Goal: Task Accomplishment & Management: Manage account settings

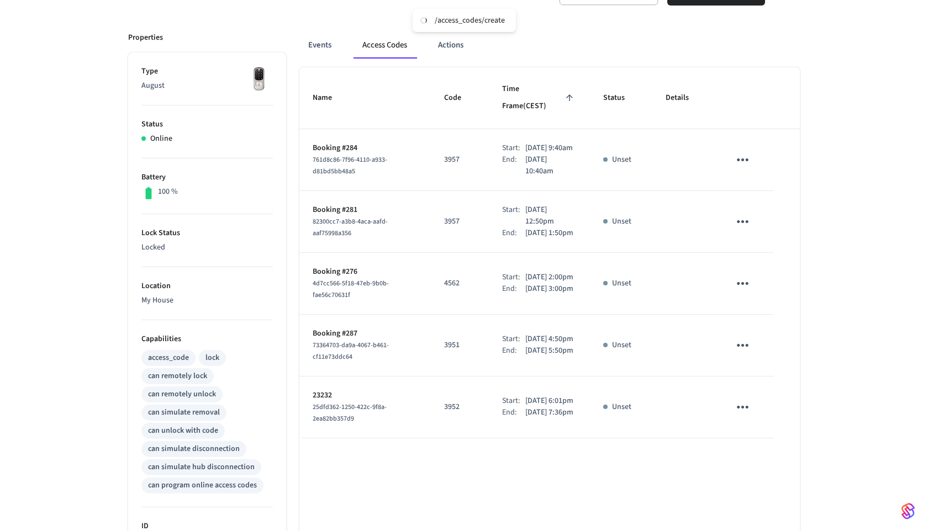
scroll to position [129, 0]
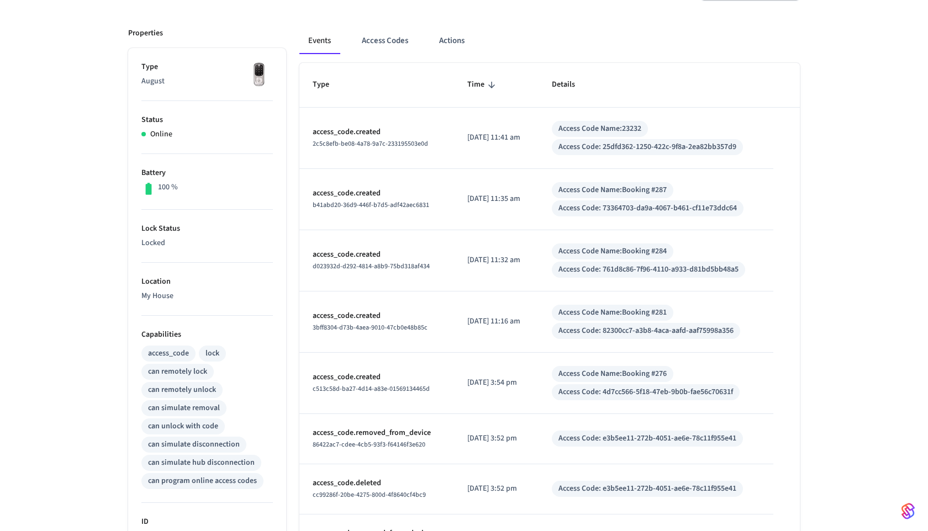
scroll to position [97, 0]
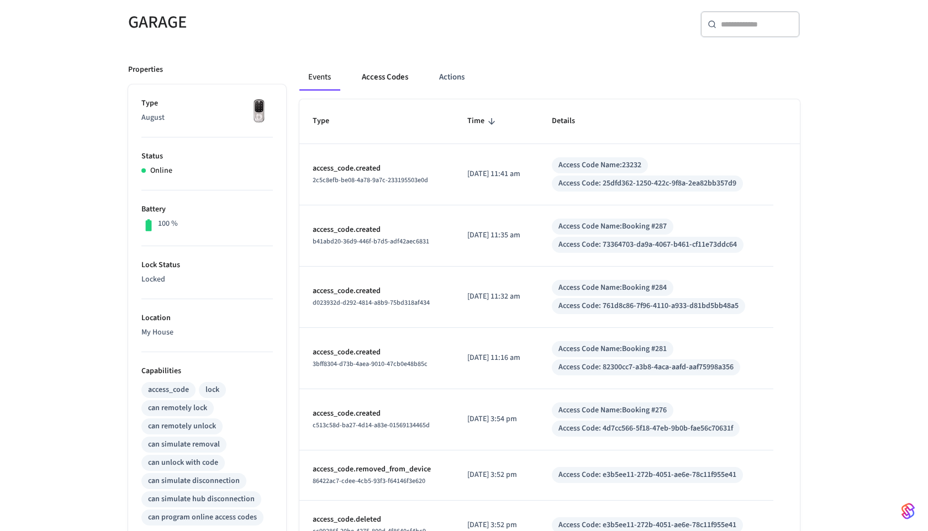
click at [382, 73] on button "Access Codes" at bounding box center [385, 77] width 64 height 27
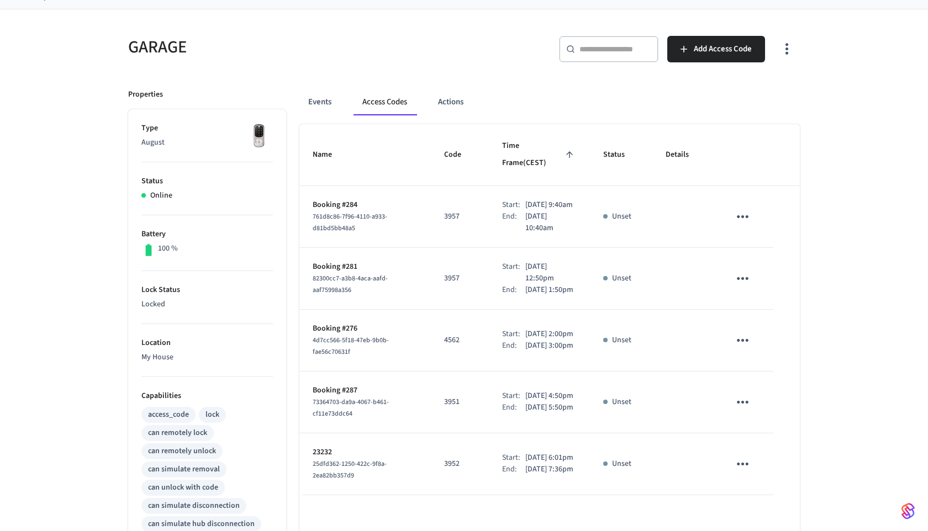
scroll to position [60, 0]
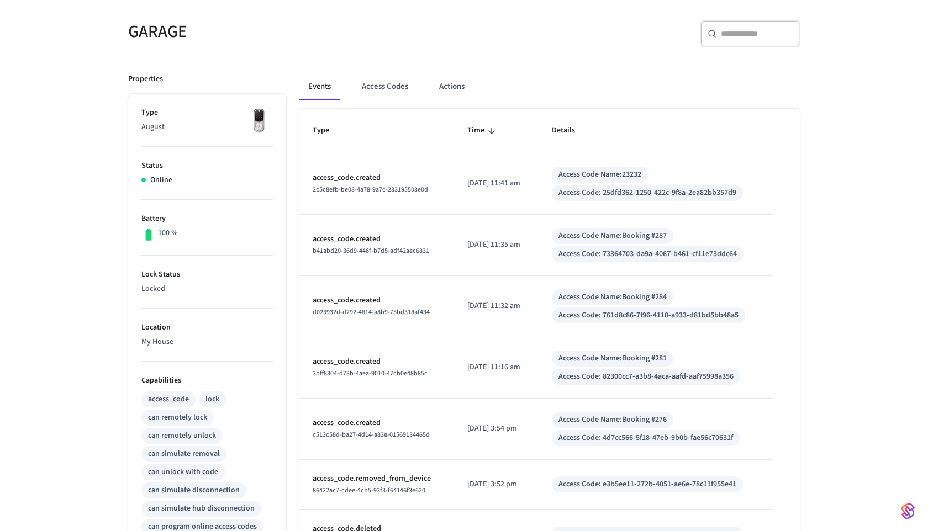
scroll to position [87, 0]
click at [368, 93] on button "Access Codes" at bounding box center [385, 87] width 64 height 27
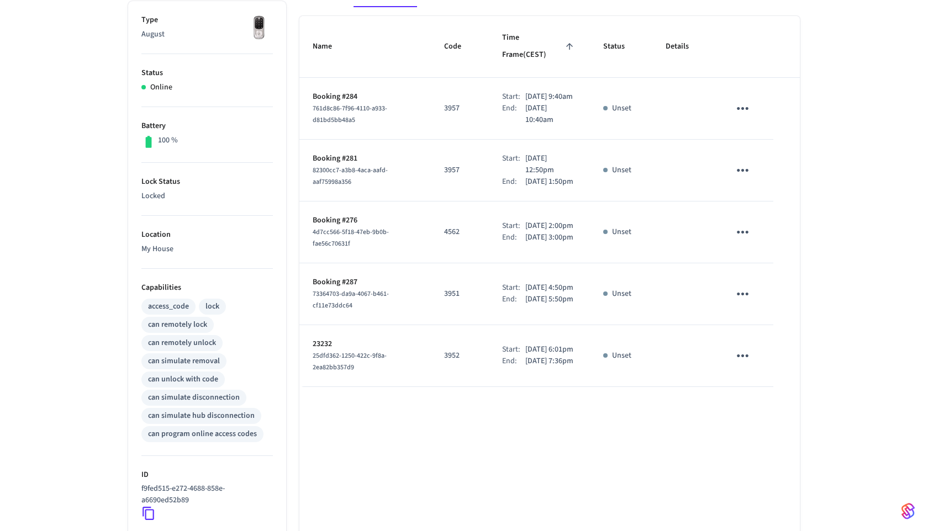
scroll to position [178, 0]
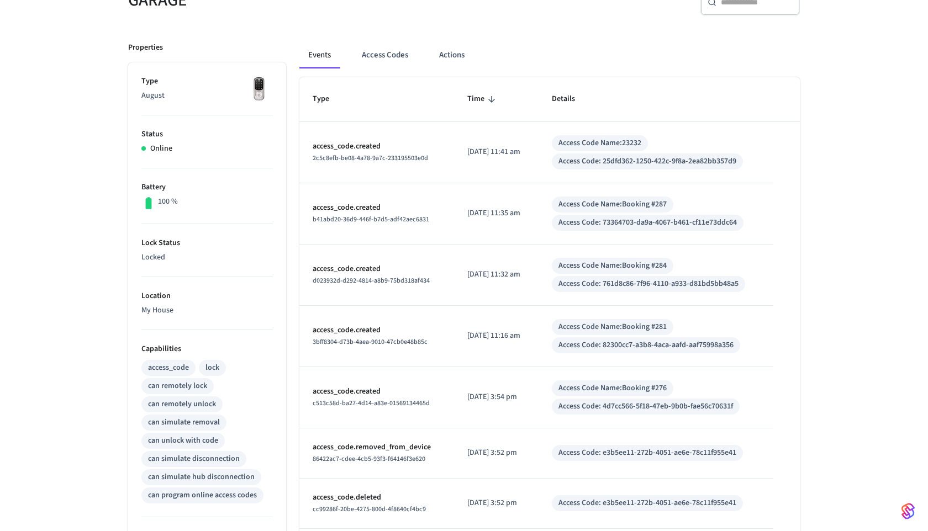
scroll to position [105, 0]
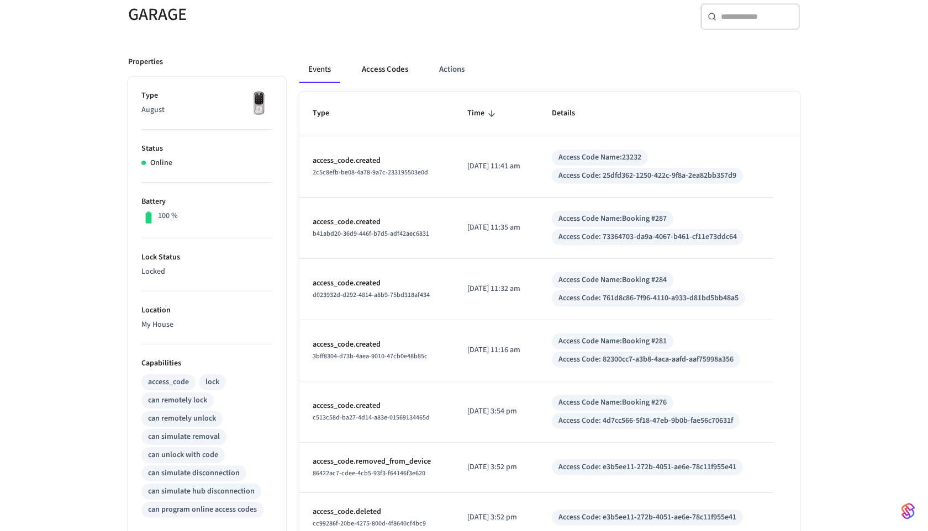
click at [392, 75] on button "Access Codes" at bounding box center [385, 69] width 64 height 27
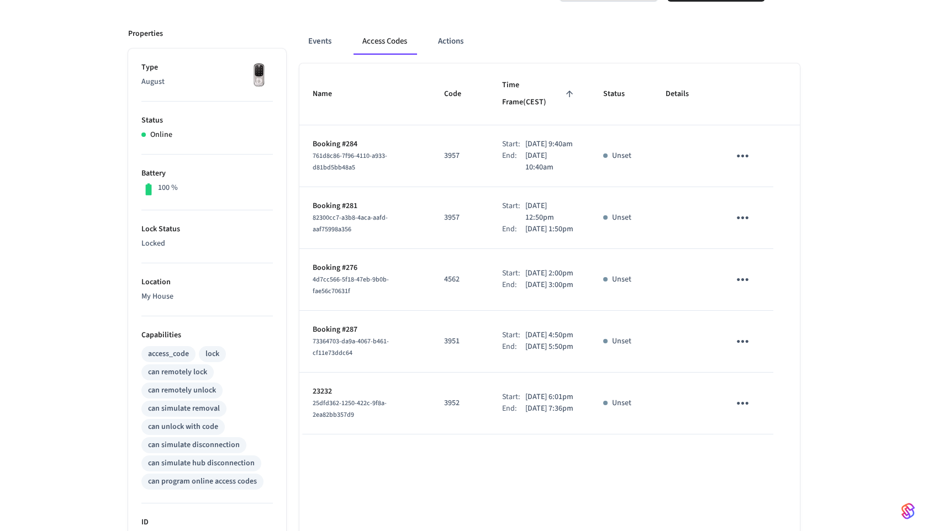
scroll to position [128, 0]
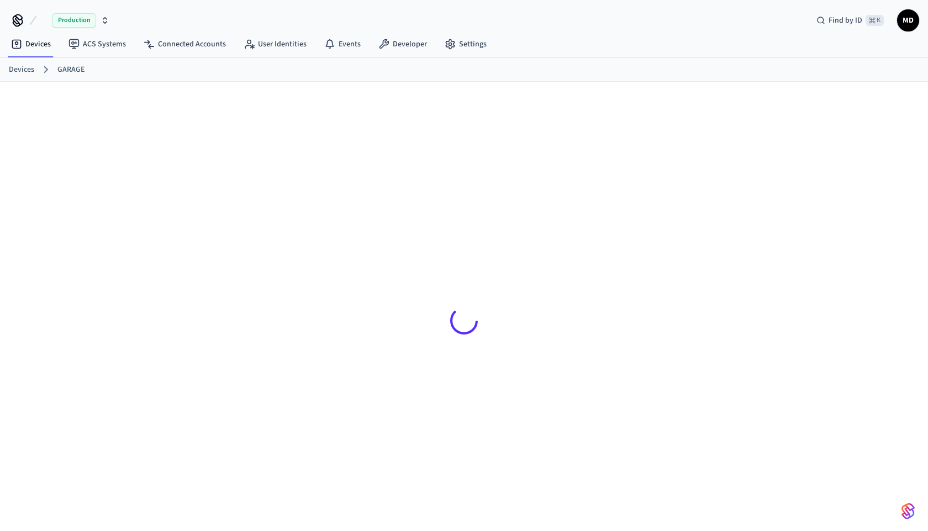
scroll to position [129, 0]
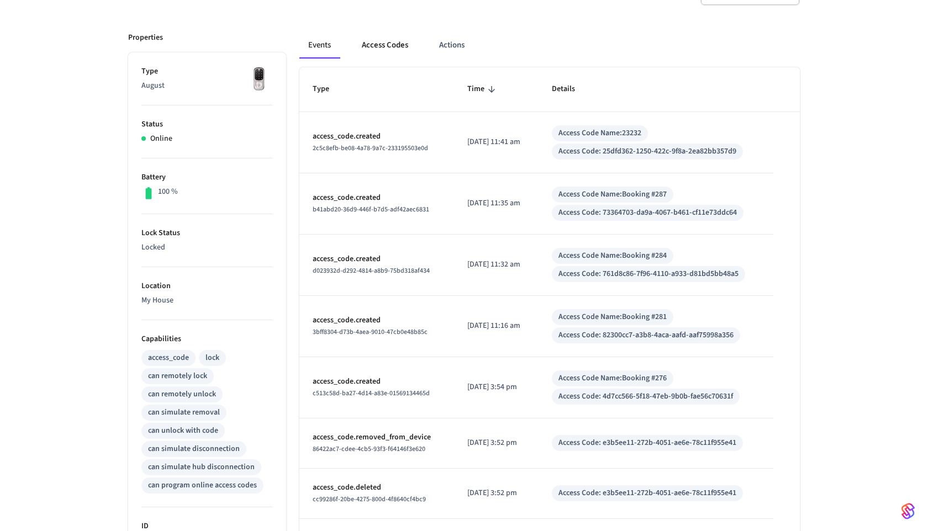
click at [372, 58] on button "Access Codes" at bounding box center [385, 45] width 64 height 27
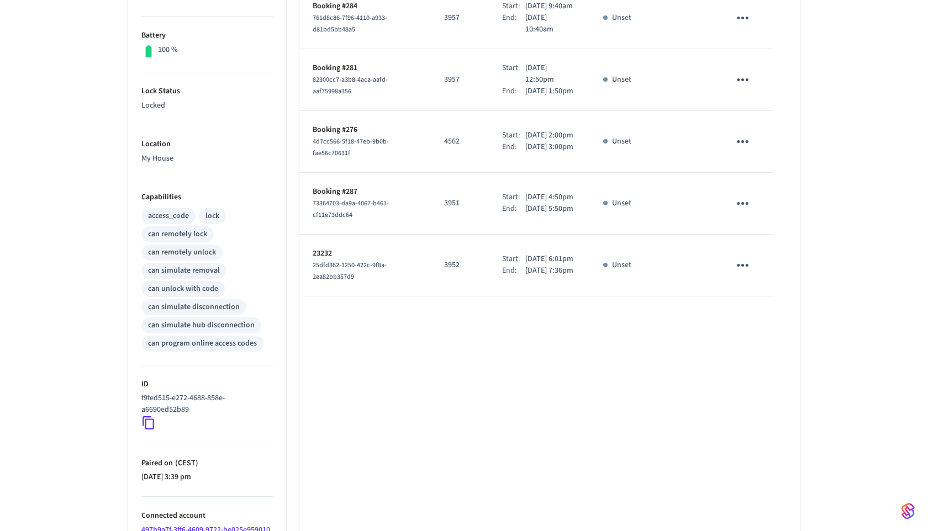
scroll to position [319, 0]
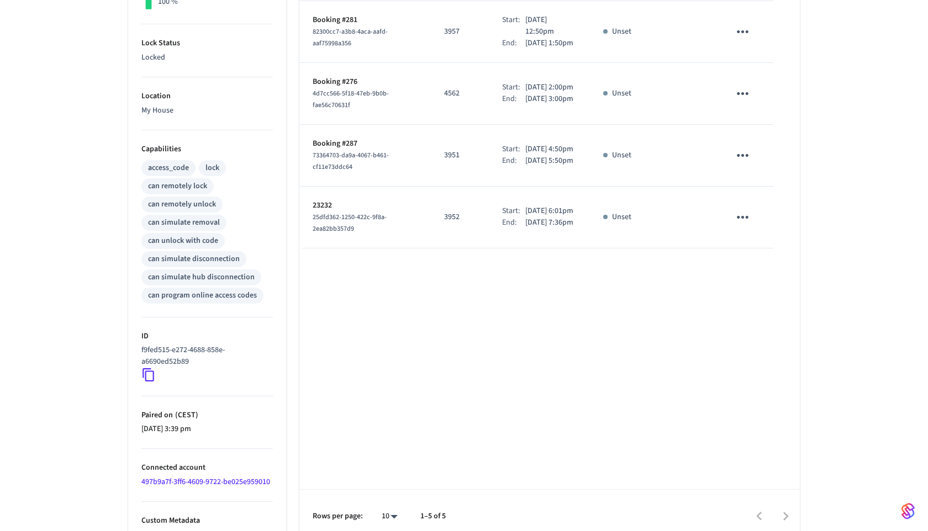
click at [151, 379] on icon at bounding box center [148, 375] width 14 height 14
drag, startPoint x: 203, startPoint y: 358, endPoint x: 128, endPoint y: 347, distance: 76.4
click at [128, 347] on div "Properties Type August Status Online Battery 100 % Lock Status Locked Location …" at bounding box center [200, 186] width 171 height 714
copy p "f9fed515-e272-4688-858e-a6690ed52b89"
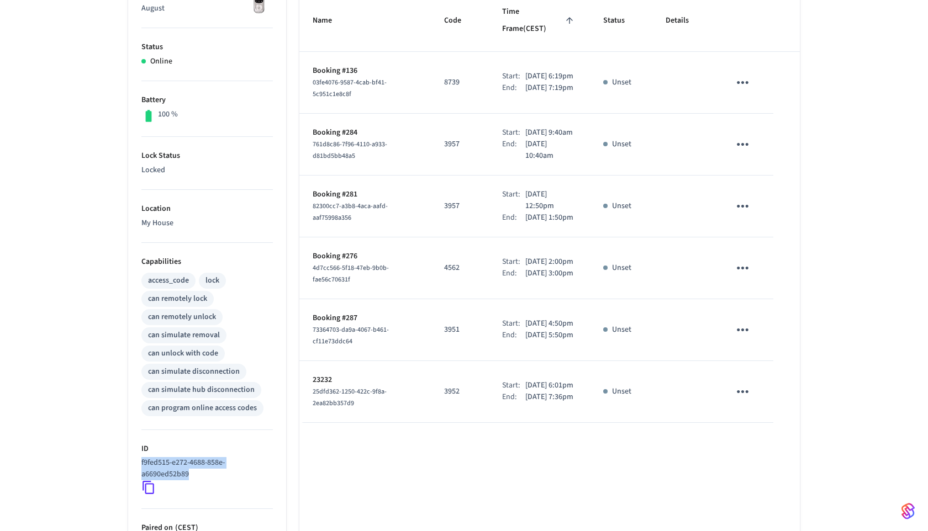
scroll to position [206, 0]
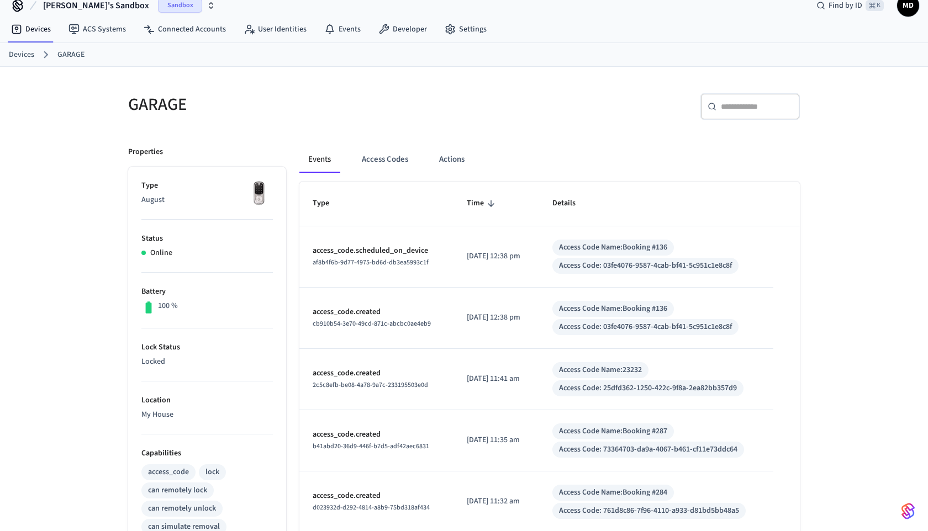
scroll to position [66, 0]
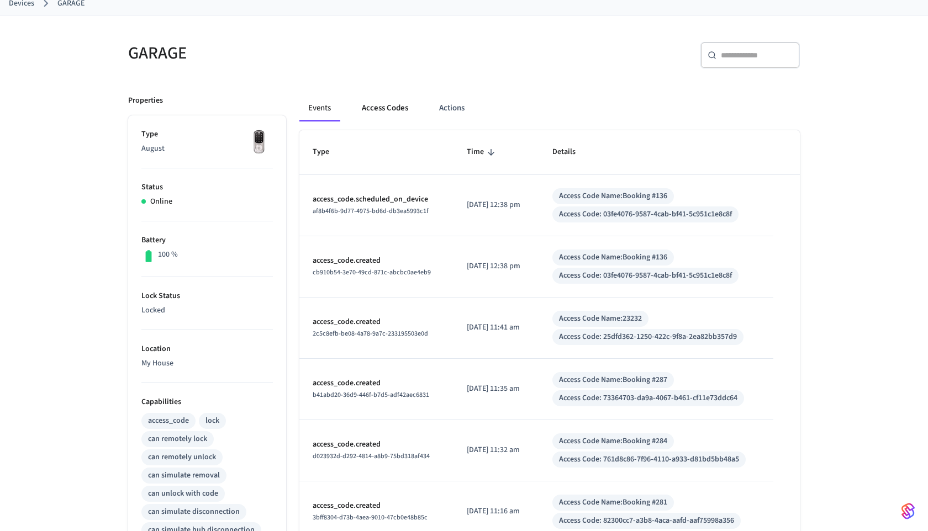
click at [370, 107] on button "Access Codes" at bounding box center [385, 108] width 64 height 27
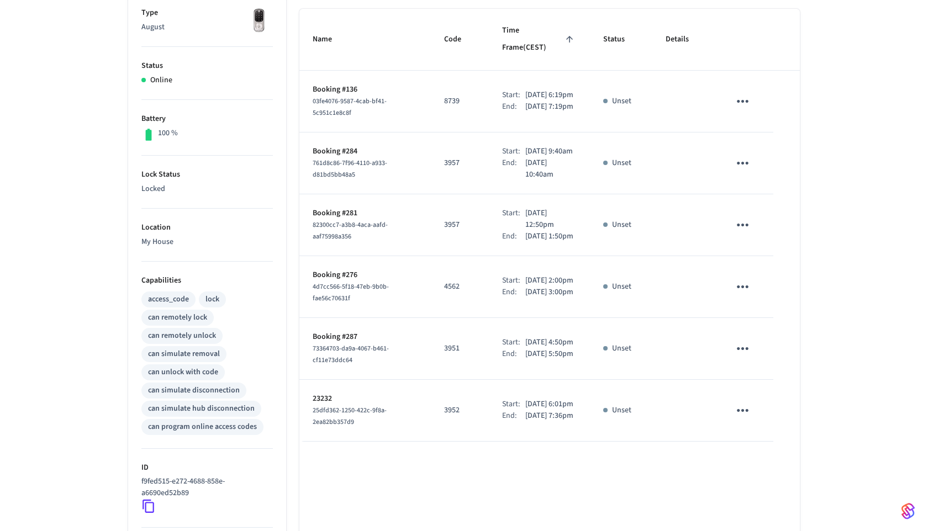
scroll to position [187, 0]
drag, startPoint x: 312, startPoint y: 77, endPoint x: 593, endPoint y: 124, distance: 285.0
click at [593, 124] on tr "Booking #136 03fe4076-9587-4cab-bf41-5c951c1e8c8f 8739 Start: Sep 3rd 2025 6:19…" at bounding box center [549, 102] width 500 height 62
copy tr "Booking #136 03fe4076-9587-4cab-bf41-5c951c1e8c8f 8739 Start: Sep 3rd 2025 6:19…"
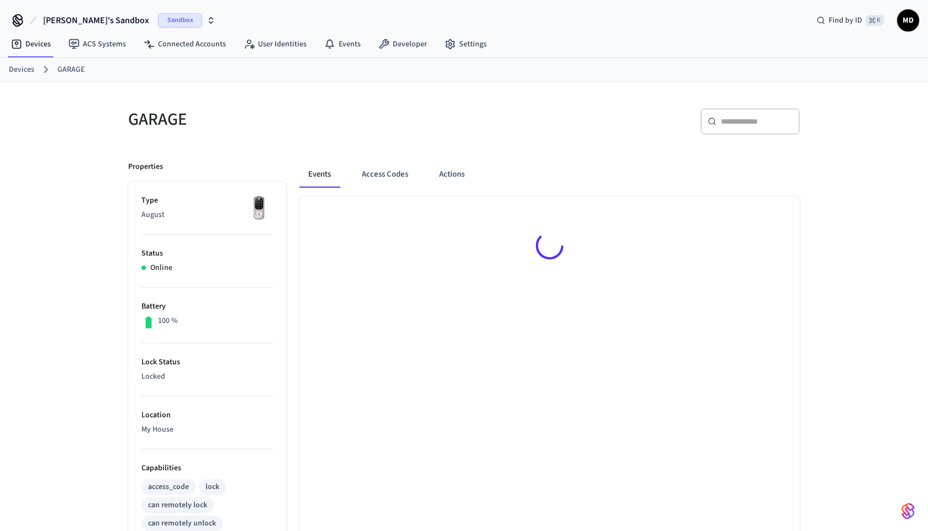
scroll to position [18, 0]
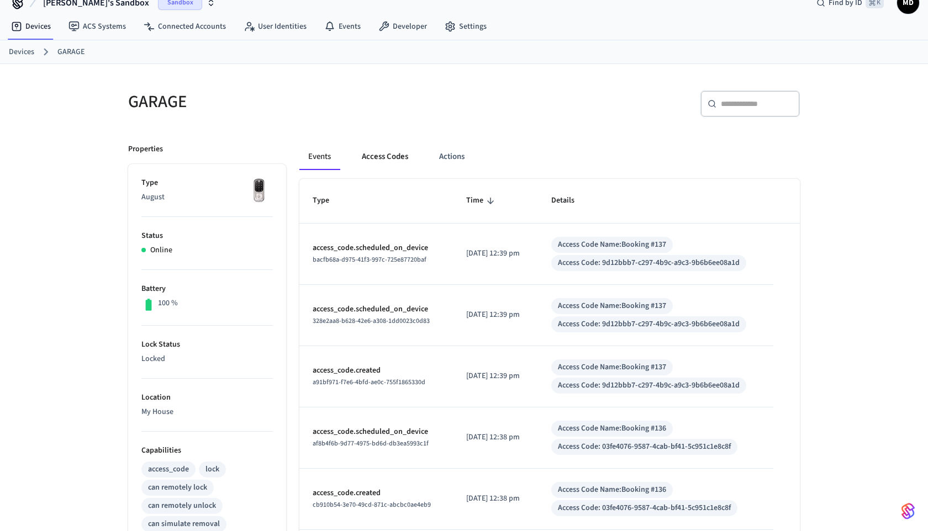
click at [398, 157] on button "Access Codes" at bounding box center [385, 157] width 64 height 27
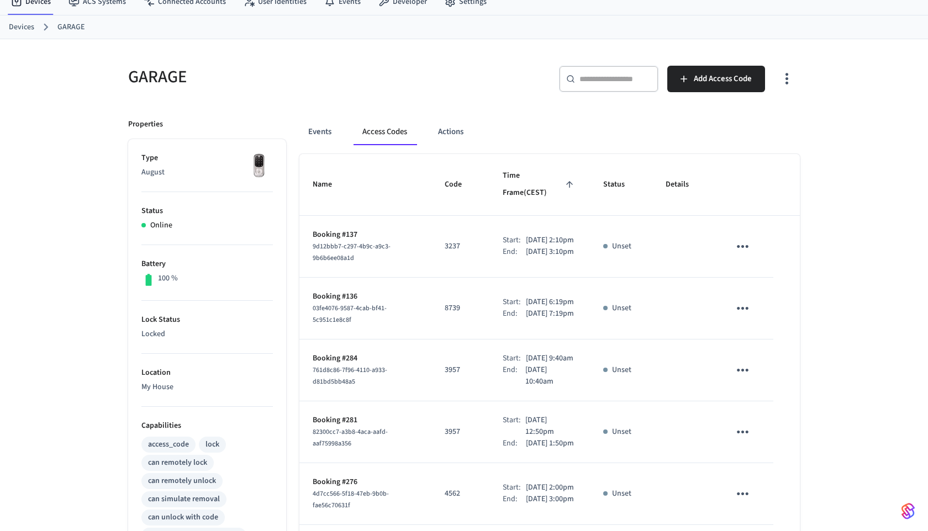
scroll to position [50, 0]
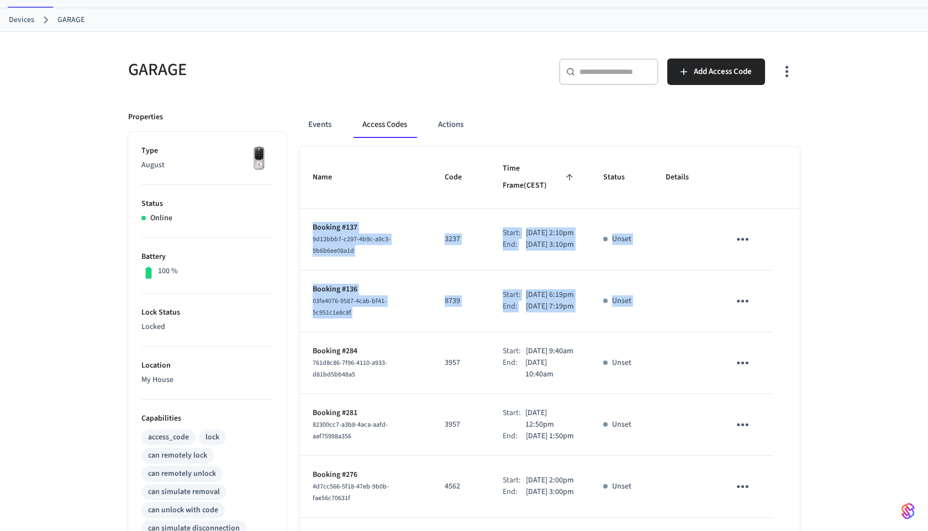
drag, startPoint x: 313, startPoint y: 210, endPoint x: 745, endPoint y: 304, distance: 442.3
click at [745, 304] on tbody "Booking #137 9d12bbb7-c297-4b9c-a9c3-9b6b6ee08a1d 3237 Start: Sep 3rd 2025 2:10…" at bounding box center [549, 425] width 500 height 433
copy tbody "Booking #137 9d12bbb7-c297-4b9c-a9c3-9b6b6ee08a1d 3237 Start: Sep 3rd 2025 2:10…"
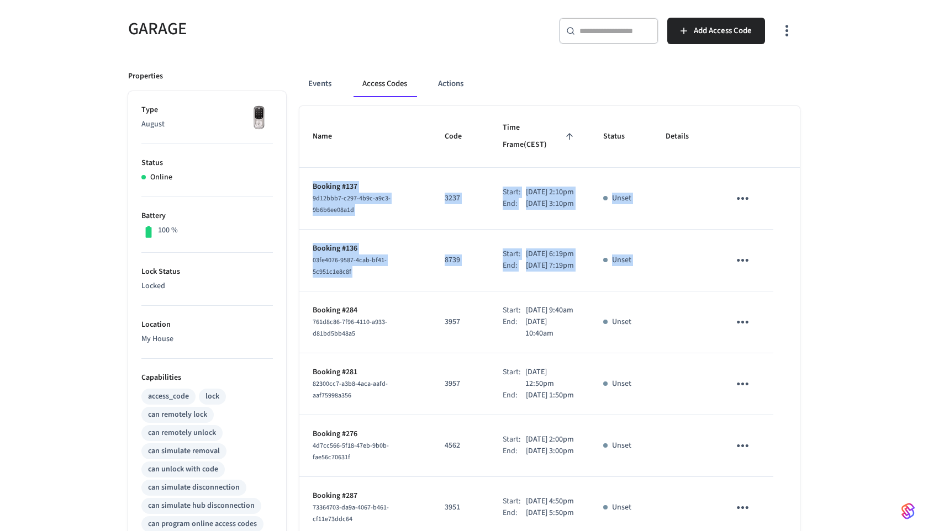
scroll to position [82, 0]
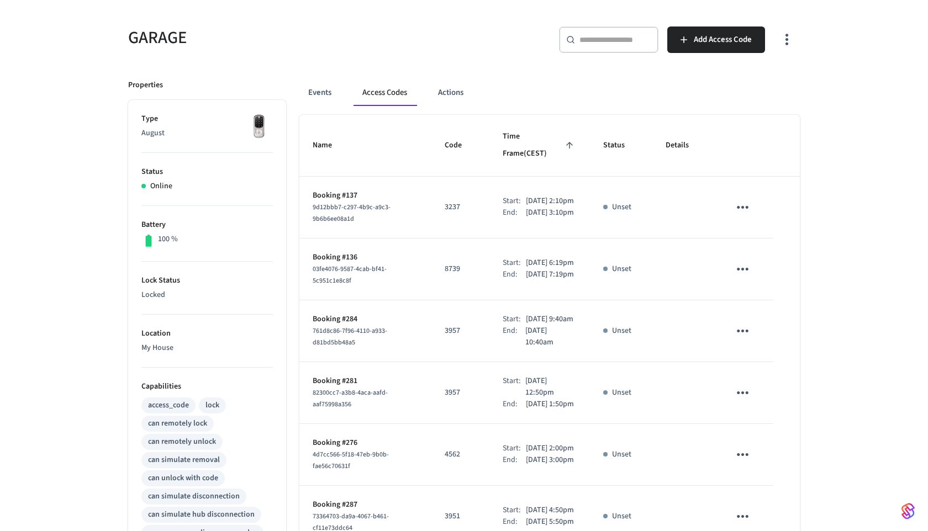
click at [510, 76] on div "Events Access Codes Actions Name Code Time Frame (CEST) Status Details Booking …" at bounding box center [543, 423] width 514 height 714
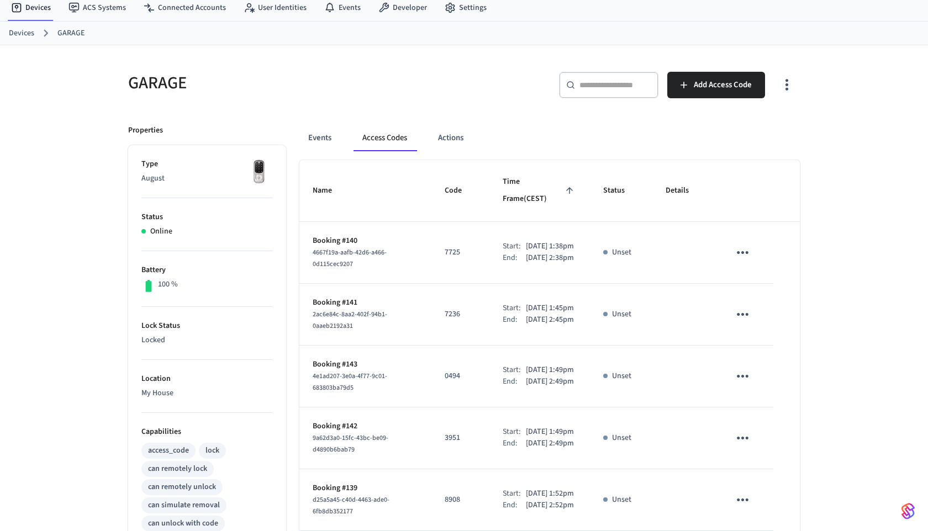
scroll to position [54, 0]
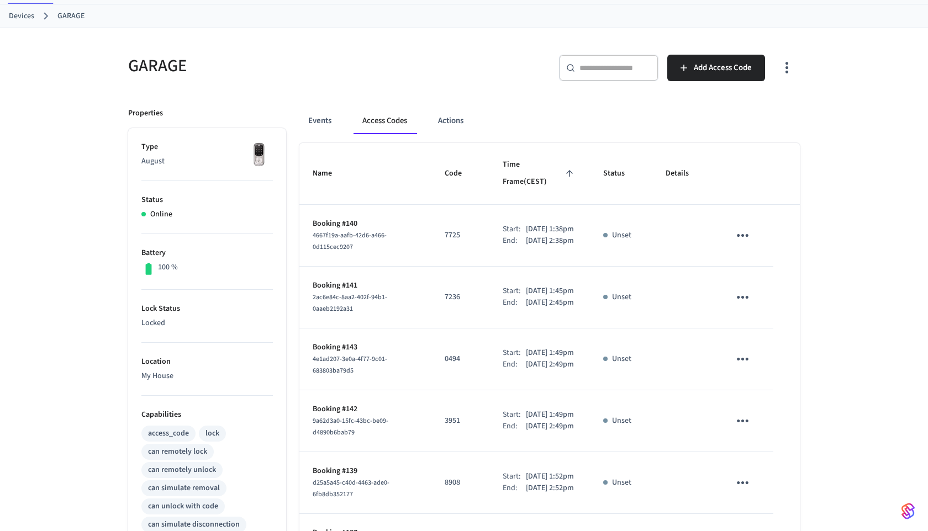
click at [751, 225] on button "sticky table" at bounding box center [742, 236] width 26 height 26
click at [764, 289] on li "Delete" at bounding box center [764, 290] width 52 height 29
click at [745, 290] on icon "sticky table" at bounding box center [742, 297] width 17 height 17
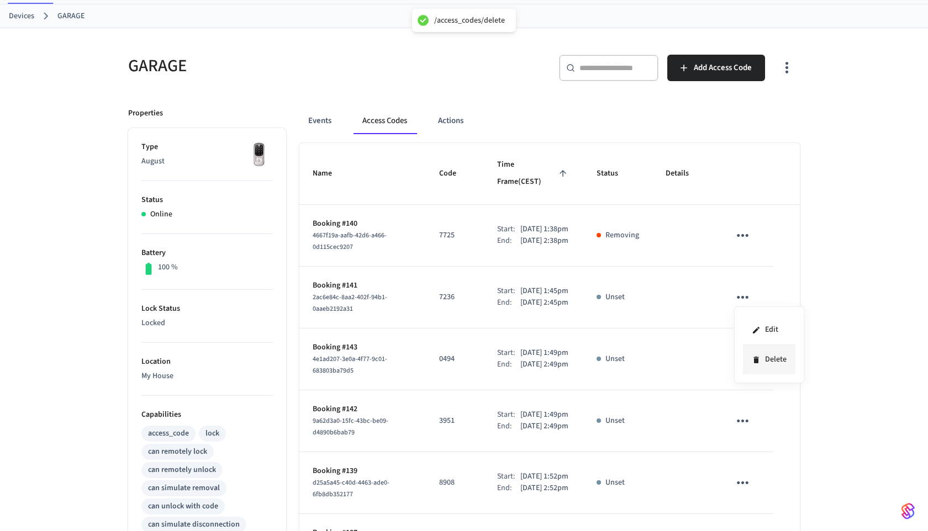
click at [763, 354] on li "Delete" at bounding box center [769, 359] width 52 height 29
click at [750, 368] on icon "sticky table" at bounding box center [742, 359] width 17 height 17
click at [760, 363] on li "Delete" at bounding box center [769, 359] width 52 height 29
click at [744, 297] on icon "sticky table" at bounding box center [742, 297] width 17 height 17
click at [755, 354] on li "Delete" at bounding box center [769, 359] width 52 height 29
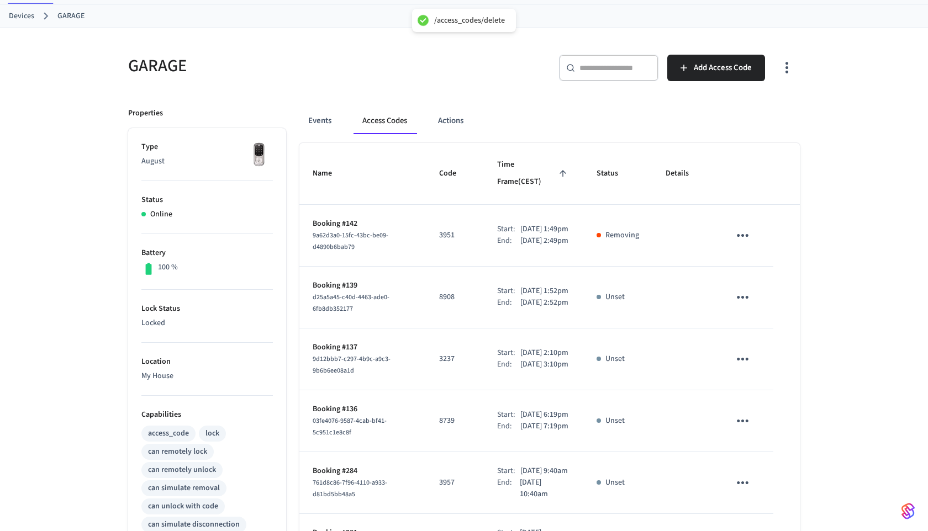
click at [741, 368] on icon "sticky table" at bounding box center [742, 359] width 17 height 17
click at [759, 440] on li "Delete" at bounding box center [769, 433] width 52 height 29
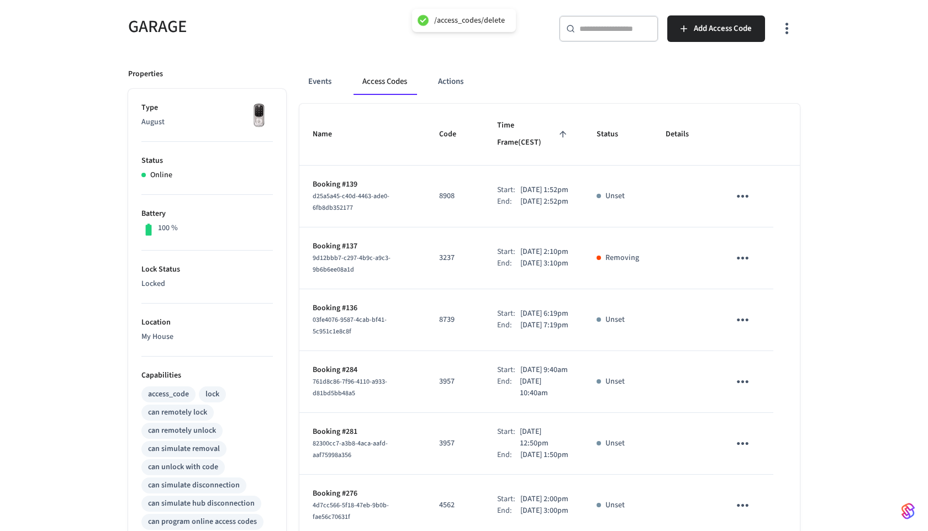
scroll to position [112, 0]
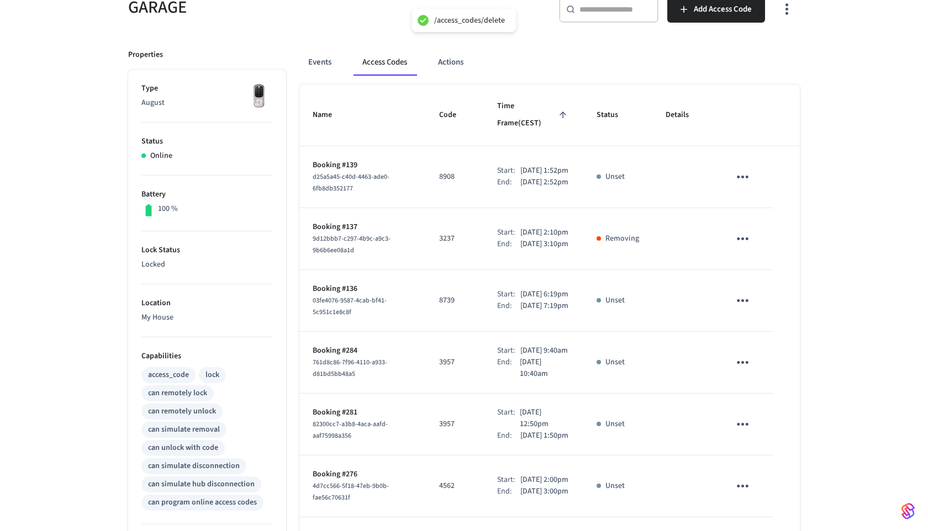
click at [739, 371] on icon "sticky table" at bounding box center [742, 362] width 17 height 17
click at [756, 453] on li "Delete" at bounding box center [769, 447] width 52 height 29
click at [754, 456] on td "sticky table" at bounding box center [744, 425] width 57 height 62
click at [747, 433] on icon "sticky table" at bounding box center [742, 424] width 17 height 17
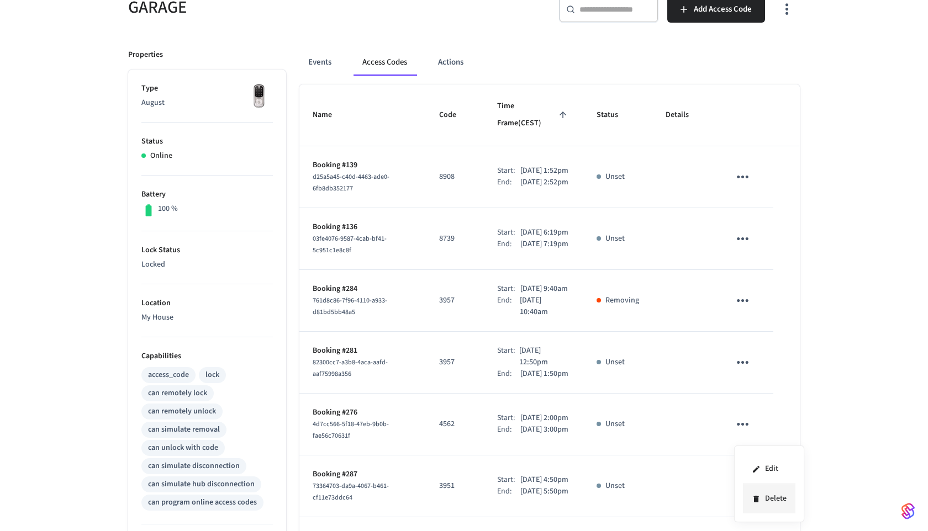
click at [759, 496] on icon at bounding box center [756, 499] width 9 height 9
click at [749, 241] on icon "sticky table" at bounding box center [742, 238] width 17 height 17
click at [758, 294] on li "Delete" at bounding box center [769, 301] width 52 height 29
click at [741, 168] on icon "sticky table" at bounding box center [742, 176] width 17 height 17
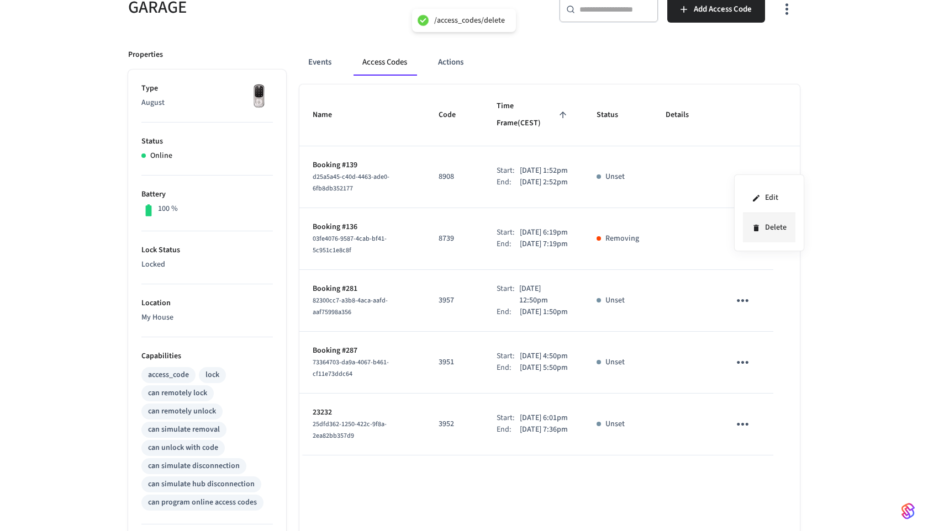
click at [750, 225] on li "Delete" at bounding box center [769, 227] width 52 height 29
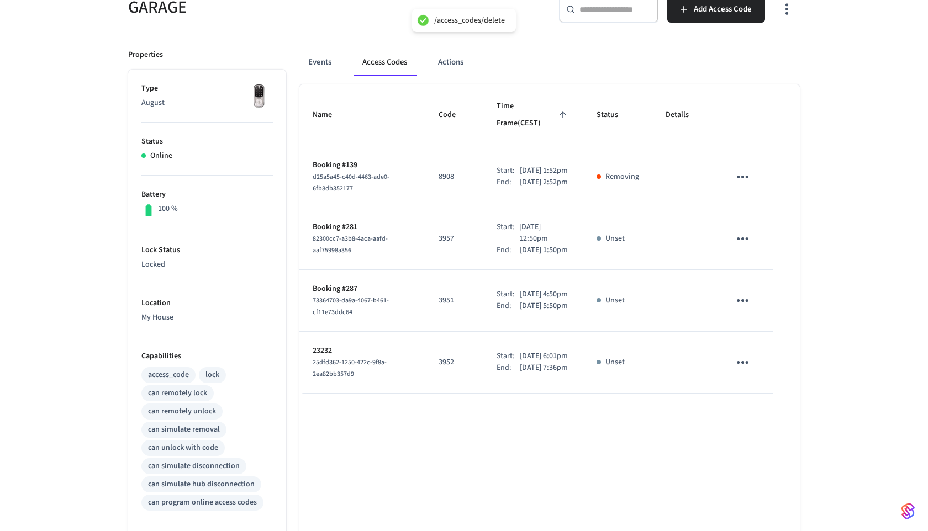
scroll to position [142, 0]
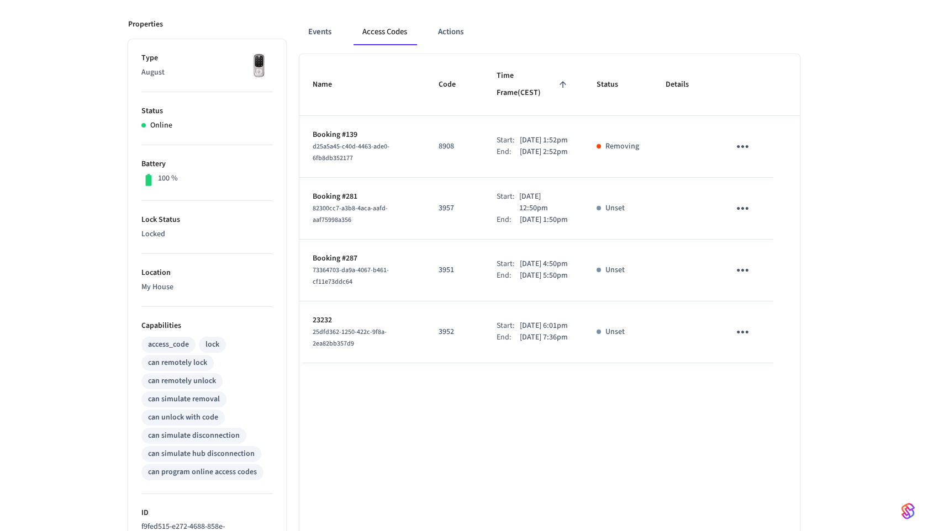
click at [747, 211] on icon "sticky table" at bounding box center [742, 208] width 17 height 17
click at [753, 272] on icon at bounding box center [756, 271] width 9 height 9
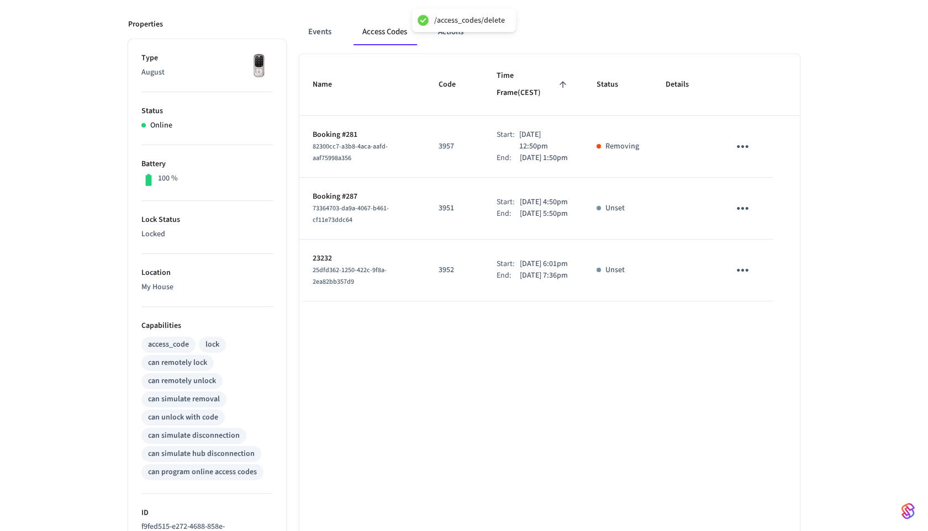
click at [741, 272] on icon "sticky table" at bounding box center [743, 270] width 12 height 3
click at [763, 339] on li "Delete" at bounding box center [771, 336] width 52 height 29
click at [738, 210] on tbody "Booking #281 82300cc7-a3b8-4aca-aafd-aaf75998a356 3957 Start: Sep 18th 2025 12:…" at bounding box center [549, 209] width 500 height 186
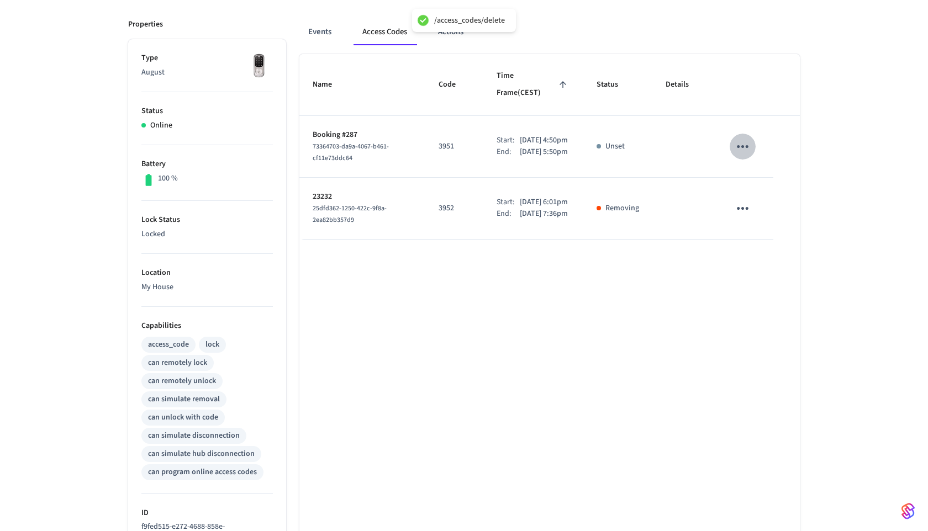
click at [749, 141] on icon "sticky table" at bounding box center [742, 146] width 17 height 17
click at [755, 195] on icon at bounding box center [755, 197] width 5 height 7
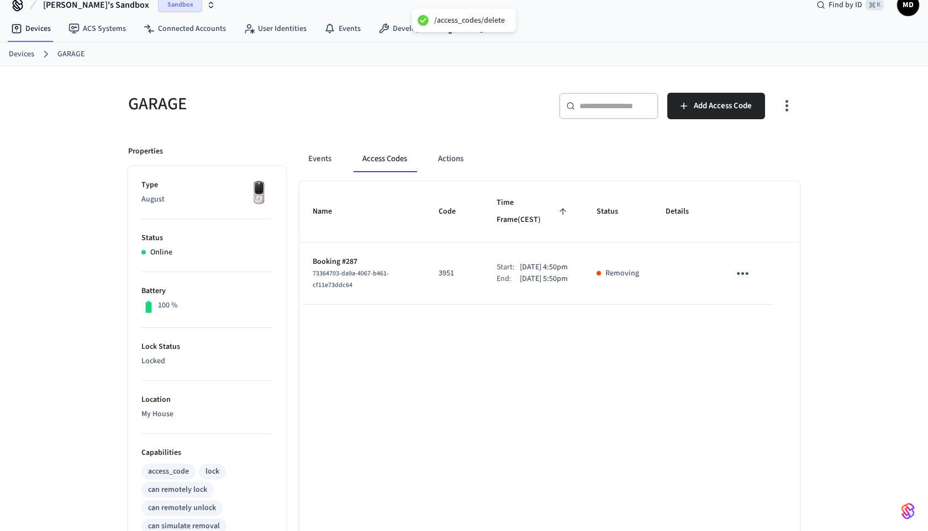
scroll to position [0, 0]
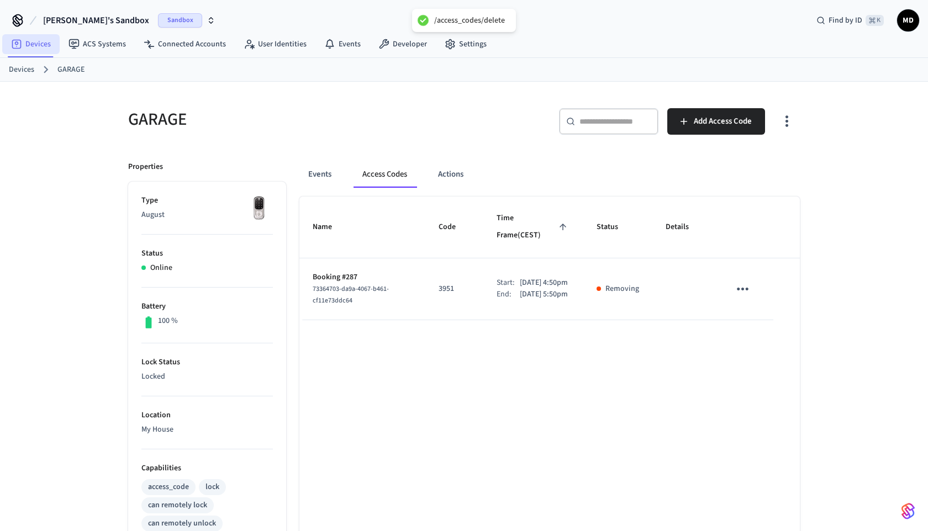
click at [46, 50] on link "Devices" at bounding box center [30, 44] width 57 height 20
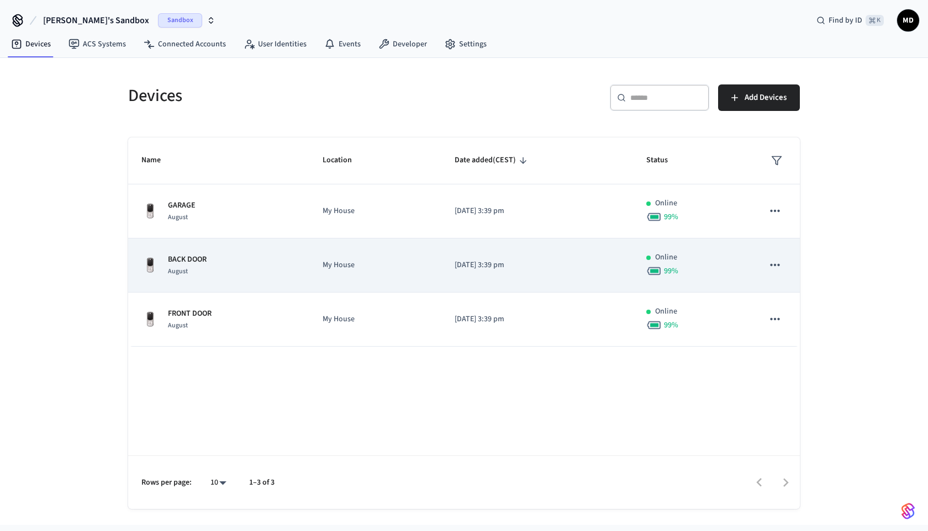
click at [285, 277] on div "BACK DOOR August" at bounding box center [218, 265] width 155 height 23
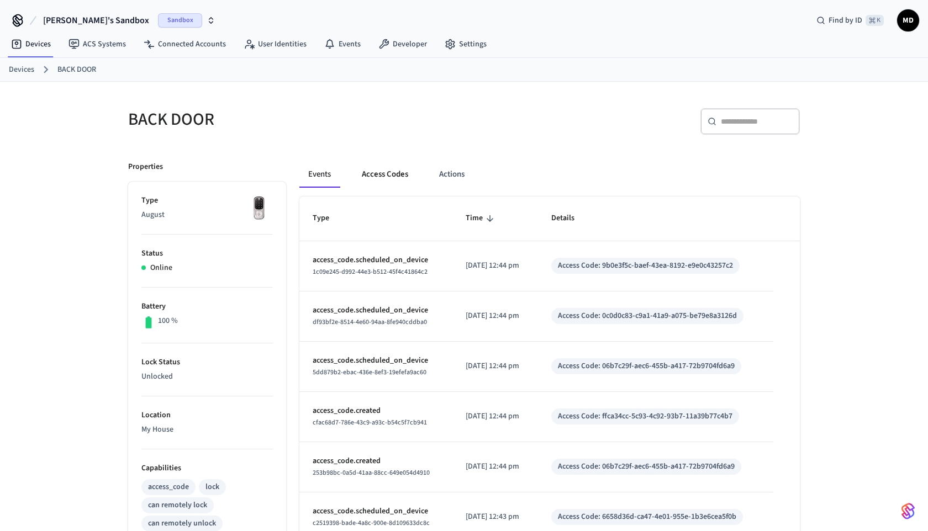
click at [378, 177] on button "Access Codes" at bounding box center [385, 174] width 64 height 27
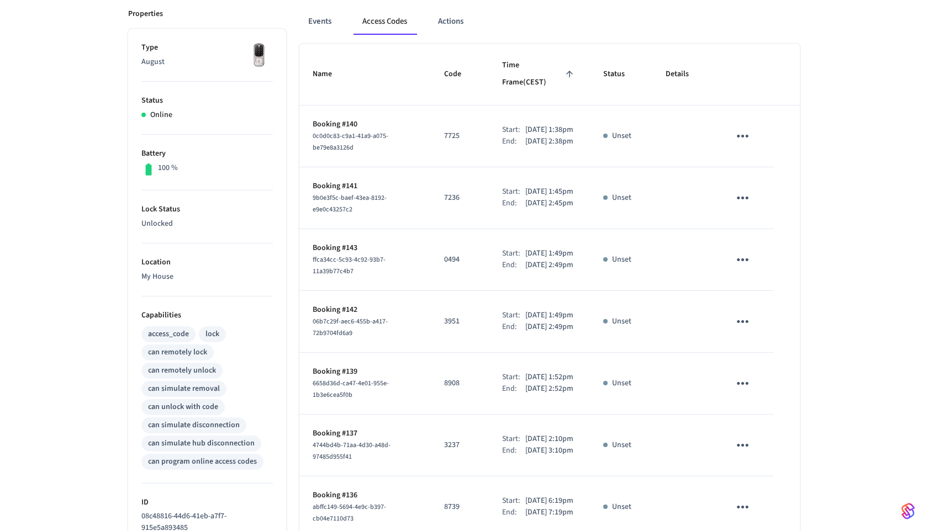
scroll to position [200, 0]
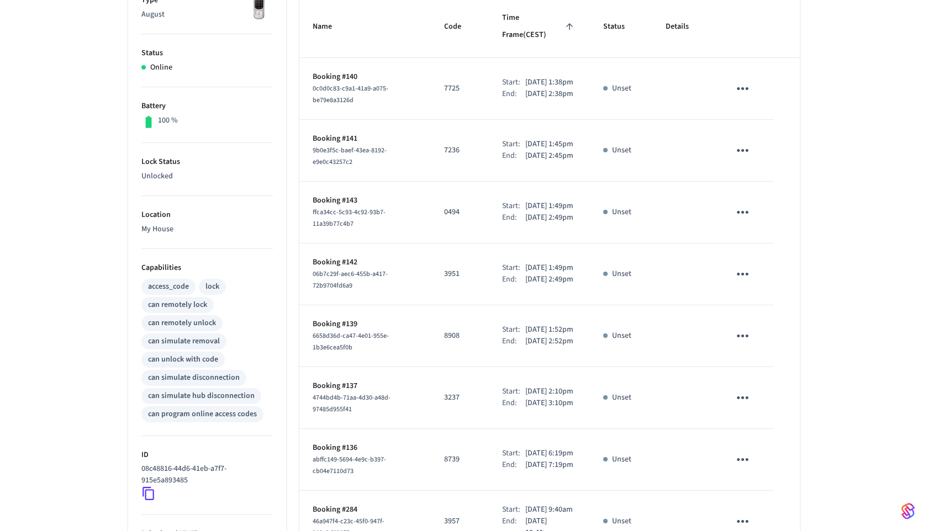
click at [747, 87] on icon "sticky table" at bounding box center [743, 88] width 12 height 3
click at [762, 135] on icon at bounding box center [758, 132] width 9 height 9
click at [747, 147] on icon "sticky table" at bounding box center [742, 150] width 17 height 17
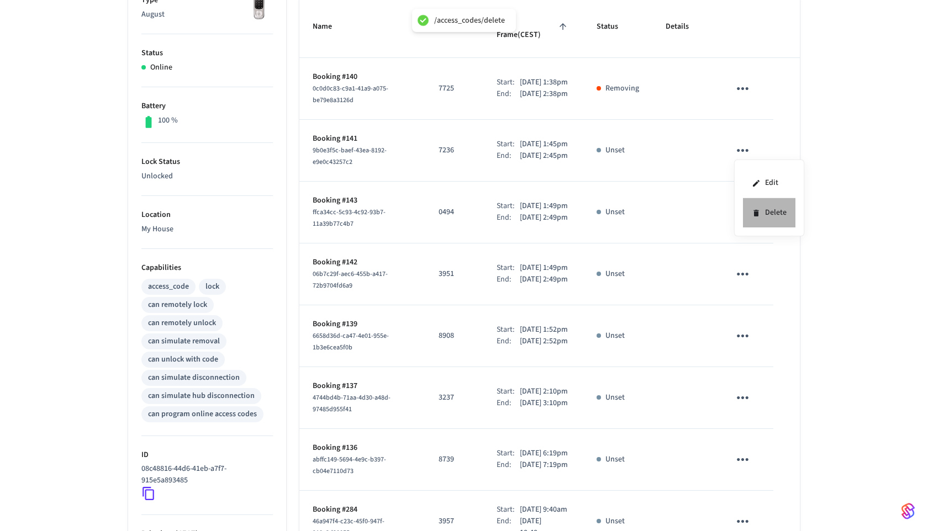
click at [766, 215] on li "Delete" at bounding box center [769, 212] width 52 height 29
click at [746, 151] on icon "sticky table" at bounding box center [743, 150] width 12 height 3
click at [769, 207] on li "Delete" at bounding box center [771, 205] width 52 height 29
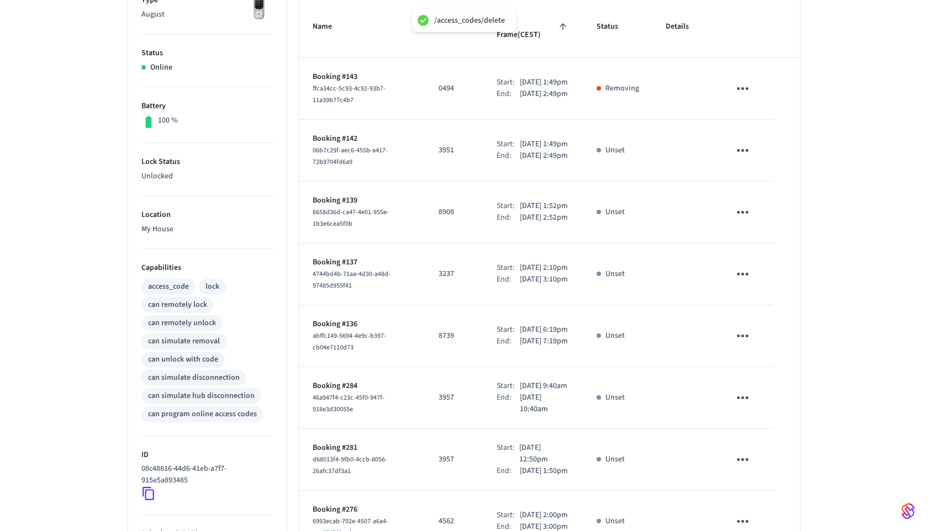
click at [750, 221] on icon "sticky table" at bounding box center [742, 212] width 17 height 17
click at [752, 285] on icon at bounding box center [756, 286] width 9 height 9
click at [734, 283] on icon "sticky table" at bounding box center [742, 274] width 17 height 17
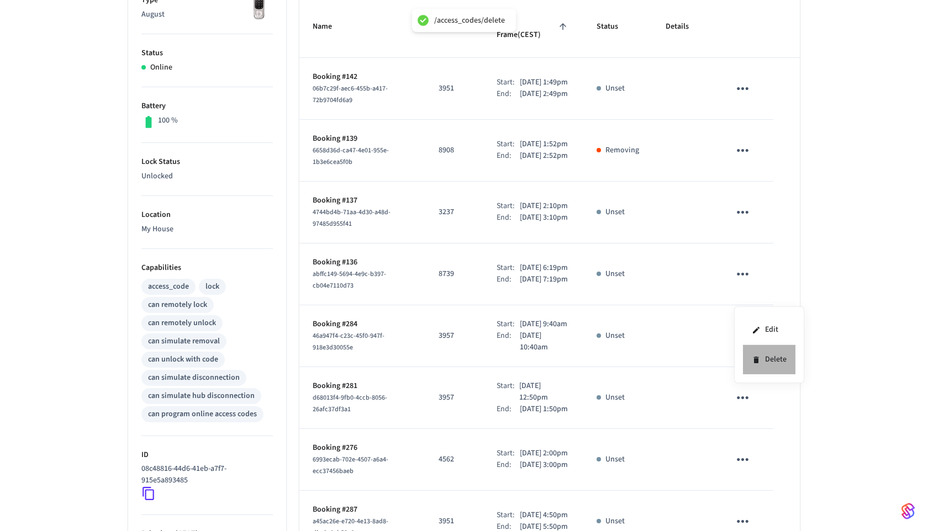
click at [749, 355] on li "Delete" at bounding box center [769, 359] width 52 height 29
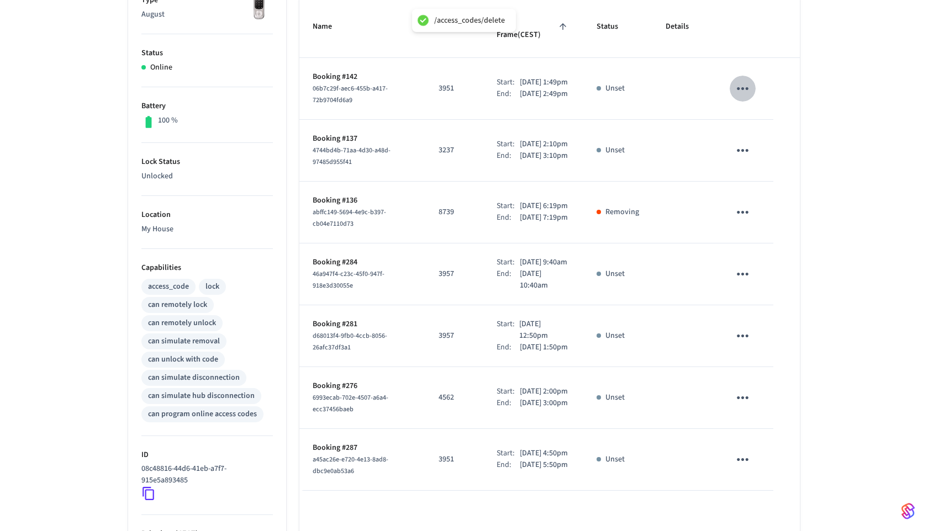
click at [748, 80] on icon "sticky table" at bounding box center [742, 88] width 17 height 17
click at [754, 145] on li "Delete" at bounding box center [769, 139] width 52 height 29
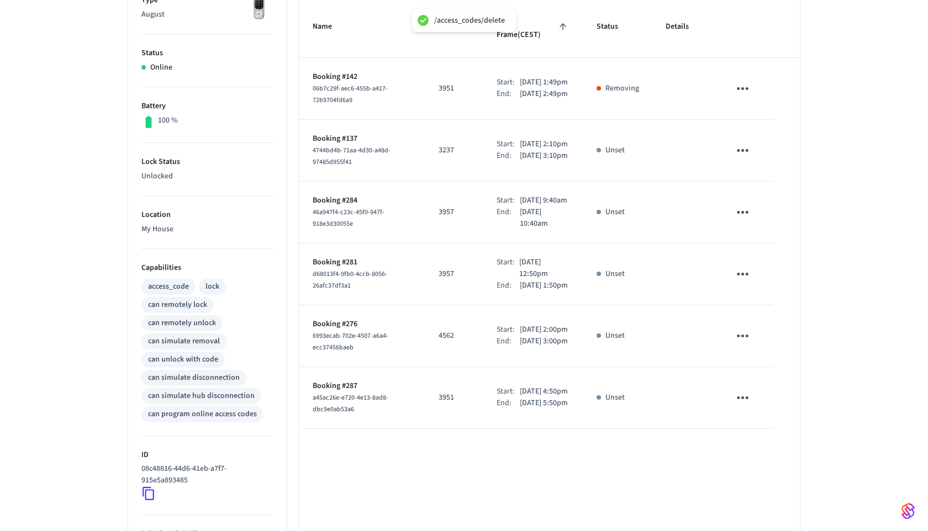
click at [750, 143] on icon "sticky table" at bounding box center [742, 150] width 17 height 17
click at [764, 209] on li "Delete" at bounding box center [769, 212] width 52 height 29
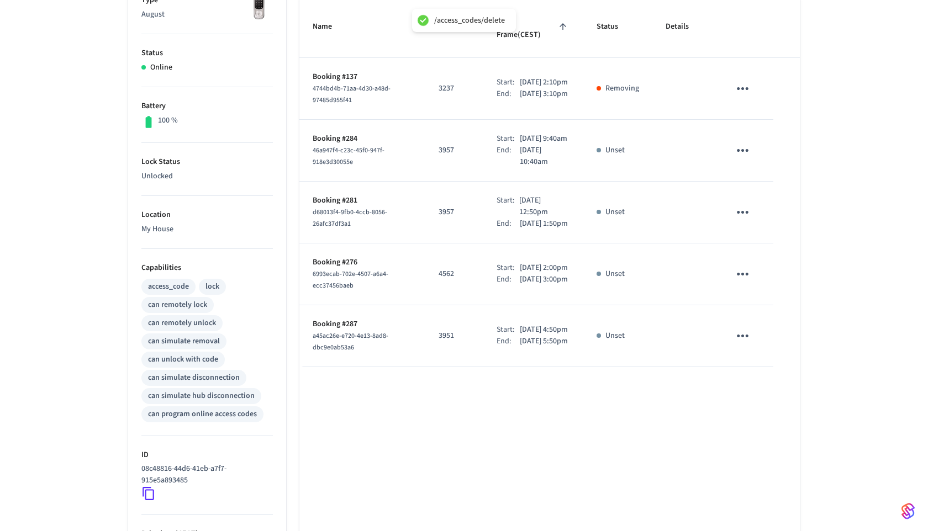
click at [741, 215] on button "sticky table" at bounding box center [742, 212] width 26 height 26
click at [763, 286] on li "Delete" at bounding box center [764, 290] width 52 height 29
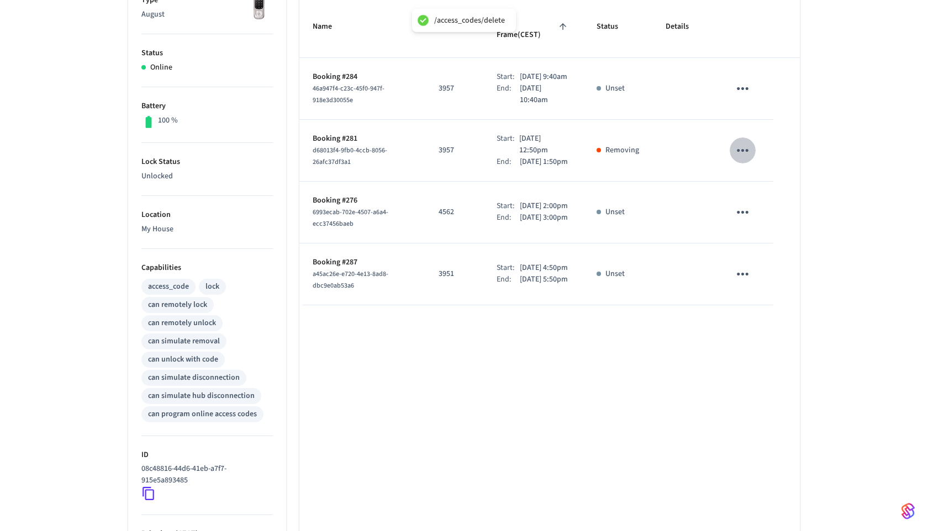
click at [742, 147] on icon "sticky table" at bounding box center [742, 150] width 17 height 17
click at [762, 214] on li "Delete" at bounding box center [769, 212] width 52 height 29
click at [748, 220] on icon "sticky table" at bounding box center [742, 212] width 17 height 17
click at [757, 288] on icon at bounding box center [755, 286] width 5 height 7
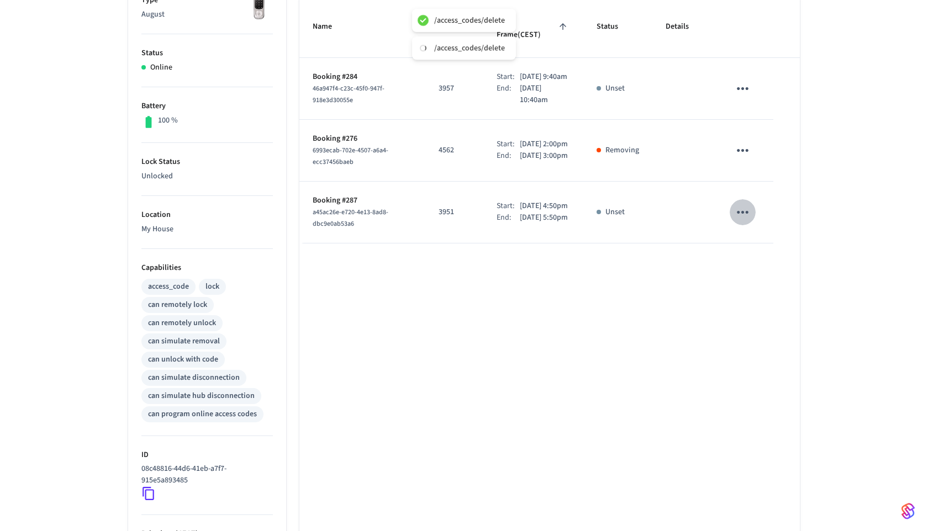
click at [742, 214] on icon "sticky table" at bounding box center [743, 212] width 12 height 3
click at [765, 277] on li "Delete" at bounding box center [771, 279] width 52 height 29
click at [742, 82] on icon "sticky table" at bounding box center [742, 88] width 17 height 17
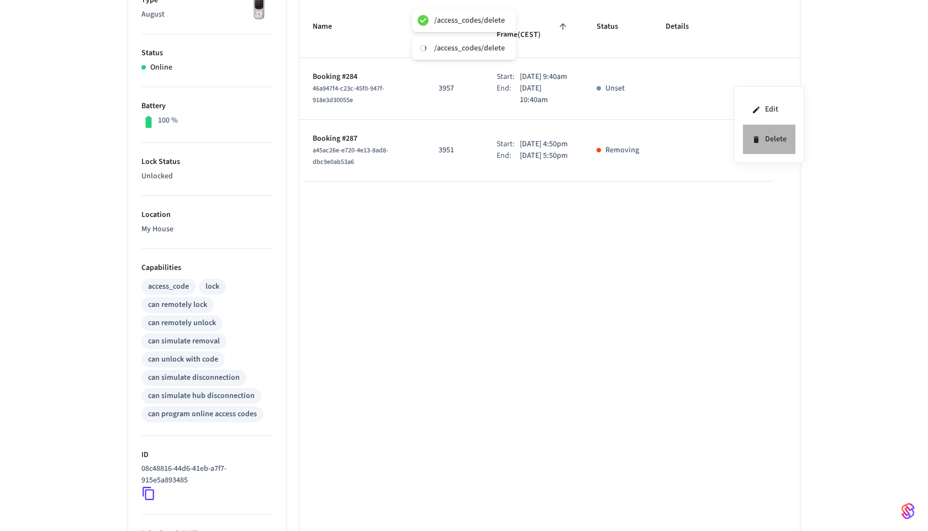
click at [756, 131] on li "Delete" at bounding box center [769, 139] width 52 height 29
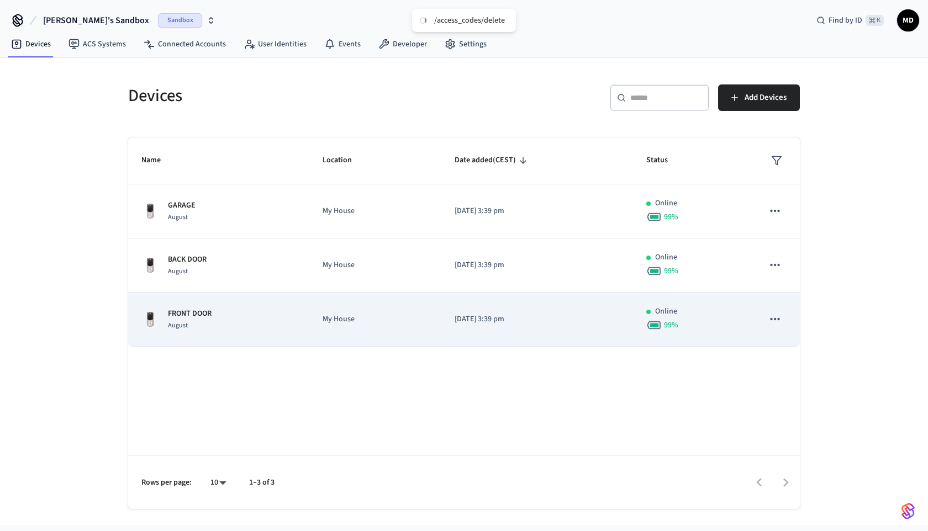
click at [247, 313] on div "FRONT DOOR August" at bounding box center [218, 319] width 155 height 23
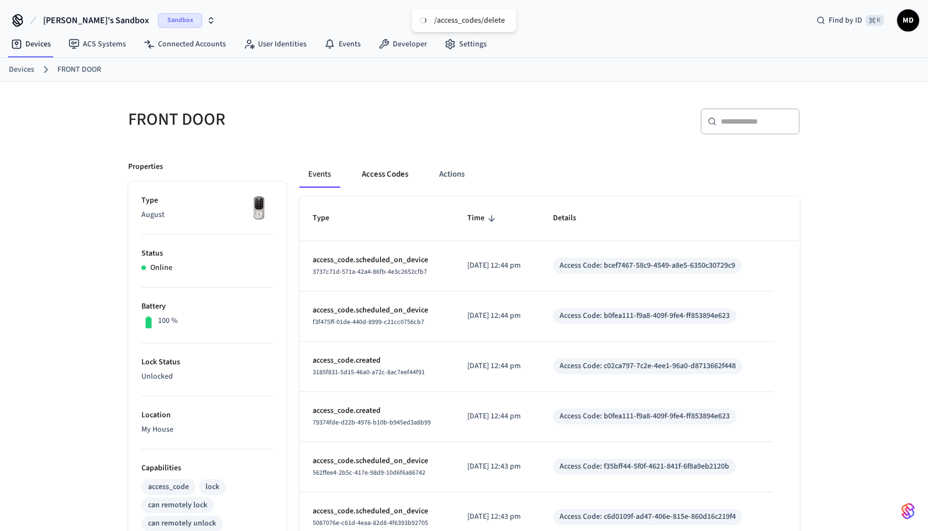
click at [374, 176] on button "Access Codes" at bounding box center [385, 174] width 64 height 27
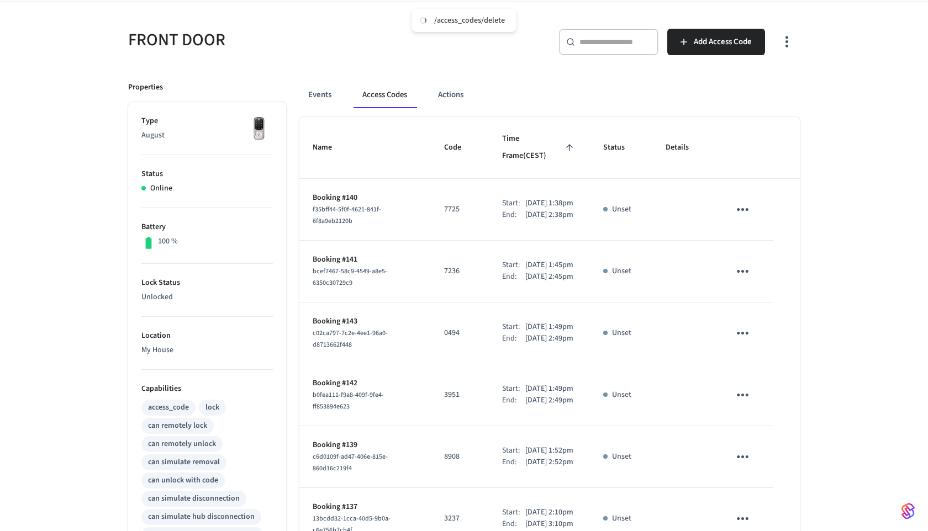
scroll to position [163, 0]
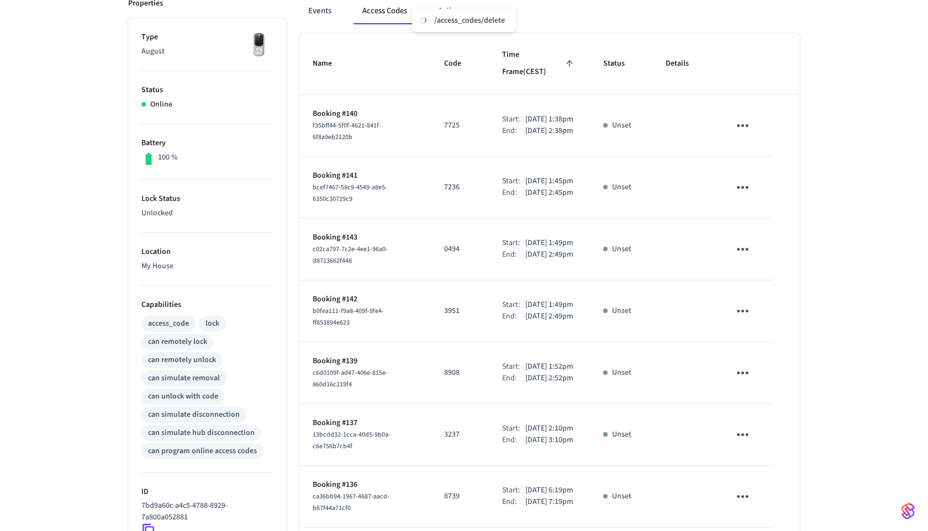
click at [749, 117] on icon "sticky table" at bounding box center [742, 125] width 17 height 17
click at [747, 119] on div at bounding box center [464, 265] width 928 height 531
click at [745, 124] on icon "sticky table" at bounding box center [743, 125] width 12 height 3
click at [760, 176] on li "Delete" at bounding box center [771, 169] width 52 height 29
click at [743, 188] on icon "sticky table" at bounding box center [743, 187] width 12 height 3
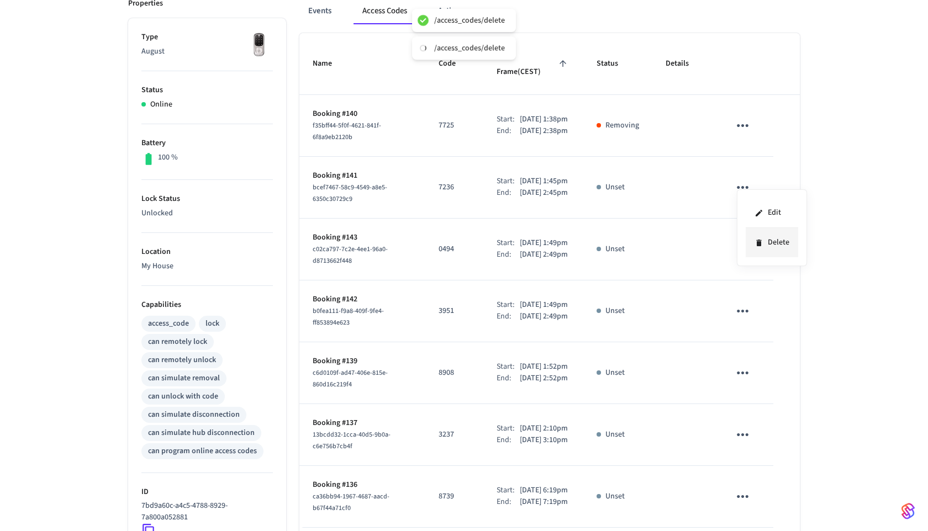
click at [759, 244] on icon at bounding box center [758, 243] width 5 height 7
click at [742, 257] on tbody "Booking #140 f35bff44-5f0f-4621-841f-6f8a9eb2120b 7725 Start: Sep 3rd 2025 1:38…" at bounding box center [549, 311] width 500 height 433
click at [742, 258] on icon "sticky table" at bounding box center [742, 249] width 17 height 17
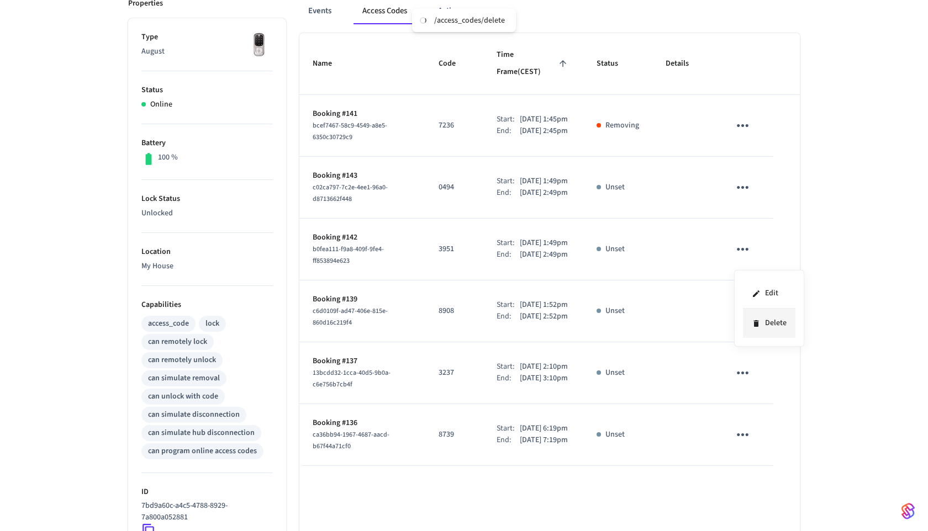
click at [756, 319] on icon at bounding box center [756, 323] width 9 height 9
click at [744, 184] on icon "sticky table" at bounding box center [742, 187] width 17 height 17
click at [758, 257] on li "Delete" at bounding box center [769, 249] width 52 height 29
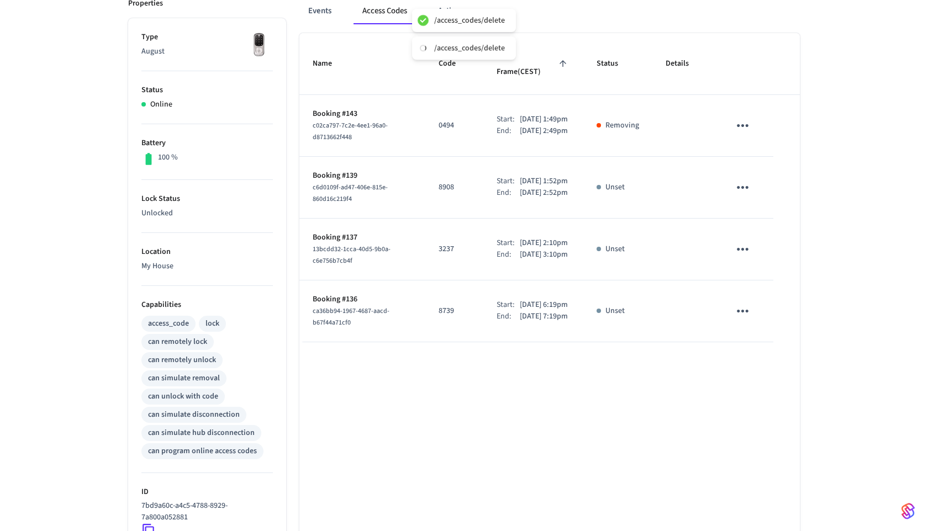
click at [750, 324] on button "sticky table" at bounding box center [742, 311] width 26 height 26
click at [758, 397] on li "Delete" at bounding box center [764, 401] width 52 height 29
click at [741, 303] on icon "sticky table" at bounding box center [742, 311] width 17 height 17
click at [746, 189] on div at bounding box center [464, 265] width 928 height 531
click at [742, 189] on icon "sticky table" at bounding box center [743, 187] width 12 height 3
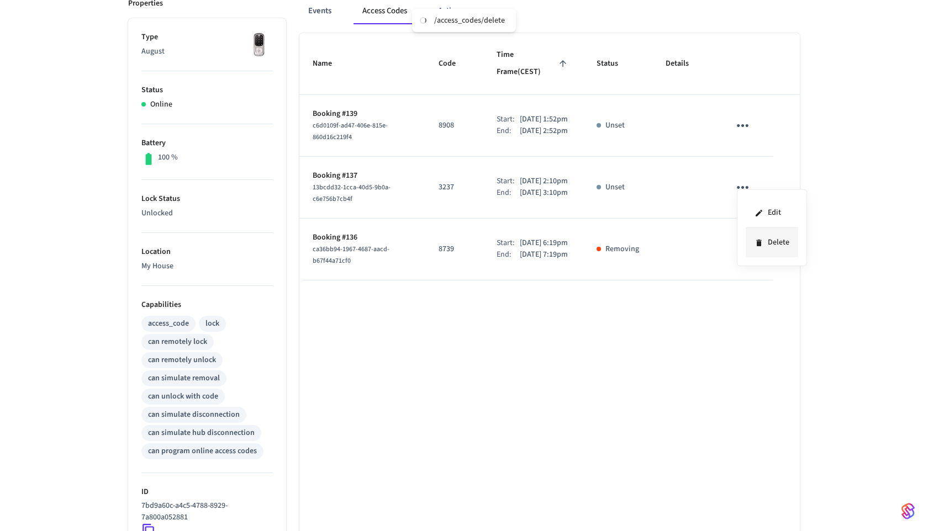
click at [760, 242] on icon at bounding box center [758, 243] width 5 height 7
click at [741, 117] on icon "sticky table" at bounding box center [742, 125] width 17 height 17
click at [747, 174] on li "Delete" at bounding box center [769, 176] width 52 height 29
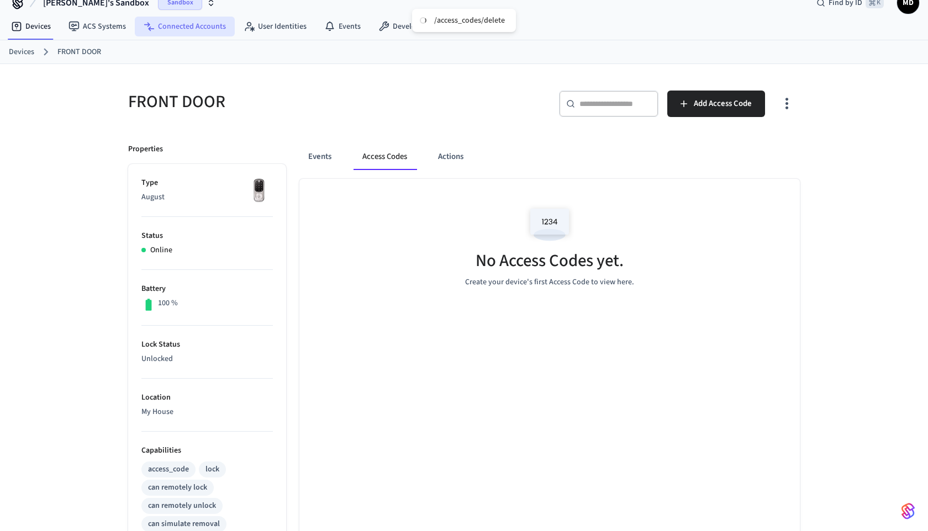
scroll to position [0, 0]
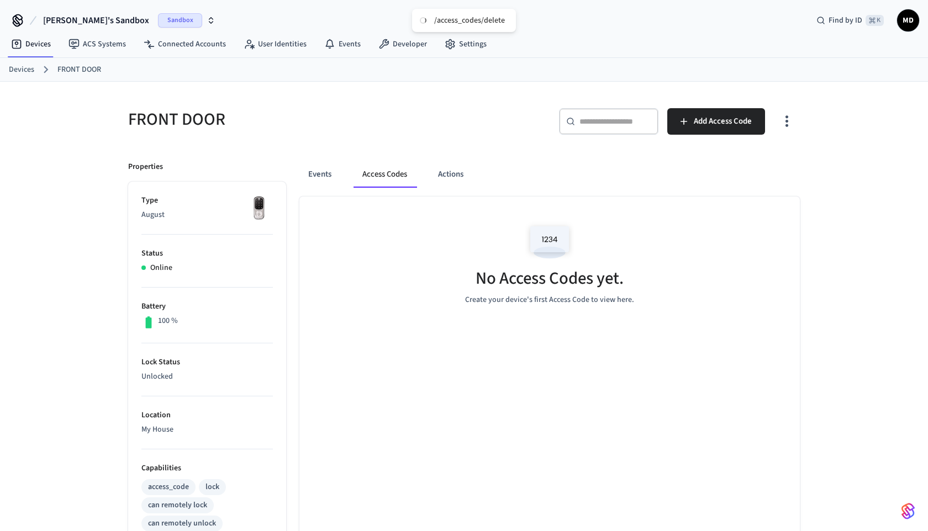
click at [20, 68] on link "Devices" at bounding box center [21, 70] width 25 height 12
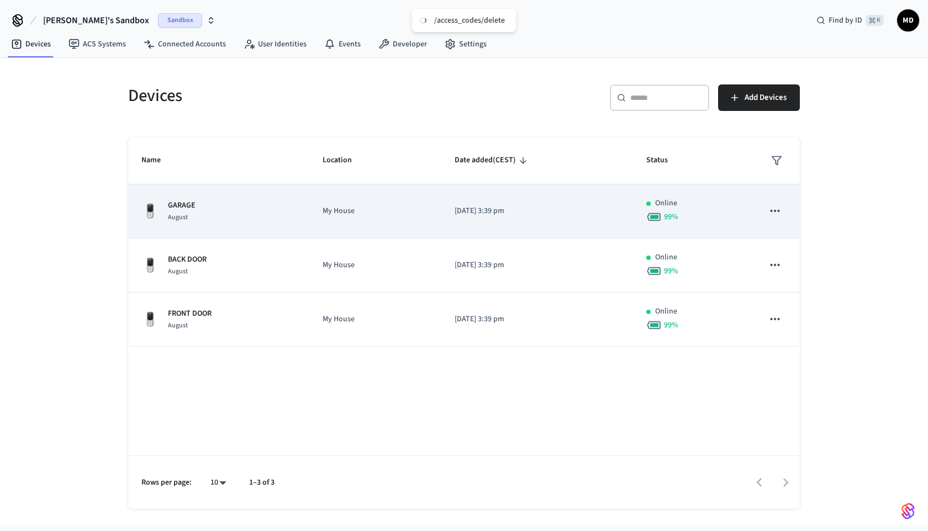
click at [305, 211] on td "GARAGE August" at bounding box center [218, 211] width 181 height 54
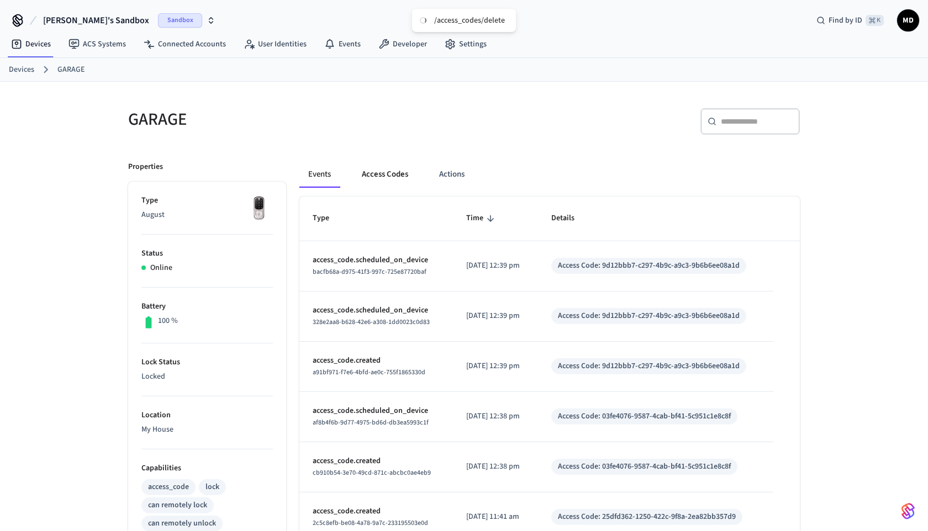
click at [394, 179] on button "Access Codes" at bounding box center [385, 174] width 64 height 27
click at [393, 183] on button "Access Codes" at bounding box center [385, 174] width 64 height 27
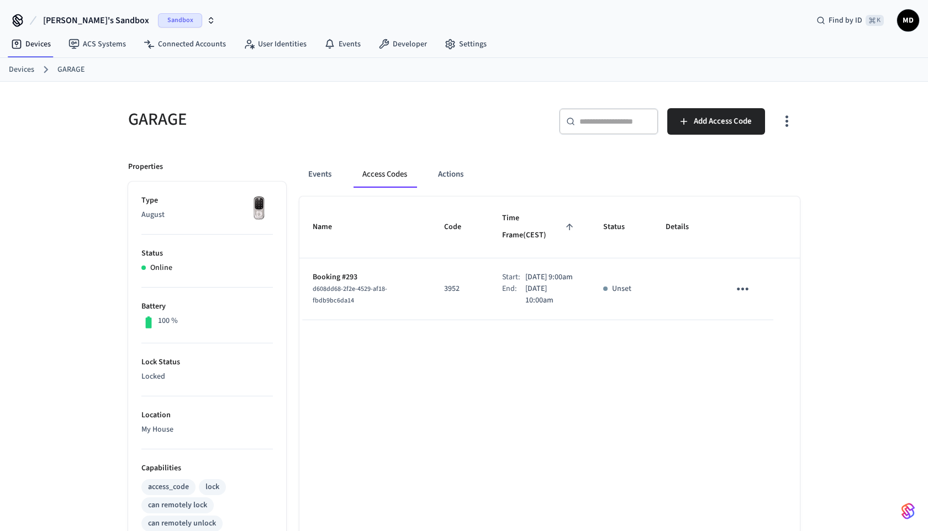
click at [348, 173] on div "Events Access Codes Actions" at bounding box center [549, 174] width 500 height 27
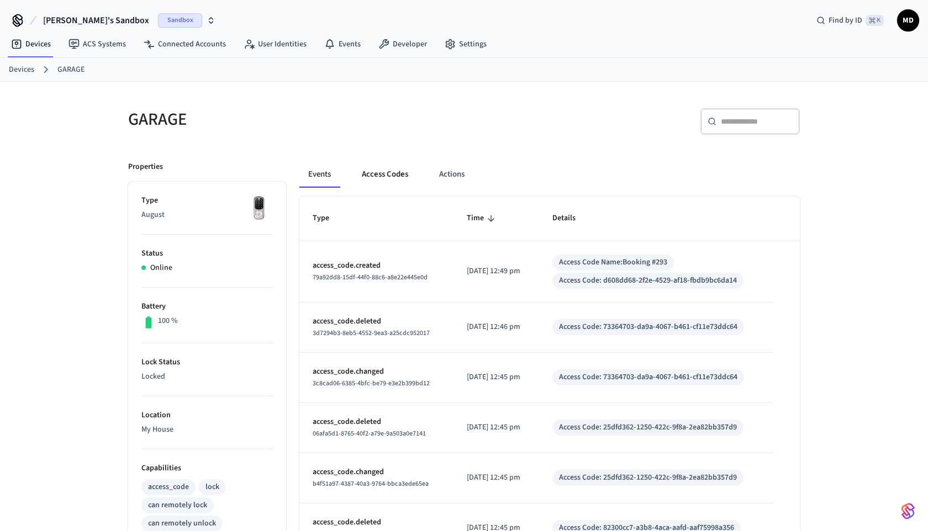
click at [378, 170] on button "Access Codes" at bounding box center [385, 174] width 64 height 27
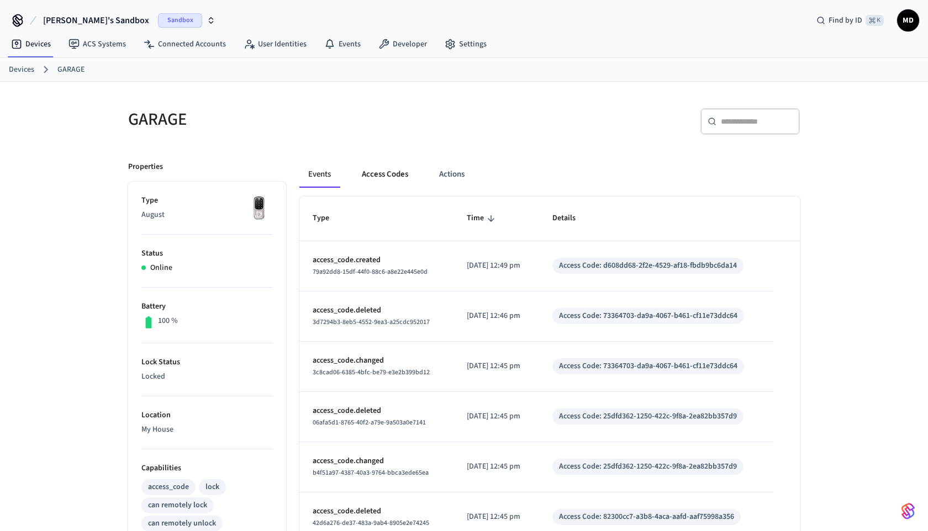
click at [396, 181] on button "Access Codes" at bounding box center [385, 174] width 64 height 27
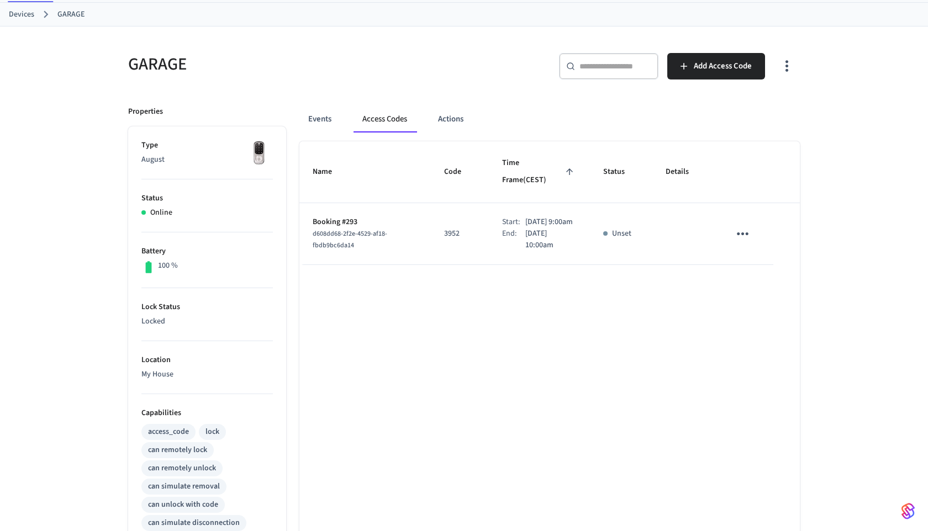
scroll to position [68, 0]
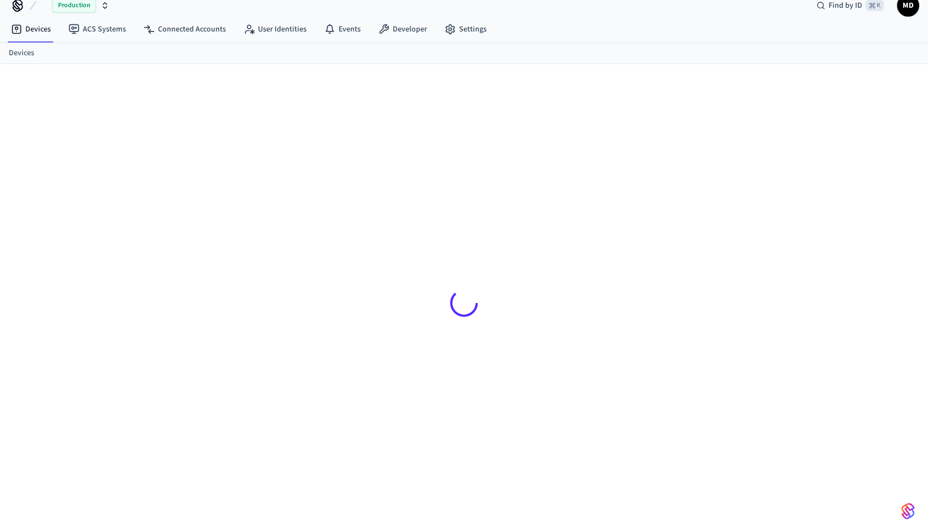
scroll to position [15, 0]
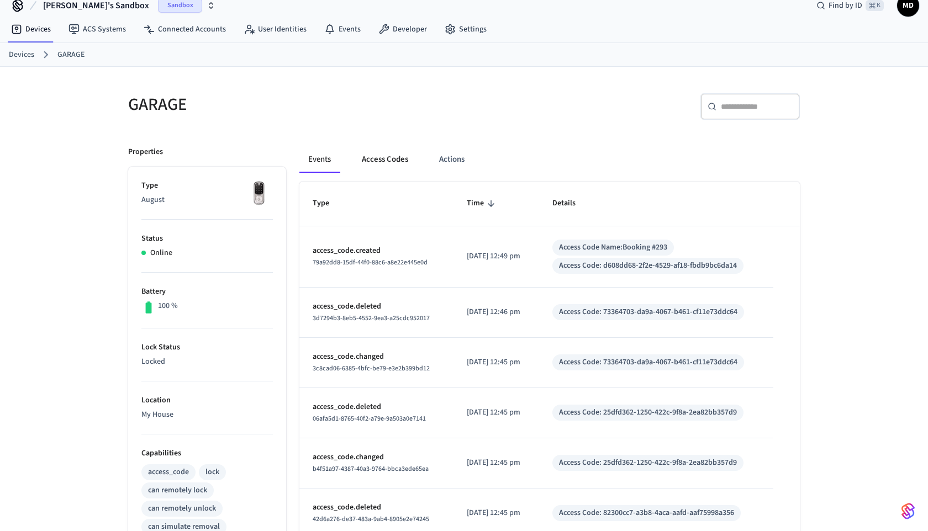
click at [384, 160] on button "Access Codes" at bounding box center [385, 159] width 64 height 27
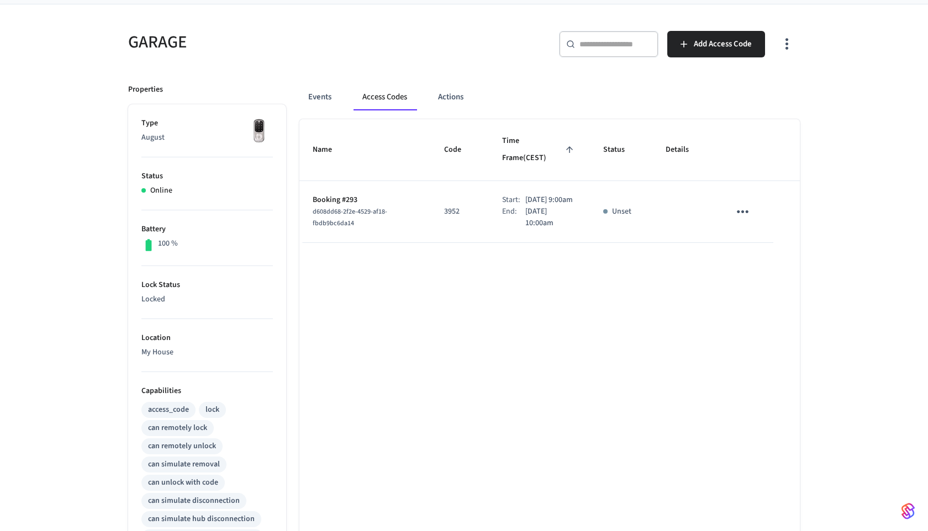
scroll to position [43, 0]
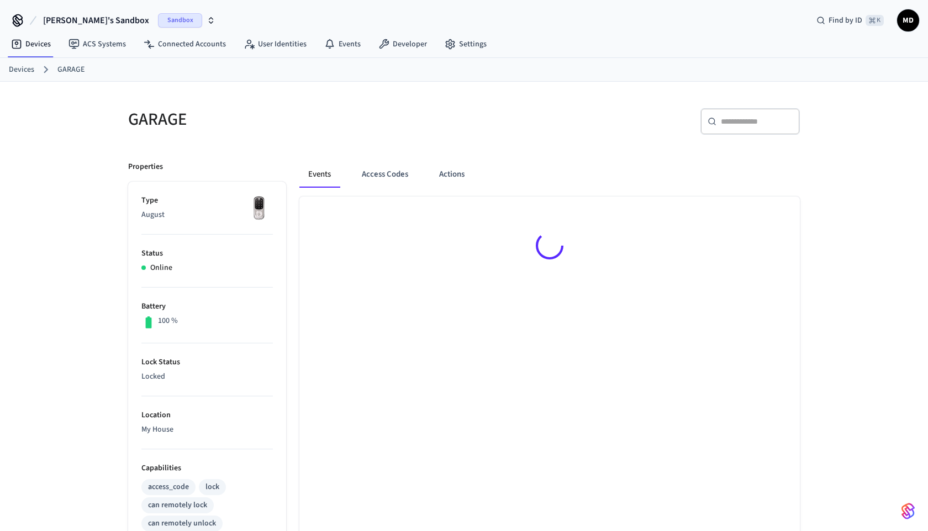
scroll to position [43, 0]
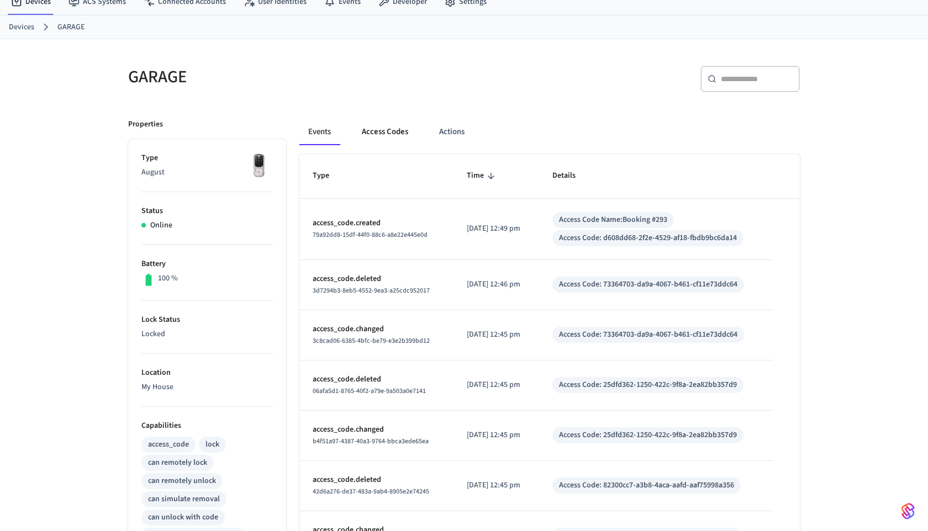
click at [367, 139] on button "Access Codes" at bounding box center [385, 132] width 64 height 27
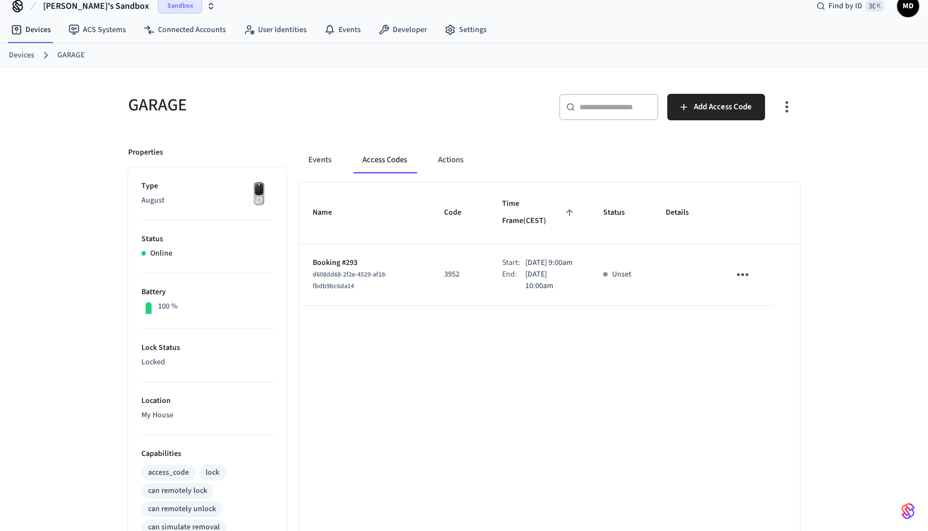
scroll to position [0, 0]
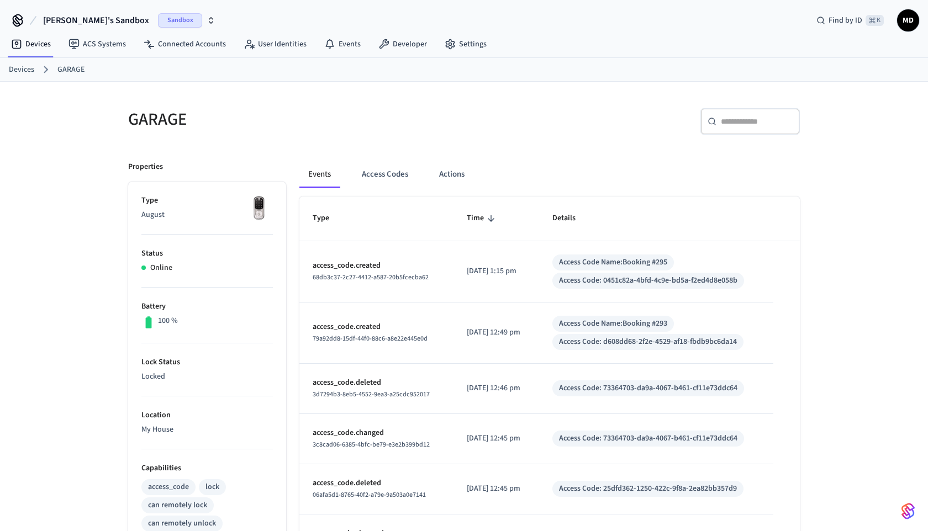
click at [347, 177] on div "Events Access Codes Actions" at bounding box center [549, 174] width 500 height 27
click at [375, 173] on button "Access Codes" at bounding box center [385, 174] width 64 height 27
click at [384, 174] on button "Access Codes" at bounding box center [385, 174] width 64 height 27
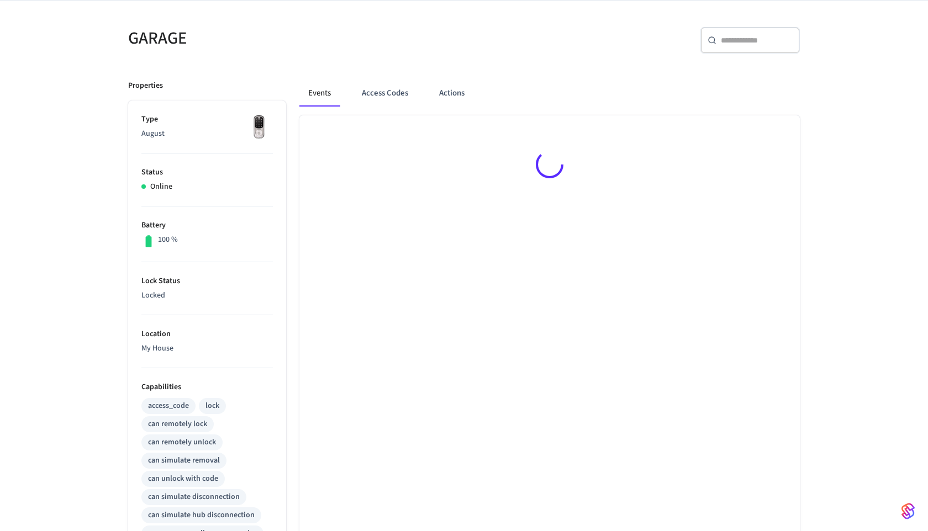
scroll to position [81, 0]
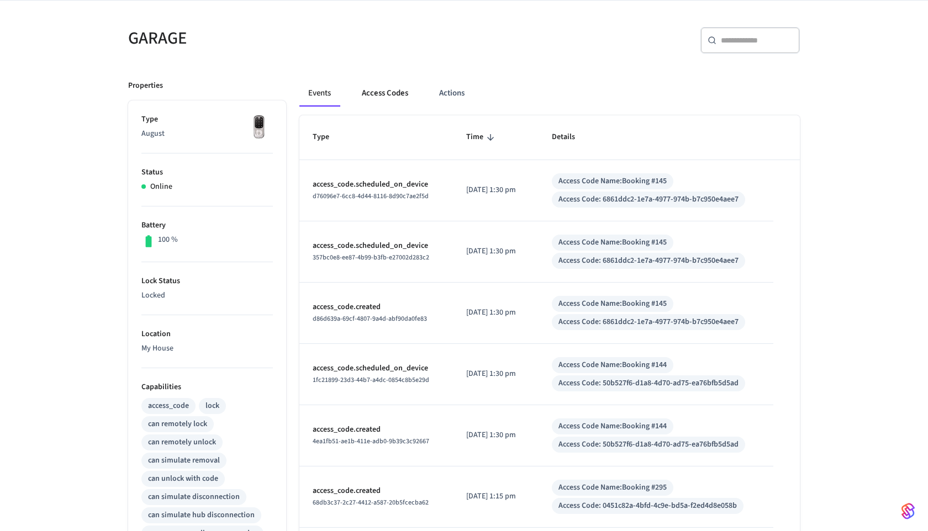
click at [366, 94] on button "Access Codes" at bounding box center [385, 93] width 64 height 27
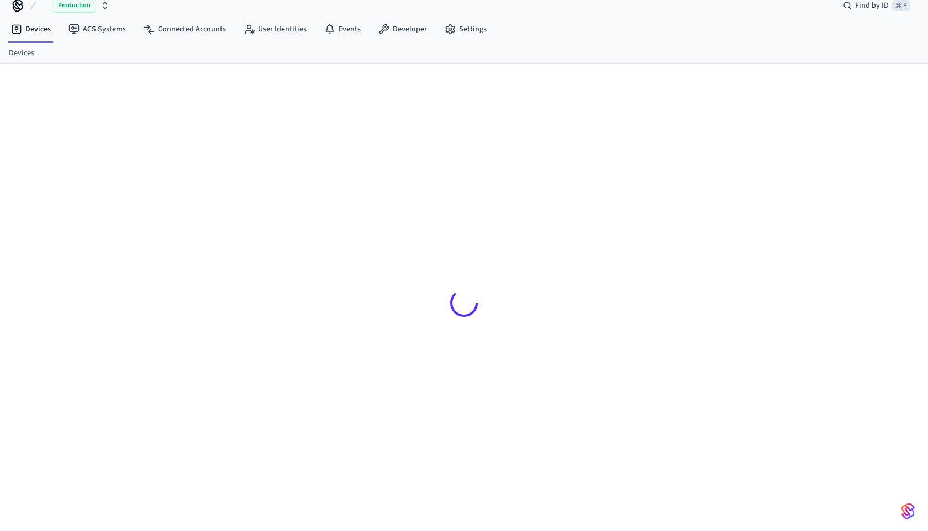
scroll to position [15, 0]
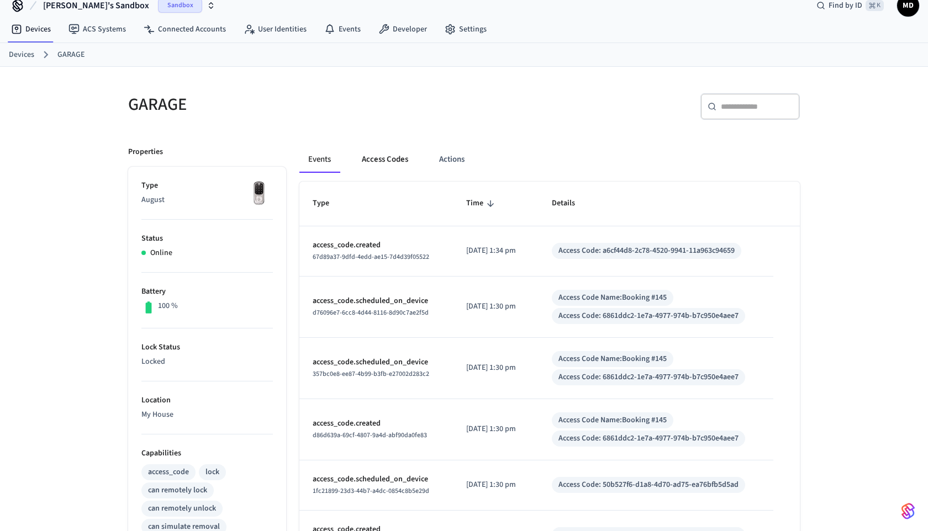
click at [375, 159] on button "Access Codes" at bounding box center [385, 159] width 64 height 27
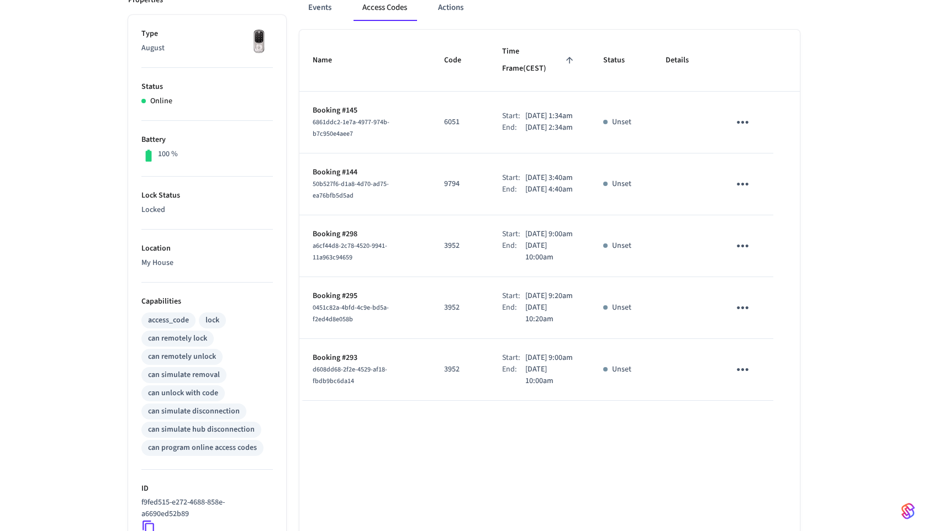
scroll to position [167, 0]
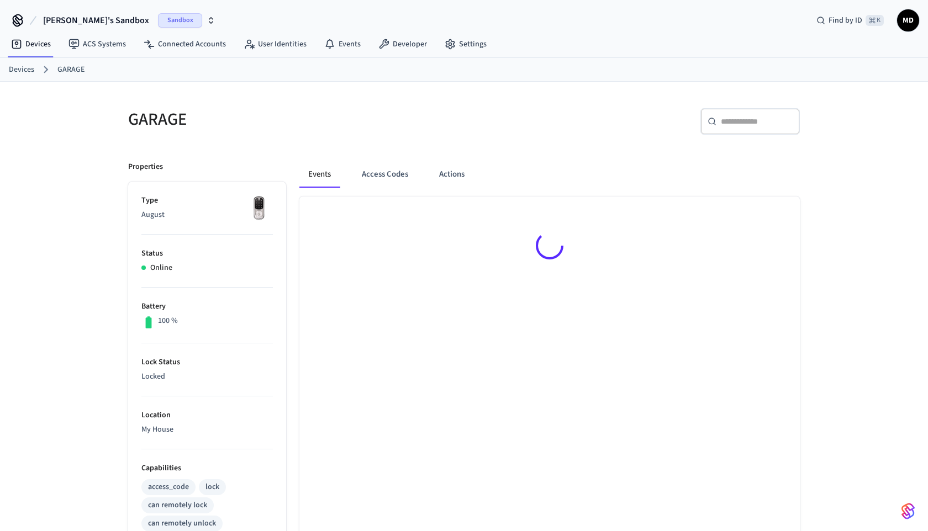
scroll to position [167, 0]
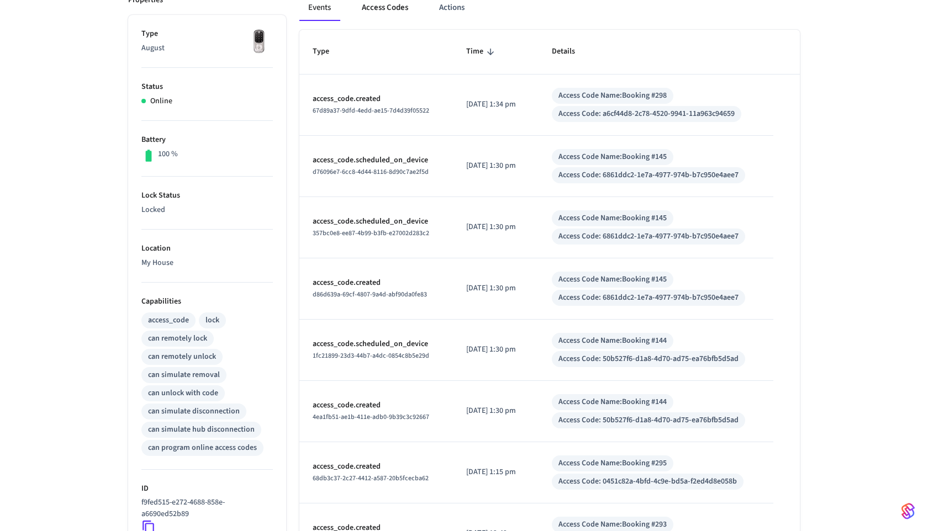
click at [382, 8] on button "Access Codes" at bounding box center [385, 7] width 64 height 27
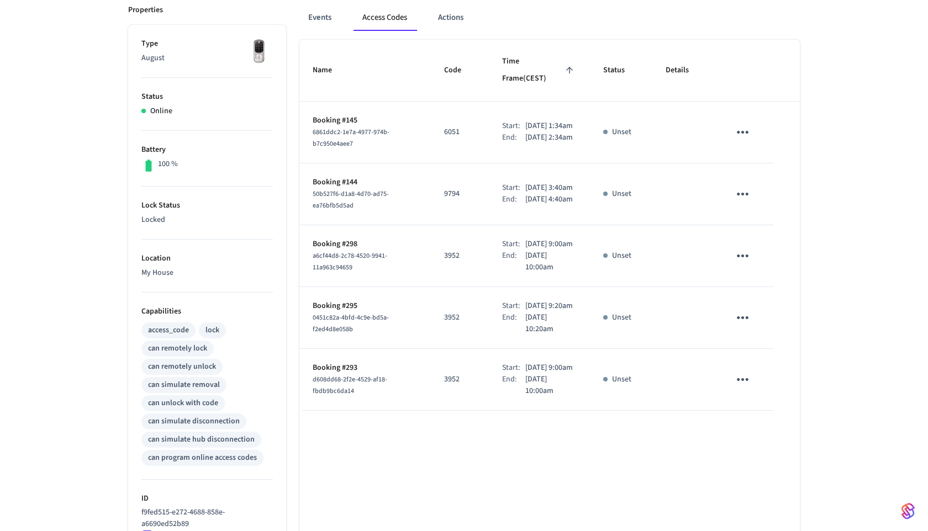
scroll to position [151, 0]
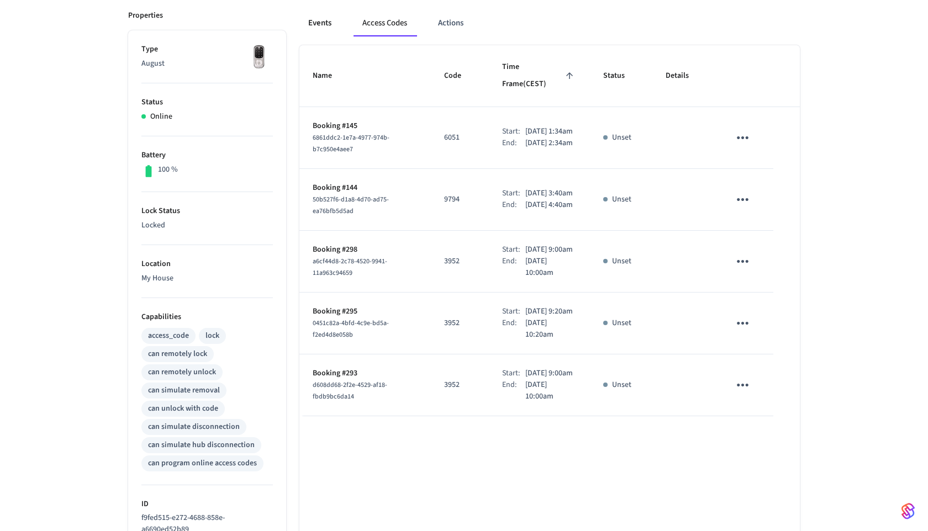
click at [332, 22] on button "Events" at bounding box center [319, 23] width 41 height 27
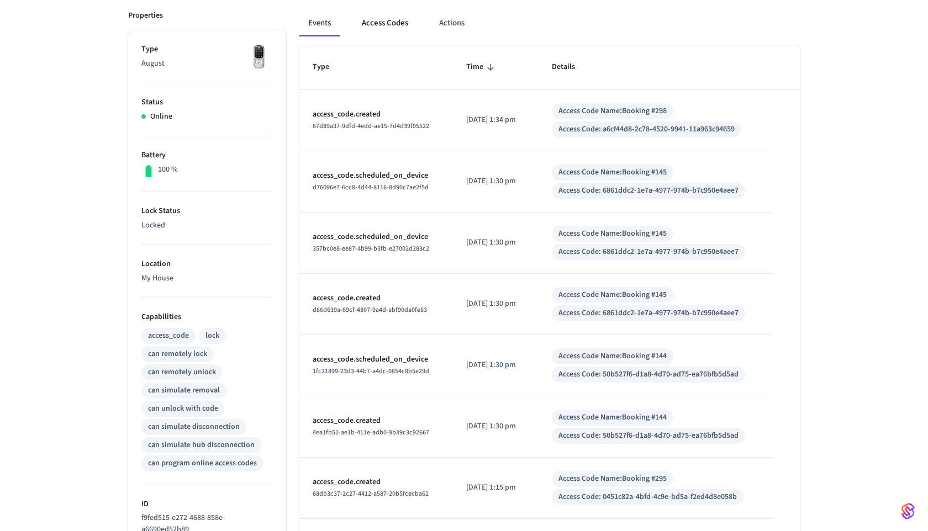
click at [372, 25] on button "Access Codes" at bounding box center [385, 23] width 64 height 27
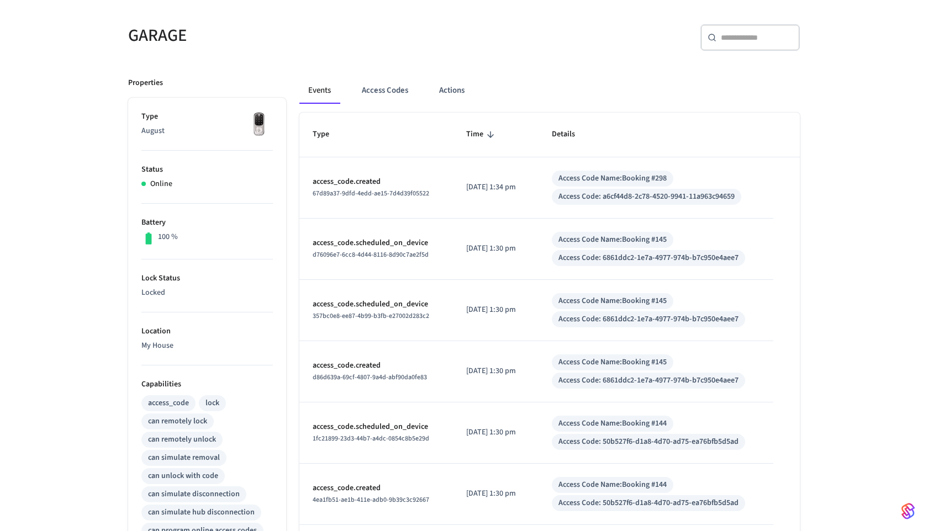
scroll to position [92, 0]
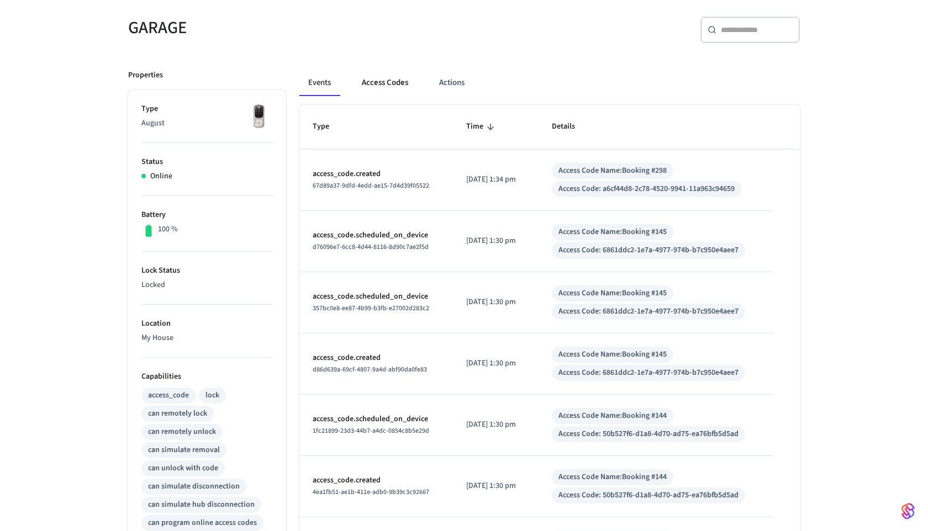
click at [374, 90] on button "Access Codes" at bounding box center [385, 83] width 64 height 27
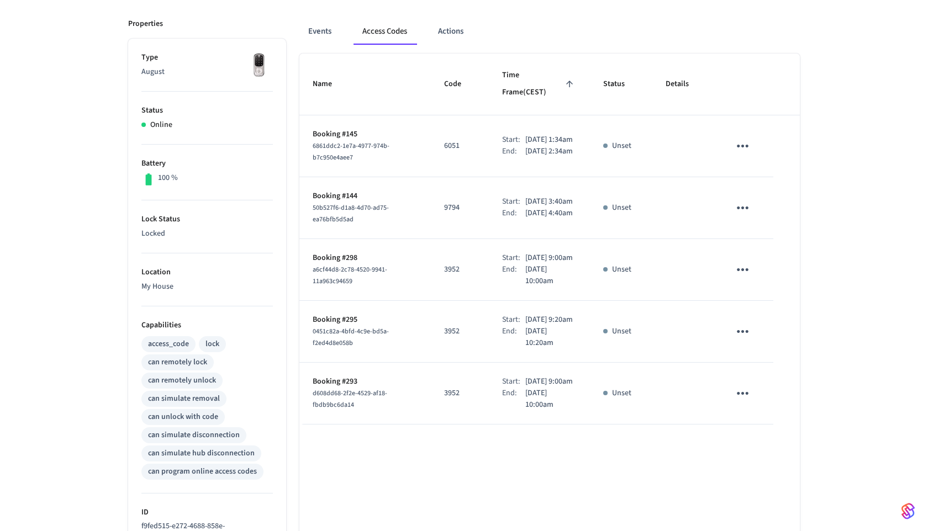
scroll to position [147, 0]
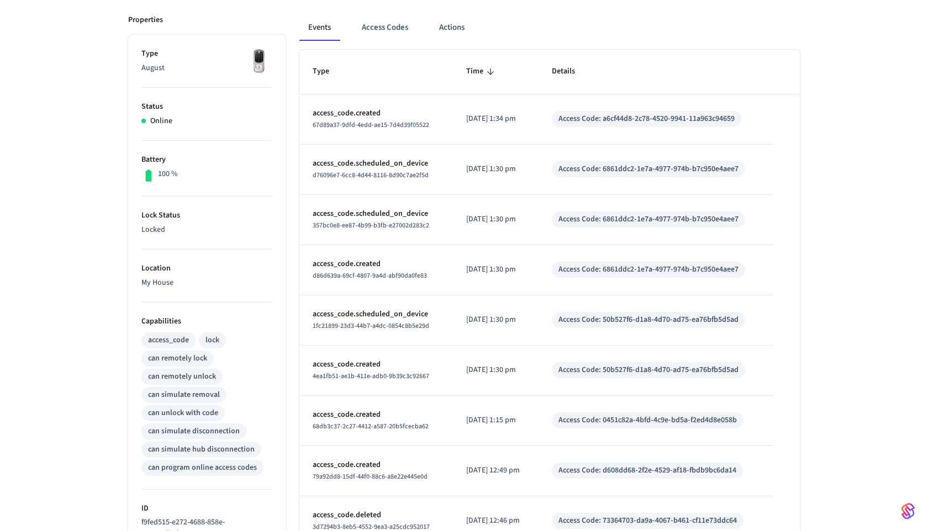
scroll to position [147, 0]
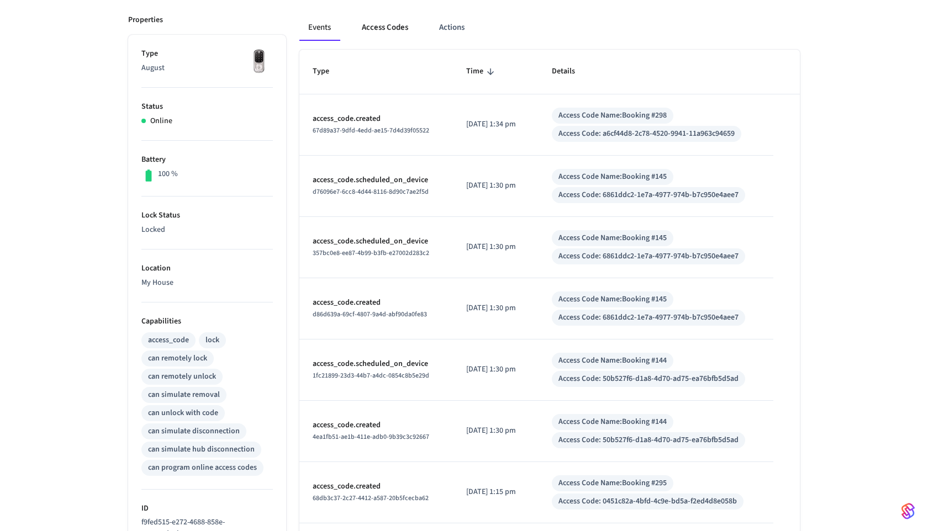
click at [372, 40] on button "Access Codes" at bounding box center [385, 27] width 64 height 27
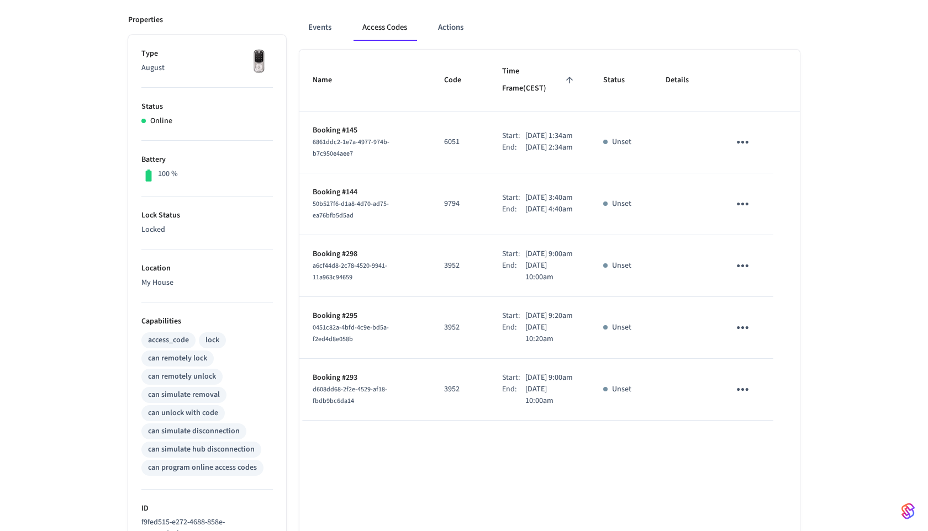
scroll to position [171, 0]
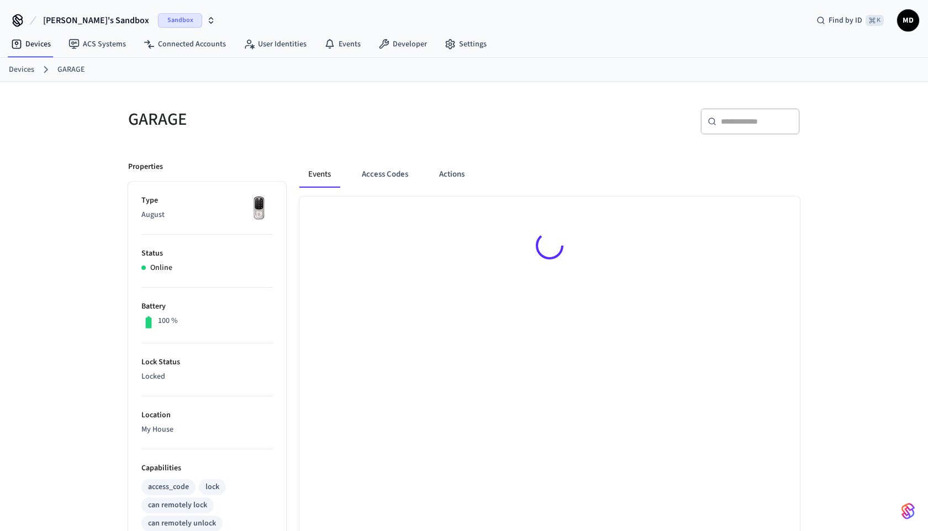
scroll to position [171, 0]
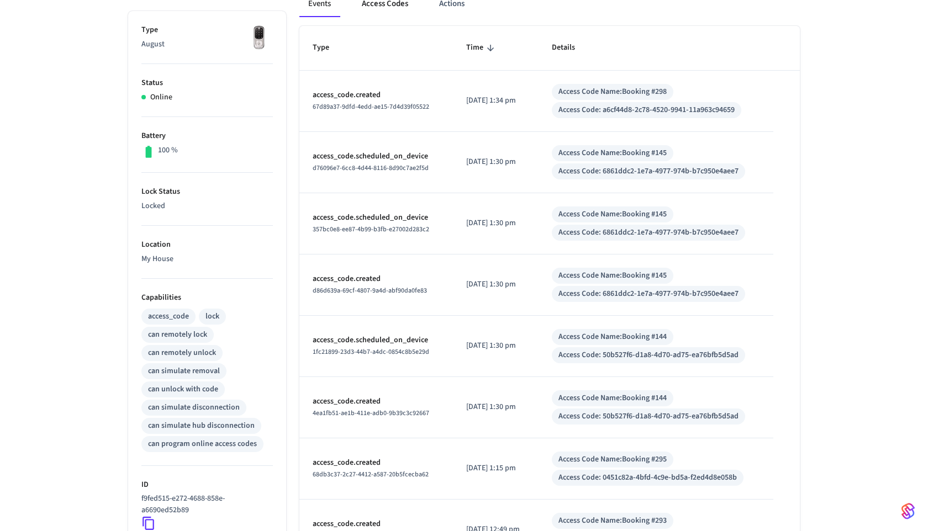
click at [389, 11] on button "Access Codes" at bounding box center [385, 4] width 64 height 27
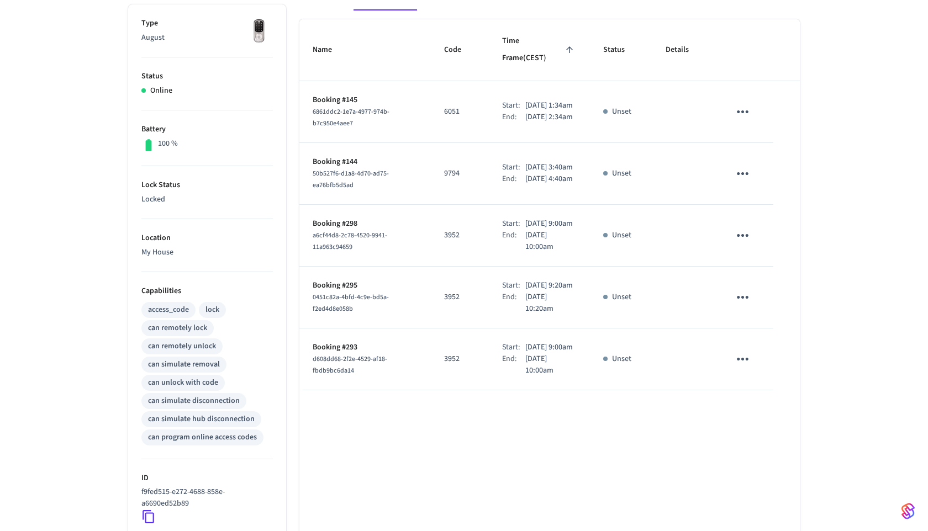
scroll to position [96, 0]
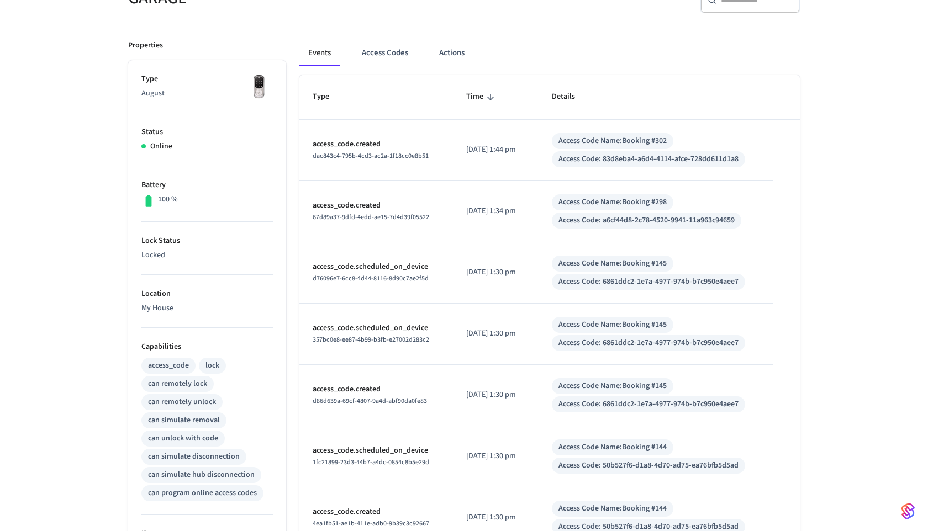
scroll to position [108, 0]
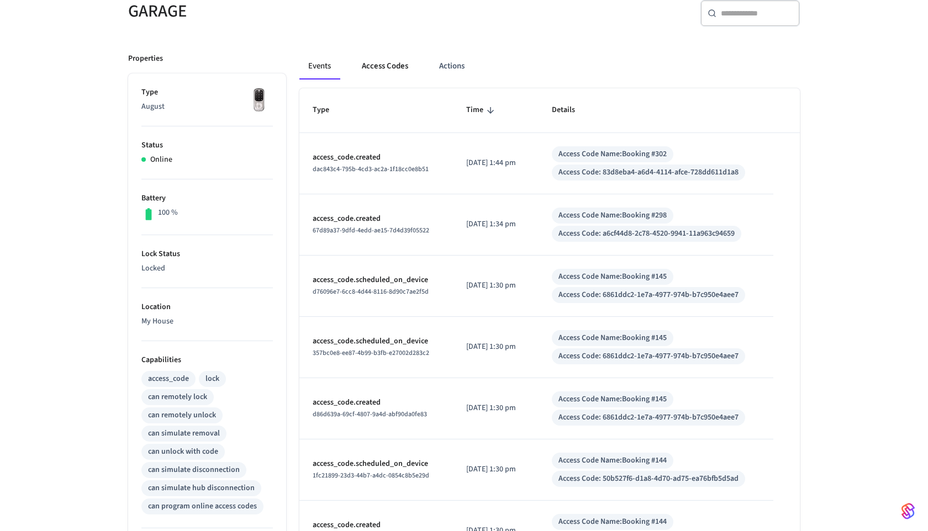
click at [381, 60] on button "Access Codes" at bounding box center [385, 66] width 64 height 27
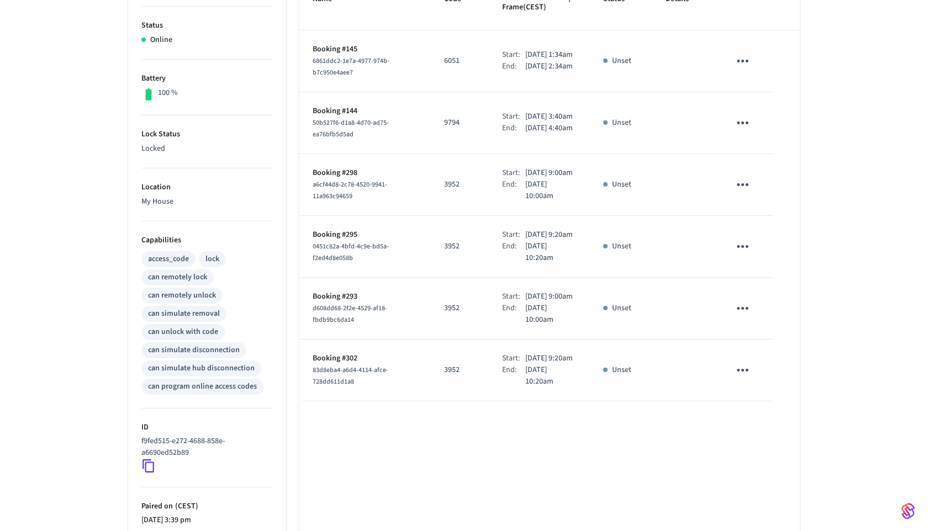
scroll to position [205, 0]
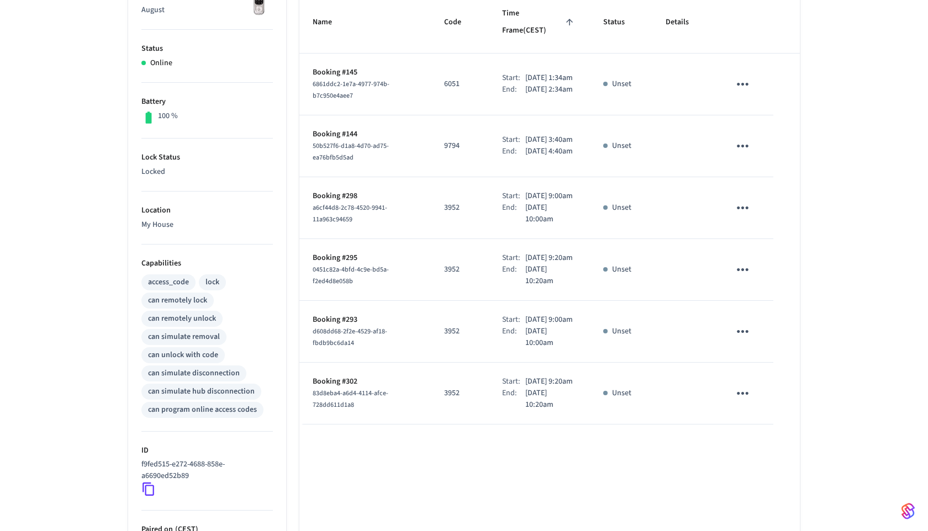
click at [744, 76] on icon "sticky table" at bounding box center [742, 84] width 17 height 17
click at [761, 130] on li "Delete" at bounding box center [769, 134] width 52 height 29
click at [740, 149] on icon "sticky table" at bounding box center [742, 145] width 17 height 17
click at [754, 211] on icon at bounding box center [755, 208] width 5 height 7
click at [737, 216] on icon "sticky table" at bounding box center [742, 207] width 17 height 17
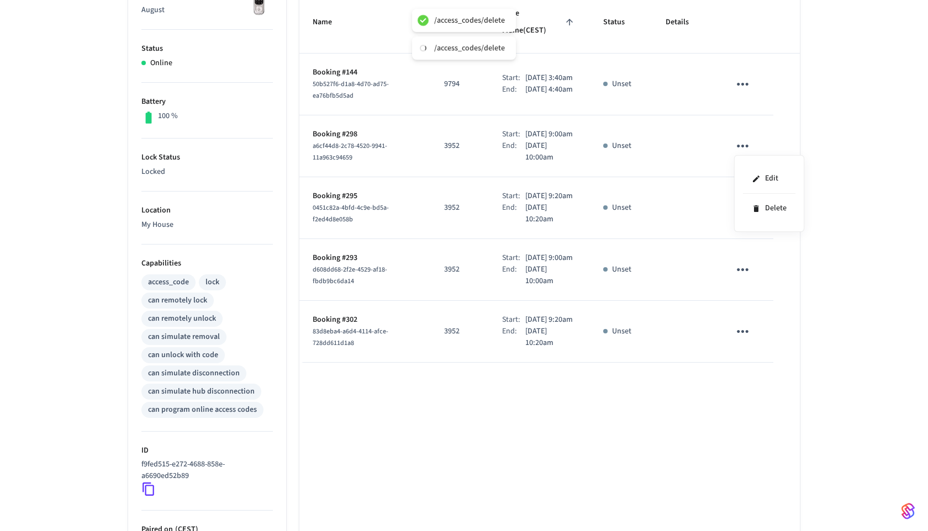
click at [768, 283] on div at bounding box center [464, 265] width 928 height 531
click at [745, 155] on button "sticky table" at bounding box center [742, 146] width 26 height 26
click at [759, 221] on li "Delete" at bounding box center [764, 212] width 52 height 29
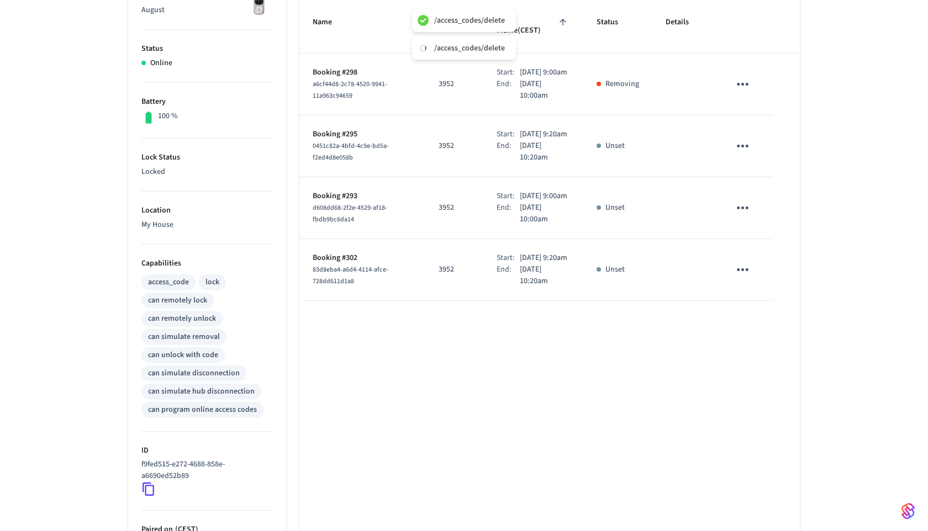
click at [743, 147] on icon "sticky table" at bounding box center [742, 145] width 17 height 17
click at [769, 212] on li "Delete" at bounding box center [769, 208] width 52 height 29
click at [744, 140] on icon "sticky table" at bounding box center [742, 145] width 17 height 17
click at [755, 206] on icon at bounding box center [755, 208] width 5 height 7
click at [744, 210] on button "sticky table" at bounding box center [742, 208] width 26 height 26
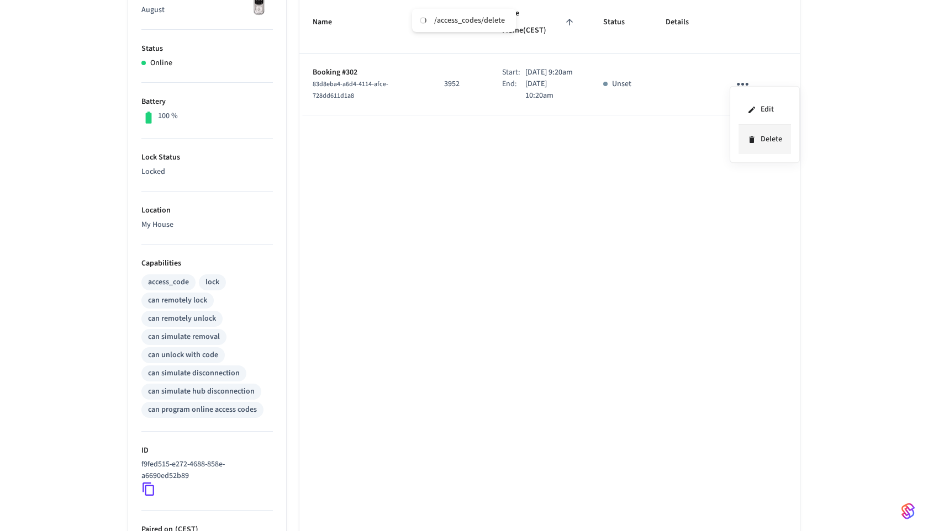
click at [759, 147] on li "Delete" at bounding box center [764, 139] width 52 height 29
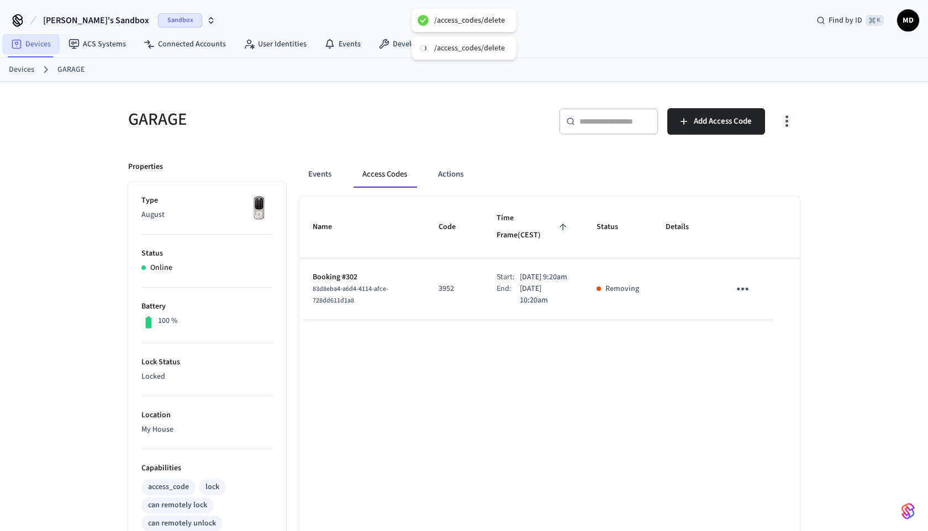
click at [37, 47] on link "Devices" at bounding box center [30, 44] width 57 height 20
click at [43, 49] on link "Devices" at bounding box center [30, 44] width 57 height 20
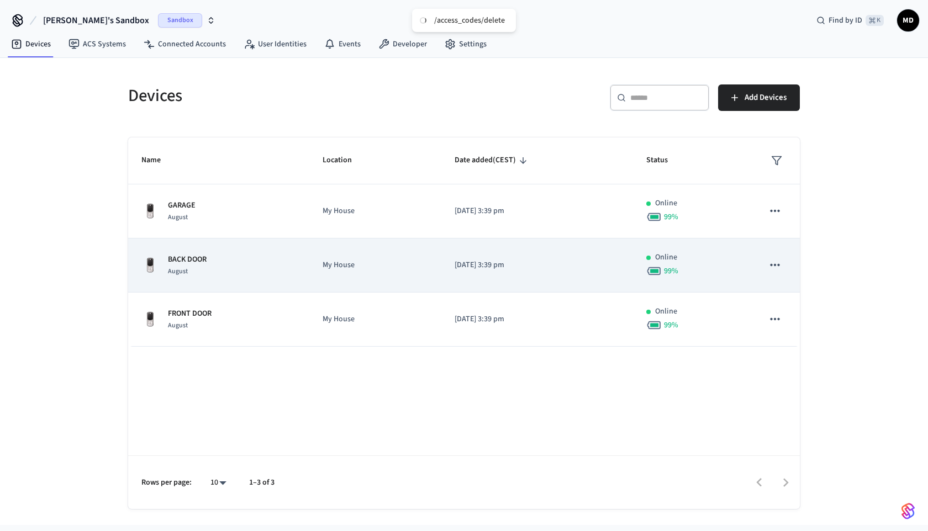
click at [337, 258] on td "My House" at bounding box center [374, 266] width 131 height 54
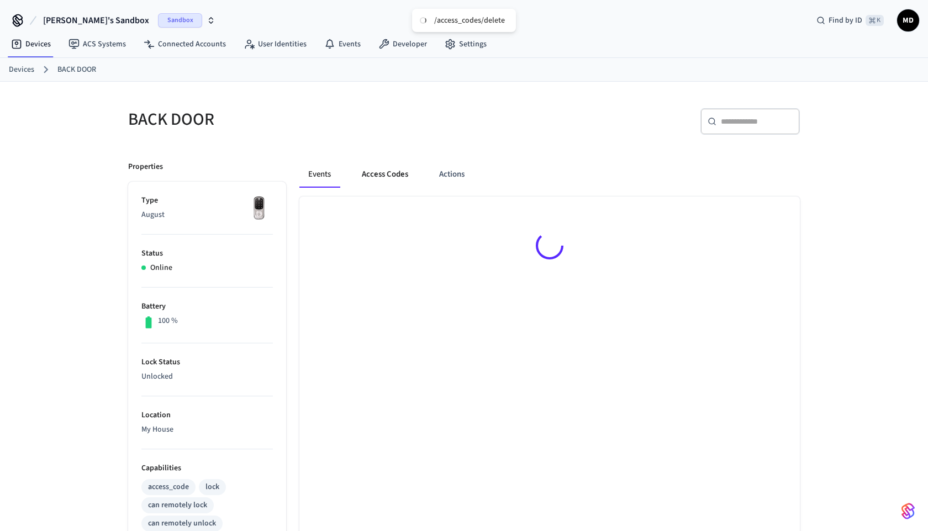
click at [391, 175] on button "Access Codes" at bounding box center [385, 174] width 64 height 27
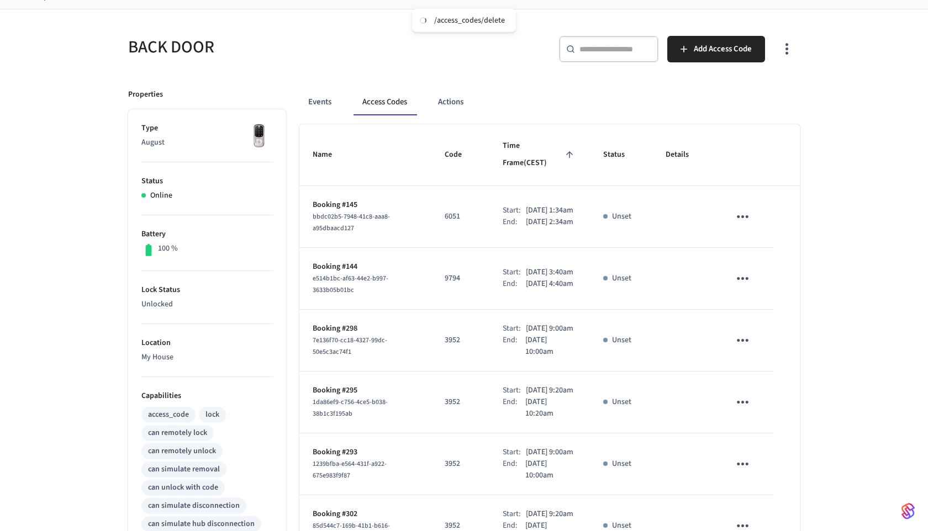
scroll to position [128, 0]
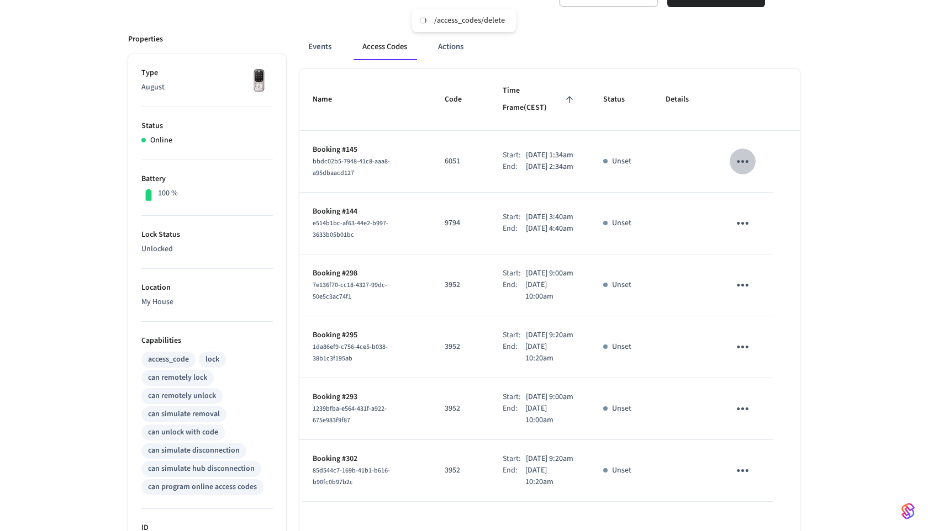
click at [747, 153] on icon "sticky table" at bounding box center [742, 161] width 17 height 17
click at [766, 209] on li "Delete" at bounding box center [769, 212] width 52 height 29
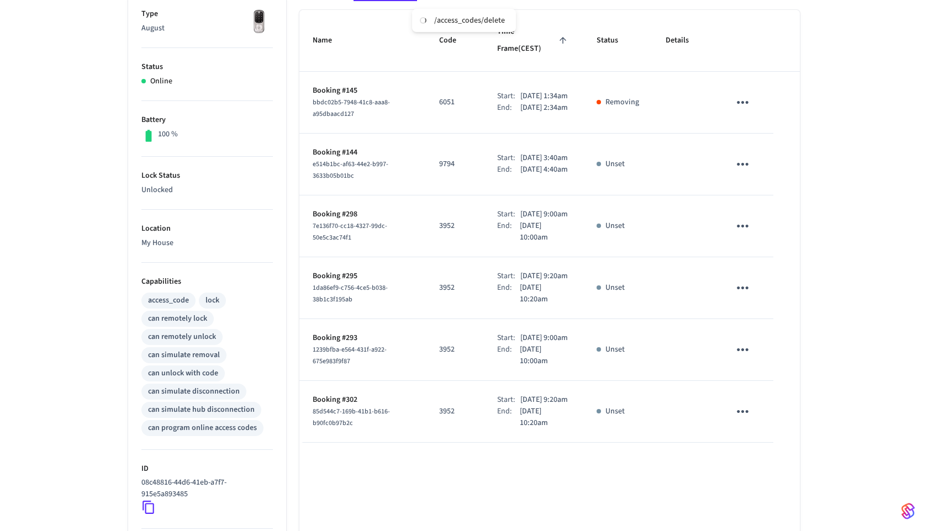
scroll to position [185, 0]
click at [744, 97] on icon "sticky table" at bounding box center [742, 104] width 17 height 17
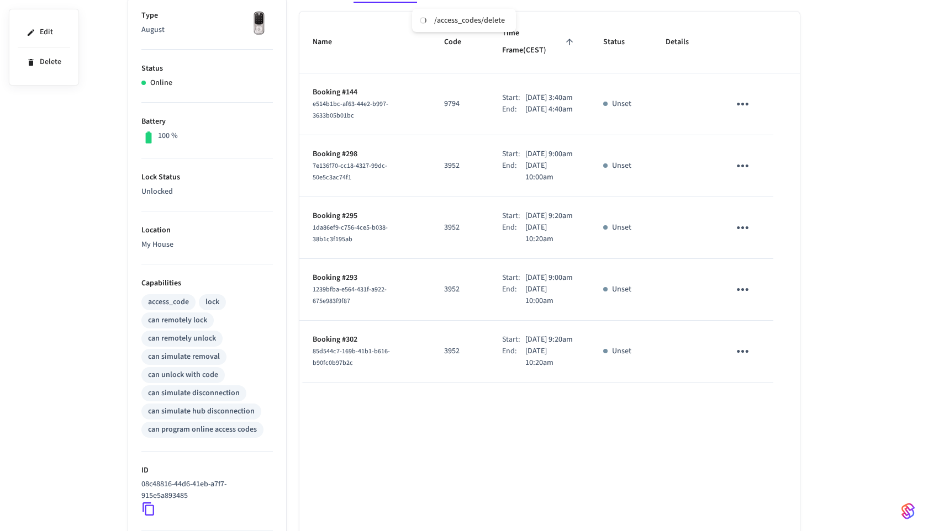
click at [698, 177] on div at bounding box center [464, 265] width 928 height 531
click at [741, 172] on icon "sticky table" at bounding box center [742, 165] width 17 height 17
click at [758, 225] on icon at bounding box center [756, 228] width 9 height 9
click at [748, 97] on icon "sticky table" at bounding box center [742, 104] width 17 height 17
click at [754, 158] on icon at bounding box center [756, 155] width 9 height 9
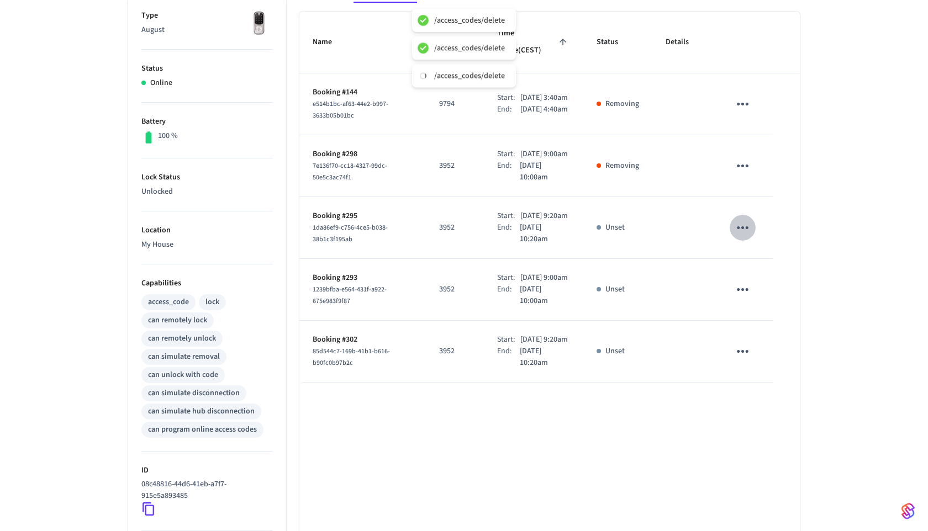
click at [743, 236] on icon "sticky table" at bounding box center [742, 227] width 17 height 17
click at [754, 310] on li "Delete" at bounding box center [769, 301] width 52 height 29
click at [745, 298] on icon "sticky table" at bounding box center [742, 289] width 17 height 17
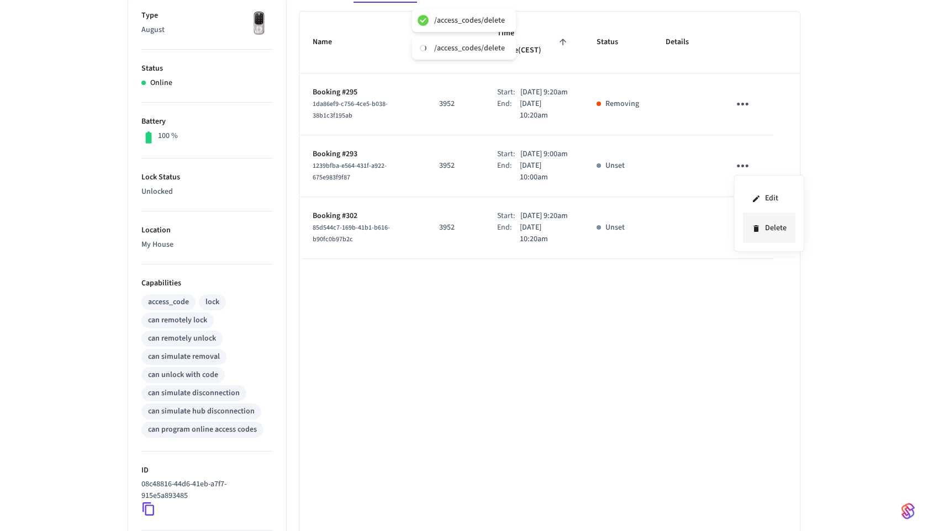
click at [762, 240] on li "Delete" at bounding box center [769, 228] width 52 height 29
click at [747, 236] on icon "sticky table" at bounding box center [742, 227] width 17 height 17
click at [757, 304] on icon at bounding box center [755, 302] width 5 height 7
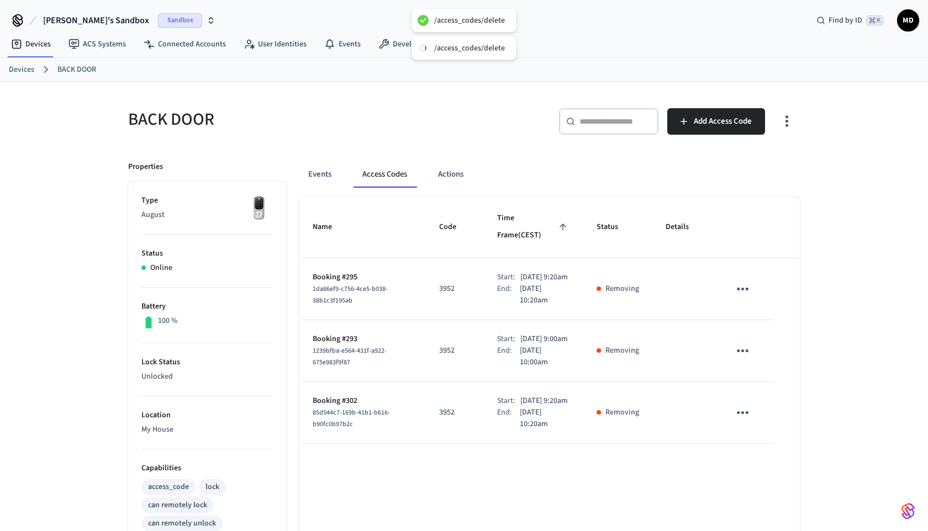
click at [28, 68] on link "Devices" at bounding box center [21, 70] width 25 height 12
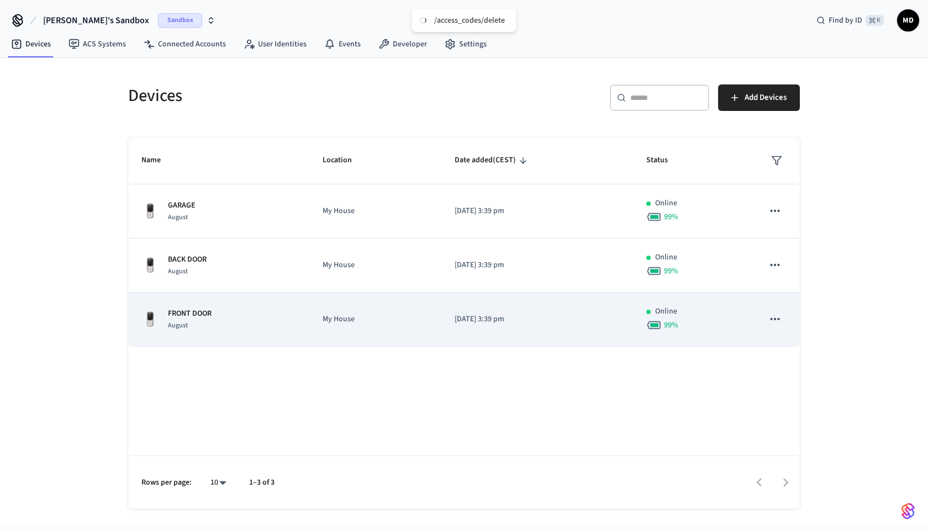
click at [383, 323] on p "My House" at bounding box center [374, 320] width 105 height 12
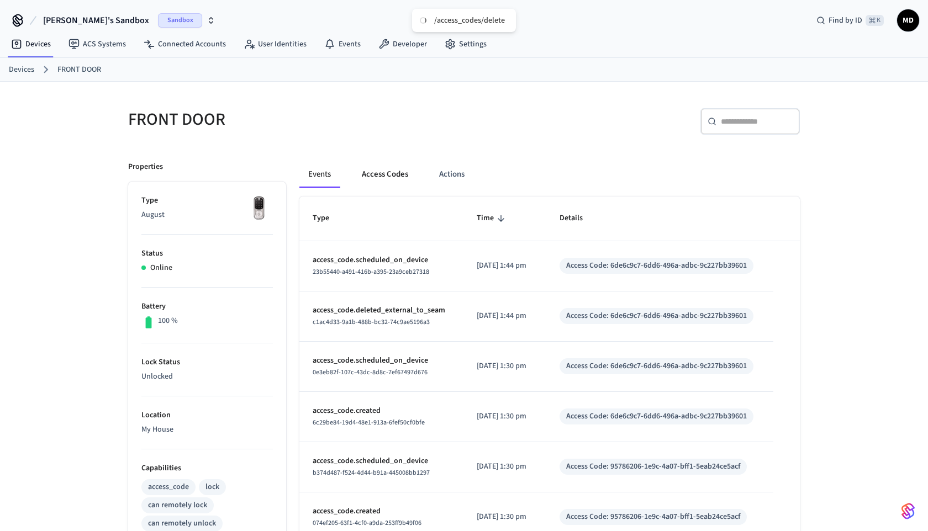
click at [387, 172] on button "Access Codes" at bounding box center [385, 174] width 64 height 27
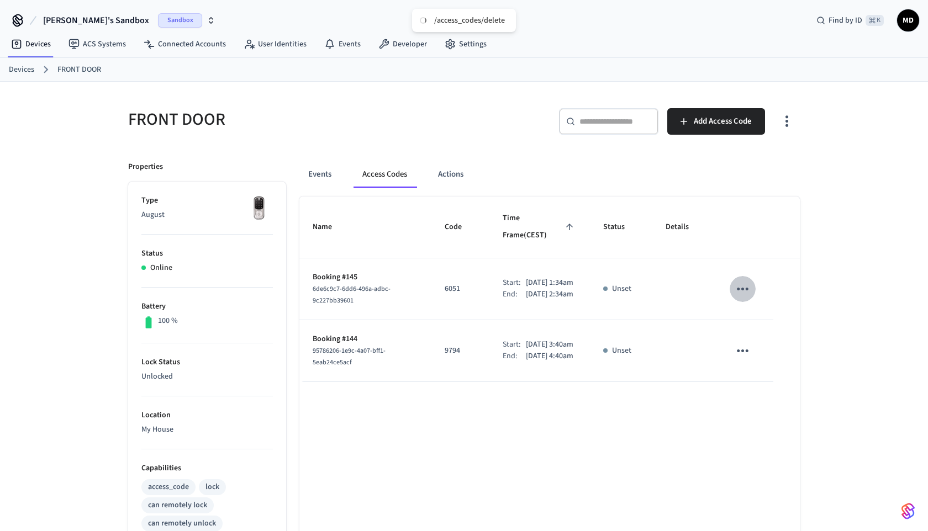
click at [739, 282] on icon "sticky table" at bounding box center [742, 289] width 17 height 17
click at [755, 332] on li "Delete" at bounding box center [769, 339] width 52 height 29
click at [744, 352] on icon "sticky table" at bounding box center [742, 350] width 17 height 17
click at [761, 422] on li "Delete" at bounding box center [769, 413] width 52 height 29
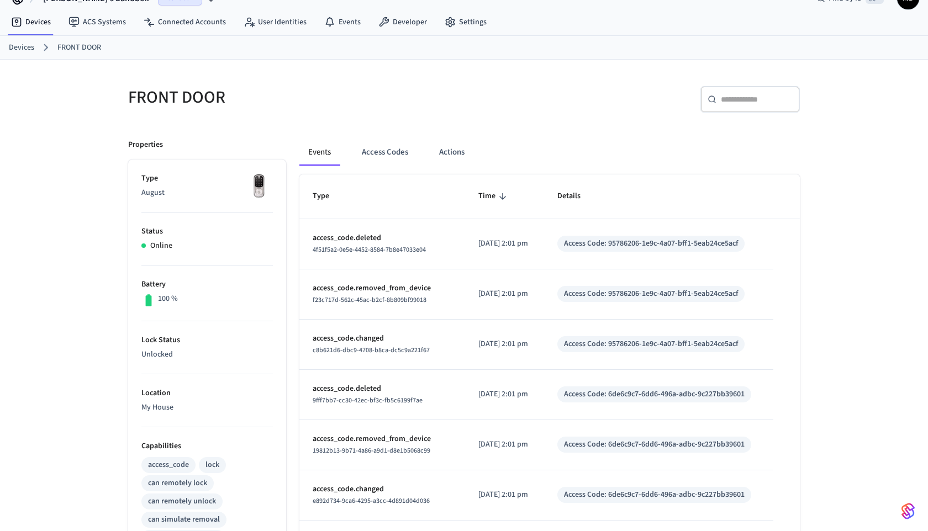
scroll to position [22, 0]
click at [358, 142] on button "Access Codes" at bounding box center [385, 152] width 64 height 27
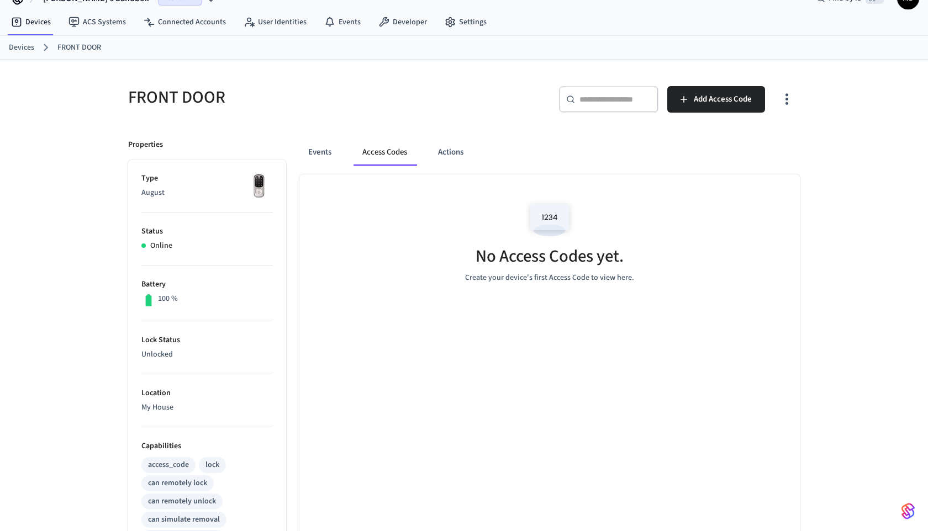
click at [16, 45] on link "Devices" at bounding box center [21, 48] width 25 height 12
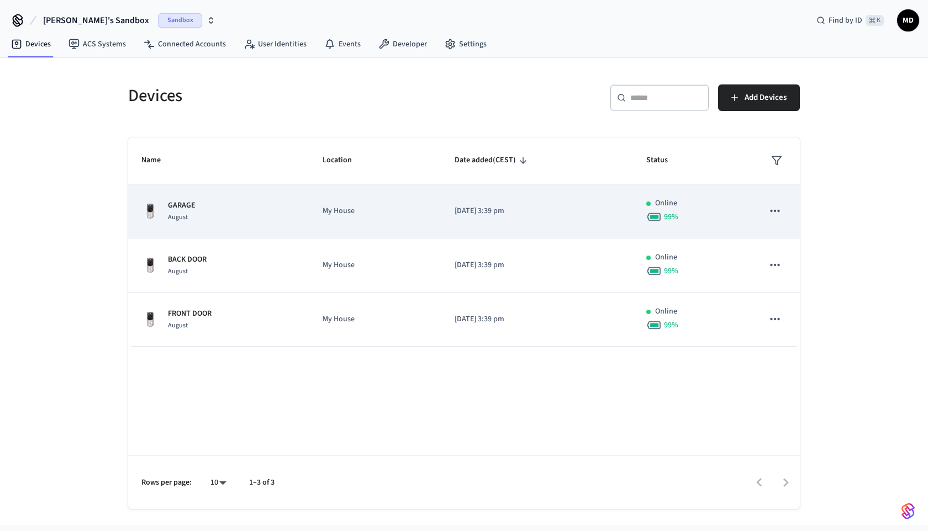
click at [301, 203] on td "GARAGE August" at bounding box center [218, 211] width 181 height 54
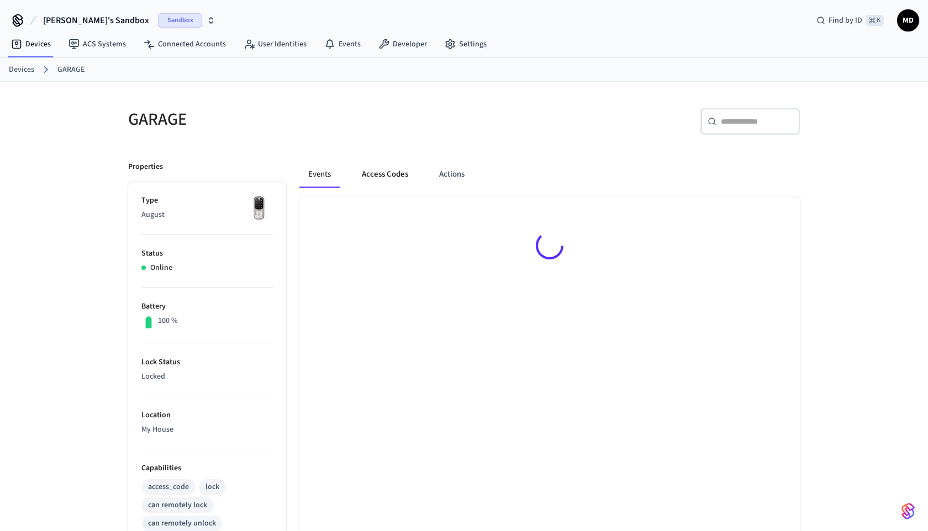
click at [378, 176] on button "Access Codes" at bounding box center [385, 174] width 64 height 27
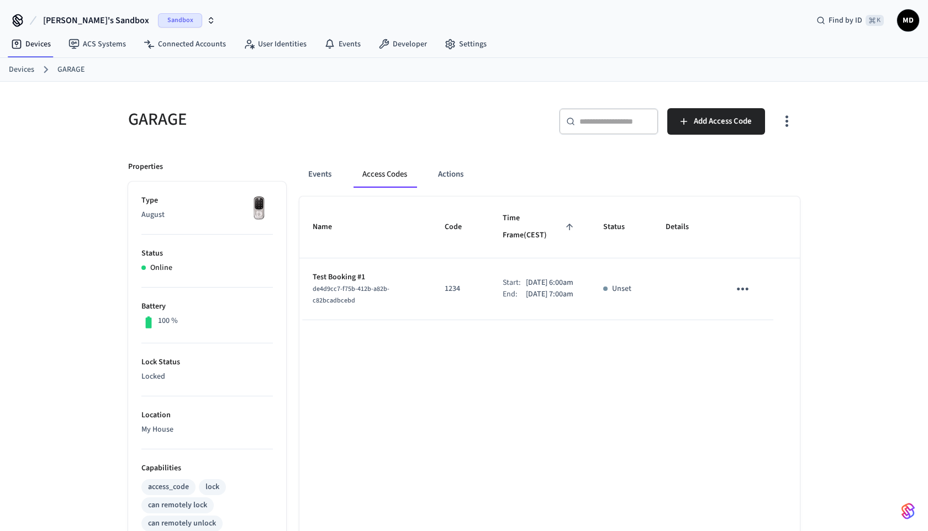
click at [747, 281] on icon "sticky table" at bounding box center [742, 289] width 17 height 17
click at [753, 335] on li "Delete" at bounding box center [769, 339] width 52 height 29
click at [24, 70] on link "Devices" at bounding box center [21, 70] width 25 height 12
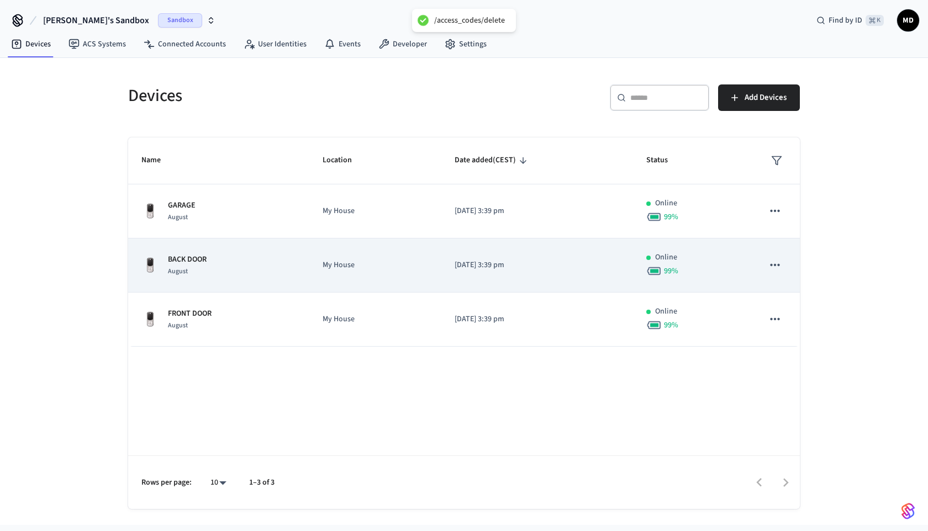
click at [372, 256] on td "My House" at bounding box center [374, 266] width 131 height 54
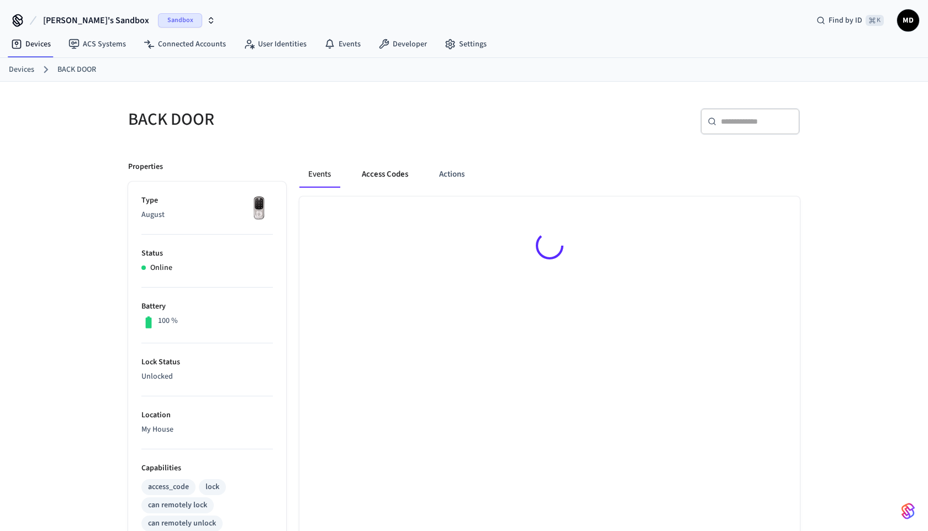
click at [371, 178] on button "Access Codes" at bounding box center [385, 174] width 64 height 27
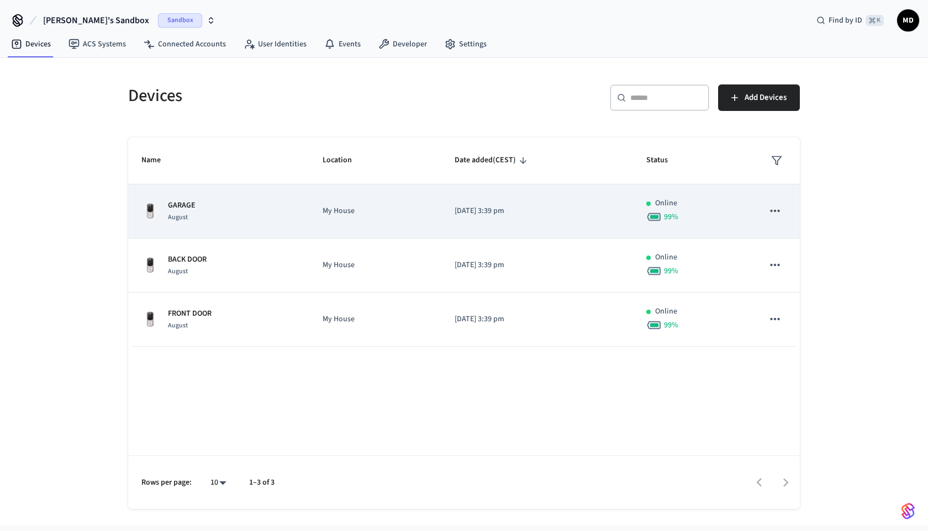
click at [219, 217] on div "GARAGE August" at bounding box center [218, 211] width 155 height 23
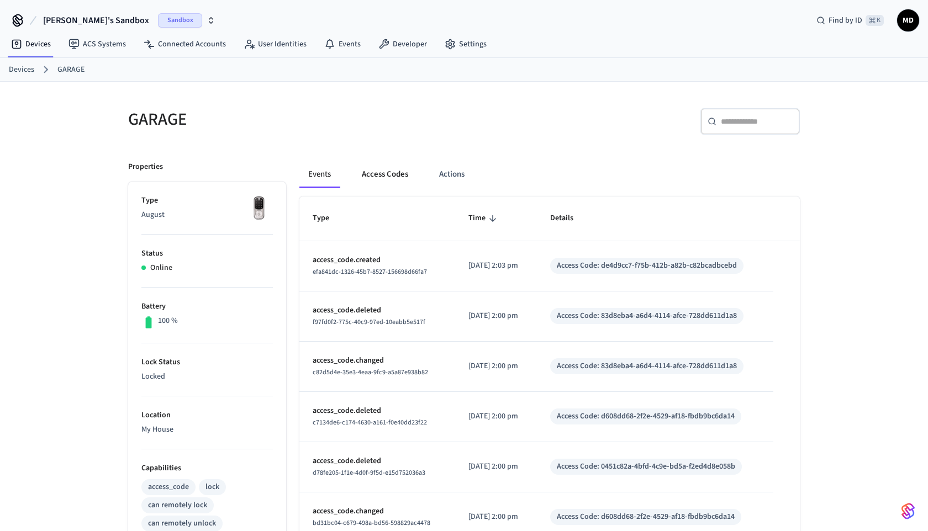
click at [373, 182] on button "Access Codes" at bounding box center [385, 174] width 64 height 27
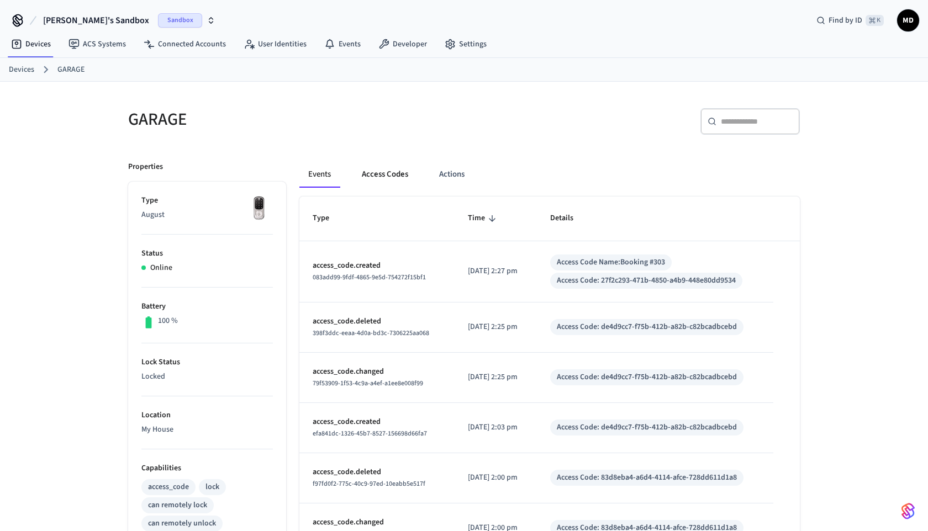
click at [377, 176] on button "Access Codes" at bounding box center [385, 174] width 64 height 27
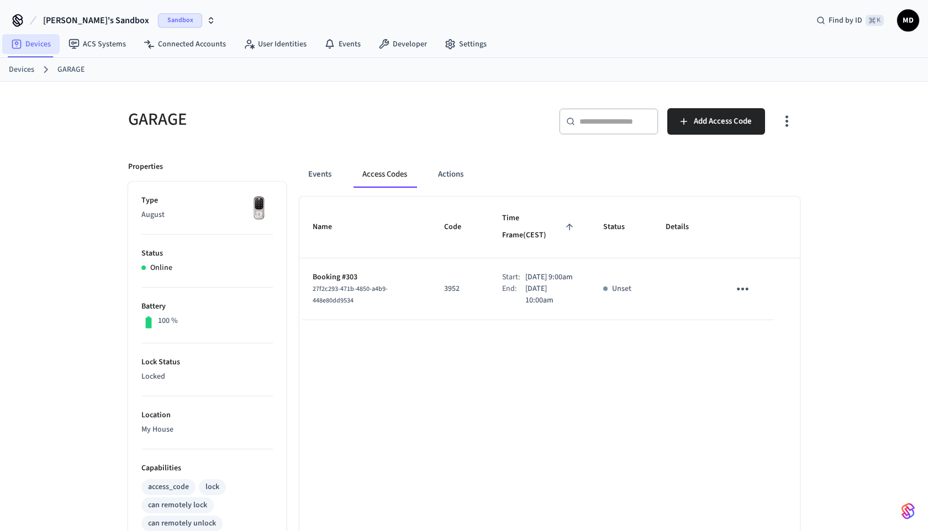
click at [42, 43] on link "Devices" at bounding box center [30, 44] width 57 height 20
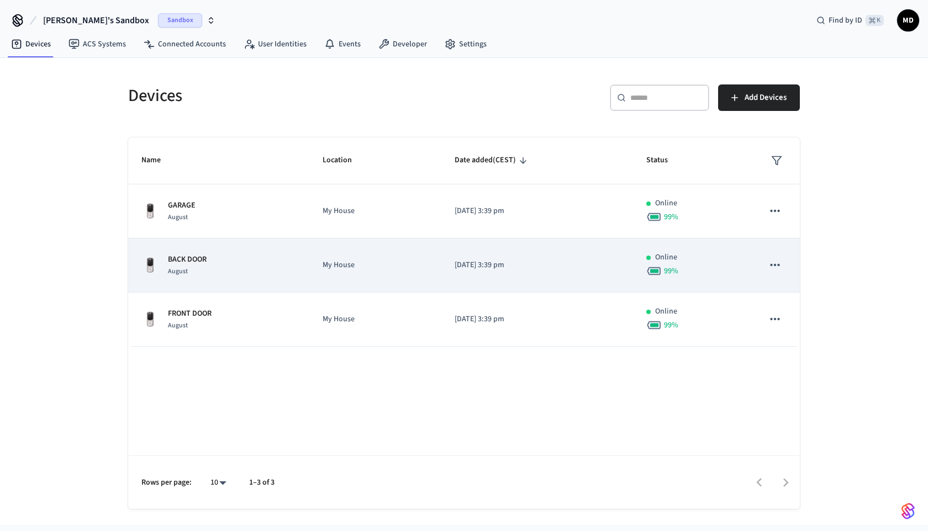
click at [277, 256] on div "BACK DOOR August" at bounding box center [218, 265] width 155 height 23
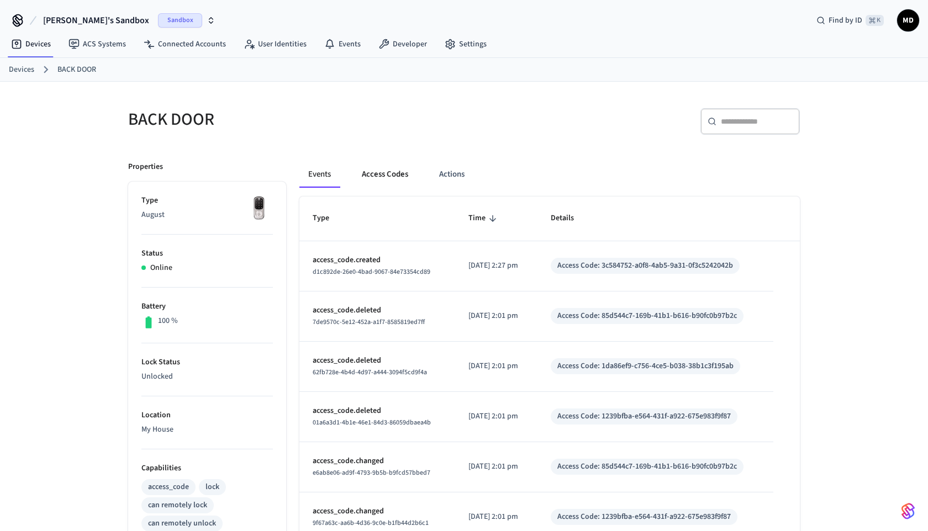
click at [387, 183] on button "Access Codes" at bounding box center [385, 174] width 64 height 27
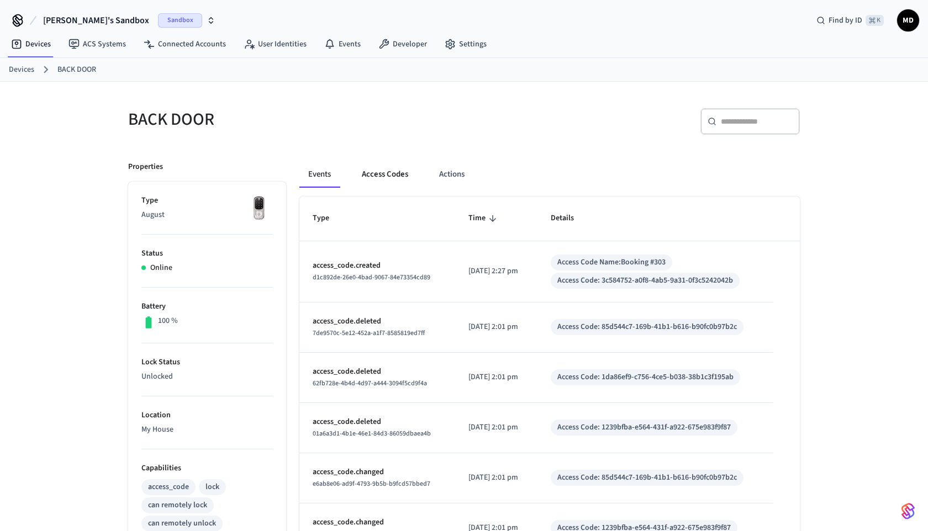
click at [396, 178] on button "Access Codes" at bounding box center [385, 174] width 64 height 27
click at [384, 178] on button "Access Codes" at bounding box center [385, 174] width 64 height 27
click at [379, 193] on div "Events Access Codes Actions" at bounding box center [549, 178] width 500 height 35
click at [384, 166] on button "Access Codes" at bounding box center [385, 174] width 64 height 27
click at [394, 182] on button "Access Codes" at bounding box center [385, 174] width 64 height 27
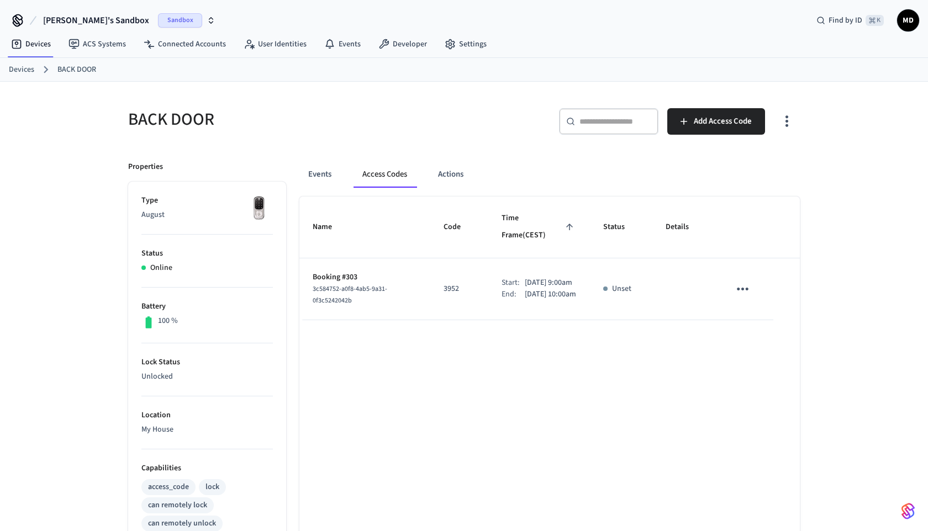
click at [705, 138] on div "​ ​ Add Access Code" at bounding box center [634, 125] width 329 height 35
click at [706, 135] on div "​ ​ Add Access Code" at bounding box center [634, 125] width 329 height 35
click at [700, 127] on span "Add Access Code" at bounding box center [723, 121] width 58 height 14
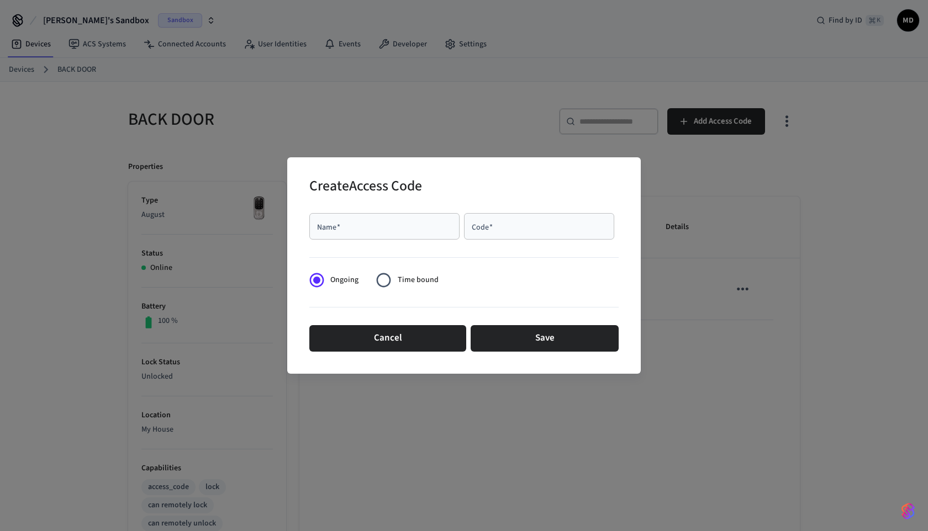
click at [735, 228] on div "Create Access Code Name   * Name   * Code   * Code   * Ongoing Time bound Cance…" at bounding box center [464, 265] width 928 height 531
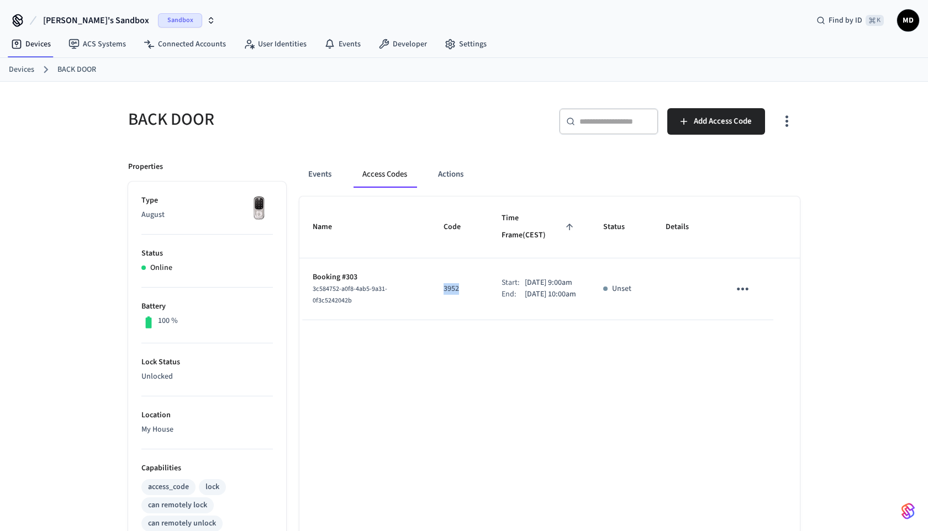
drag, startPoint x: 435, startPoint y: 277, endPoint x: 470, endPoint y: 277, distance: 35.3
click at [471, 277] on td "3952" at bounding box center [459, 289] width 58 height 62
copy p "3952"
click at [717, 120] on span "Add Access Code" at bounding box center [723, 121] width 58 height 14
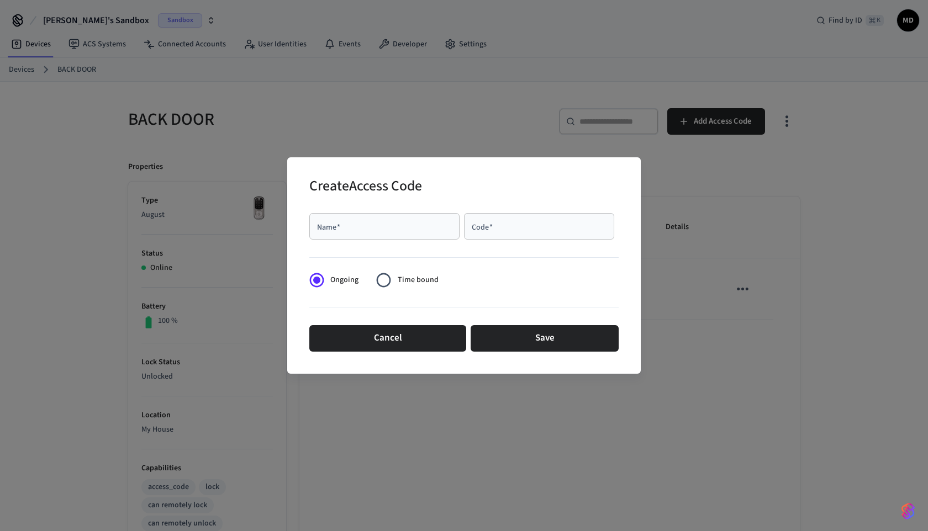
click at [410, 234] on div "Name   *" at bounding box center [384, 226] width 150 height 27
click at [525, 222] on input "Code   *" at bounding box center [538, 226] width 137 height 11
paste input "****"
type input "****"
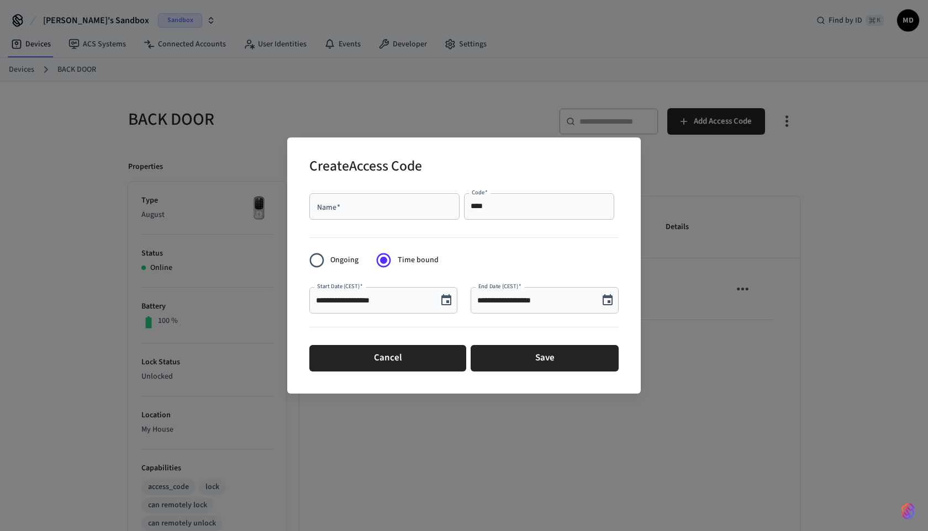
click at [382, 222] on div "Name   * Name   *" at bounding box center [386, 208] width 155 height 31
click at [383, 211] on input "Name   *" at bounding box center [384, 206] width 137 height 11
type input "*"
click at [454, 301] on button "Choose date, selected date is Sep 3, 2025" at bounding box center [446, 300] width 22 height 22
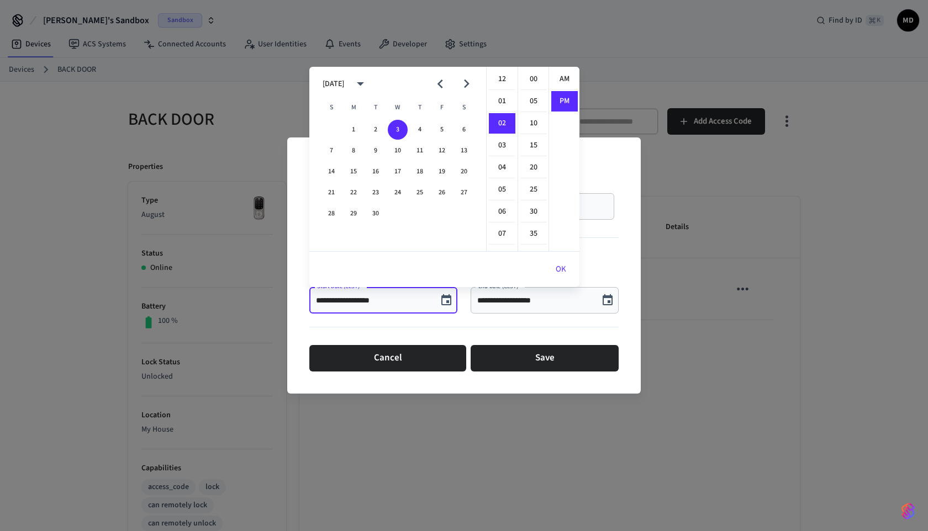
scroll to position [20, 0]
click at [463, 88] on icon "Next month" at bounding box center [466, 83] width 17 height 17
click at [400, 155] on button "8" at bounding box center [398, 151] width 20 height 20
click at [504, 107] on li "03" at bounding box center [502, 101] width 27 height 21
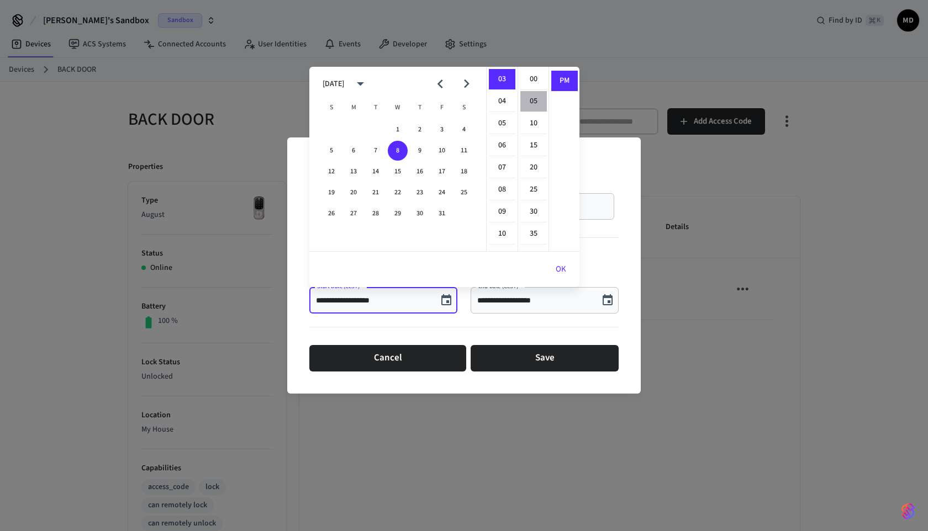
click at [537, 109] on li "05" at bounding box center [533, 101] width 27 height 21
type input "**********"
click at [461, 332] on div at bounding box center [463, 329] width 309 height 23
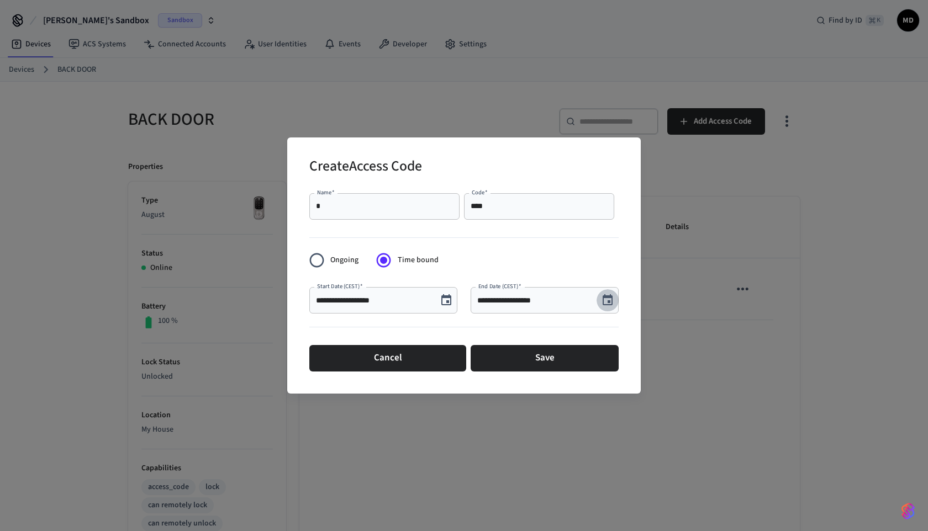
click at [604, 300] on icon "Choose date, selected date is Sep 3, 2025" at bounding box center [607, 300] width 13 height 13
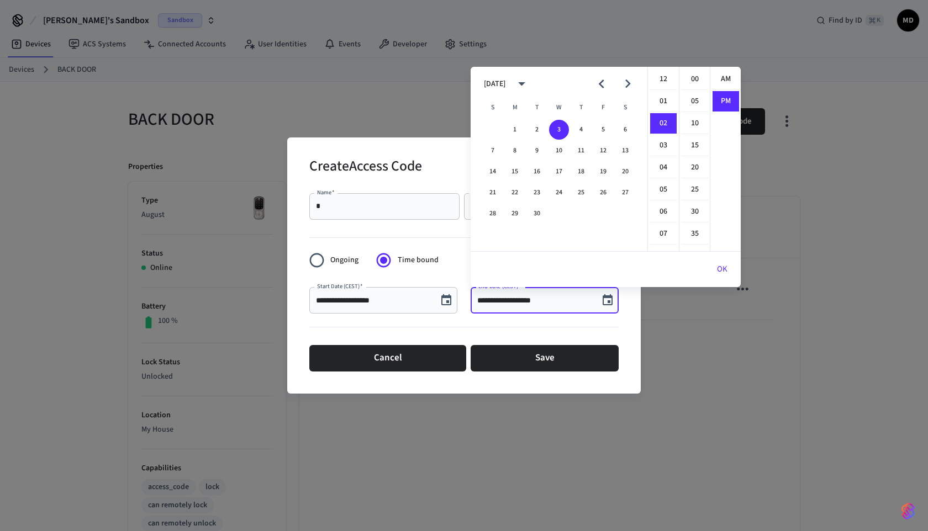
scroll to position [20, 0]
click at [664, 186] on li "07" at bounding box center [663, 189] width 27 height 21
click at [530, 83] on icon "calendar view is open, switch to year view" at bounding box center [521, 83] width 17 height 17
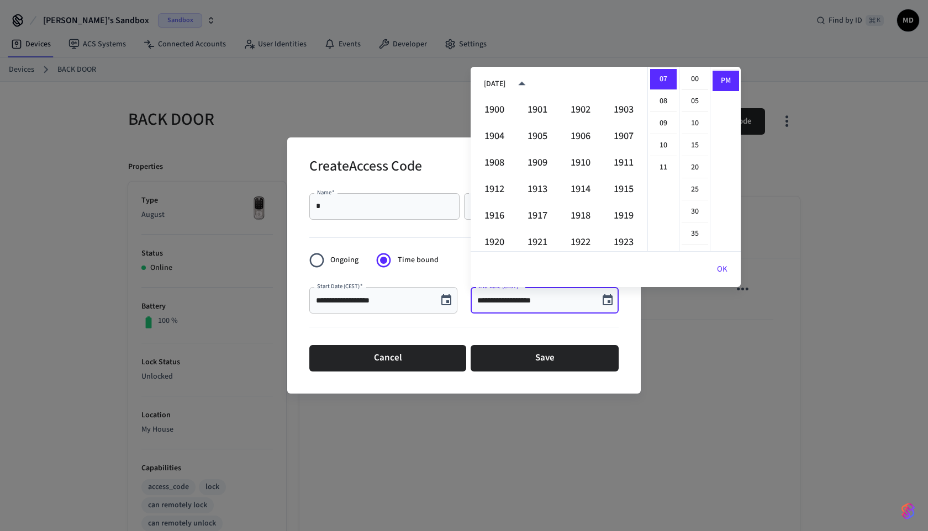
scroll to position [758, 0]
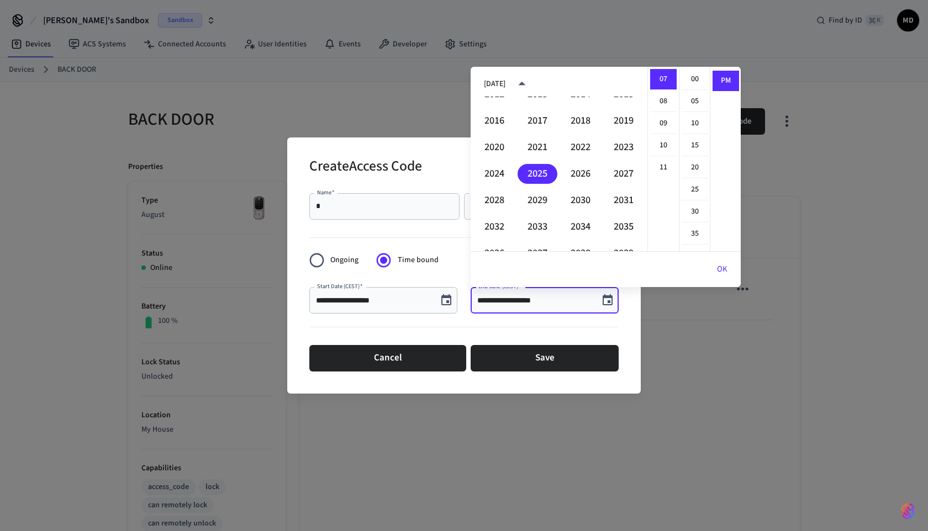
click at [582, 81] on div "September 2025" at bounding box center [558, 84] width 177 height 17
click at [530, 81] on icon "year view is open, switch to calendar view" at bounding box center [521, 83] width 17 height 17
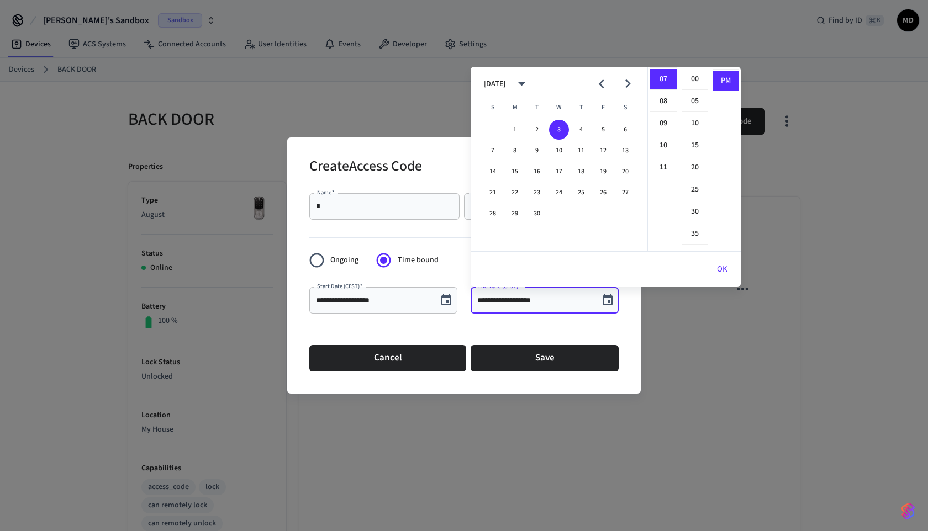
click at [619, 81] on icon "Next month" at bounding box center [627, 83] width 17 height 17
click at [560, 147] on button "8" at bounding box center [559, 151] width 20 height 20
type input "**********"
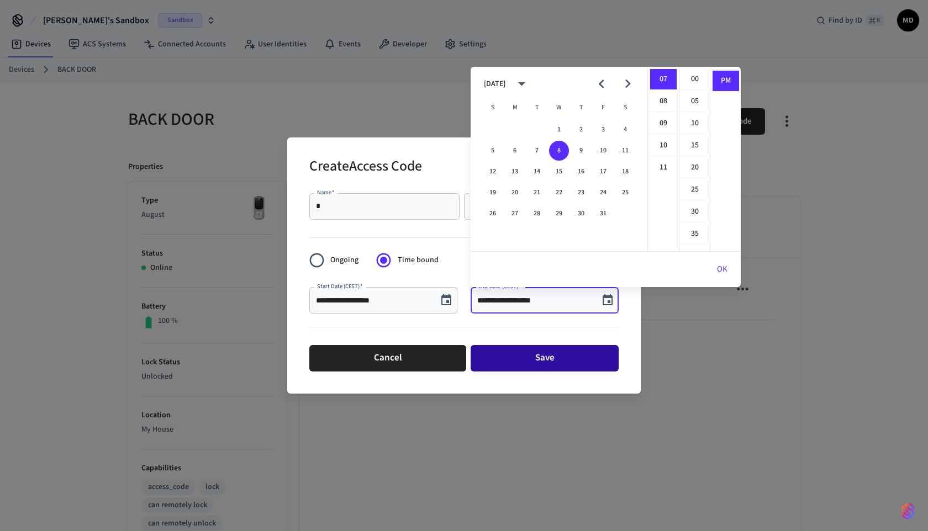
click at [517, 358] on button "Save" at bounding box center [544, 358] width 148 height 27
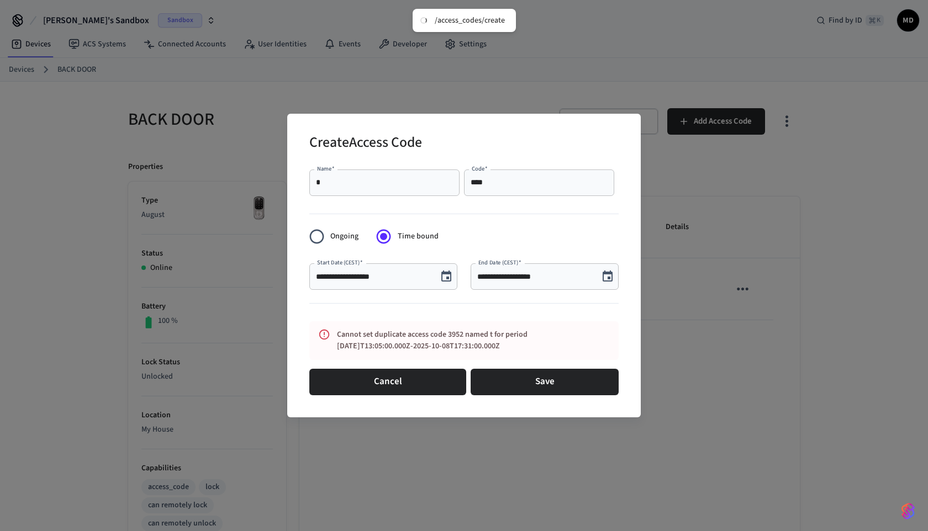
drag, startPoint x: 520, startPoint y: 345, endPoint x: 328, endPoint y: 326, distance: 193.0
click at [328, 326] on div "Cannot set duplicate access code 3952 named t for period 2025-10-08T13:05:00.00…" at bounding box center [463, 340] width 309 height 39
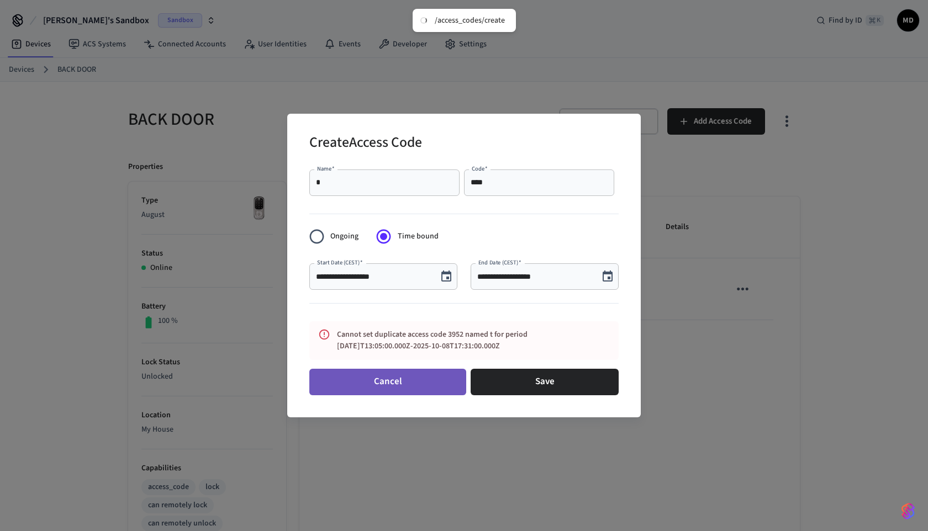
click at [398, 380] on button "Cancel" at bounding box center [387, 382] width 157 height 27
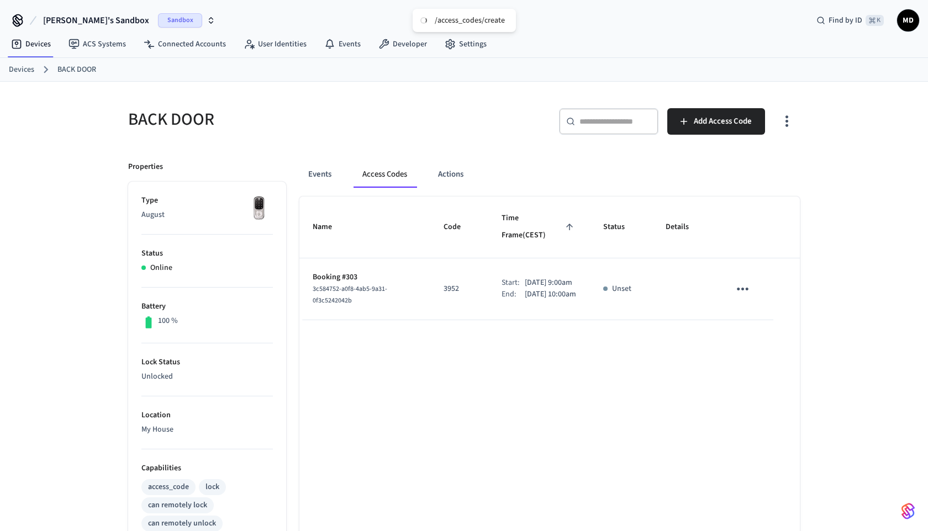
click at [744, 281] on icon "sticky table" at bounding box center [742, 289] width 17 height 17
click at [761, 308] on li "Edit" at bounding box center [769, 310] width 52 height 30
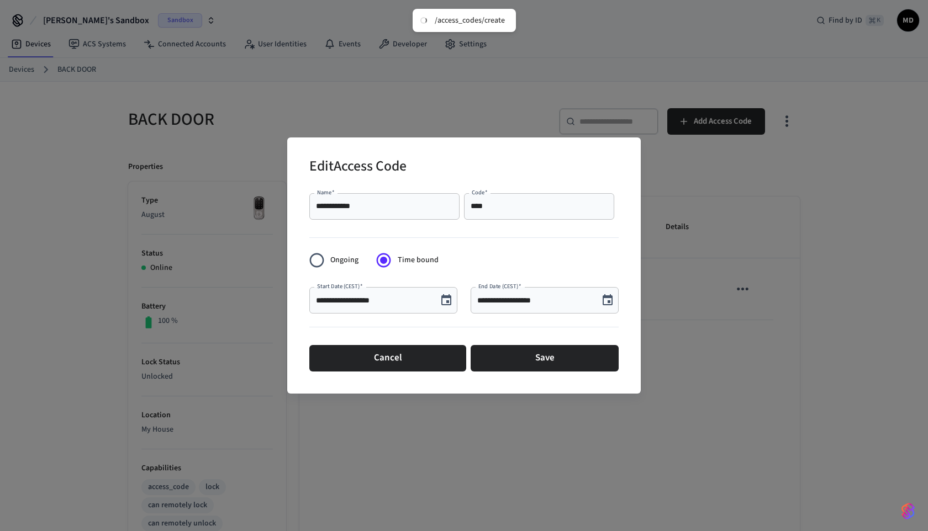
click at [718, 276] on div "**********" at bounding box center [464, 265] width 928 height 531
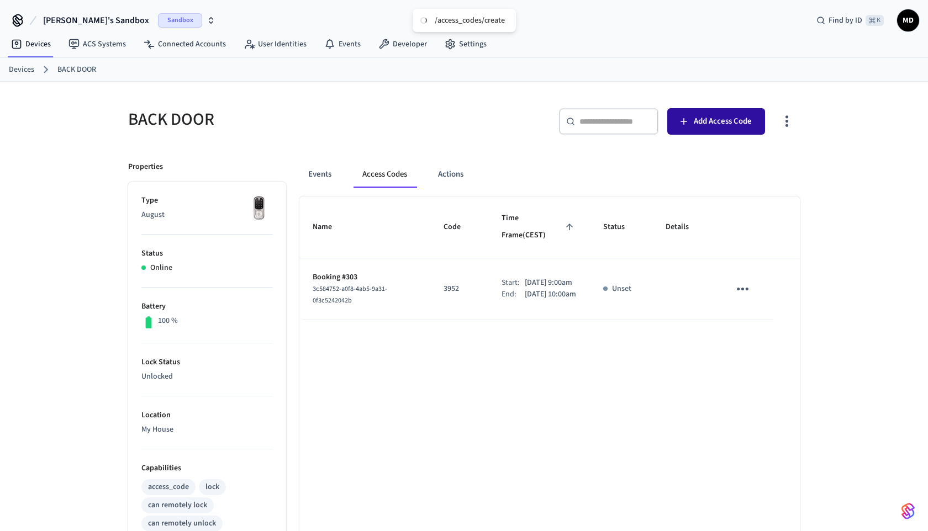
click at [720, 124] on span "Add Access Code" at bounding box center [723, 121] width 58 height 14
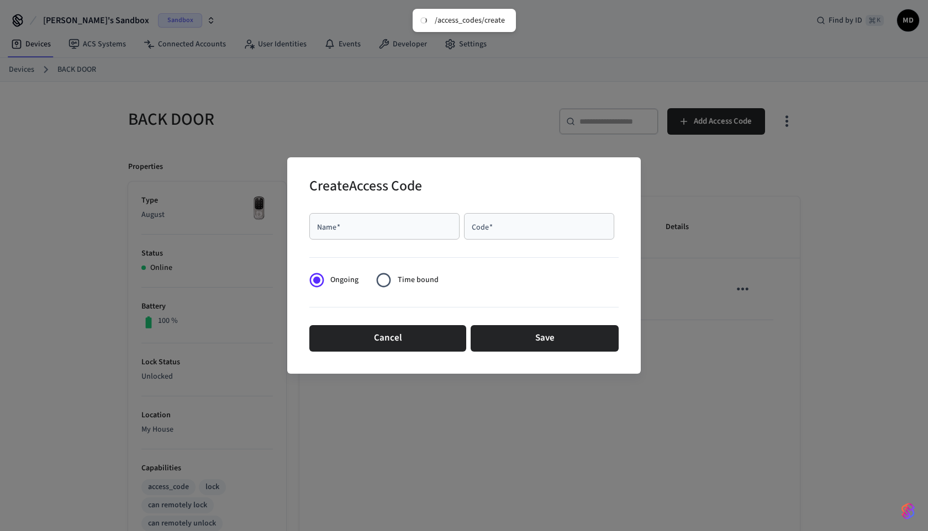
click at [426, 225] on input "Name   *" at bounding box center [384, 226] width 137 height 11
paste input "****"
type input "****"
click at [511, 219] on div "Code   *" at bounding box center [539, 226] width 150 height 27
paste input "****"
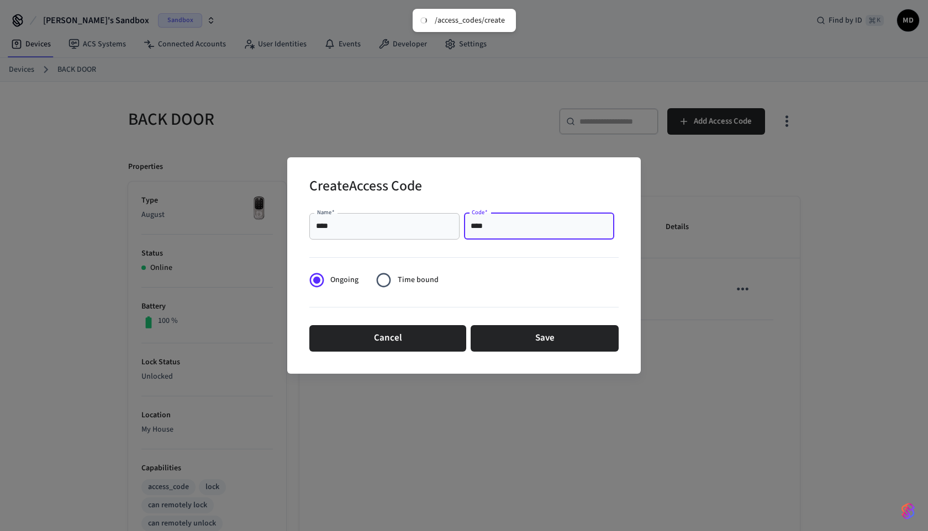
type input "****"
click at [409, 269] on label "Time bound" at bounding box center [404, 280] width 68 height 27
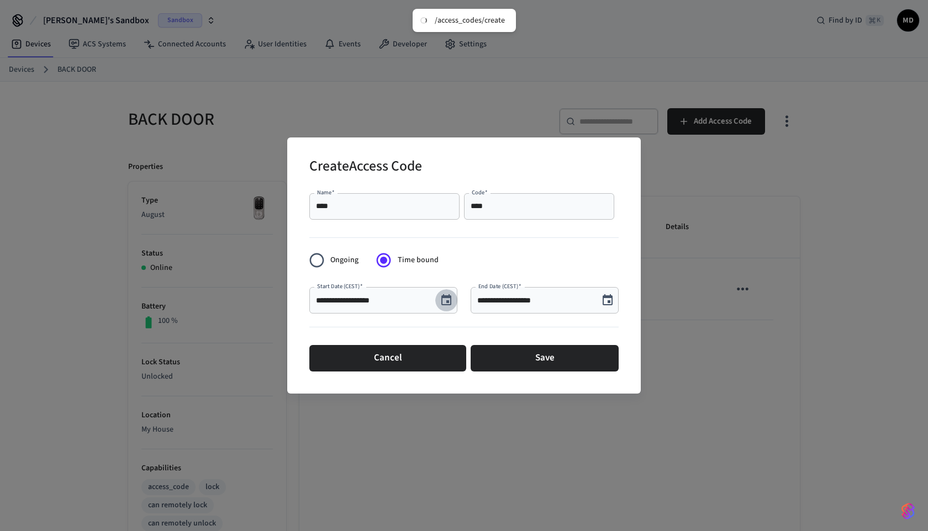
click at [451, 304] on icon "Choose date, selected date is Sep 3, 2025" at bounding box center [446, 300] width 13 height 13
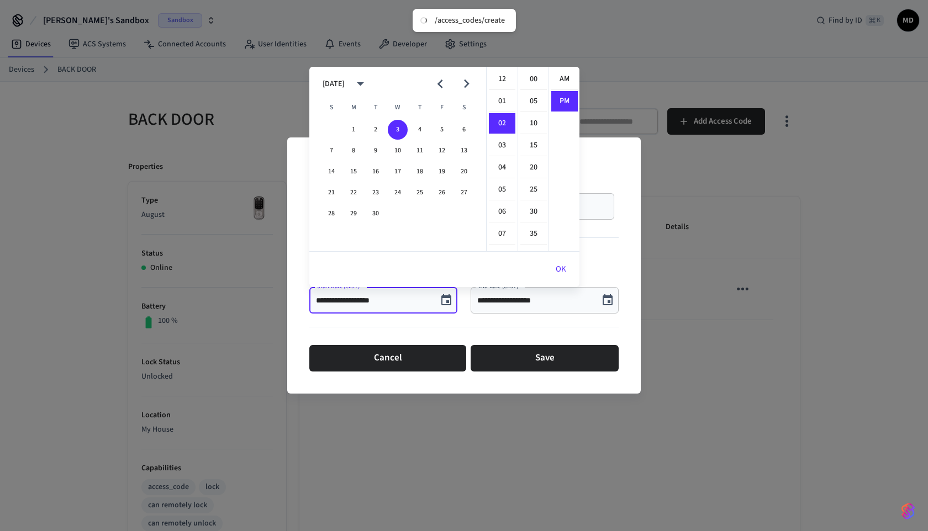
scroll to position [20, 0]
click at [470, 87] on icon "Next month" at bounding box center [466, 83] width 17 height 17
click at [395, 150] on button "8" at bounding box center [398, 151] width 20 height 20
click at [564, 82] on li "AM" at bounding box center [564, 79] width 27 height 21
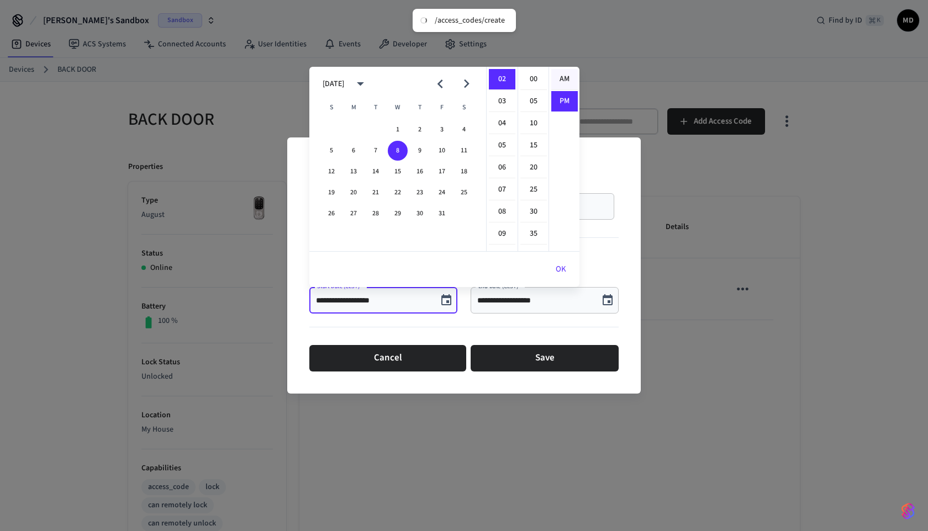
type input "**********"
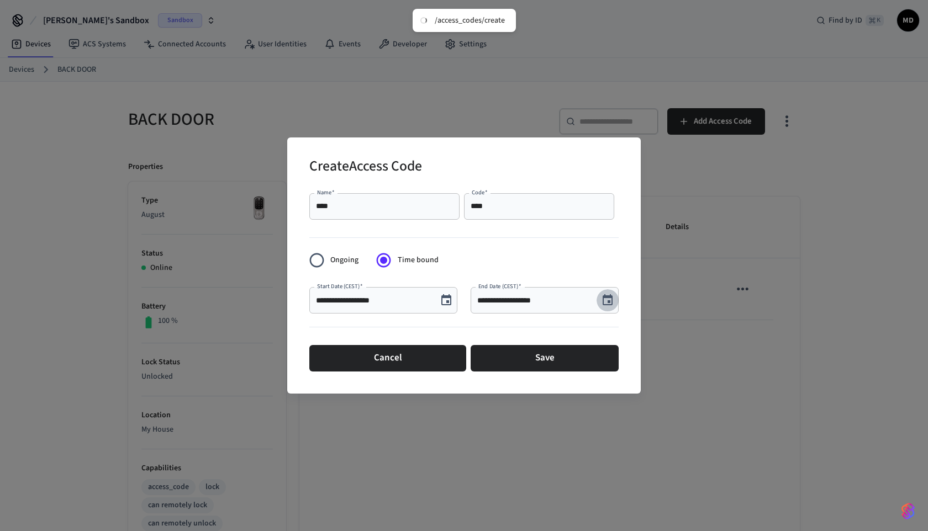
click at [611, 297] on icon "Choose date, selected date is Sep 3, 2025" at bounding box center [607, 299] width 10 height 11
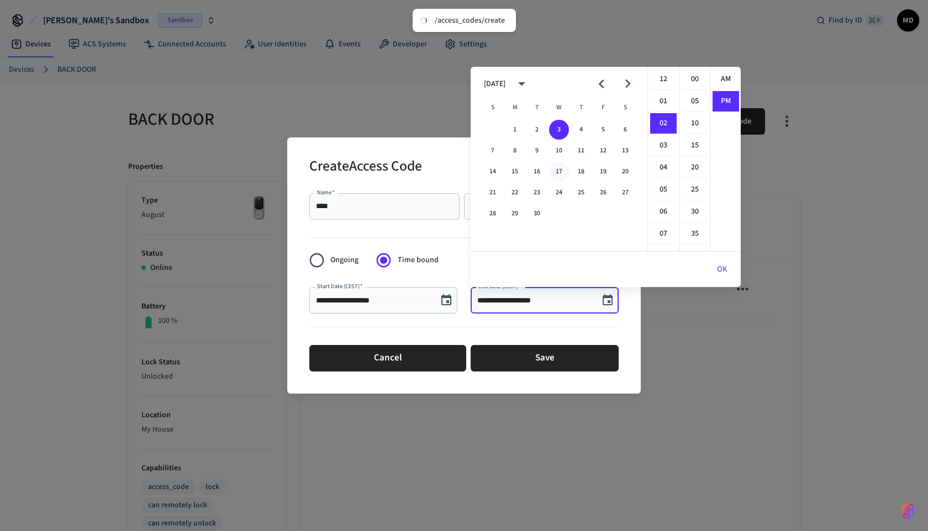
scroll to position [20, 0]
click at [633, 89] on icon "Next month" at bounding box center [627, 83] width 17 height 17
click at [556, 151] on button "8" at bounding box center [559, 151] width 20 height 20
click at [726, 84] on li "AM" at bounding box center [725, 79] width 27 height 21
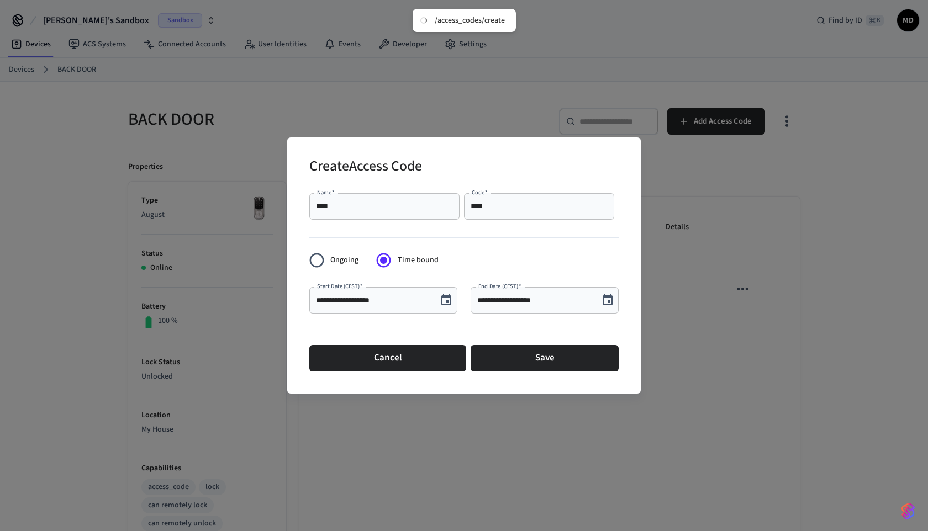
click at [604, 296] on icon "Choose date, selected date is Oct 8, 2025" at bounding box center [607, 299] width 10 height 11
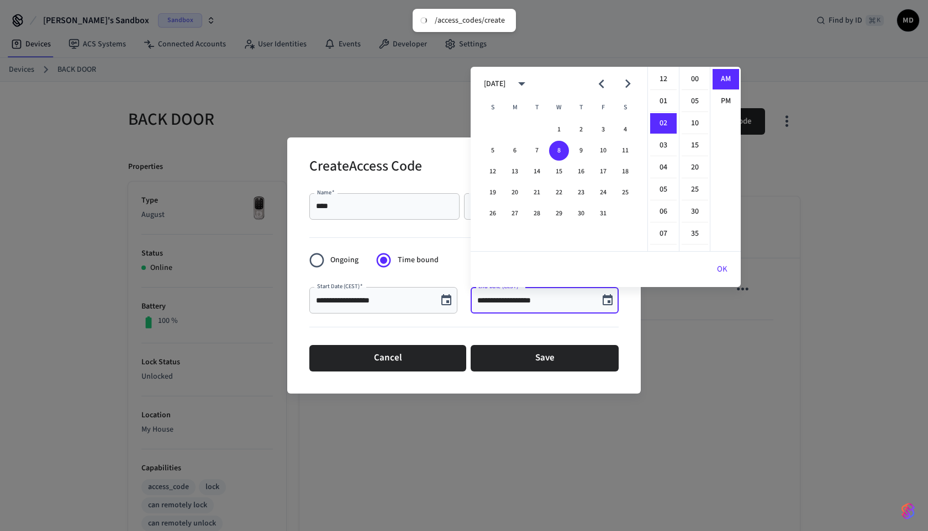
scroll to position [44, 0]
click at [661, 141] on li "05" at bounding box center [663, 145] width 27 height 21
type input "**********"
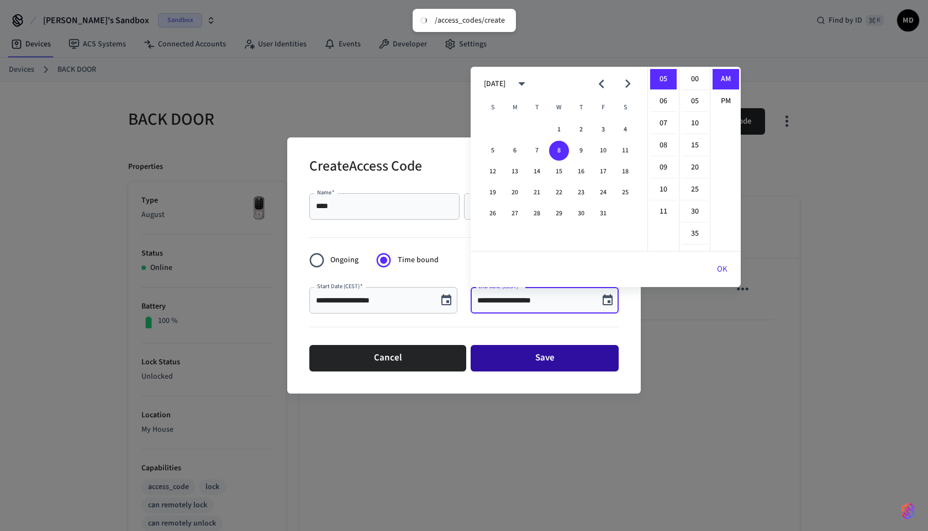
click at [532, 357] on button "Save" at bounding box center [544, 358] width 148 height 27
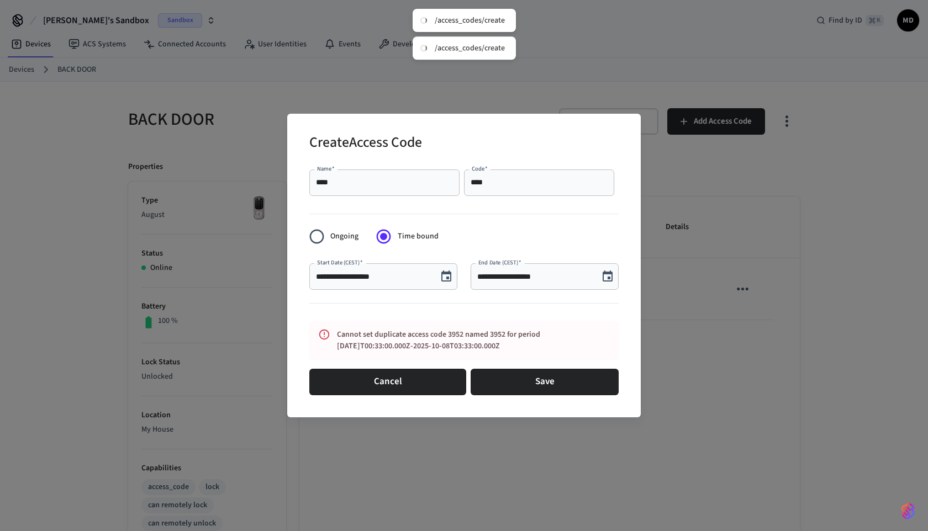
drag, startPoint x: 511, startPoint y: 350, endPoint x: 316, endPoint y: 263, distance: 212.8
click at [315, 261] on form "**********" at bounding box center [463, 282] width 309 height 235
copy form "Start Date (CEST)   * End Date (CEST)   * End Date (CEST)   * Cannot set duplic…"
click at [482, 321] on div "Cannot set duplicate access code 3952 named 3952 for period 2025-10-08T00:33:00…" at bounding box center [463, 340] width 309 height 39
drag, startPoint x: 497, startPoint y: 347, endPoint x: 326, endPoint y: 327, distance: 171.8
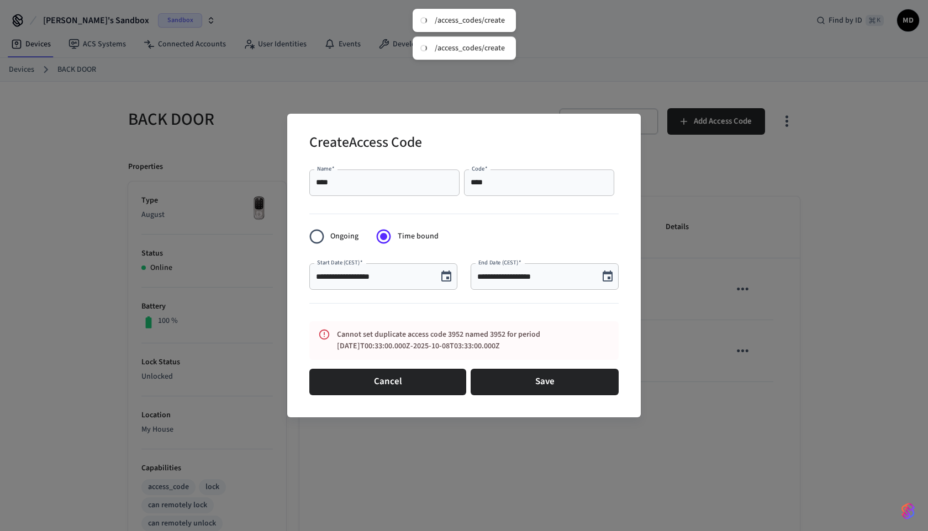
click at [326, 327] on div "Cannot set duplicate access code 3952 named 3952 for period 2025-10-08T00:33:00…" at bounding box center [463, 340] width 309 height 39
click at [396, 311] on div at bounding box center [463, 305] width 309 height 23
drag, startPoint x: 302, startPoint y: 261, endPoint x: 560, endPoint y: 284, distance: 259.5
click at [561, 284] on div "**********" at bounding box center [463, 266] width 353 height 304
copy div "Start Date (CEST)   * End Date (CEST)   *"
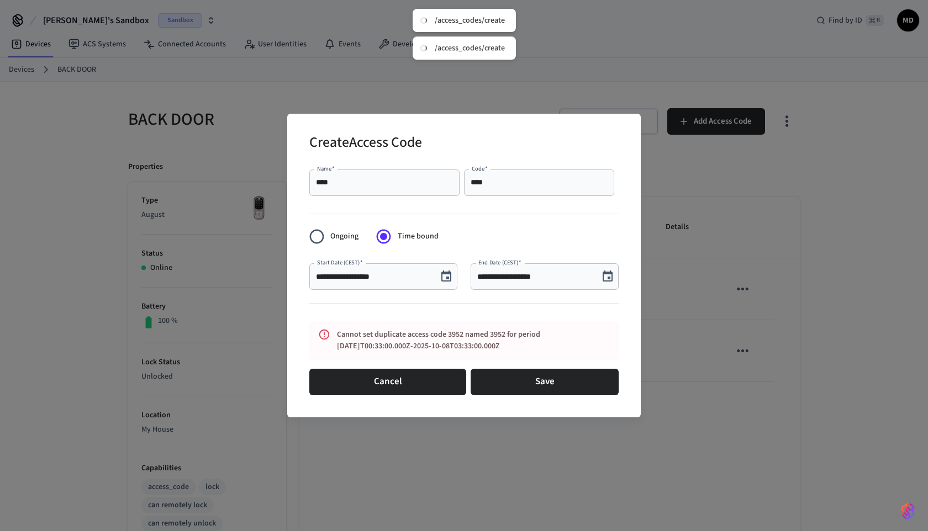
click at [412, 287] on div "**********" at bounding box center [383, 276] width 148 height 27
click at [556, 285] on div "**********" at bounding box center [544, 276] width 148 height 27
drag, startPoint x: 511, startPoint y: 341, endPoint x: 368, endPoint y: 319, distance: 144.8
click at [368, 320] on form "**********" at bounding box center [463, 282] width 309 height 235
copy div "Cannot set duplicate access code 3952 named 3952 for period 2025-10-08T00:33:00…"
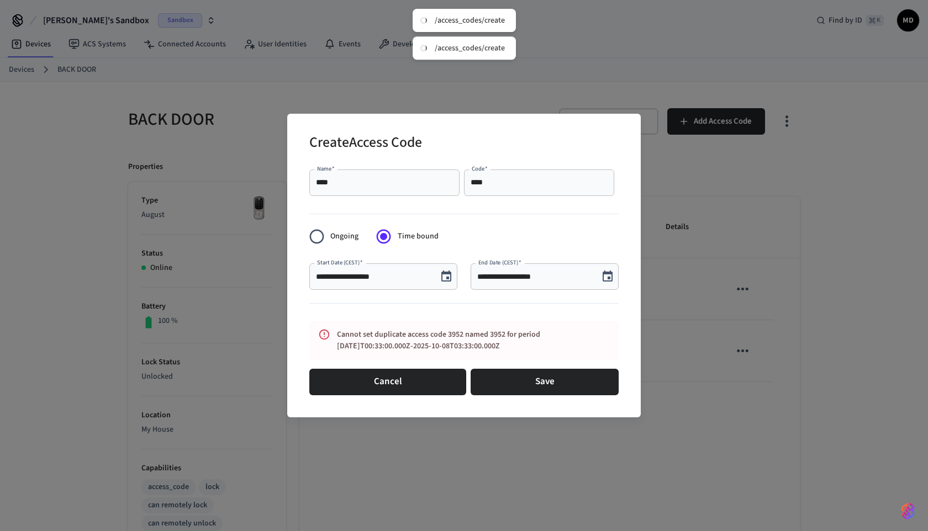
click at [443, 275] on icon "Choose date, selected date is Oct 8, 2025" at bounding box center [446, 276] width 13 height 13
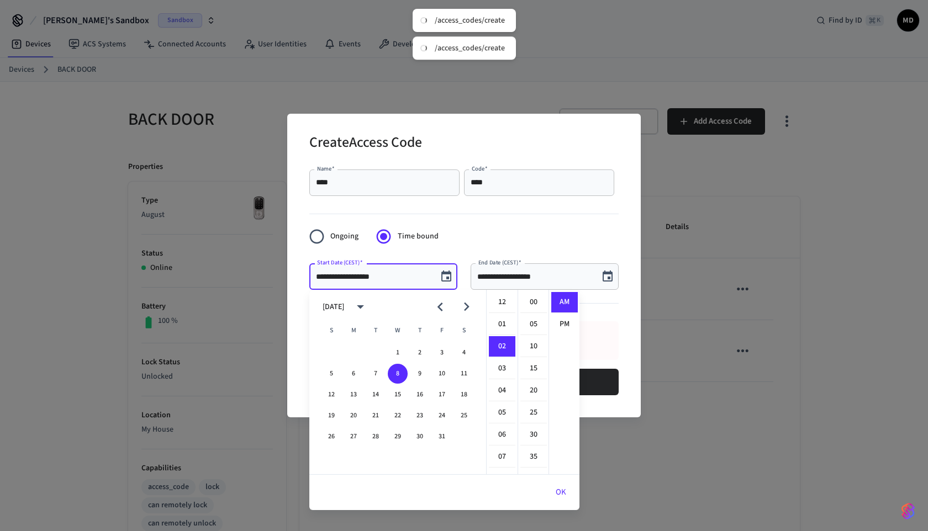
scroll to position [44, 0]
click at [423, 375] on button "9" at bounding box center [420, 374] width 20 height 20
type input "**********"
click at [601, 276] on icon "Choose date, selected date is Oct 8, 2025" at bounding box center [607, 276] width 13 height 13
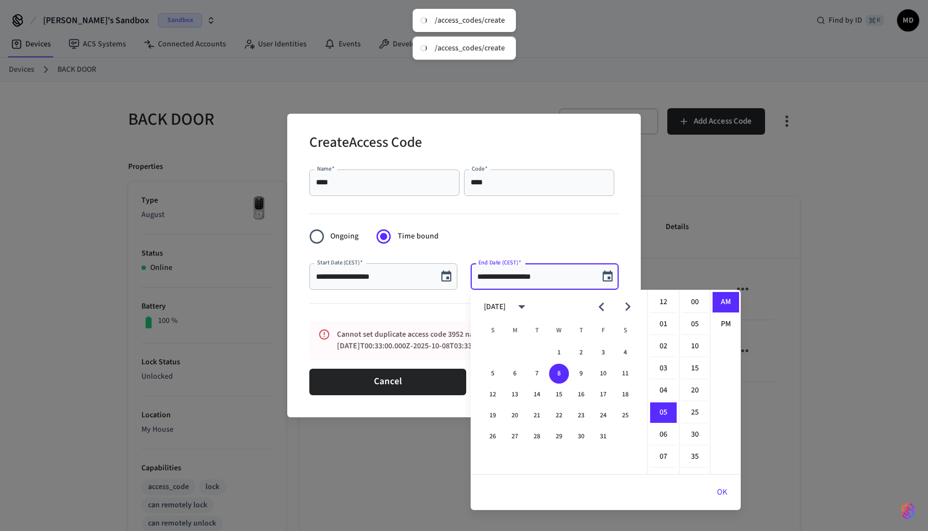
scroll to position [110, 0]
click at [581, 377] on button "9" at bounding box center [581, 374] width 20 height 20
type input "**********"
click at [427, 320] on form "**********" at bounding box center [463, 282] width 309 height 235
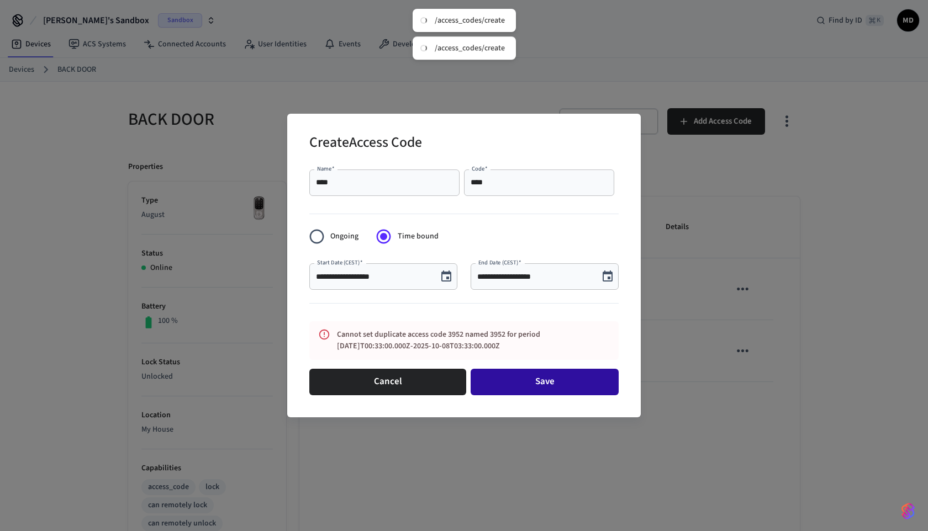
click at [510, 382] on button "Save" at bounding box center [544, 382] width 148 height 27
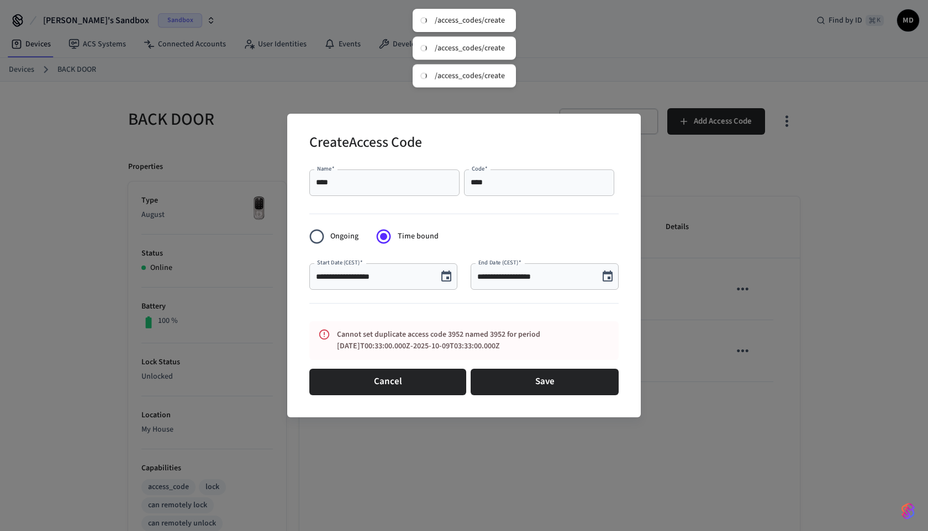
click at [405, 191] on div "**** Name   *" at bounding box center [384, 183] width 150 height 27
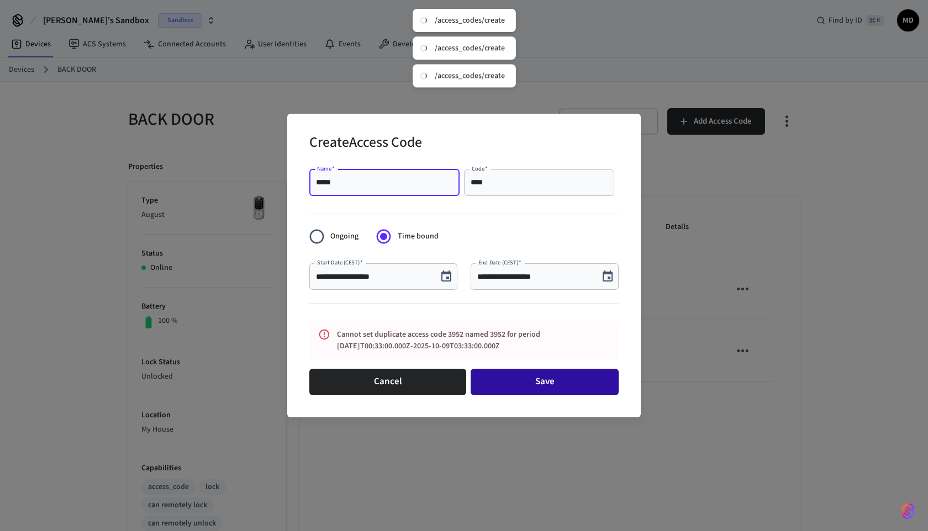
type input "*****"
click at [527, 383] on button "Save" at bounding box center [544, 382] width 148 height 27
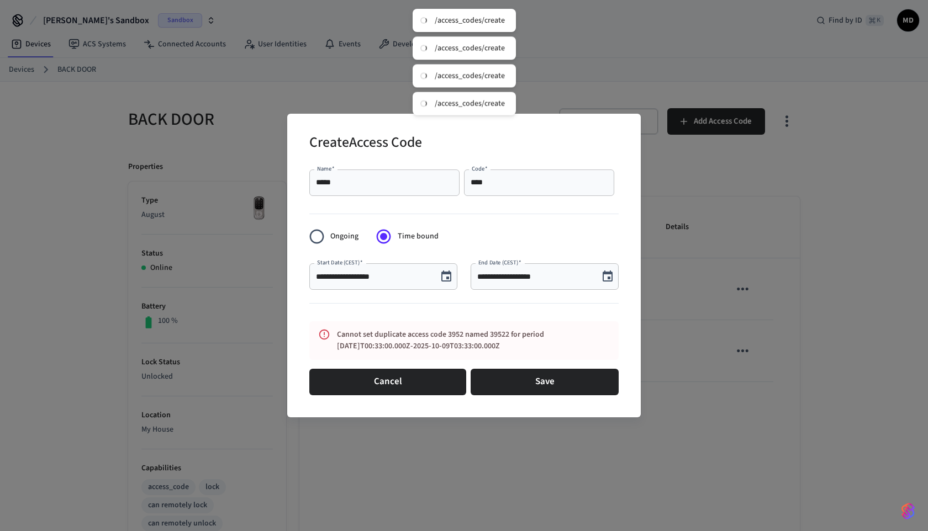
click at [449, 273] on icon "Choose date, selected date is Oct 9, 2025" at bounding box center [446, 276] width 10 height 11
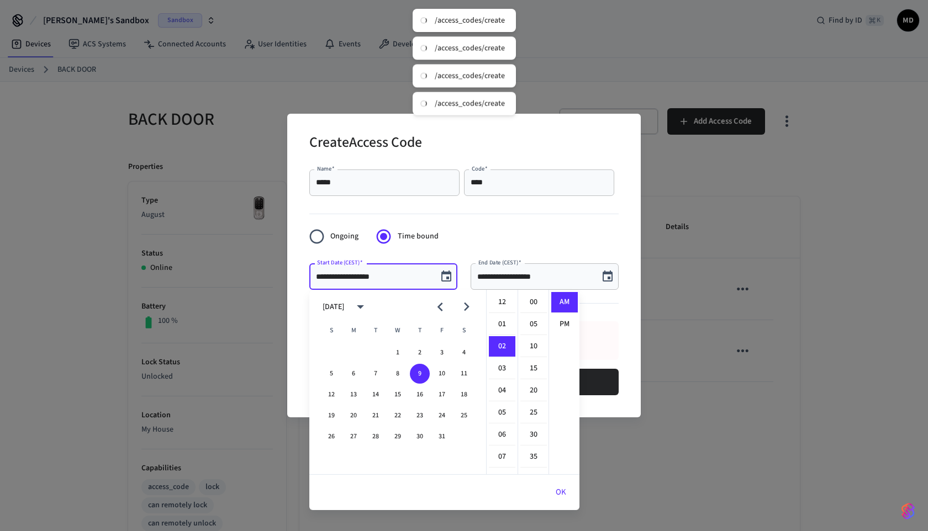
scroll to position [44, 0]
click at [437, 373] on button "10" at bounding box center [442, 374] width 20 height 20
type input "**********"
click at [566, 253] on div "**********" at bounding box center [537, 272] width 161 height 44
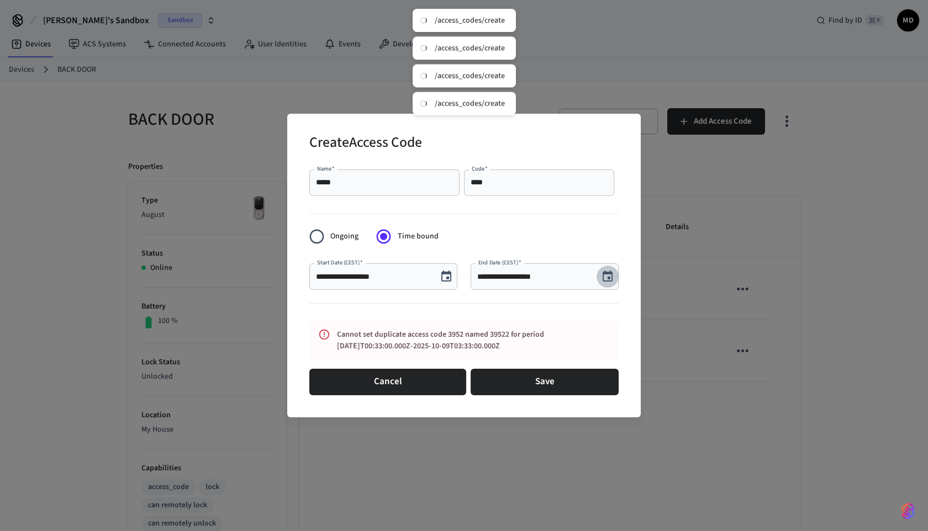
click at [607, 277] on icon "Choose date, selected date is Oct 9, 2025" at bounding box center [607, 276] width 13 height 13
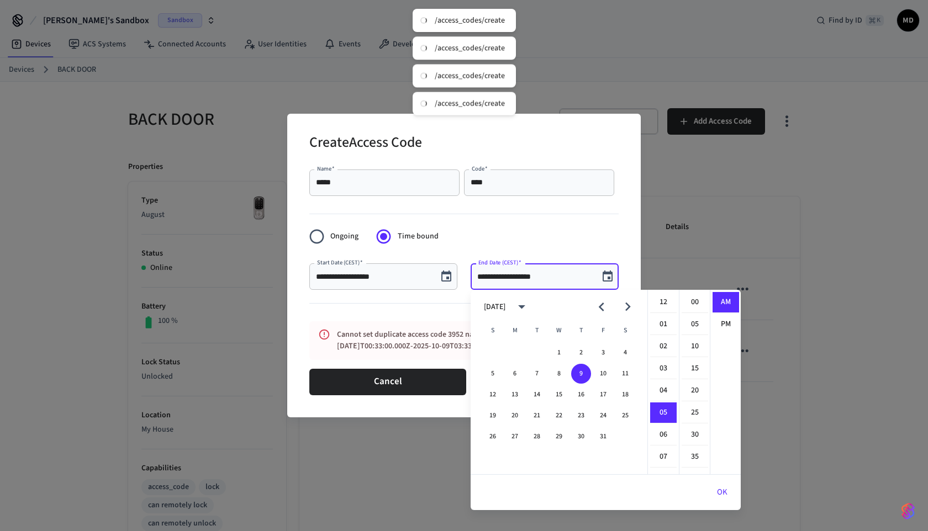
scroll to position [110, 0]
click at [600, 373] on button "10" at bounding box center [603, 374] width 20 height 20
type input "**********"
click at [432, 319] on form "**********" at bounding box center [463, 282] width 309 height 235
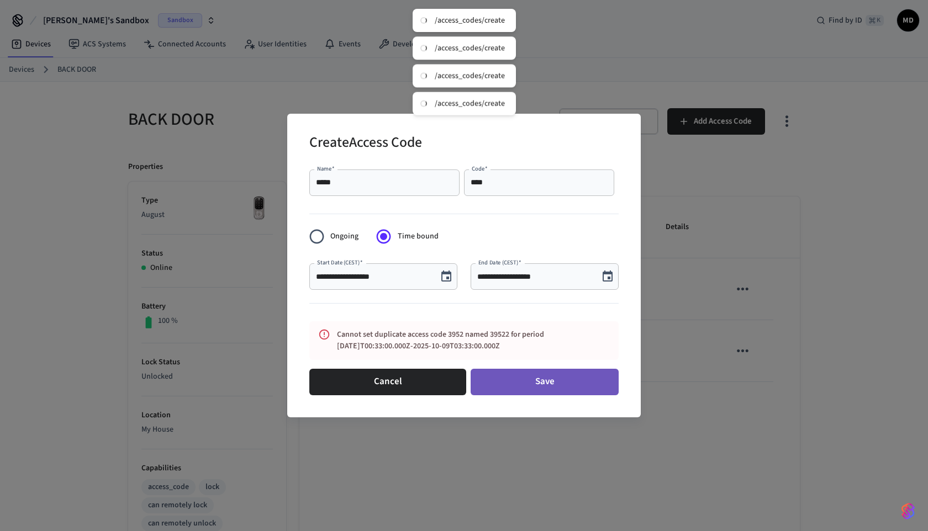
click at [513, 383] on button "Save" at bounding box center [544, 382] width 148 height 27
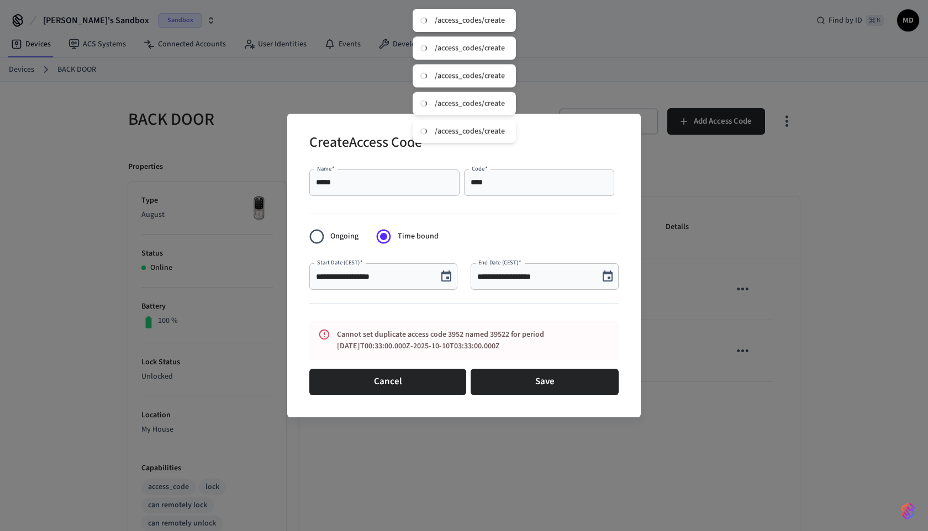
click at [443, 272] on icon "Choose date, selected date is Oct 10, 2025" at bounding box center [446, 276] width 10 height 11
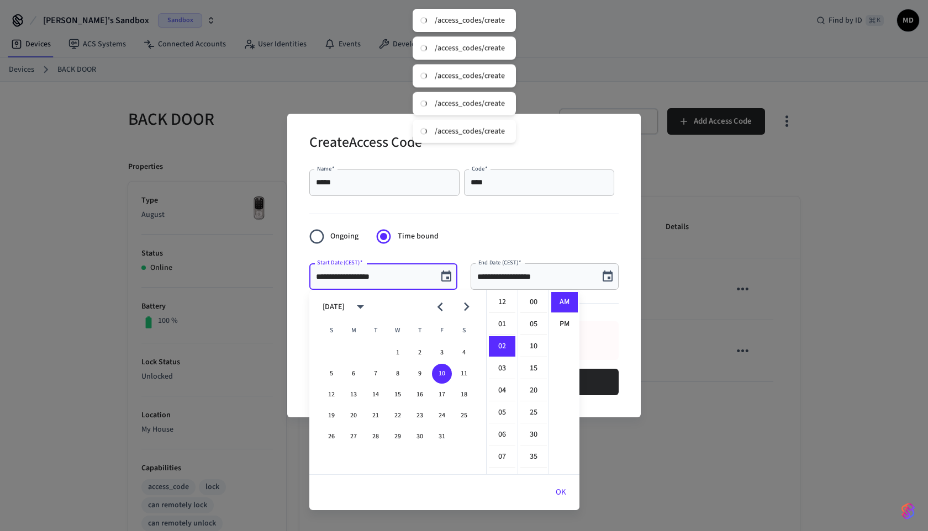
scroll to position [44, 0]
click at [389, 395] on button "15" at bounding box center [398, 395] width 20 height 20
type input "**********"
click at [606, 278] on icon "Choose date, selected date is Oct 10, 2025" at bounding box center [607, 276] width 13 height 13
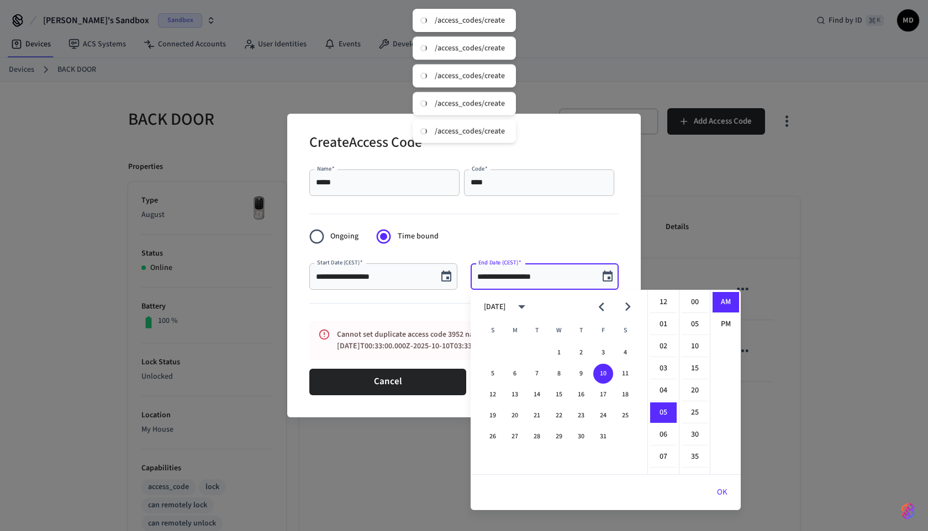
scroll to position [110, 0]
click at [541, 394] on button "14" at bounding box center [537, 395] width 20 height 20
click at [555, 220] on div at bounding box center [463, 211] width 309 height 23
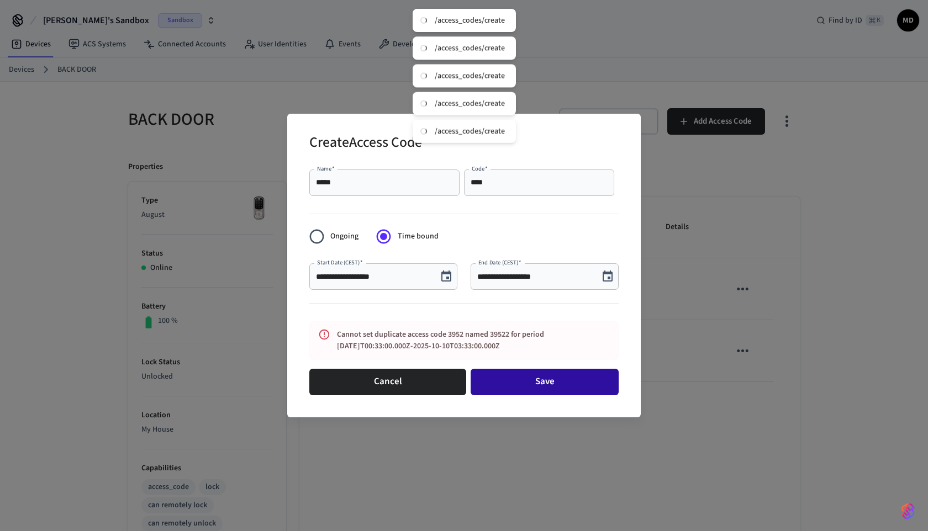
click at [557, 382] on button "Save" at bounding box center [544, 382] width 148 height 27
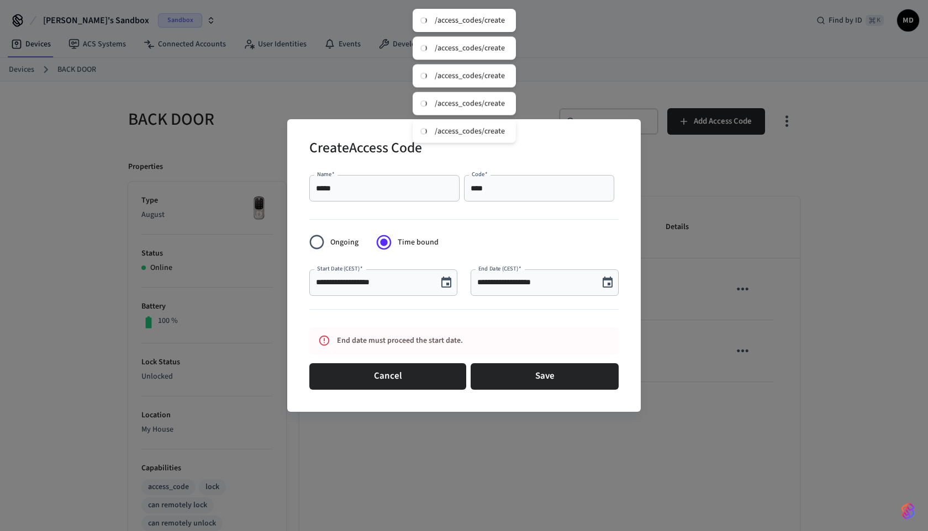
click at [614, 280] on button "Choose date, selected date is Oct 14, 2025" at bounding box center [607, 283] width 22 height 22
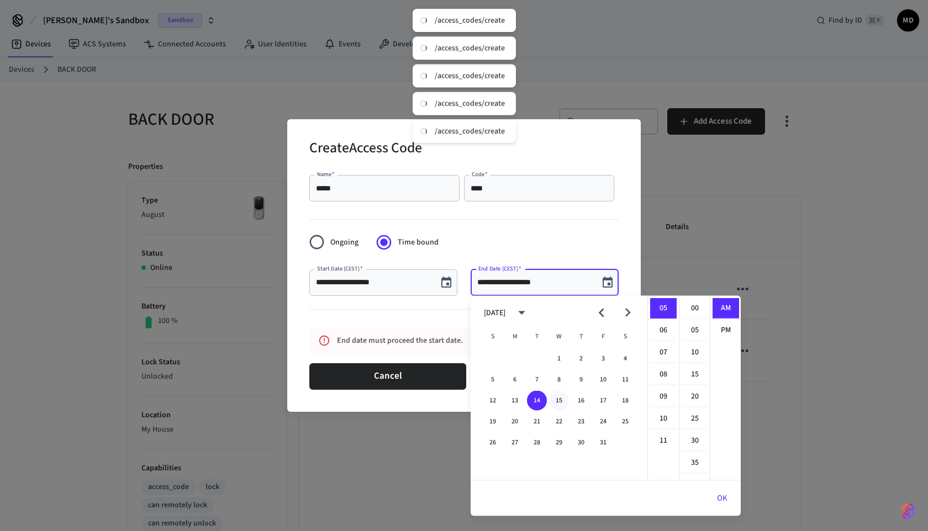
click at [556, 402] on button "15" at bounding box center [559, 401] width 20 height 20
type input "**********"
click at [562, 235] on form "**********" at bounding box center [463, 282] width 309 height 223
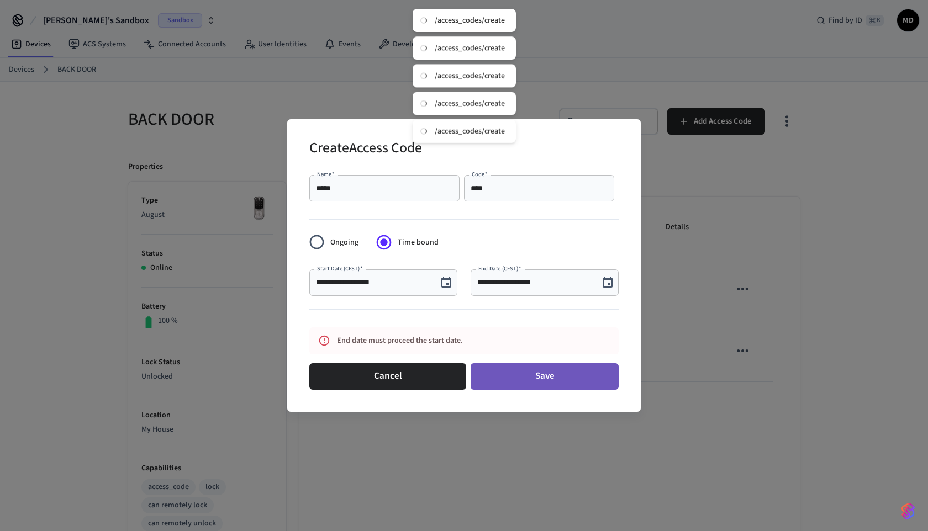
click at [542, 369] on button "Save" at bounding box center [544, 376] width 148 height 27
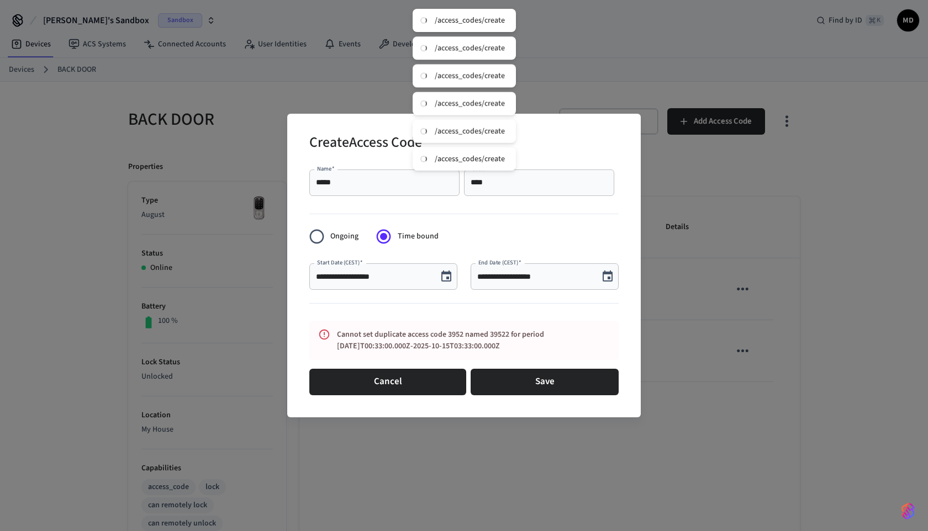
click at [442, 278] on icon "Choose date, selected date is Oct 15, 2025" at bounding box center [446, 276] width 10 height 11
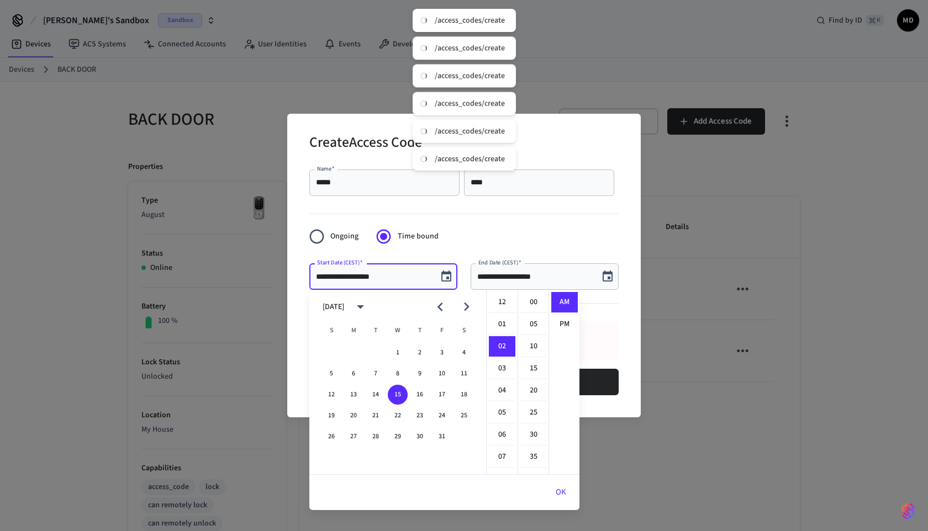
scroll to position [44, 0]
click at [463, 305] on icon "Next month" at bounding box center [466, 306] width 17 height 17
click at [415, 369] on button "6" at bounding box center [420, 374] width 20 height 20
type input "**********"
click at [604, 279] on icon "Choose date, selected date is Oct 15, 2025" at bounding box center [607, 276] width 13 height 13
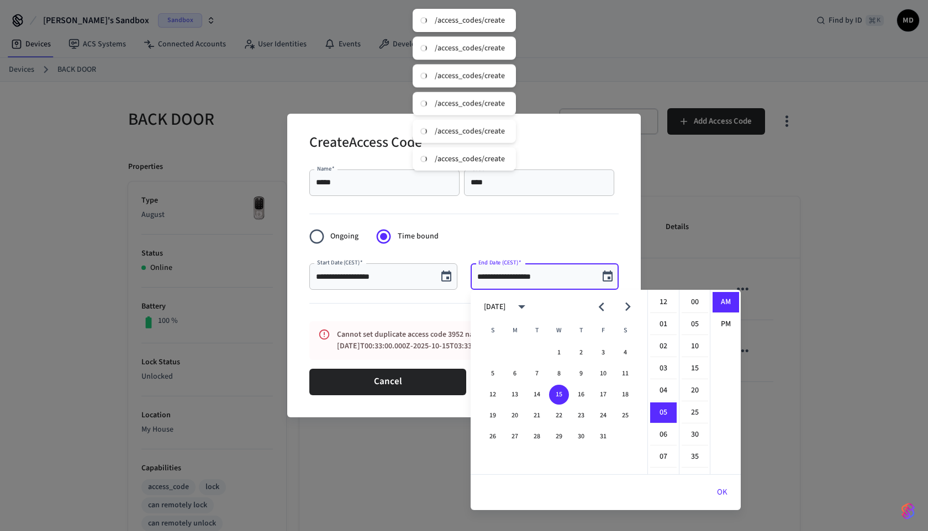
scroll to position [110, 0]
click at [627, 311] on icon "Next month" at bounding box center [627, 306] width 17 height 17
click at [576, 372] on button "6" at bounding box center [581, 374] width 20 height 20
click at [663, 325] on li "03" at bounding box center [663, 324] width 27 height 21
type input "**********"
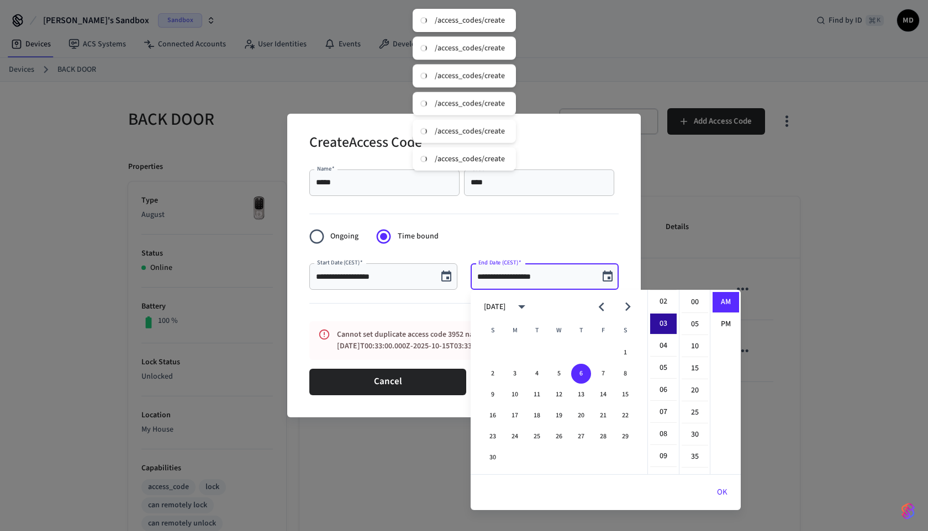
scroll to position [66, 0]
click at [555, 233] on form "**********" at bounding box center [463, 282] width 309 height 235
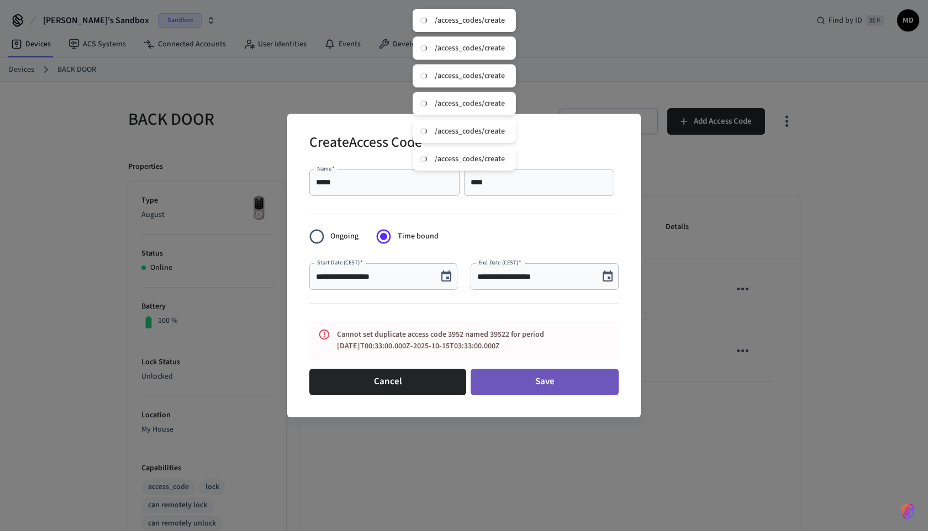
click at [551, 378] on button "Save" at bounding box center [544, 382] width 148 height 27
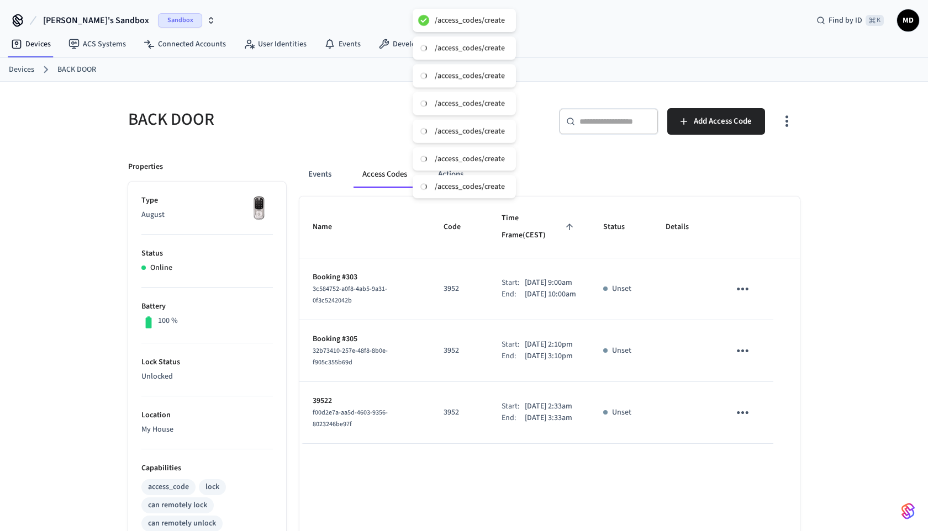
scroll to position [13, 0]
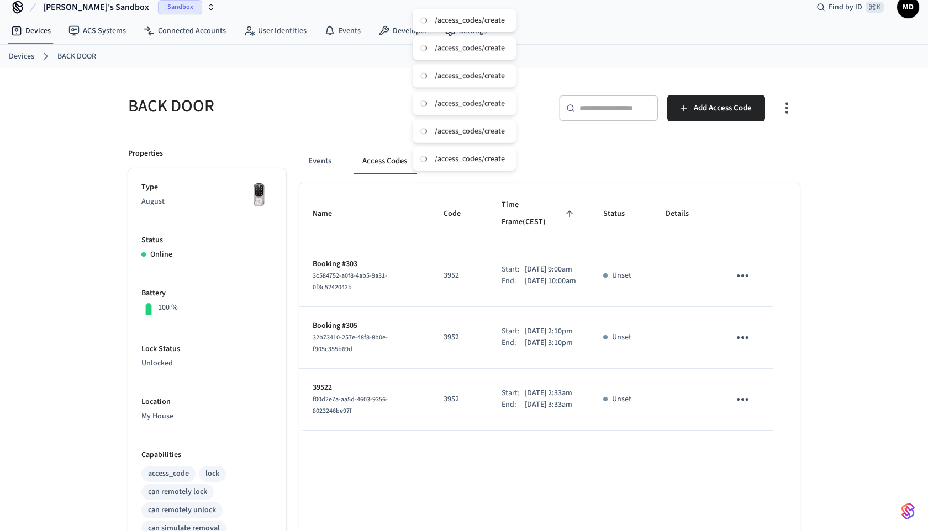
click at [754, 402] on td "sticky table" at bounding box center [744, 400] width 57 height 62
click at [737, 401] on icon "sticky table" at bounding box center [743, 399] width 12 height 3
click at [763, 433] on li "Edit" at bounding box center [771, 437] width 52 height 30
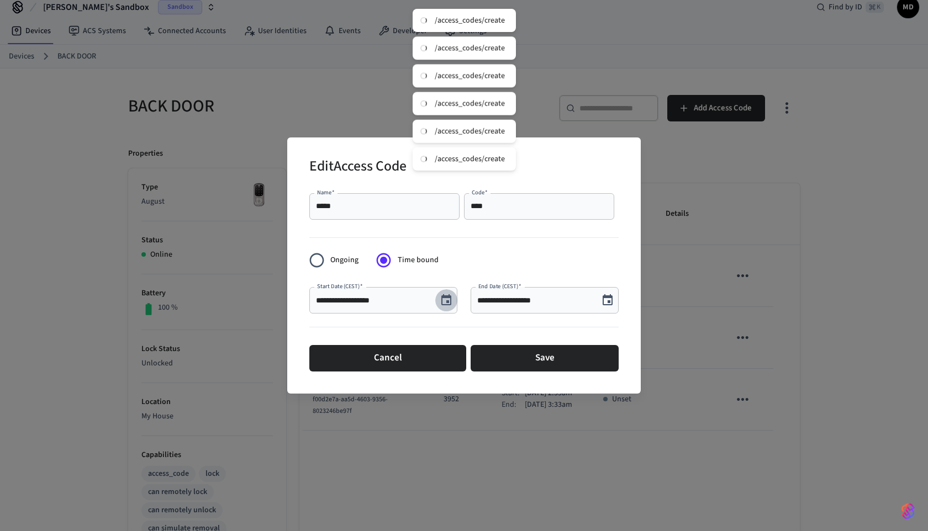
click at [448, 296] on icon "Choose date, selected date is Nov 6, 2025" at bounding box center [446, 299] width 10 height 11
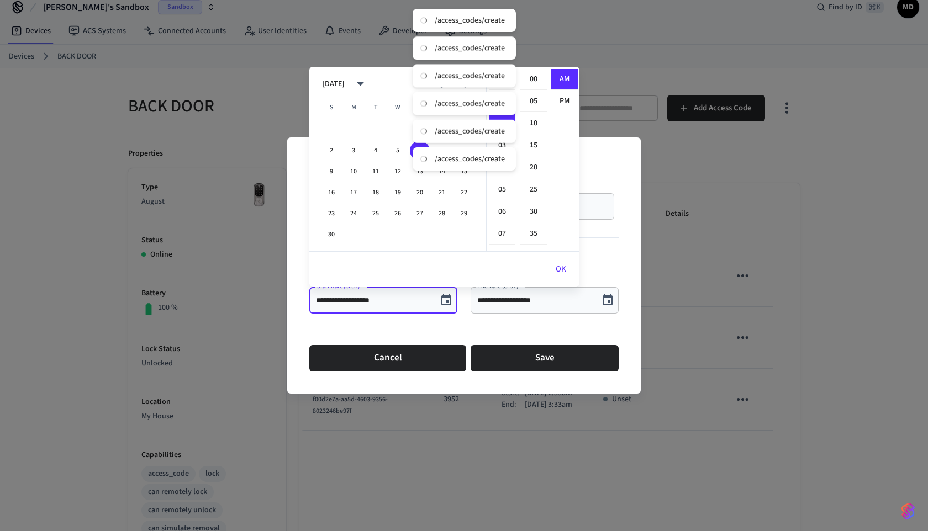
scroll to position [44, 0]
click at [373, 152] on button "4" at bounding box center [376, 151] width 20 height 20
type input "**********"
click at [609, 302] on icon "Choose date, selected date is Nov 6, 2025" at bounding box center [607, 299] width 10 height 11
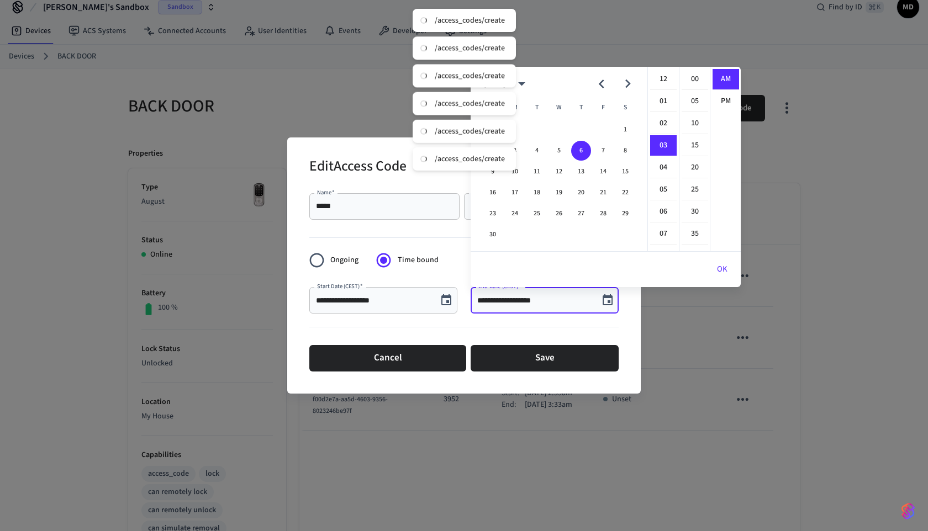
scroll to position [66, 0]
click at [541, 150] on button "4" at bounding box center [537, 151] width 20 height 20
type input "**********"
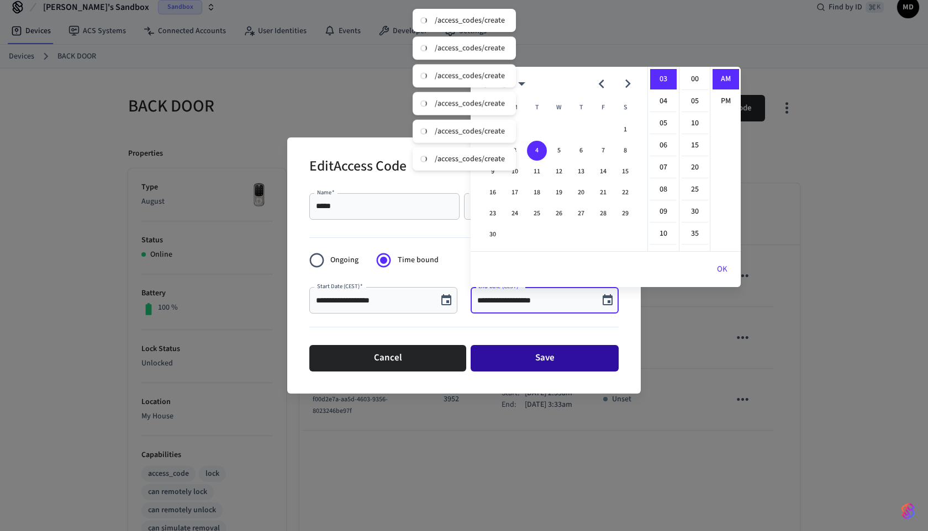
click at [543, 348] on button "Save" at bounding box center [544, 358] width 148 height 27
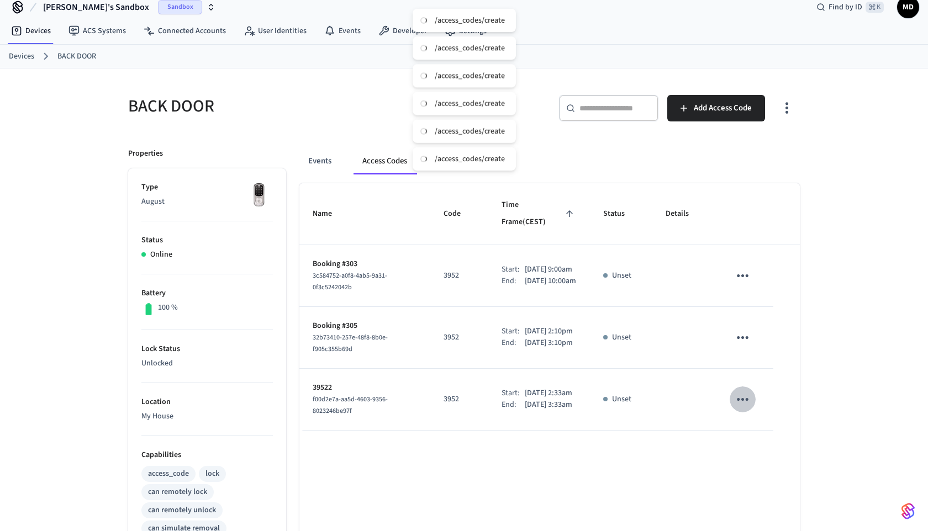
click at [748, 408] on icon "sticky table" at bounding box center [742, 399] width 17 height 17
click at [770, 437] on li "Edit" at bounding box center [769, 444] width 52 height 30
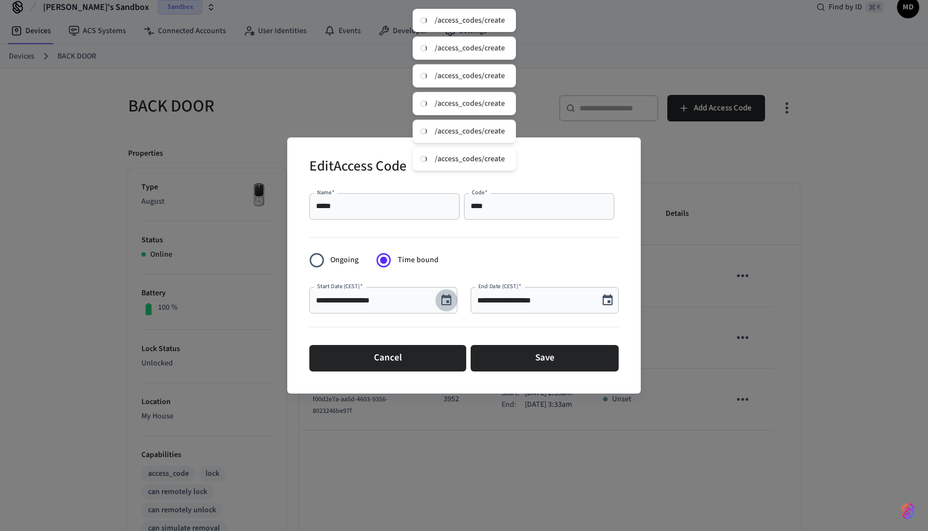
click at [445, 297] on icon "Choose date, selected date is Nov 4, 2025" at bounding box center [446, 299] width 10 height 11
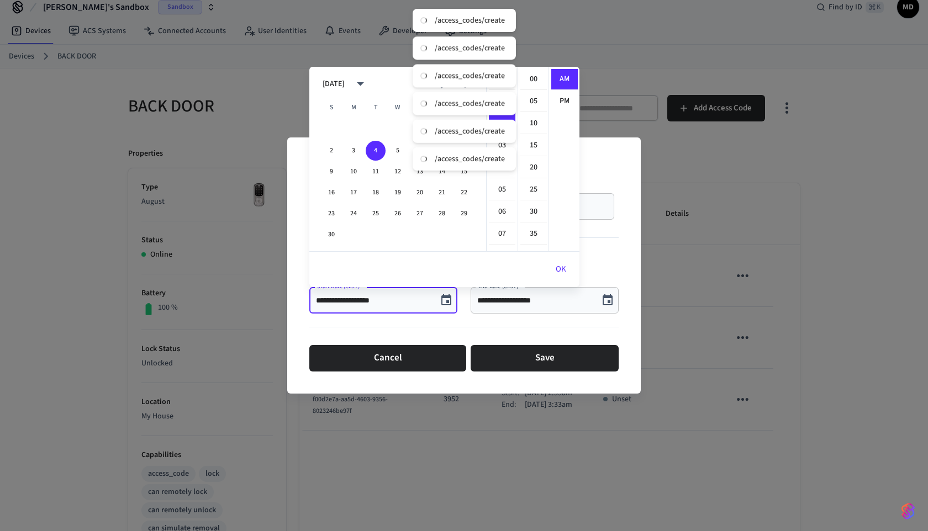
scroll to position [44, 0]
click at [369, 80] on icon "calendar view is open, switch to year view" at bounding box center [360, 83] width 17 height 17
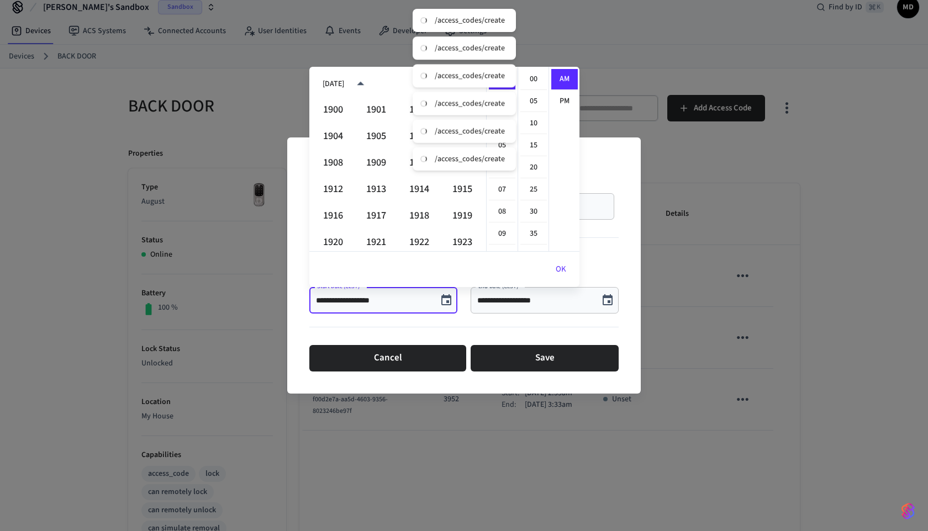
scroll to position [758, 0]
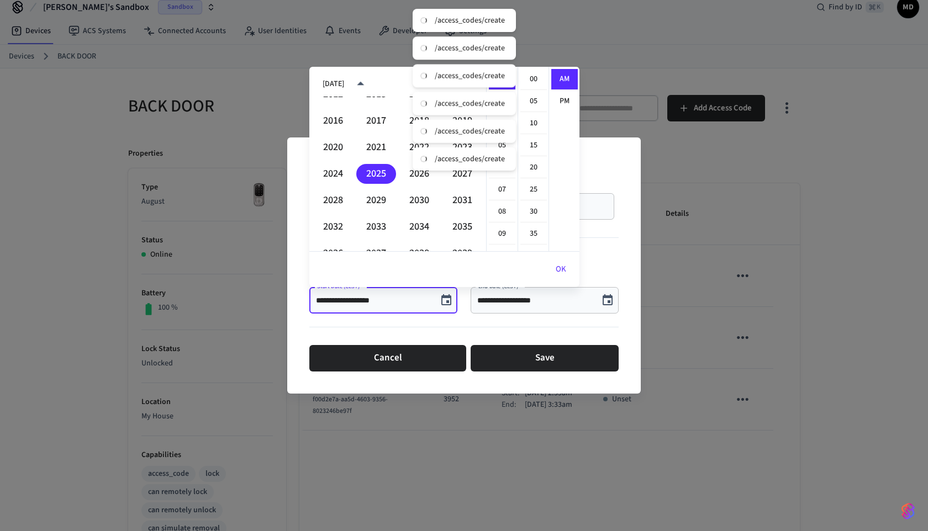
click at [369, 81] on icon "year view is open, switch to calendar view" at bounding box center [360, 83] width 17 height 17
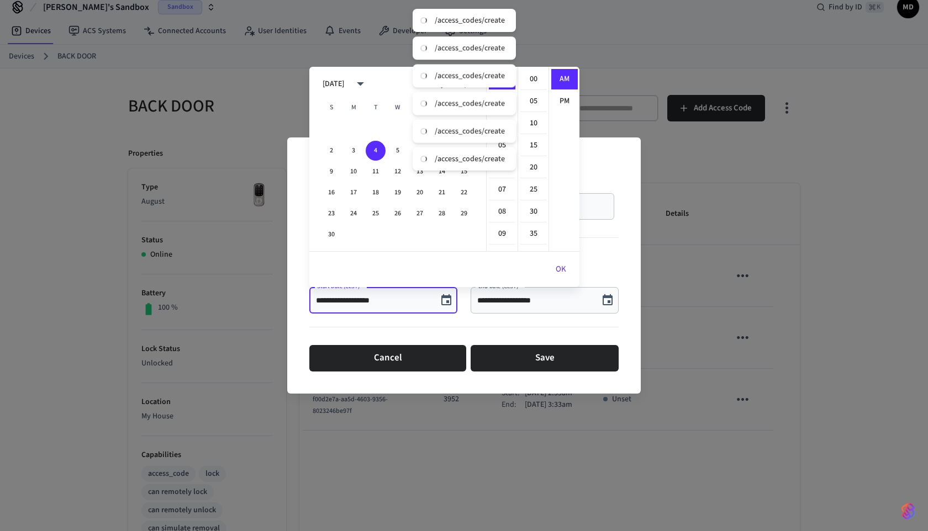
click at [344, 84] on div "November 2025" at bounding box center [333, 84] width 22 height 12
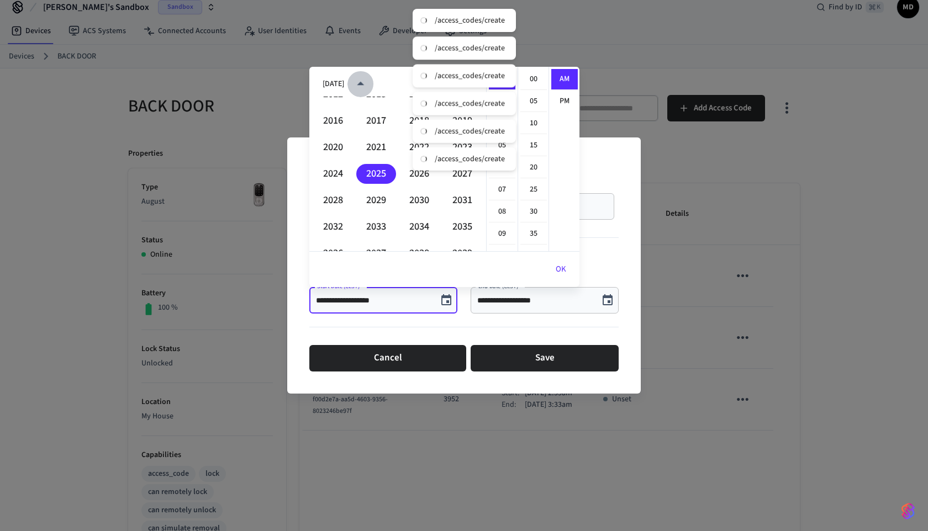
click at [369, 82] on icon "year view is open, switch to calendar view" at bounding box center [360, 83] width 17 height 17
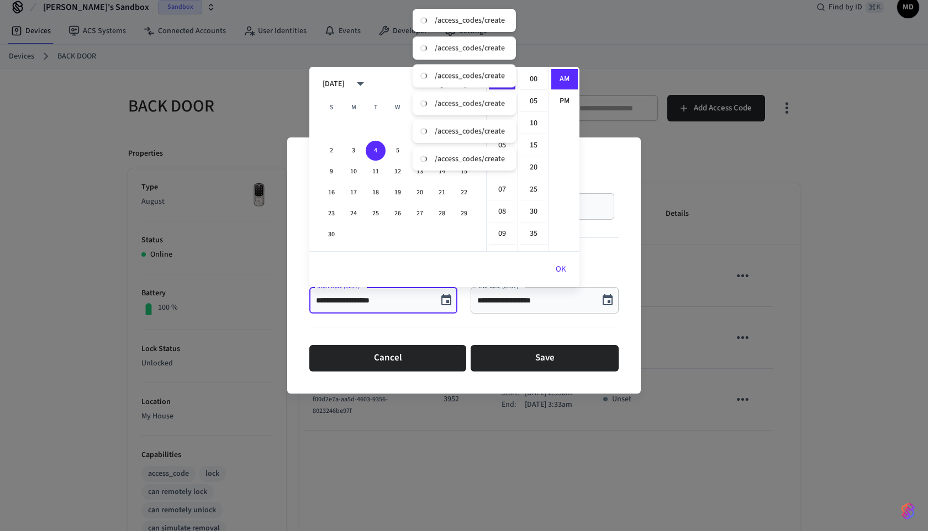
click at [369, 83] on icon "calendar view is open, switch to year view" at bounding box center [360, 83] width 17 height 17
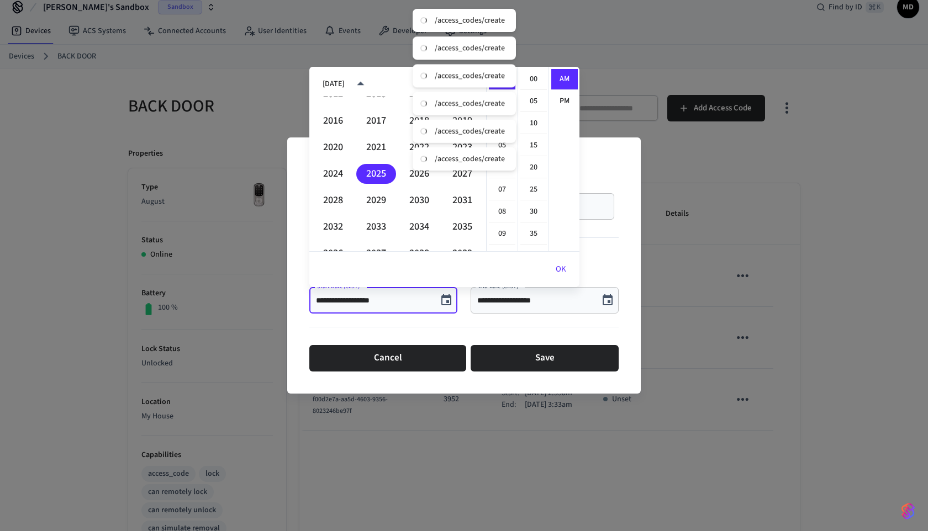
click at [590, 49] on div "**********" at bounding box center [464, 265] width 928 height 531
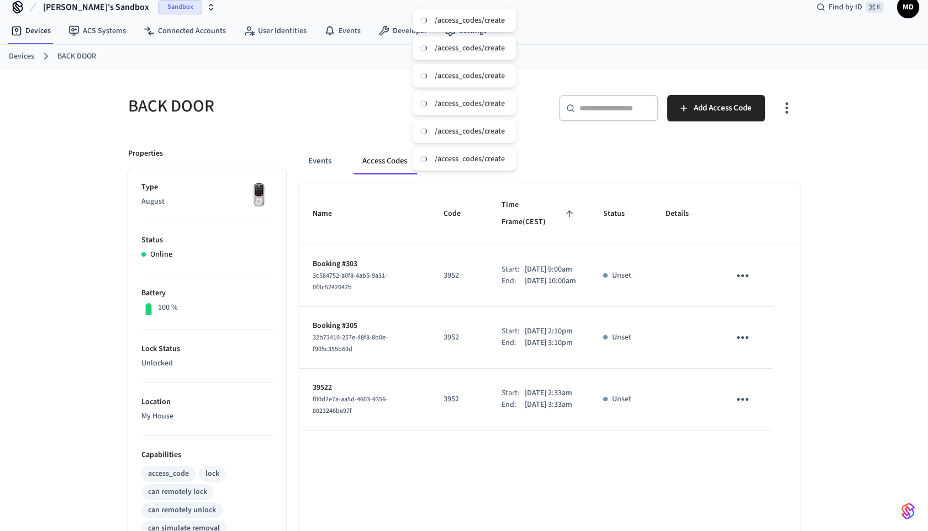
scroll to position [151, 0]
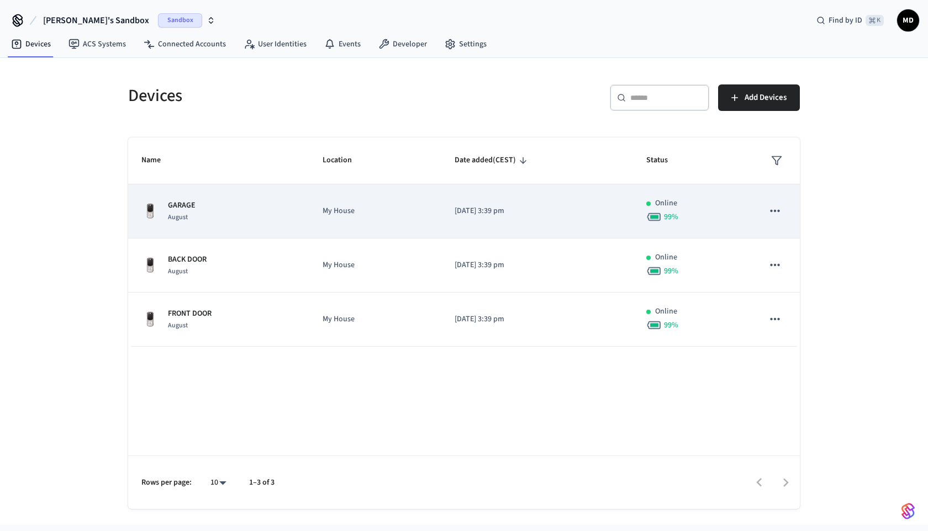
click at [321, 201] on td "My House" at bounding box center [374, 211] width 131 height 54
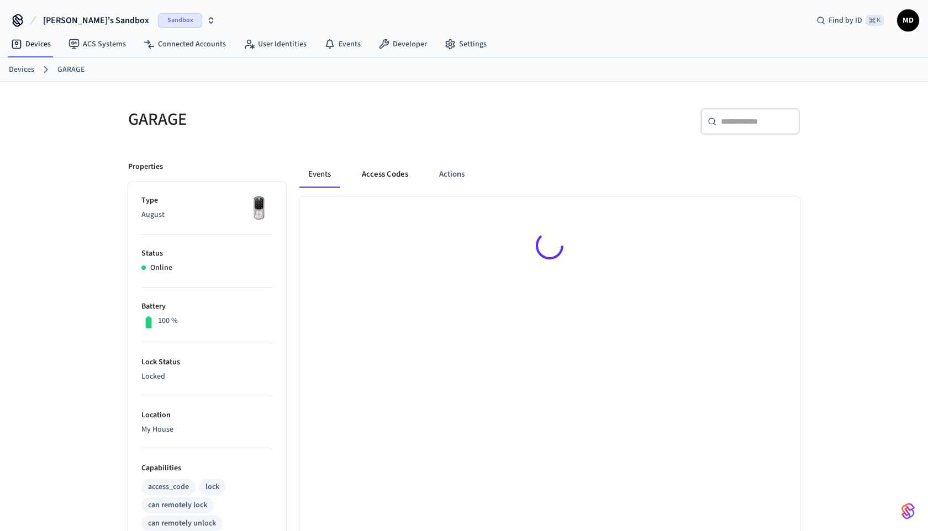
click at [366, 178] on button "Access Codes" at bounding box center [385, 174] width 64 height 27
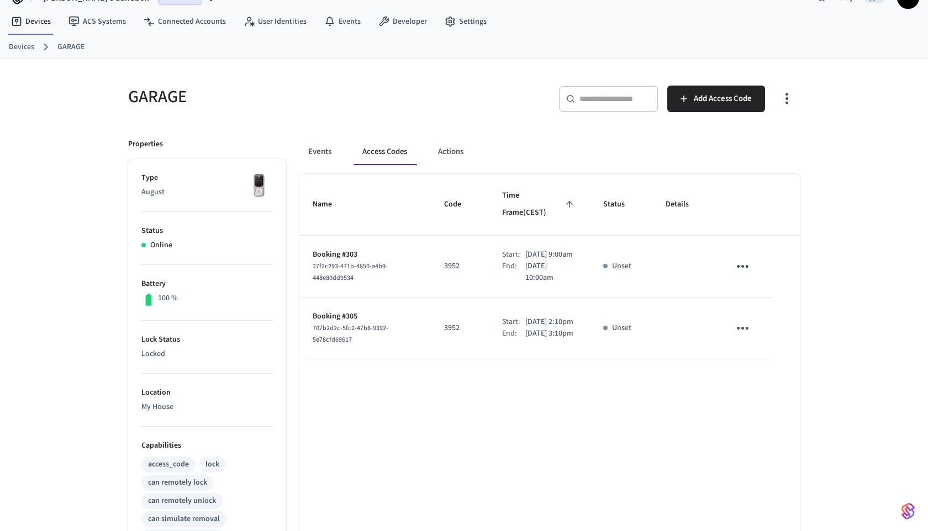
scroll to position [27, 0]
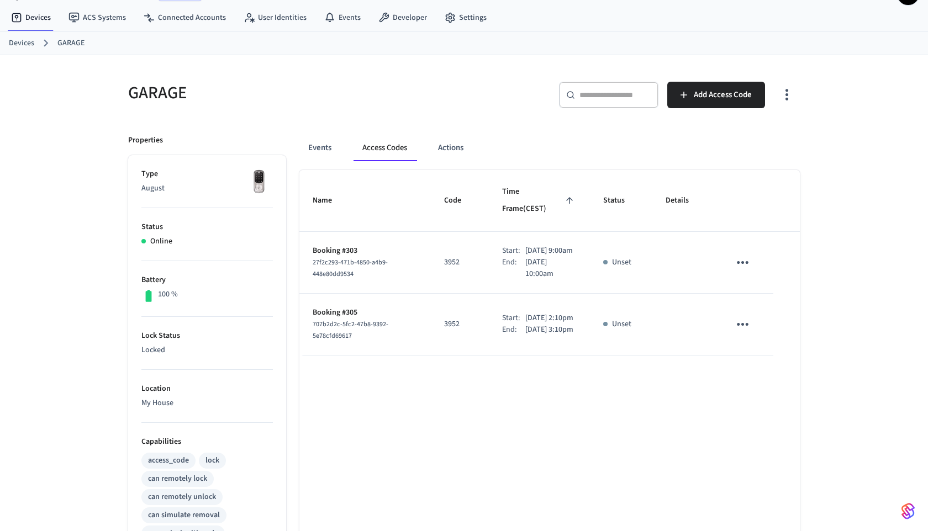
click at [315, 245] on p "Booking #303" at bounding box center [365, 251] width 105 height 12
drag, startPoint x: 311, startPoint y: 240, endPoint x: 754, endPoint y: 263, distance: 443.5
click at [755, 263] on tr "Booking #303 27f2c293-471b-4850-a4b9-448e80dd9534 3952 Start: [DATE] 9:00am End…" at bounding box center [549, 263] width 500 height 62
copy tr "Booking #303 27f2c293-471b-4850-a4b9-448e80dd9534 3952 Start: [DATE] 9:00am End…"
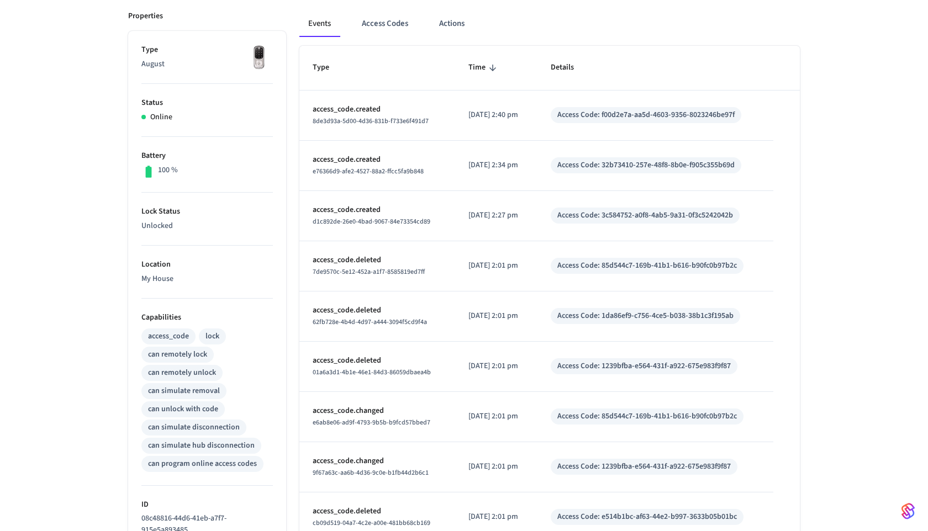
scroll to position [151, 0]
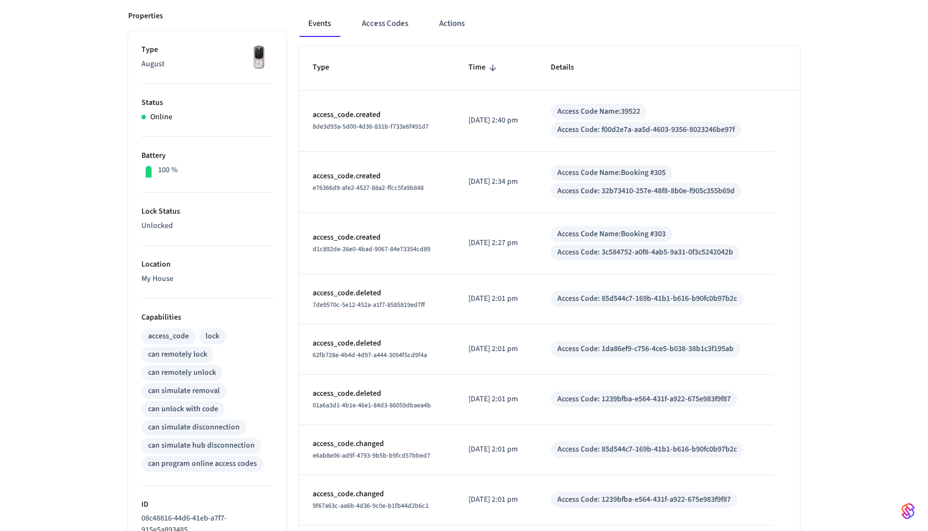
click at [386, 39] on div "Events Access Codes Actions" at bounding box center [549, 27] width 500 height 35
click at [388, 27] on button "Access Codes" at bounding box center [385, 23] width 64 height 27
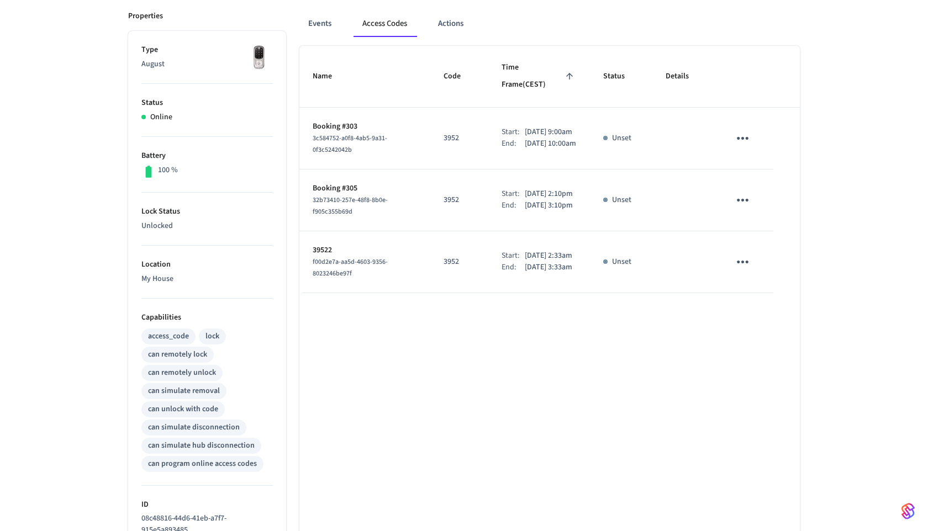
click at [748, 262] on button "sticky table" at bounding box center [742, 262] width 26 height 26
click at [747, 269] on div at bounding box center [464, 265] width 928 height 531
click at [750, 271] on icon "sticky table" at bounding box center [742, 261] width 17 height 17
click at [752, 302] on icon at bounding box center [756, 306] width 9 height 9
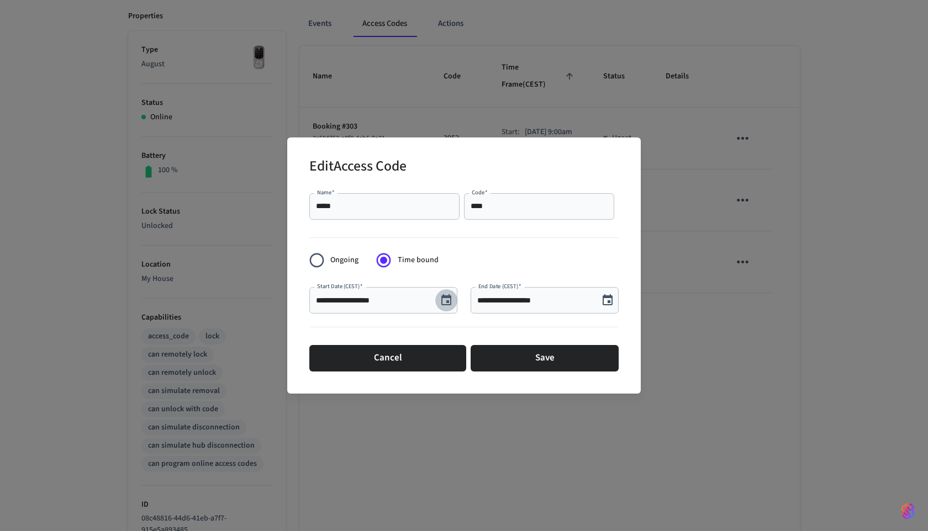
click at [455, 303] on button "Choose date, selected date is Nov 4, 2025" at bounding box center [446, 300] width 22 height 22
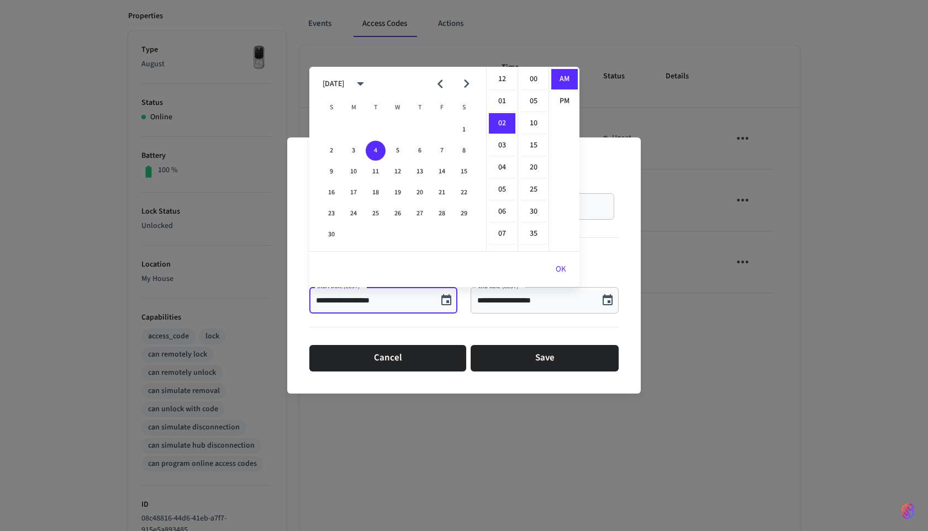
scroll to position [44, 0]
click at [440, 90] on icon "Previous month" at bounding box center [439, 83] width 17 height 17
click at [446, 214] on button "31" at bounding box center [442, 214] width 20 height 20
click at [425, 213] on button "30" at bounding box center [420, 214] width 20 height 20
click at [506, 98] on li "03" at bounding box center [502, 101] width 27 height 21
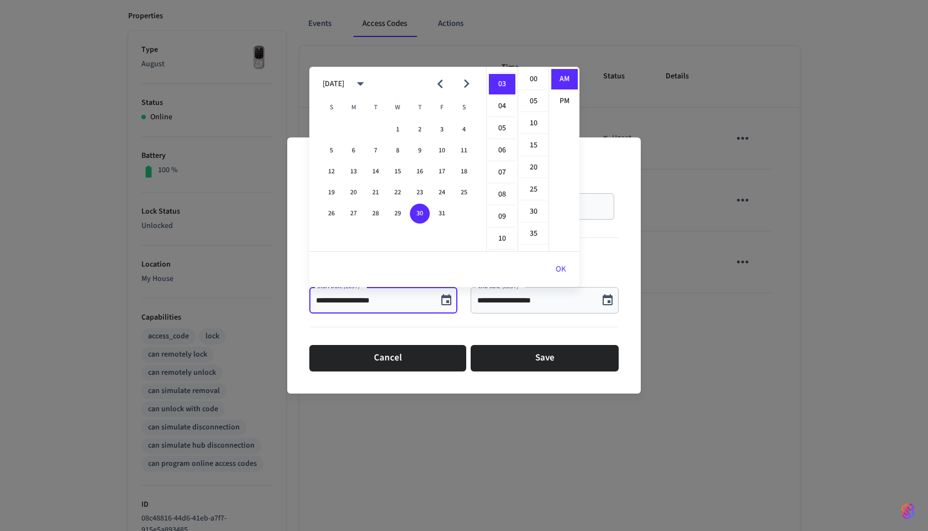
scroll to position [66, 0]
click at [504, 98] on li "02" at bounding box center [502, 94] width 27 height 21
type input "**********"
click at [609, 302] on icon "Choose date, selected date is Nov 4, 2025" at bounding box center [607, 299] width 10 height 11
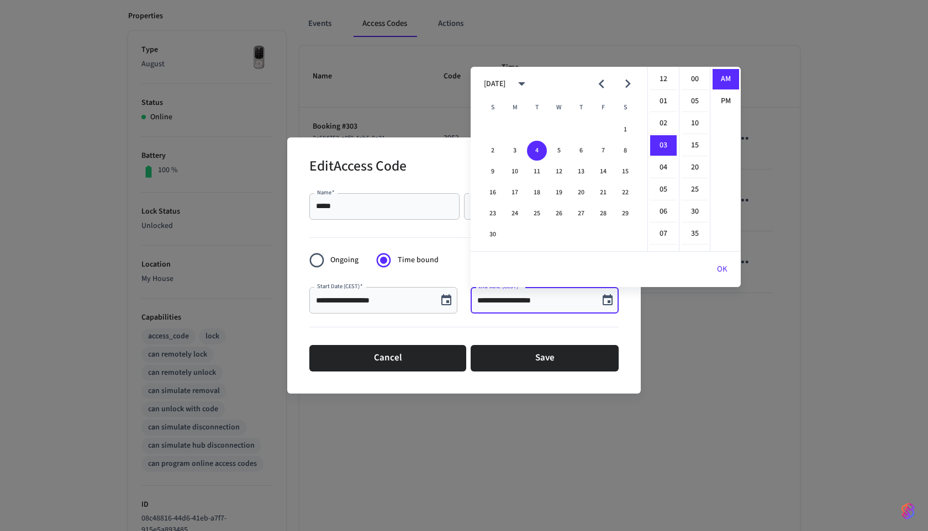
scroll to position [66, 0]
click at [600, 83] on icon "Previous month" at bounding box center [602, 84] width 6 height 9
click at [582, 217] on button "30" at bounding box center [581, 214] width 20 height 20
type input "**********"
click at [701, 258] on div "OK" at bounding box center [605, 269] width 270 height 35
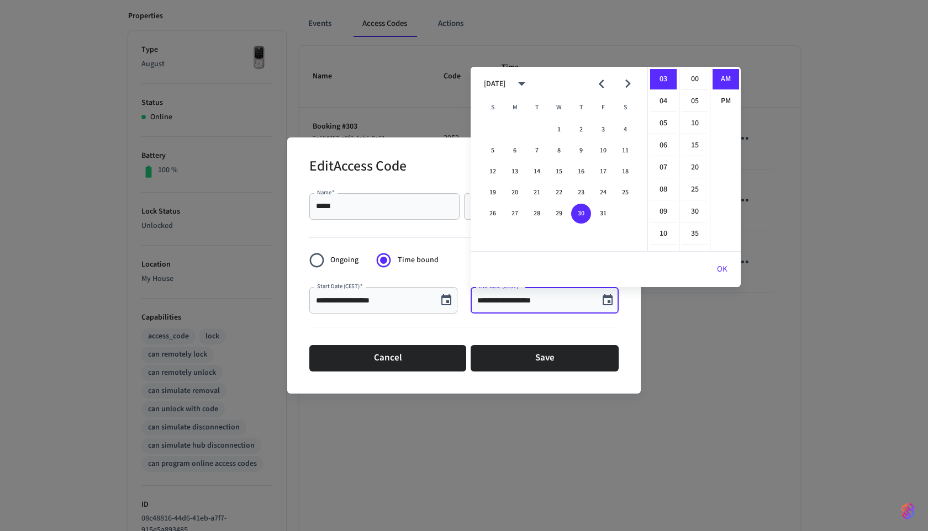
click at [726, 266] on button "OK" at bounding box center [722, 269] width 37 height 27
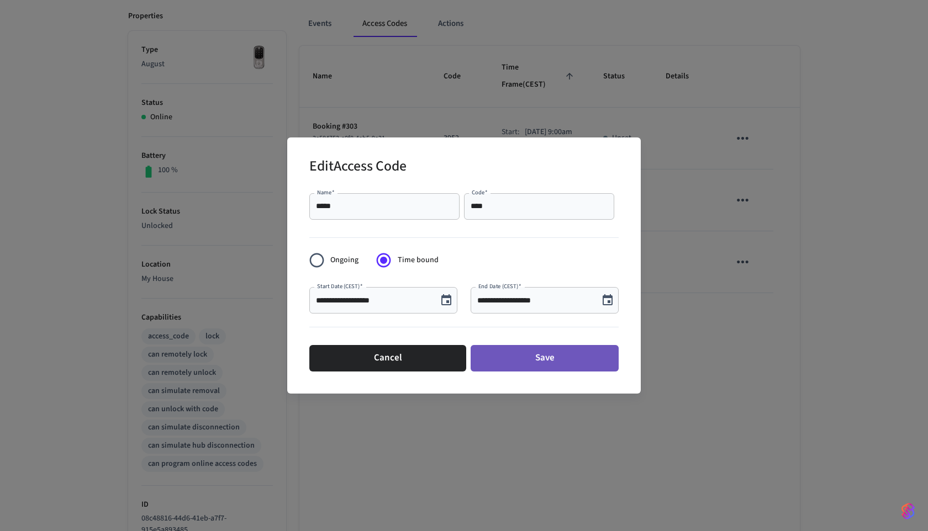
click at [585, 361] on button "Save" at bounding box center [544, 358] width 148 height 27
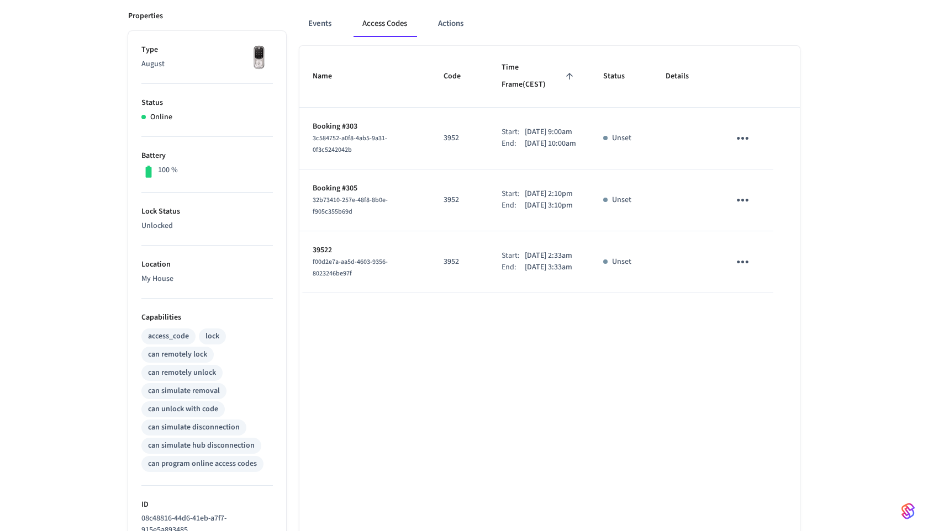
click at [750, 271] on icon "sticky table" at bounding box center [742, 261] width 17 height 17
click at [770, 305] on li "Edit" at bounding box center [769, 307] width 52 height 30
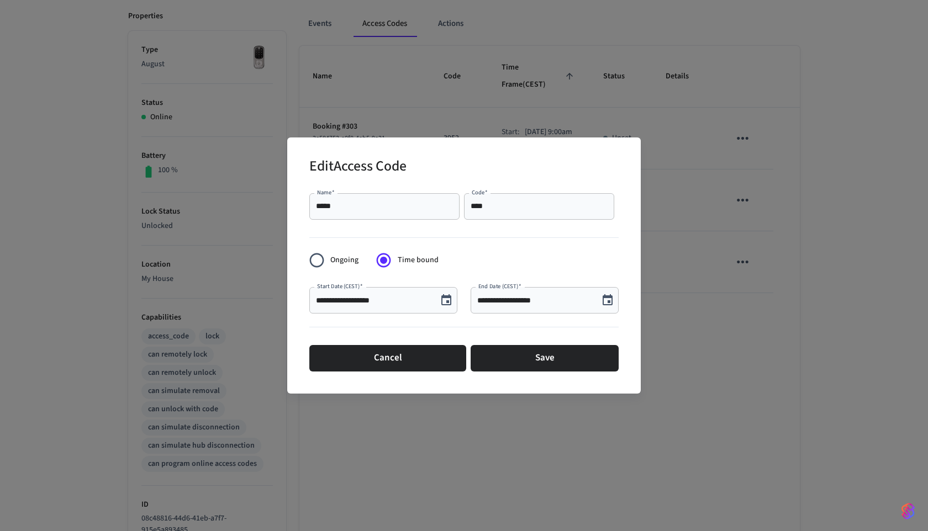
click at [447, 293] on button "Choose date, selected date is Oct 30, 2025" at bounding box center [446, 300] width 22 height 22
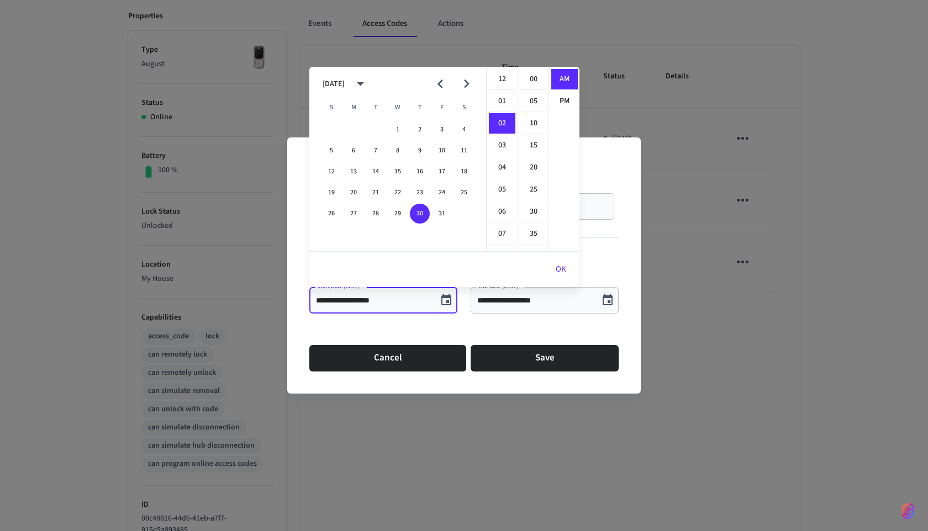
scroll to position [44, 0]
click at [354, 168] on button "13" at bounding box center [353, 172] width 20 height 20
type input "**********"
click at [597, 293] on div "**********" at bounding box center [544, 300] width 148 height 27
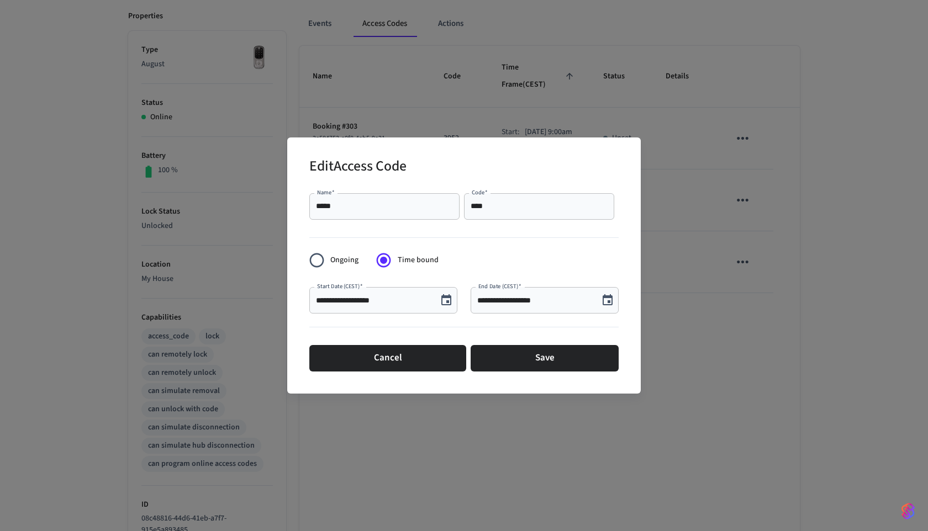
click at [606, 294] on icon "Choose date, selected date is Oct 30, 2025" at bounding box center [607, 300] width 13 height 13
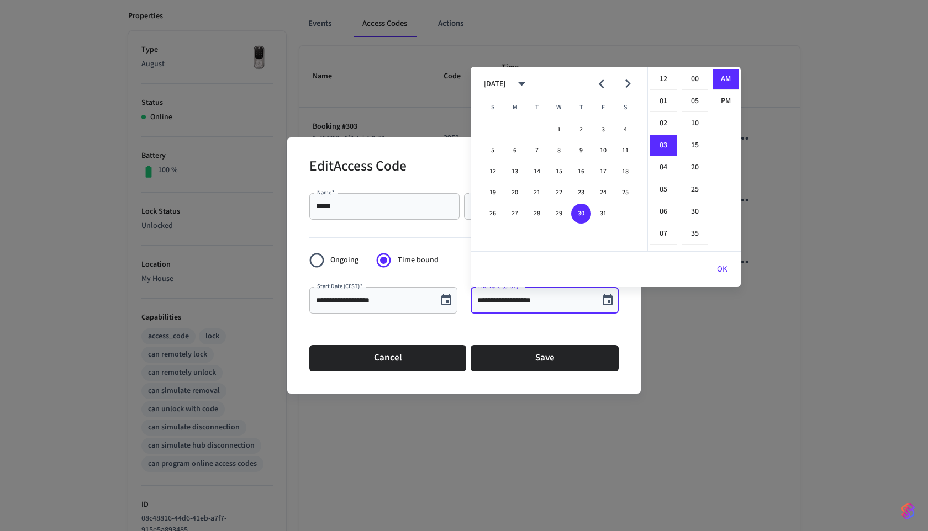
scroll to position [66, 0]
click at [517, 168] on button "13" at bounding box center [515, 172] width 20 height 20
type input "**********"
click at [446, 252] on form "**********" at bounding box center [463, 282] width 309 height 187
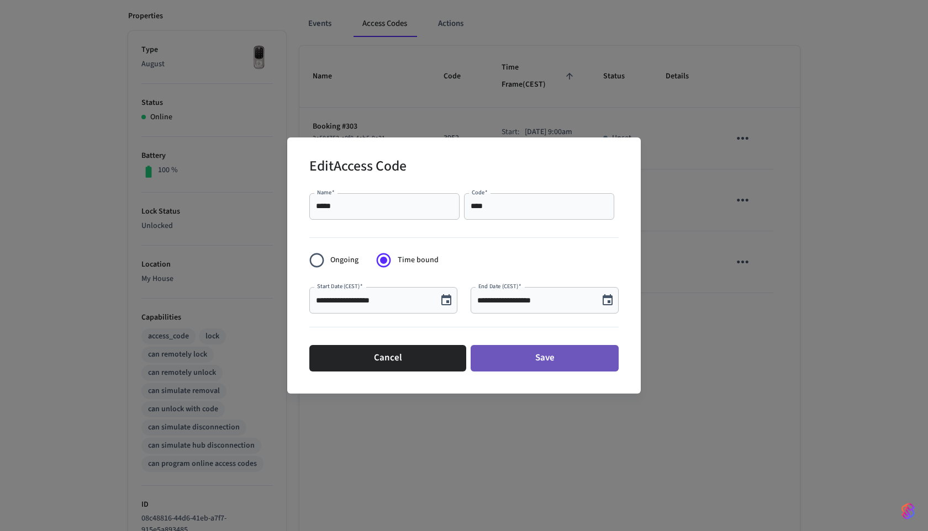
click at [510, 356] on button "Save" at bounding box center [544, 358] width 148 height 27
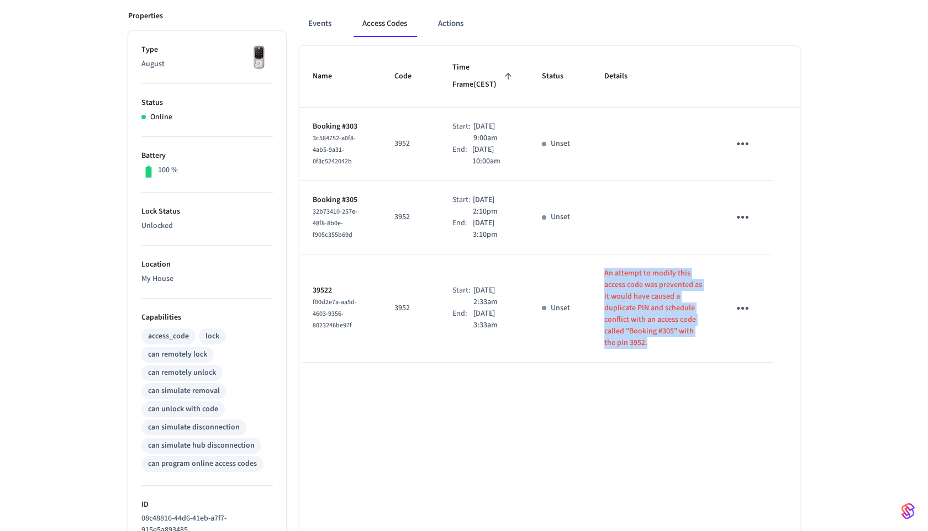
drag, startPoint x: 602, startPoint y: 266, endPoint x: 638, endPoint y: 342, distance: 84.2
click at [638, 342] on td "An attempt to modify this access code was prevented as it would have caused a d…" at bounding box center [653, 309] width 125 height 108
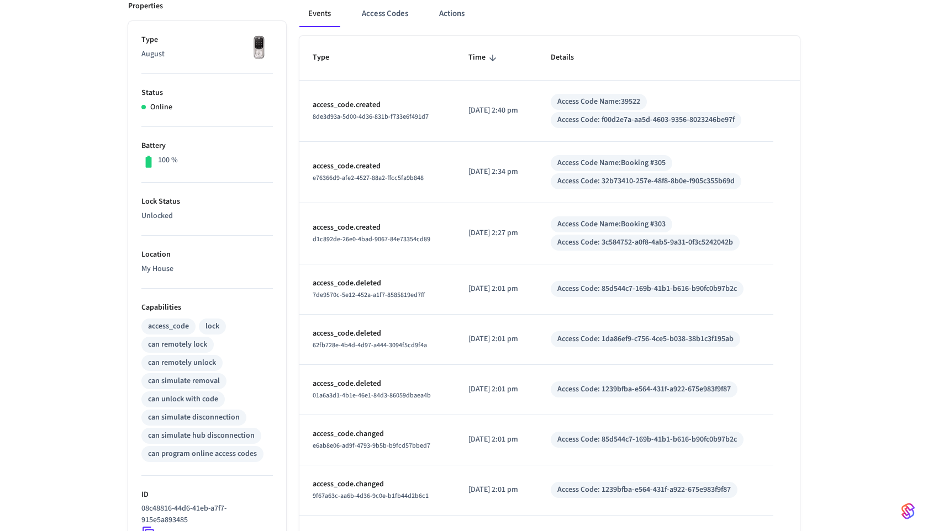
scroll to position [122, 0]
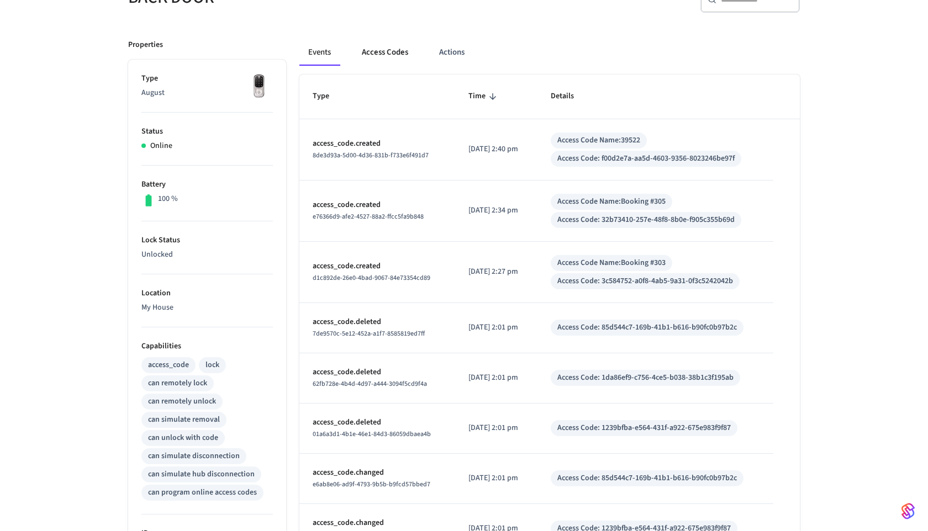
click at [364, 62] on button "Access Codes" at bounding box center [385, 52] width 64 height 27
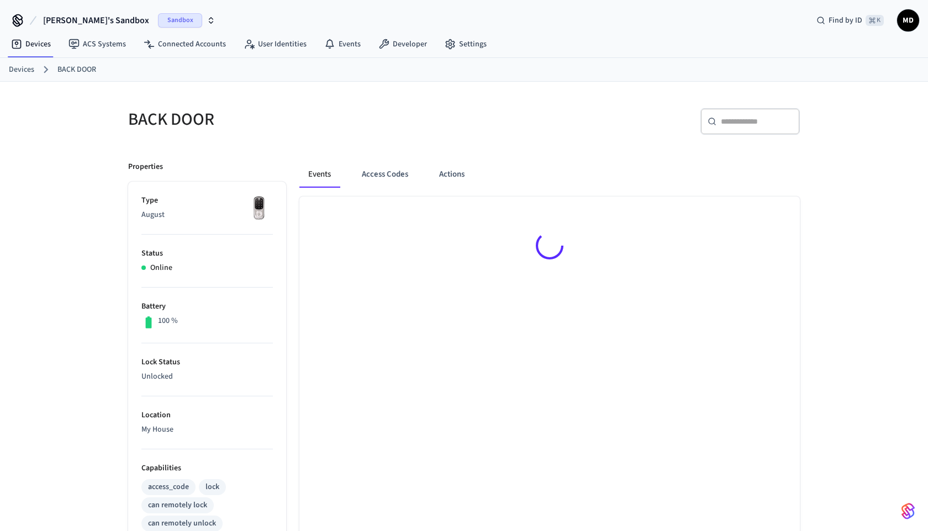
scroll to position [122, 0]
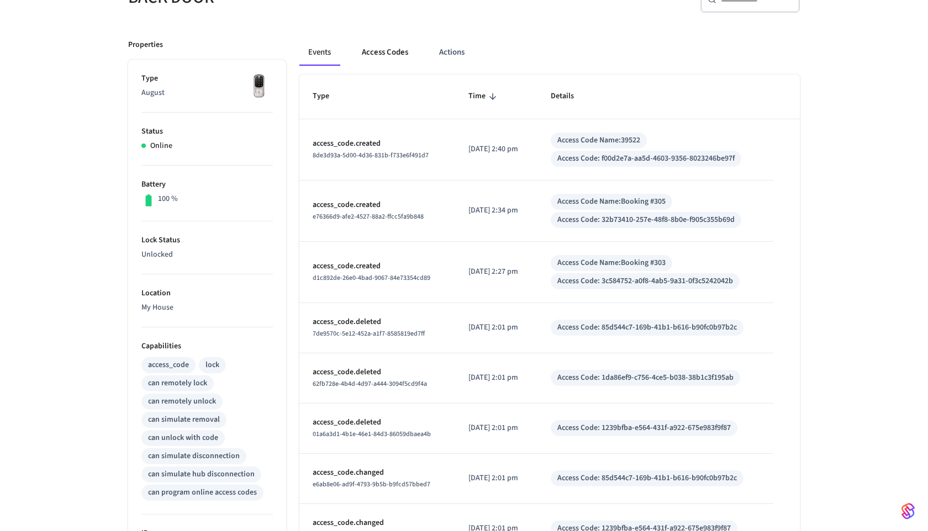
click at [387, 60] on button "Access Codes" at bounding box center [385, 52] width 64 height 27
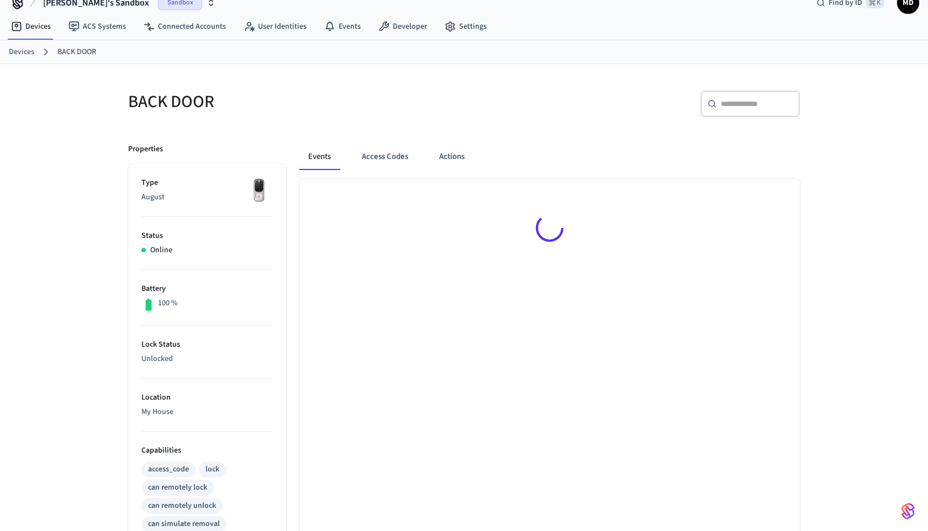
scroll to position [18, 0]
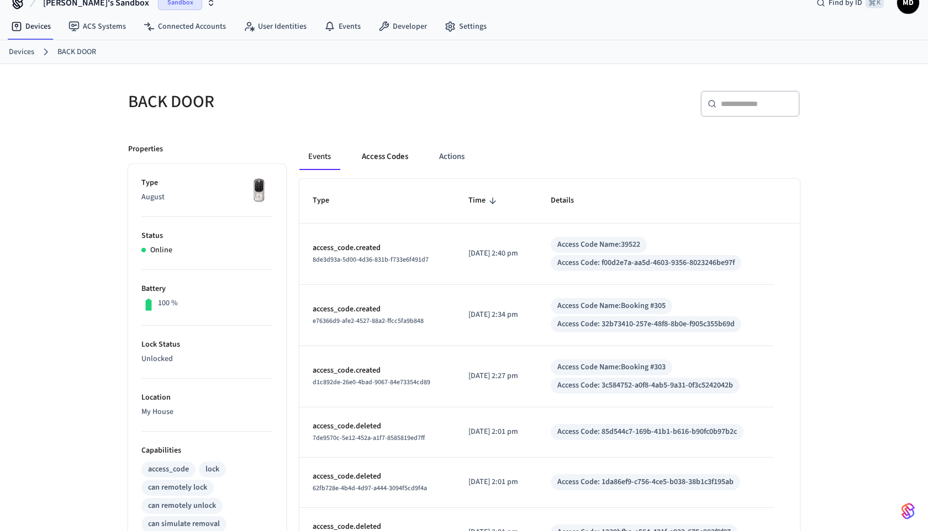
click at [367, 151] on button "Access Codes" at bounding box center [385, 157] width 64 height 27
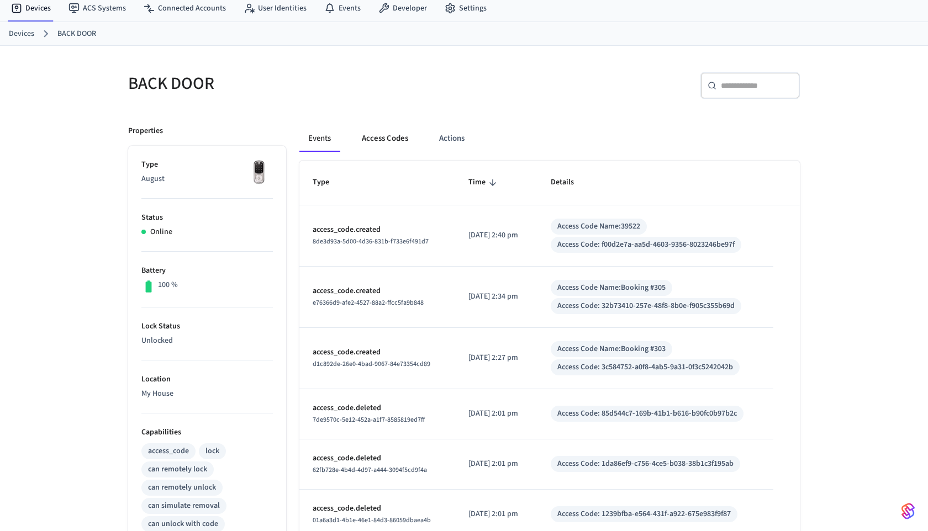
scroll to position [40, 0]
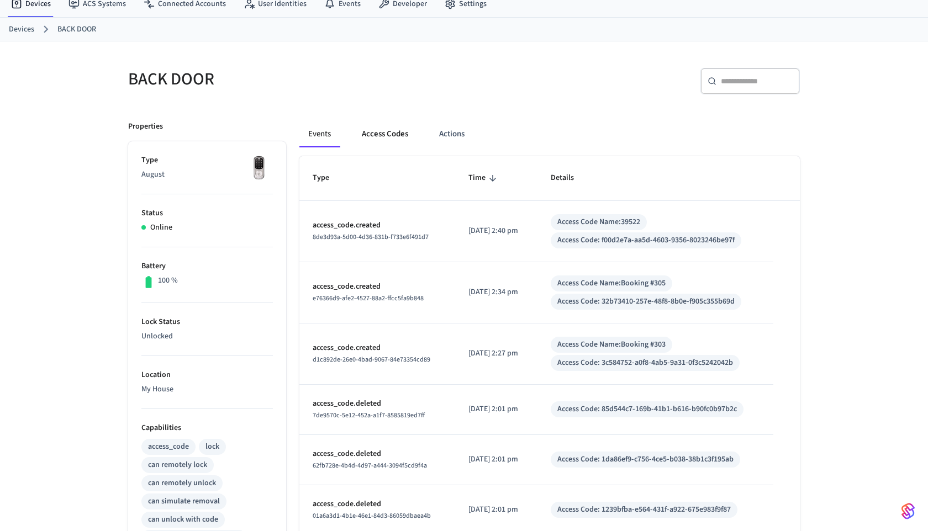
click at [374, 133] on button "Access Codes" at bounding box center [385, 134] width 64 height 27
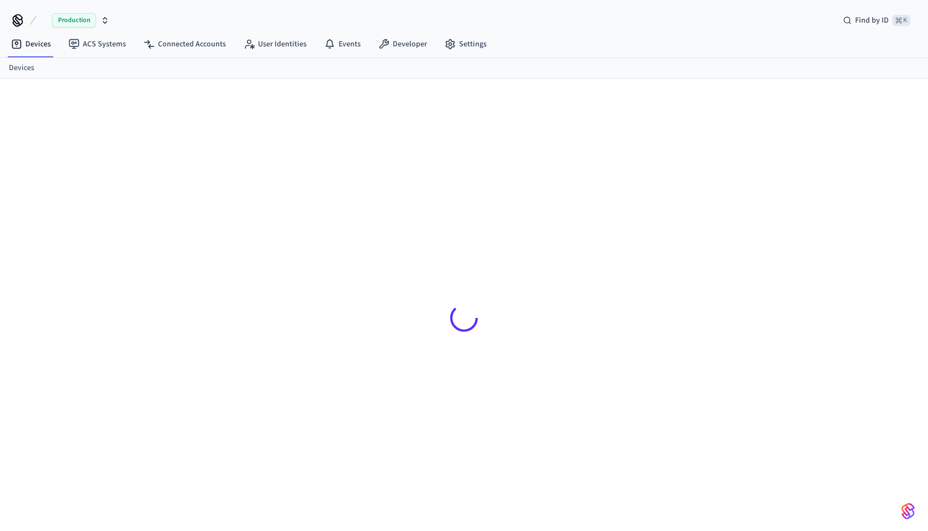
scroll to position [15, 0]
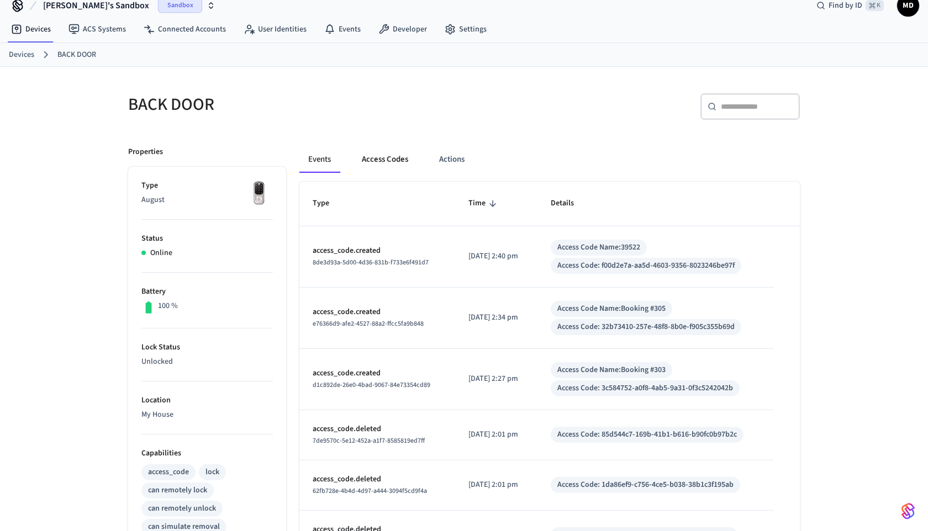
click at [375, 161] on button "Access Codes" at bounding box center [385, 159] width 64 height 27
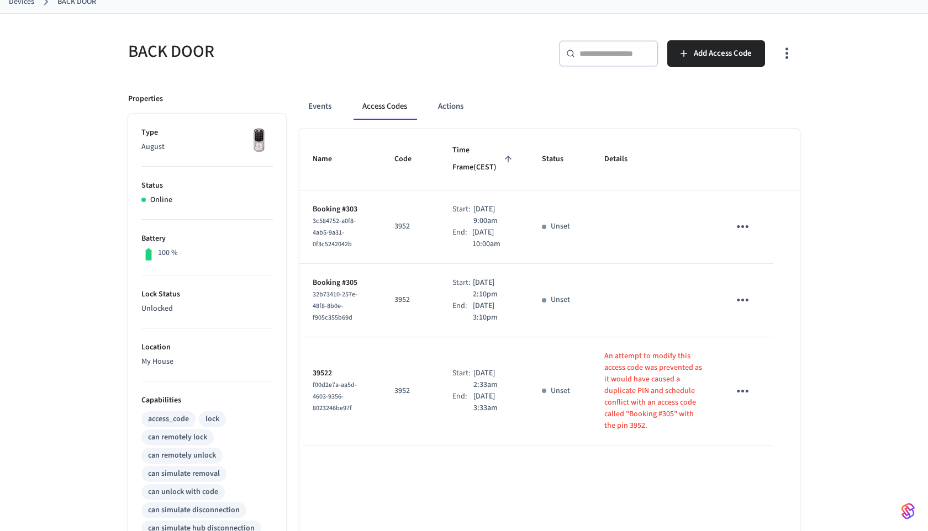
scroll to position [71, 0]
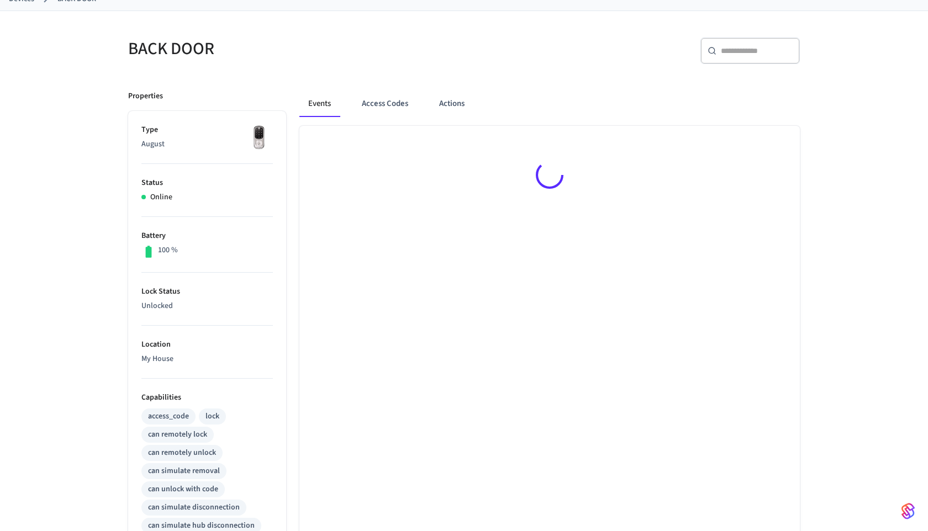
scroll to position [71, 0]
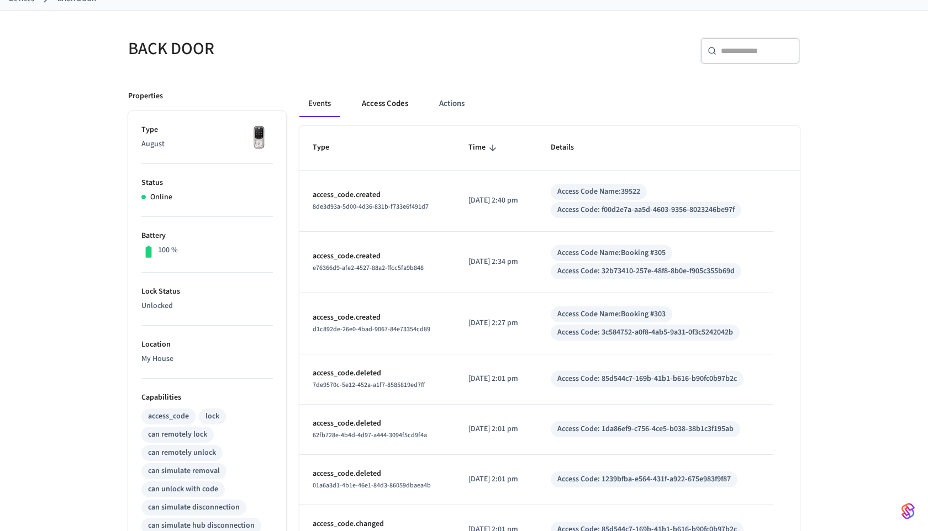
click at [395, 103] on button "Access Codes" at bounding box center [385, 104] width 64 height 27
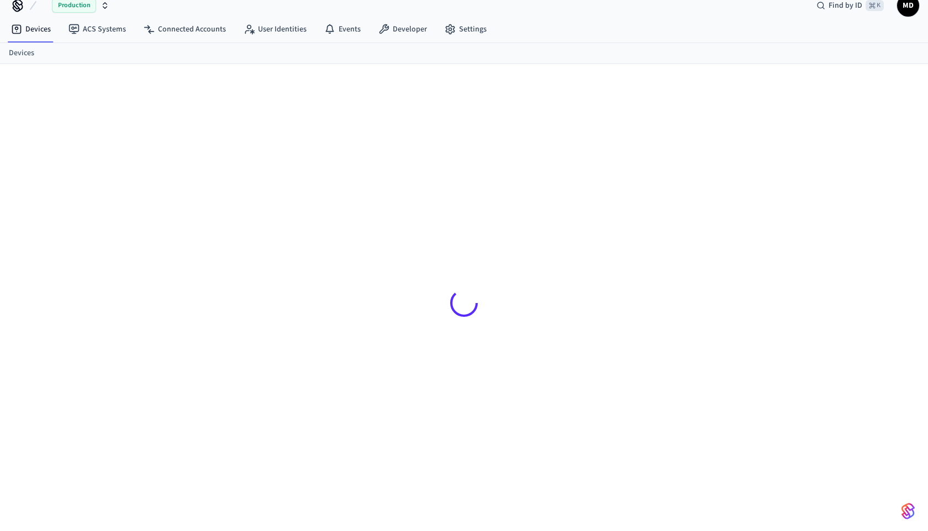
scroll to position [15, 0]
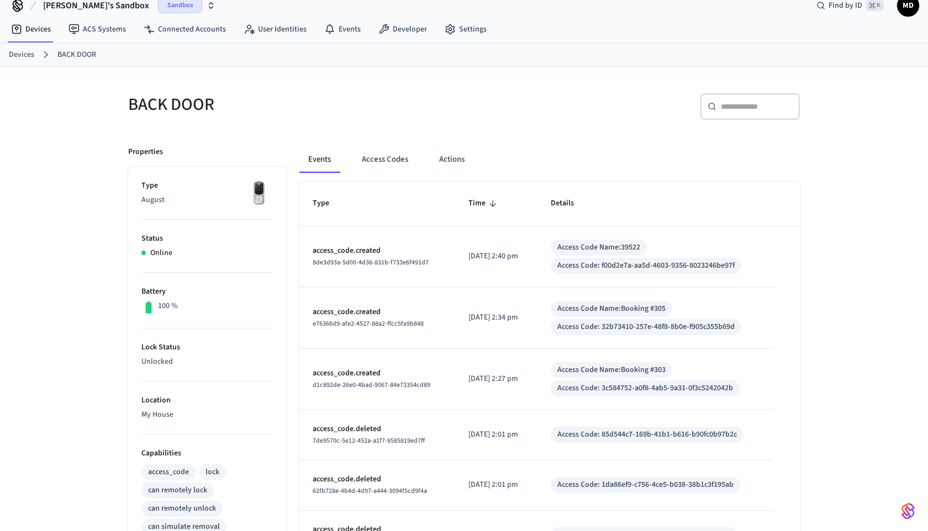
click at [353, 174] on div "Events Access Codes Actions" at bounding box center [549, 163] width 500 height 35
click at [362, 158] on button "Access Codes" at bounding box center [385, 159] width 64 height 27
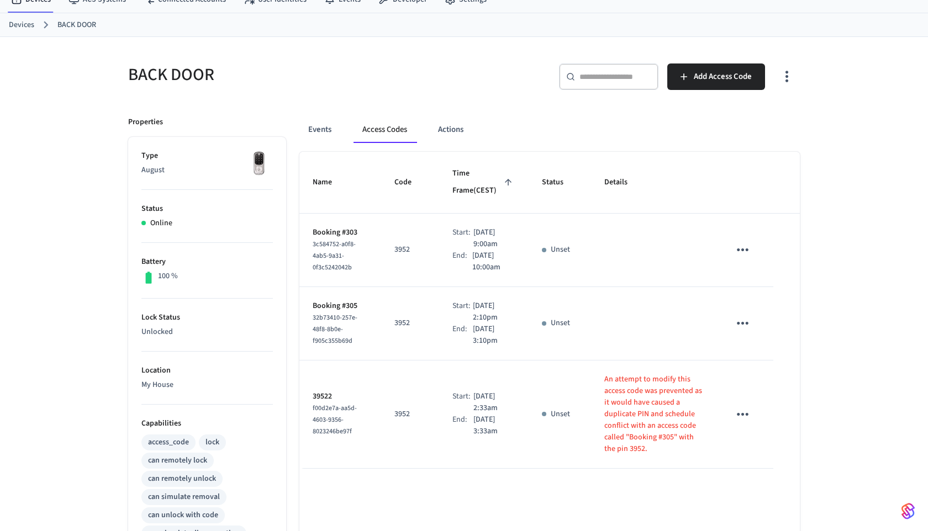
scroll to position [0, 0]
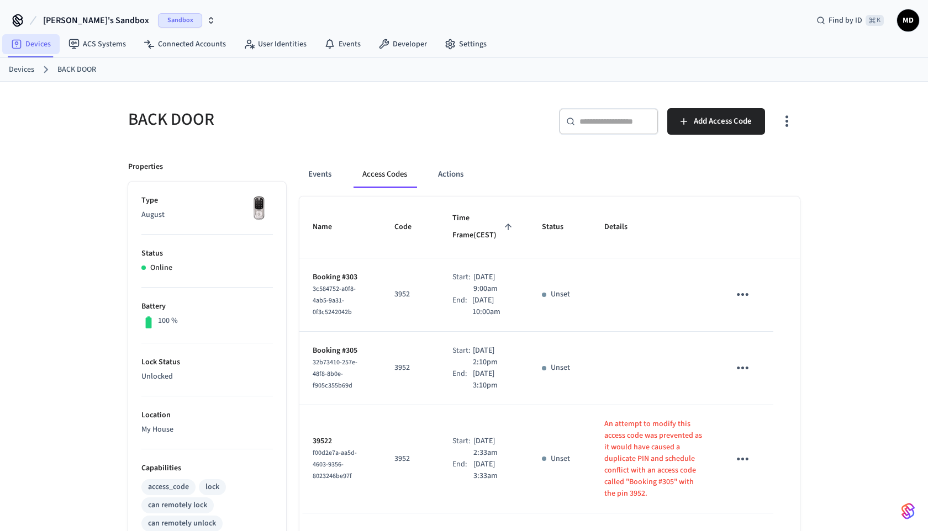
click at [46, 50] on link "Devices" at bounding box center [30, 44] width 57 height 20
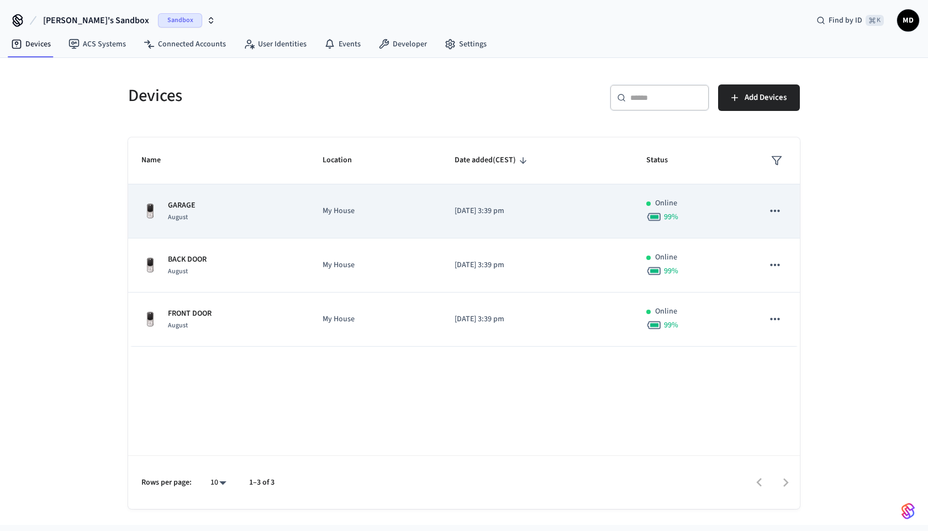
click at [248, 207] on div "GARAGE August" at bounding box center [218, 211] width 155 height 23
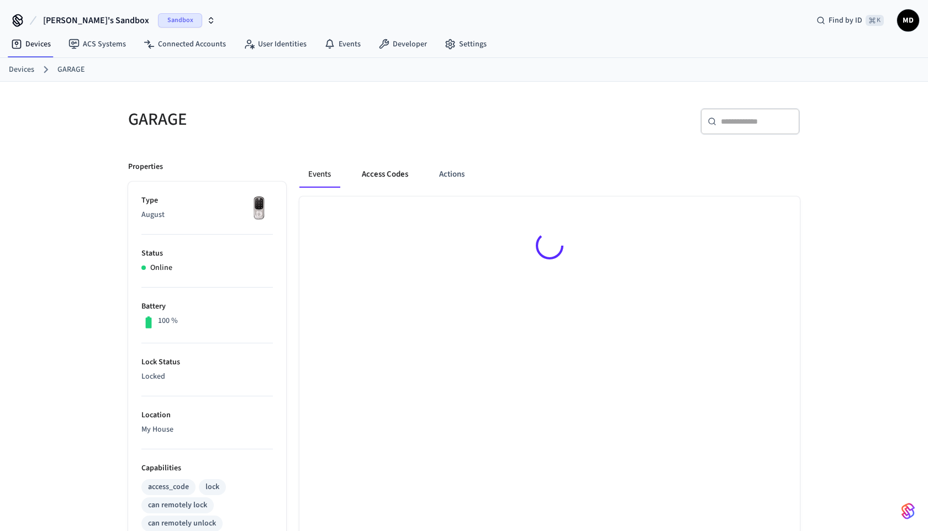
click at [392, 173] on button "Access Codes" at bounding box center [385, 174] width 64 height 27
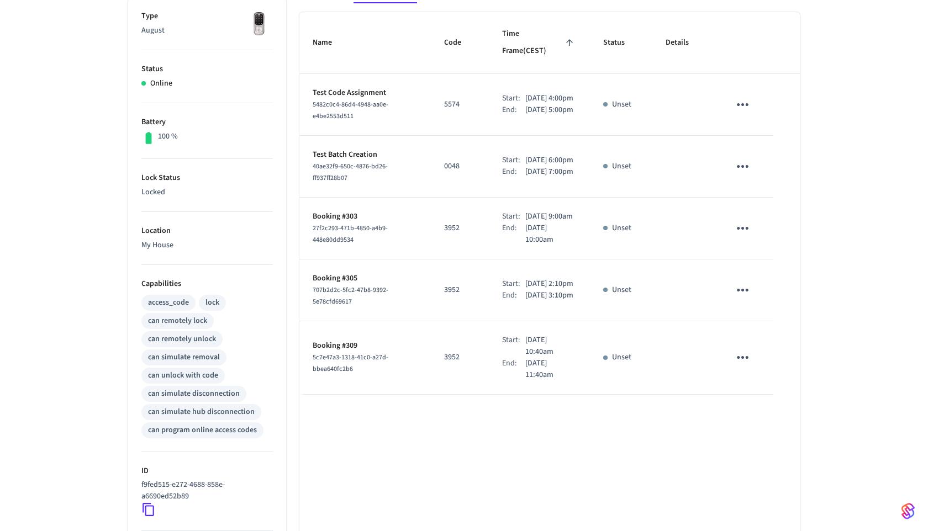
scroll to position [190, 0]
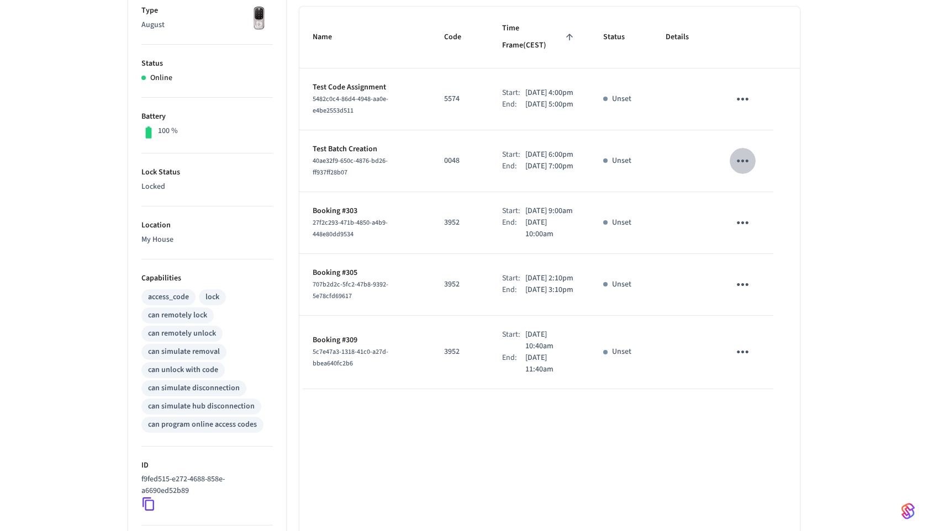
click at [745, 162] on icon "sticky table" at bounding box center [742, 160] width 17 height 17
click at [763, 225] on li "Delete" at bounding box center [769, 223] width 52 height 29
click at [737, 91] on icon "sticky table" at bounding box center [742, 99] width 17 height 17
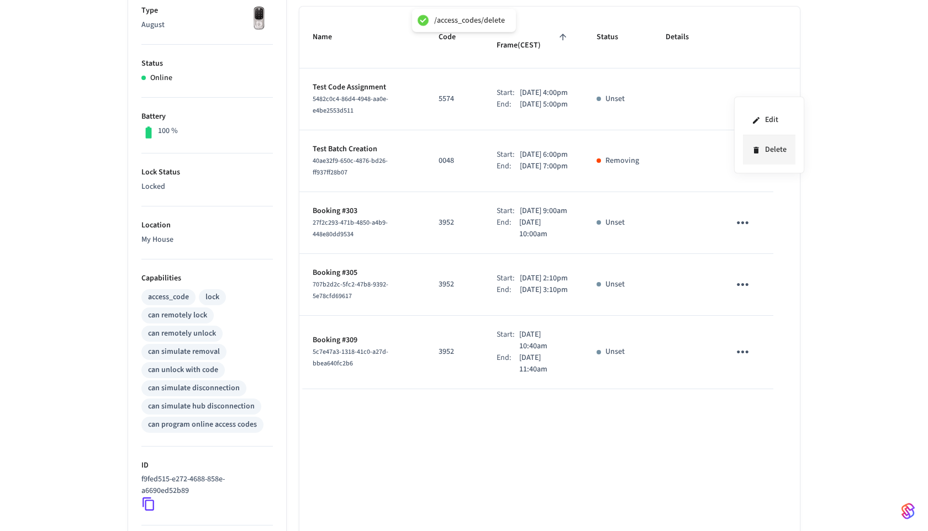
click at [771, 154] on li "Delete" at bounding box center [769, 149] width 52 height 29
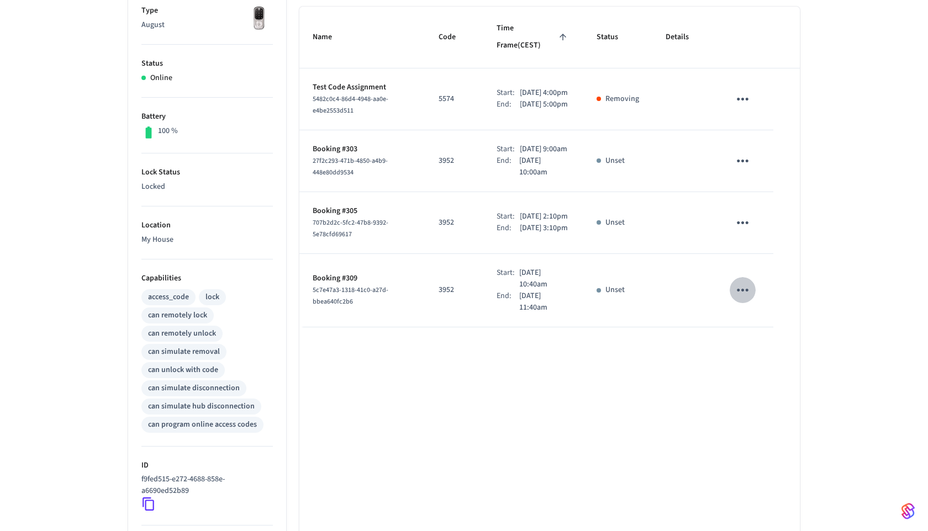
click at [743, 292] on icon "sticky table" at bounding box center [743, 290] width 12 height 3
click at [755, 359] on icon at bounding box center [758, 363] width 9 height 9
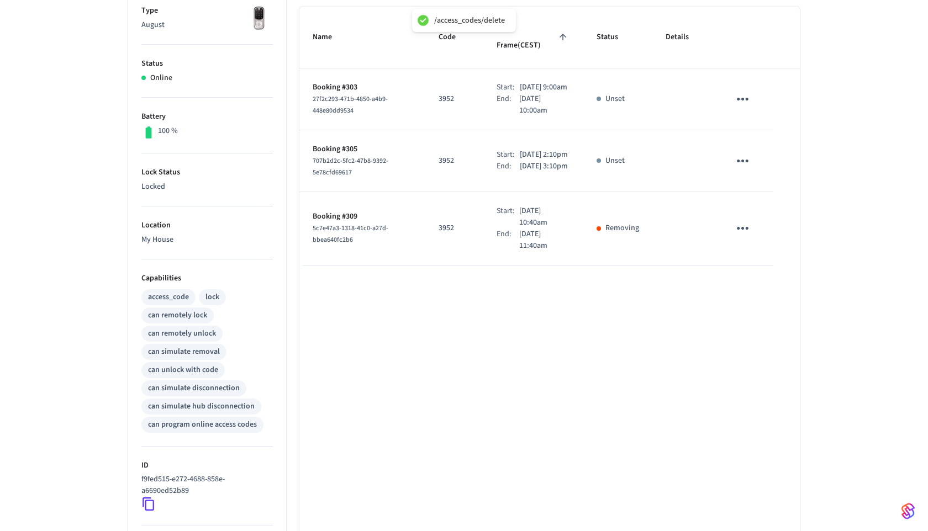
click at [742, 231] on icon "sticky table" at bounding box center [742, 228] width 17 height 17
click at [754, 294] on icon at bounding box center [755, 297] width 5 height 7
click at [743, 154] on icon "sticky table" at bounding box center [742, 160] width 17 height 17
click at [757, 222] on icon at bounding box center [755, 223] width 5 height 7
click at [745, 91] on icon "sticky table" at bounding box center [742, 99] width 17 height 17
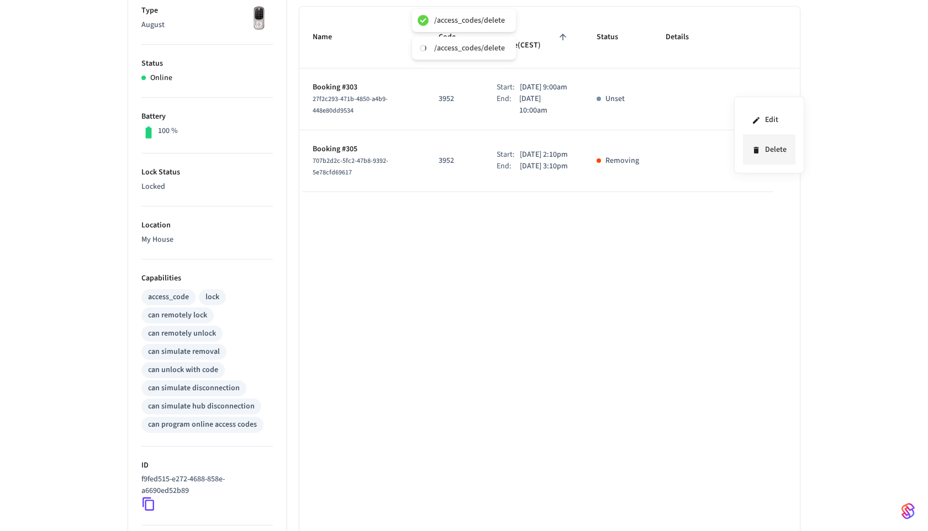
click at [752, 146] on icon at bounding box center [756, 150] width 9 height 9
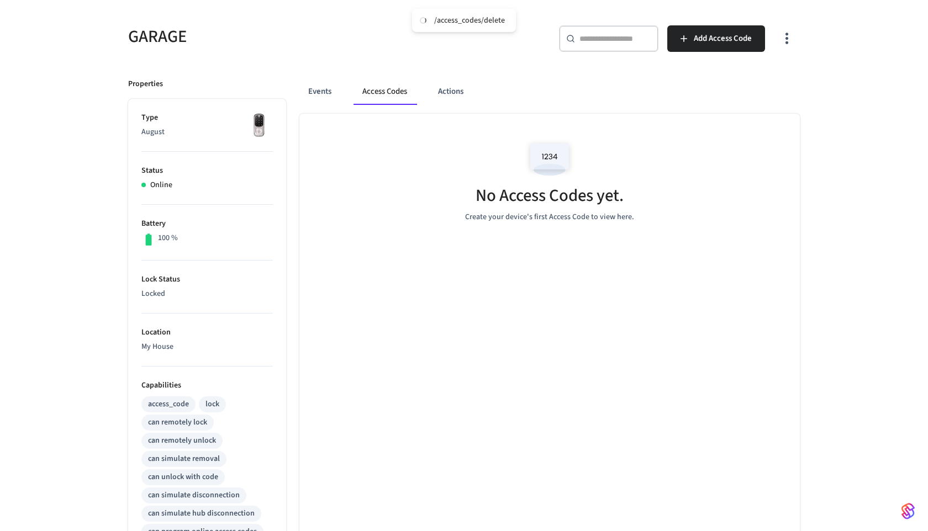
scroll to position [78, 0]
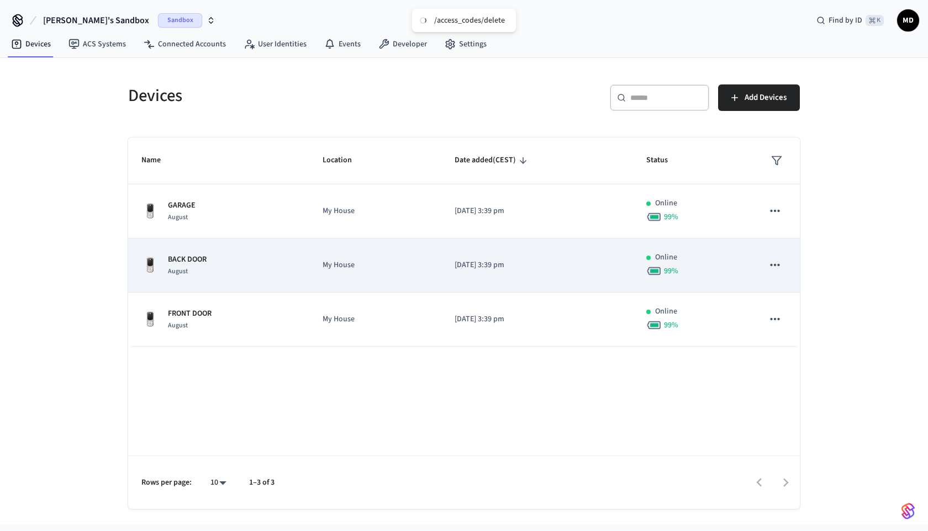
click at [226, 261] on div "BACK DOOR August" at bounding box center [218, 265] width 155 height 23
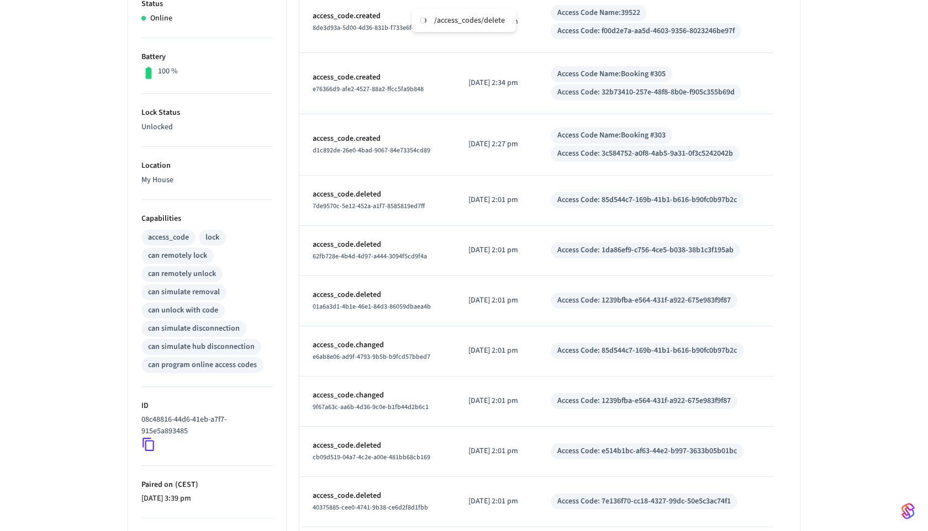
scroll to position [250, 0]
drag, startPoint x: 208, startPoint y: 432, endPoint x: 136, endPoint y: 417, distance: 73.3
click at [135, 417] on ul "Type August Status Online Battery 100 % Lock Status Unlocked Location My House …" at bounding box center [207, 272] width 158 height 680
copy p "08c48816-44d6-41eb-a7f7-915e5a893485"
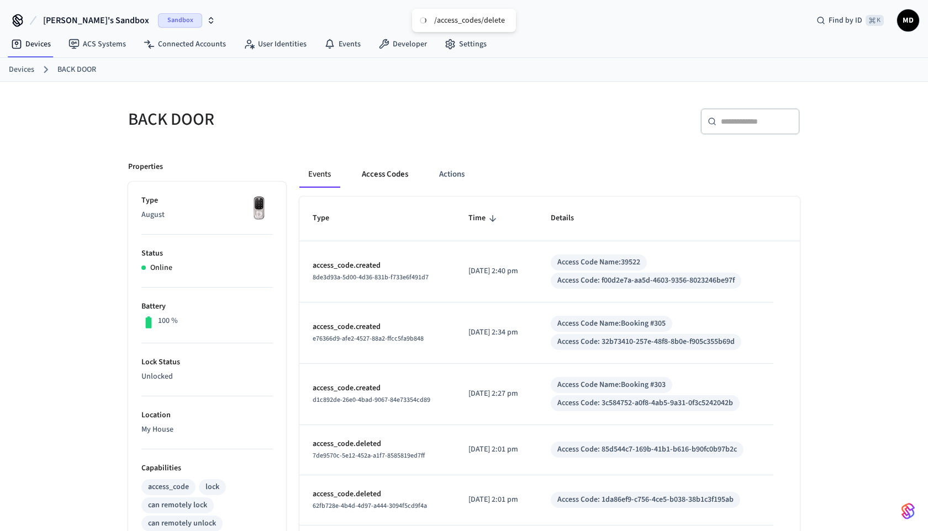
click at [384, 167] on button "Access Codes" at bounding box center [385, 174] width 64 height 27
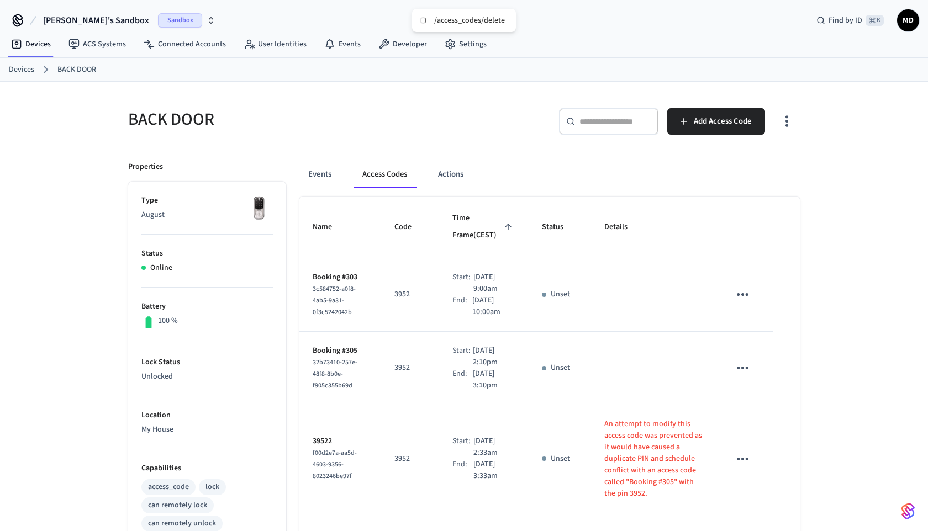
scroll to position [96, 0]
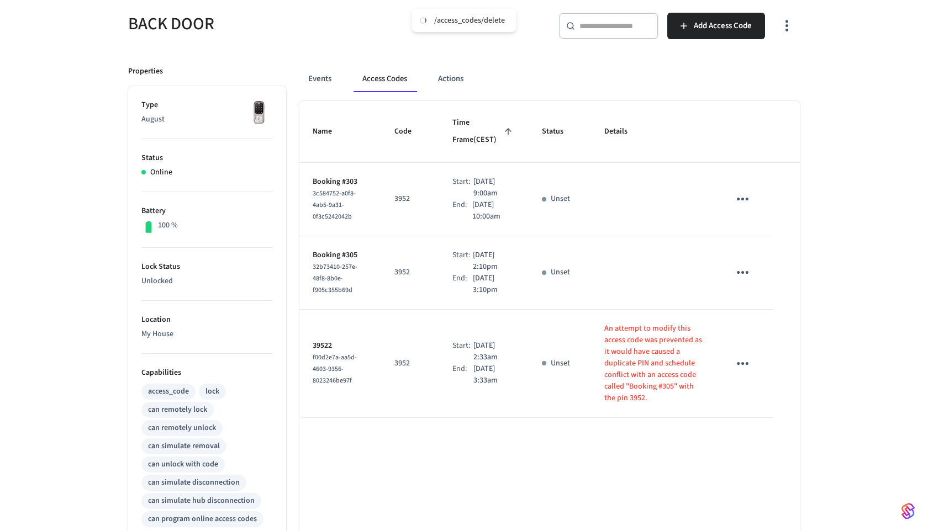
click at [749, 363] on icon "sticky table" at bounding box center [742, 363] width 17 height 17
click at [764, 418] on li "Delete" at bounding box center [769, 425] width 52 height 29
click at [749, 265] on icon "sticky table" at bounding box center [742, 272] width 17 height 17
click at [756, 329] on li "Delete" at bounding box center [769, 334] width 52 height 29
click at [748, 203] on icon "sticky table" at bounding box center [742, 199] width 17 height 17
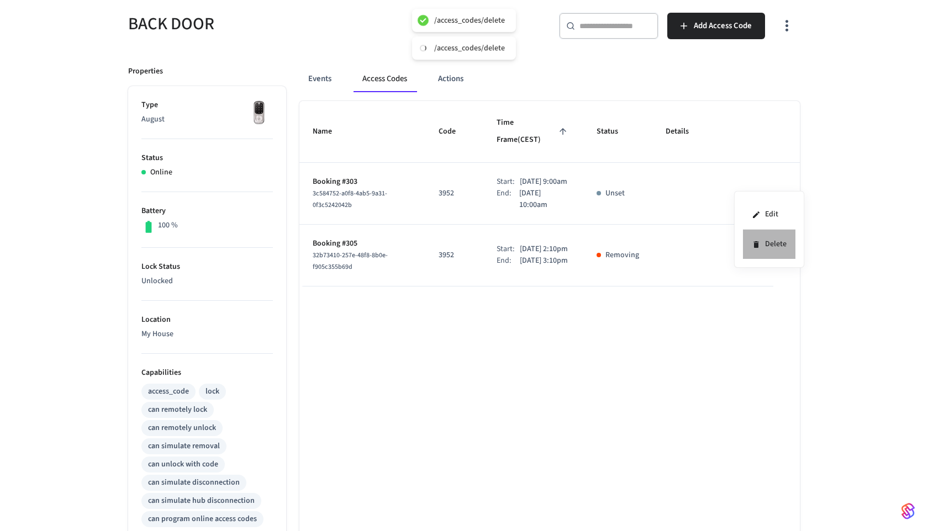
click at [758, 250] on li "Delete" at bounding box center [769, 244] width 52 height 29
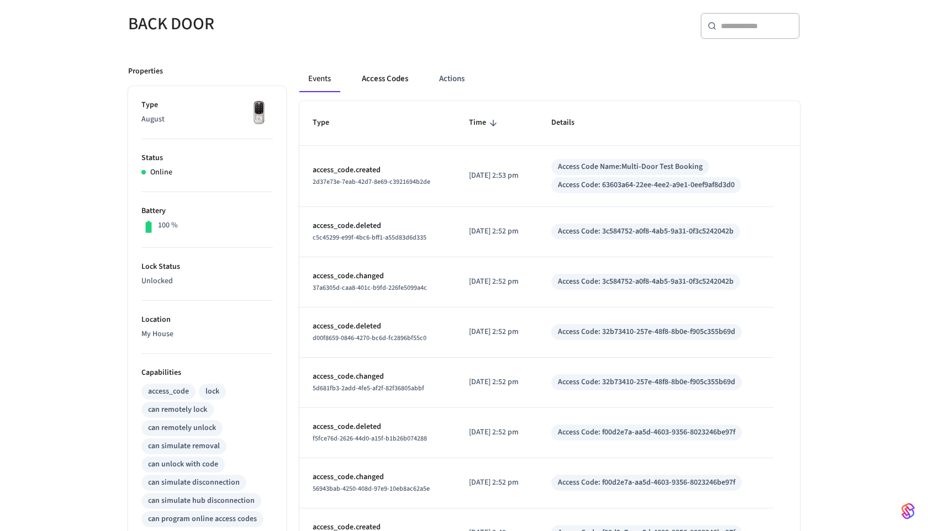
scroll to position [96, 0]
click at [389, 81] on button "Access Codes" at bounding box center [385, 79] width 64 height 27
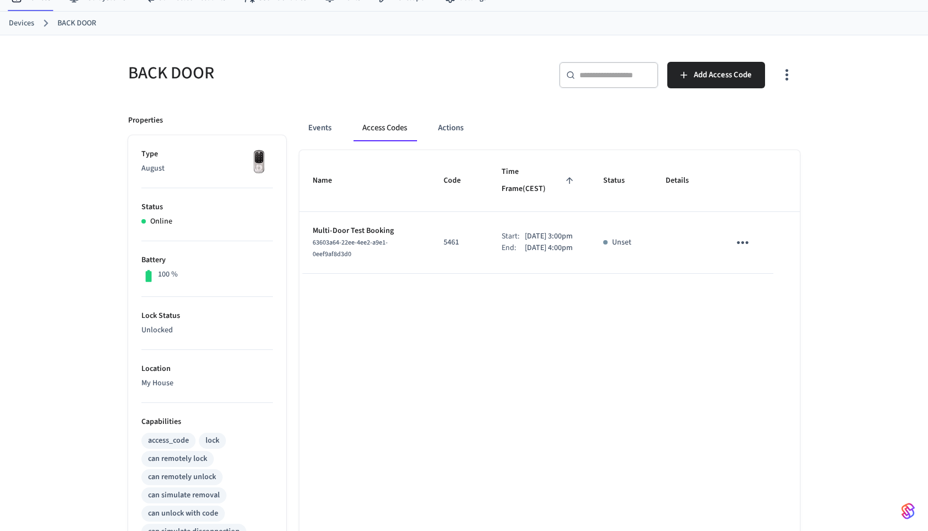
scroll to position [0, 0]
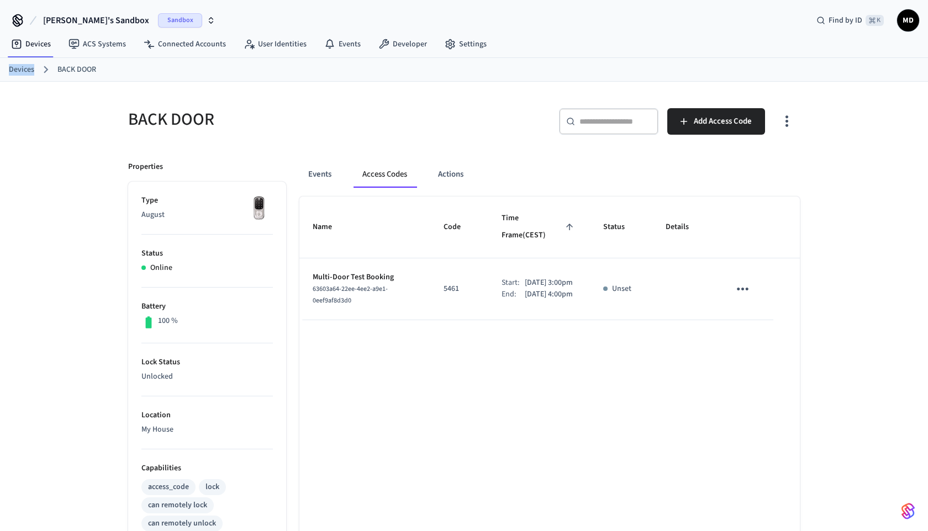
drag, startPoint x: 25, startPoint y: 68, endPoint x: 7, endPoint y: 83, distance: 23.5
click at [7, 82] on div "Brett's Sandbox Sandbox Find by ID ⌘ K MD Devices ACS Systems Connected Account…" at bounding box center [464, 431] width 928 height 862
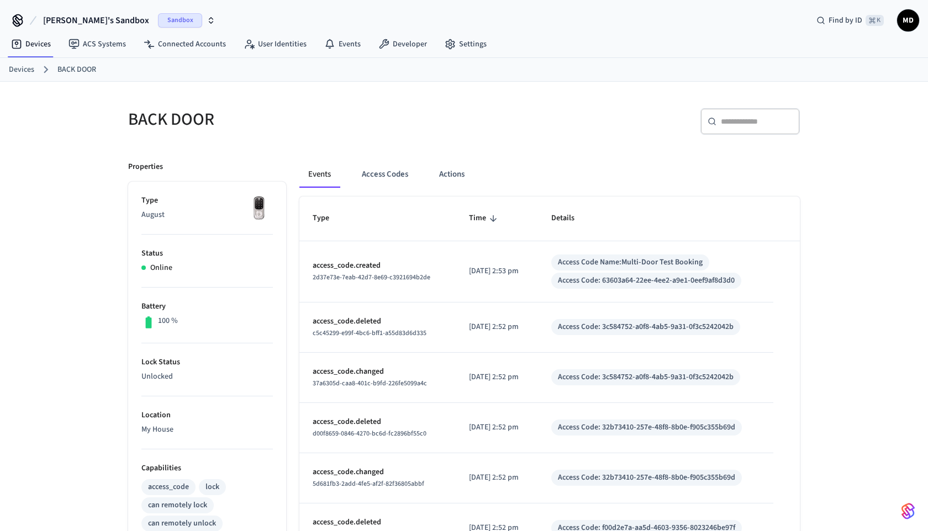
click at [30, 72] on link "Devices" at bounding box center [21, 70] width 25 height 12
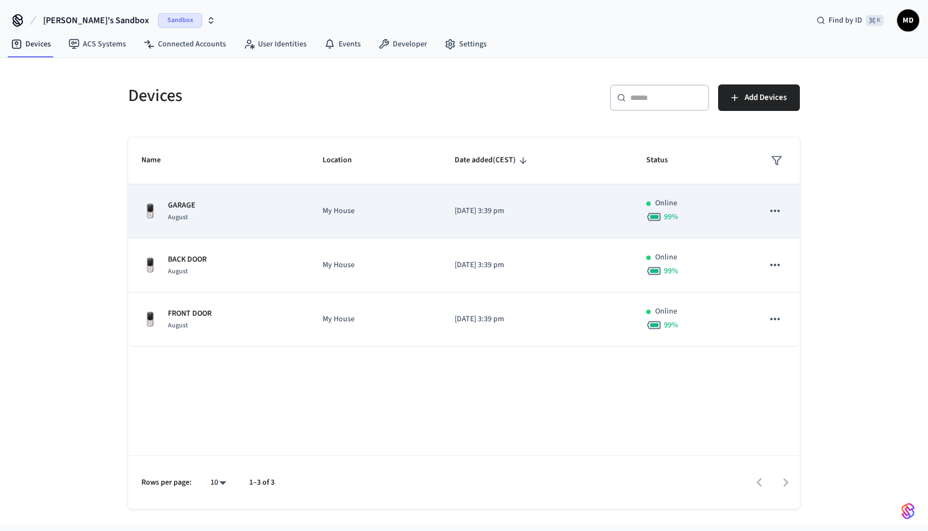
click at [337, 209] on p "My House" at bounding box center [374, 211] width 105 height 12
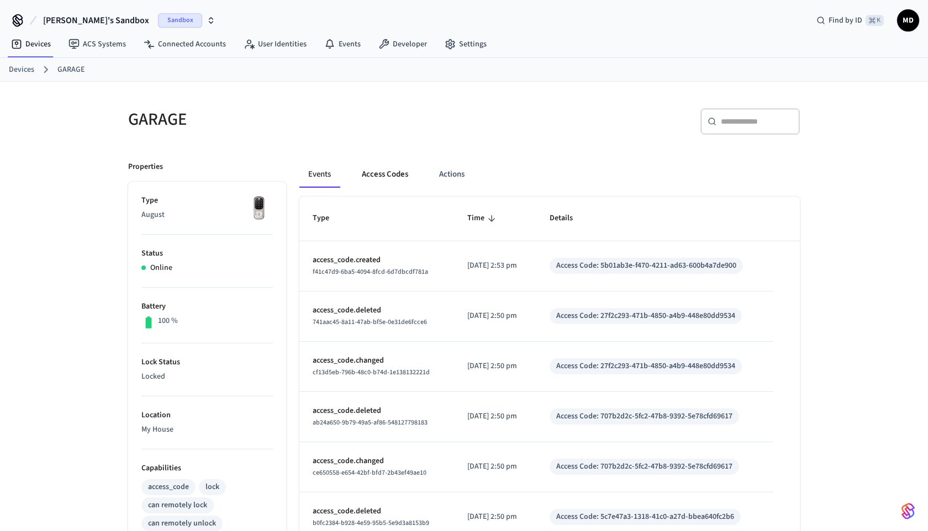
click at [372, 172] on button "Access Codes" at bounding box center [385, 174] width 64 height 27
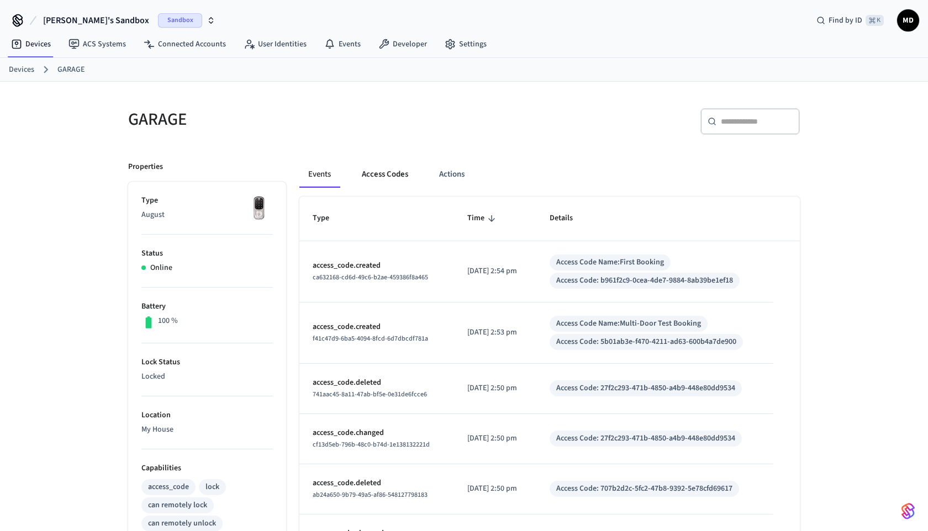
click at [388, 183] on button "Access Codes" at bounding box center [385, 174] width 64 height 27
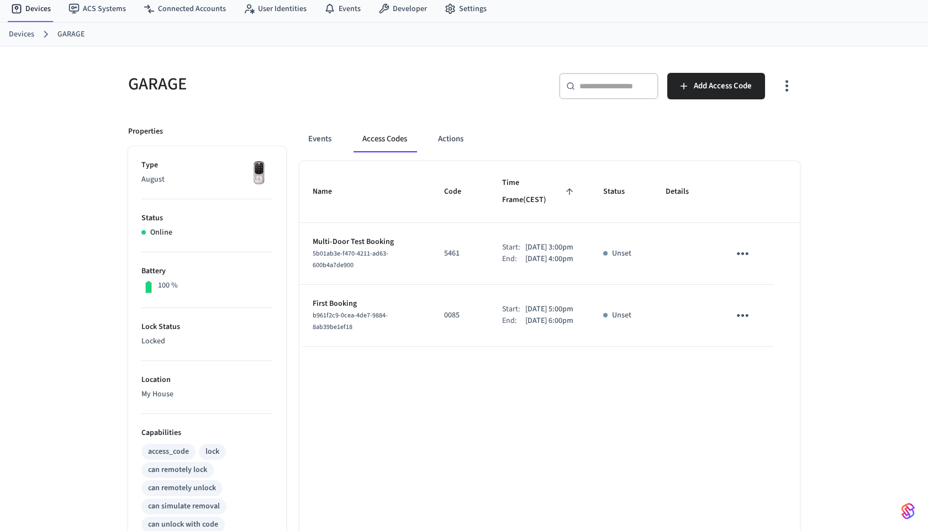
scroll to position [36, 0]
drag, startPoint x: 310, startPoint y: 231, endPoint x: 584, endPoint y: 261, distance: 276.1
click at [585, 261] on tr "Multi-Door Test Booking 5b01ab3e-f470-4211-ad63-600b4a7de900 5461 Start: Sep 11…" at bounding box center [549, 254] width 500 height 62
copy tr "Multi-Door Test Booking 5b01ab3e-f470-4211-ad63-600b4a7de900 5461 Start: Sep 11…"
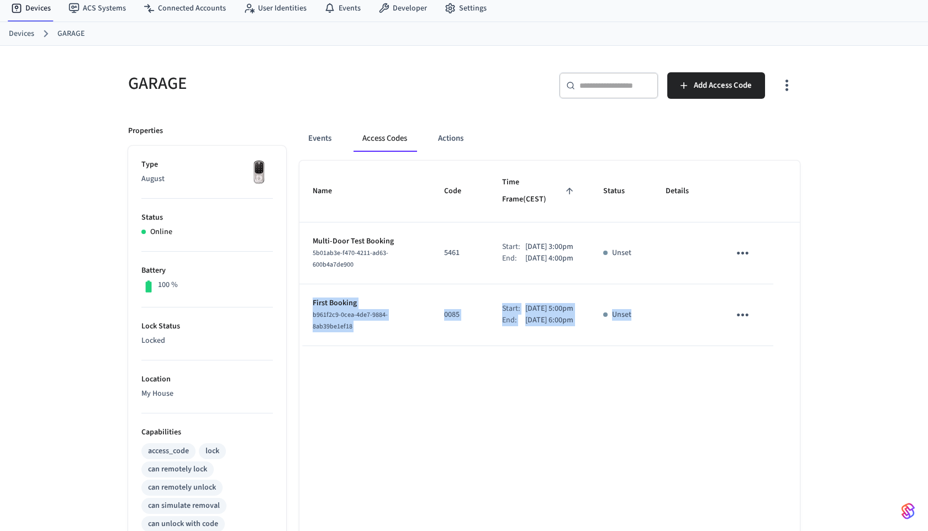
drag, startPoint x: 310, startPoint y: 304, endPoint x: 691, endPoint y: 341, distance: 383.3
click at [691, 341] on tr "First Booking b961f2c9-0cea-4de7-9884-8ab39be1ef18 0085 Start: Sep 12th 2025 5:…" at bounding box center [549, 315] width 500 height 62
copy tr "First Booking b961f2c9-0cea-4de7-9884-8ab39be1ef18 0085 Start: Sep 12th 2025 5:…"
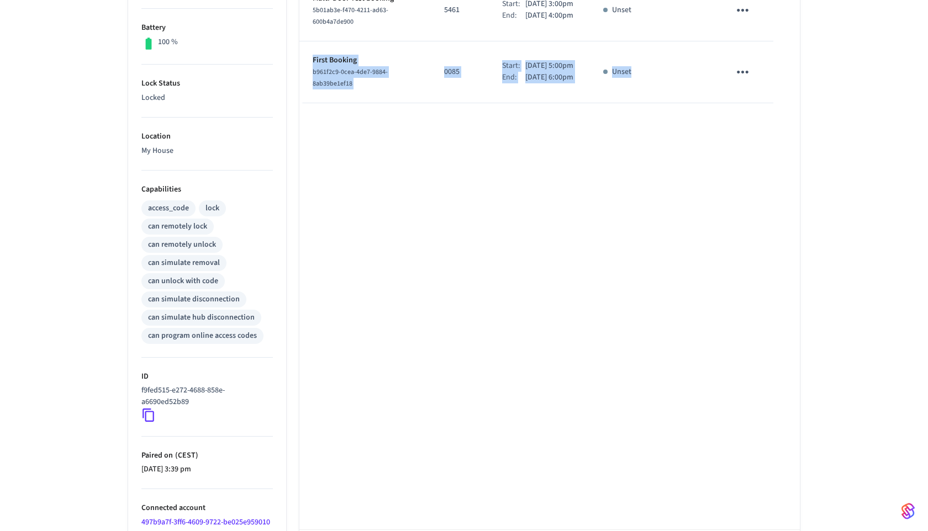
scroll to position [331, 0]
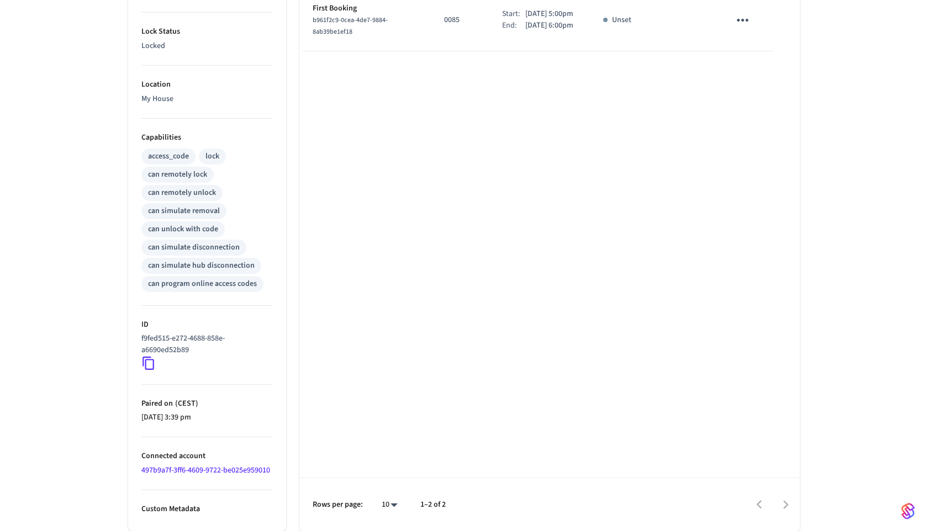
click at [149, 372] on li "ID f9fed515-e272-4688-858e-a6690ed52b89" at bounding box center [206, 345] width 131 height 79
click at [149, 362] on icon at bounding box center [148, 363] width 14 height 14
click at [152, 366] on icon at bounding box center [148, 363] width 12 height 13
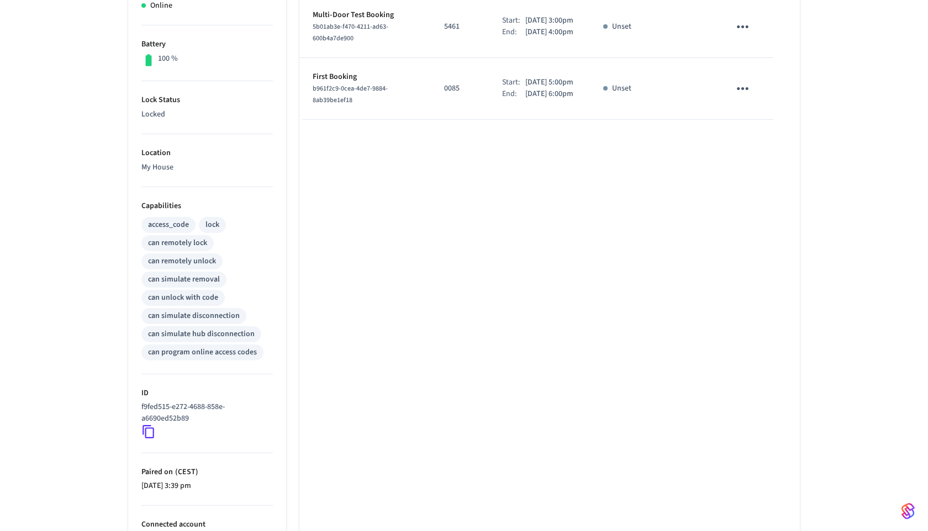
scroll to position [0, 0]
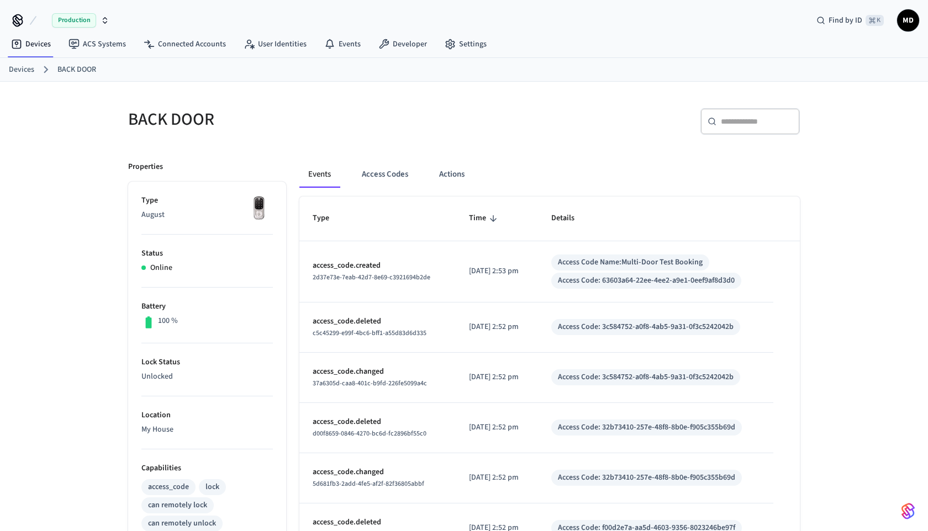
click at [381, 158] on div "Events Access Codes Actions Type Time Details access_code.created 2d37e73e-7eab…" at bounding box center [543, 505] width 514 height 714
click at [381, 166] on button "Access Codes" at bounding box center [385, 174] width 64 height 27
click at [390, 179] on button "Access Codes" at bounding box center [385, 174] width 64 height 27
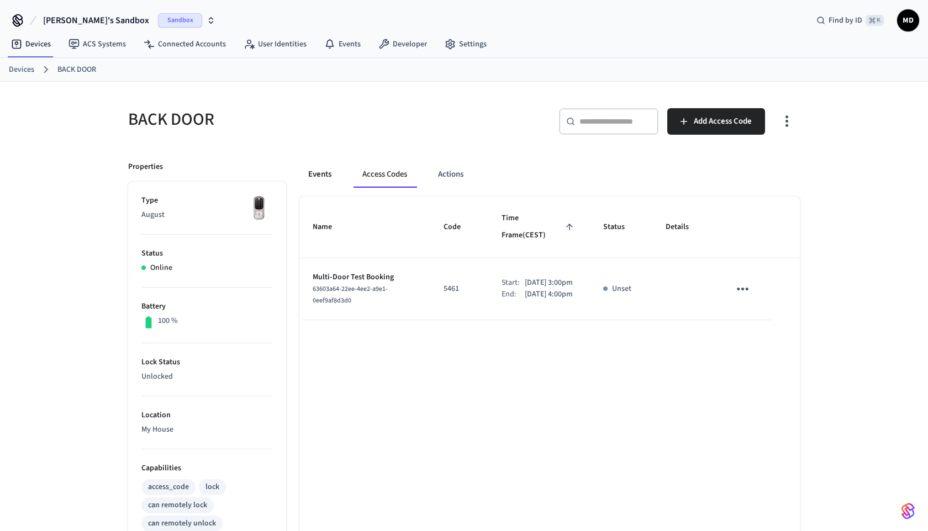
click at [324, 180] on button "Events" at bounding box center [319, 174] width 41 height 27
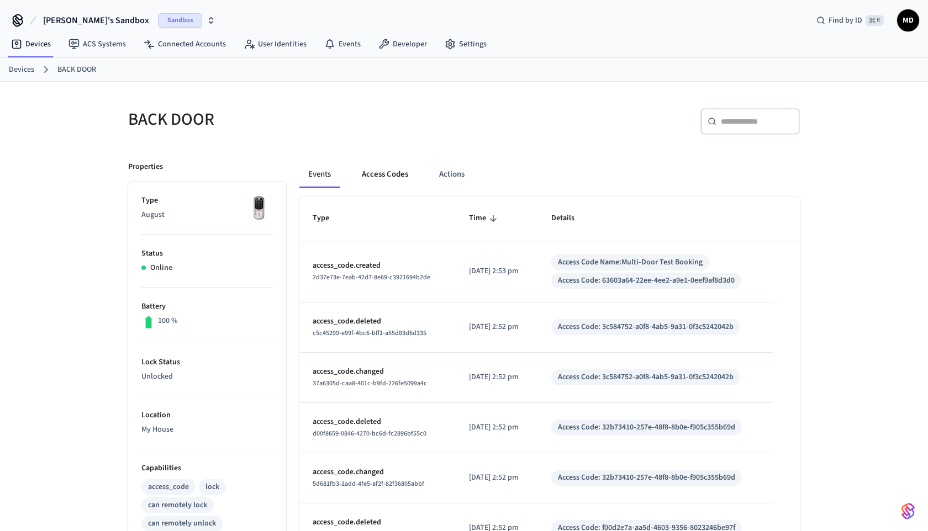
click at [374, 187] on button "Access Codes" at bounding box center [385, 174] width 64 height 27
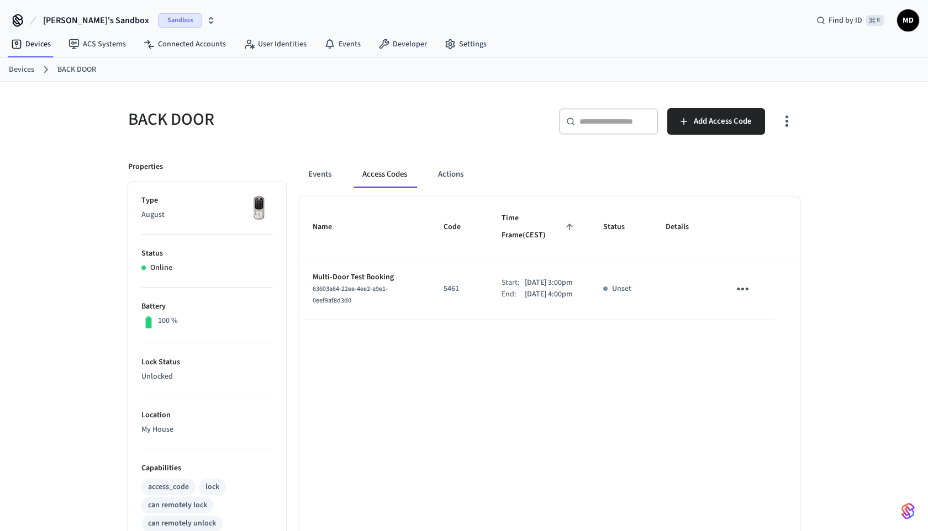
click at [378, 181] on button "Access Codes" at bounding box center [384, 174] width 62 height 27
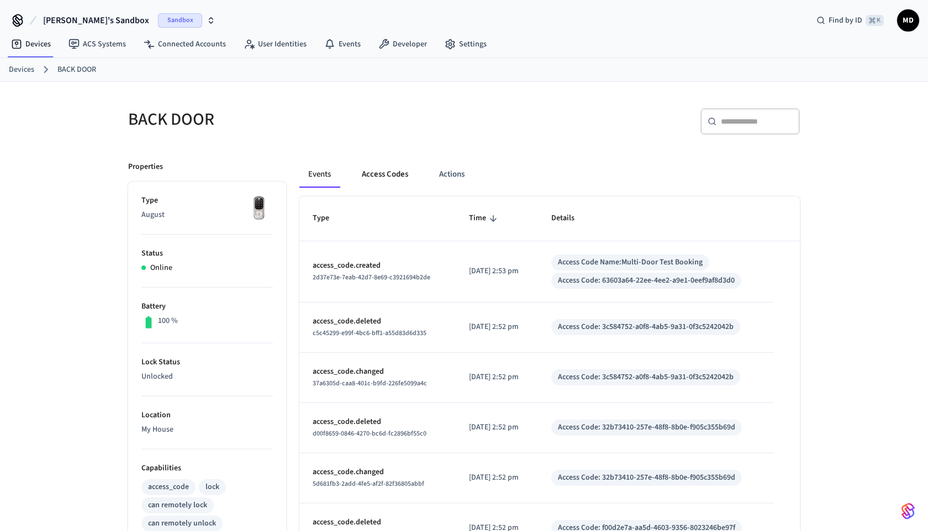
click at [381, 171] on button "Access Codes" at bounding box center [385, 174] width 64 height 27
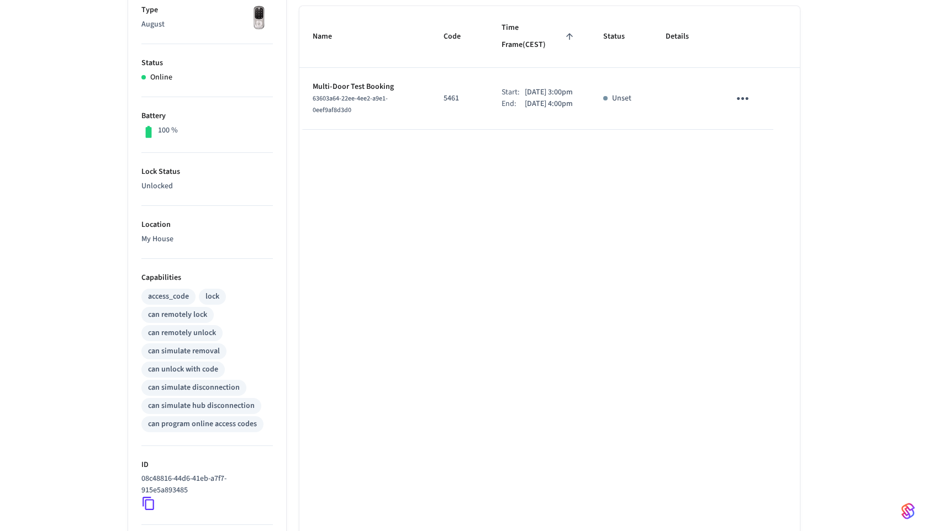
scroll to position [331, 0]
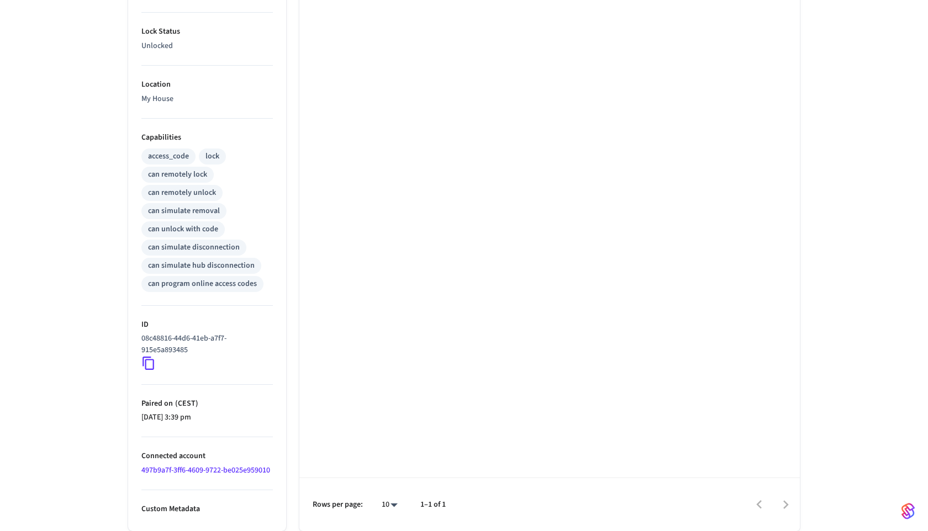
click at [152, 362] on icon at bounding box center [148, 363] width 14 height 14
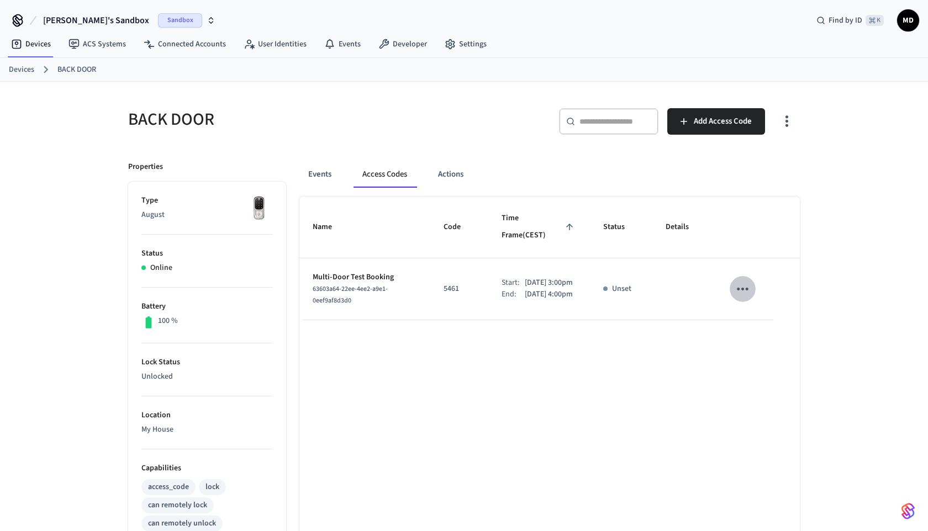
click at [745, 288] on icon "sticky table" at bounding box center [743, 289] width 12 height 3
click at [759, 331] on icon at bounding box center [758, 333] width 9 height 9
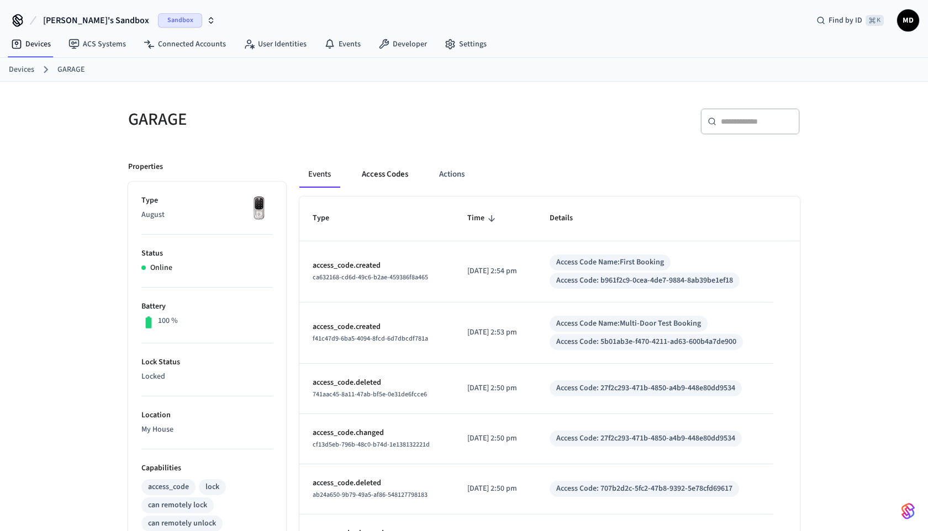
click at [374, 176] on button "Access Codes" at bounding box center [385, 174] width 64 height 27
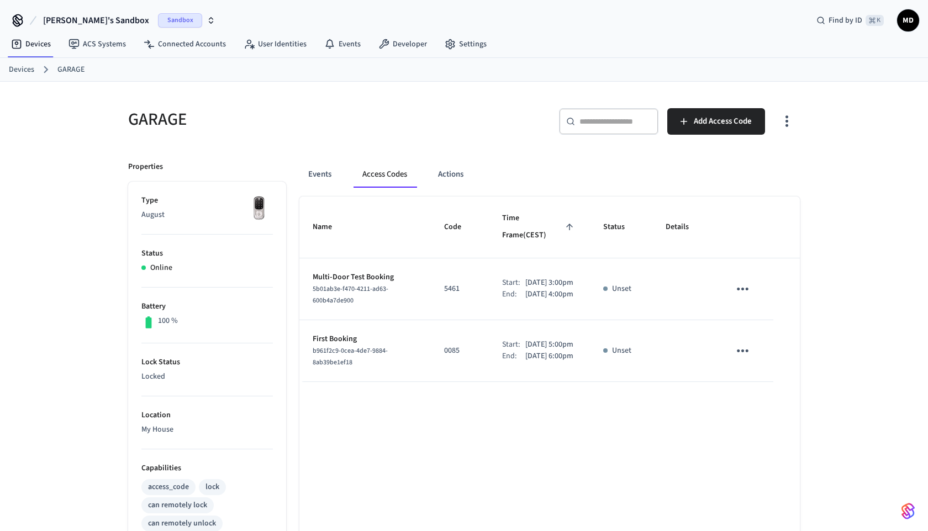
click at [739, 343] on icon "sticky table" at bounding box center [742, 350] width 17 height 17
click at [760, 404] on li "Delete" at bounding box center [769, 413] width 52 height 29
click at [737, 281] on icon "sticky table" at bounding box center [742, 289] width 17 height 17
click at [766, 343] on li "Delete" at bounding box center [769, 339] width 52 height 29
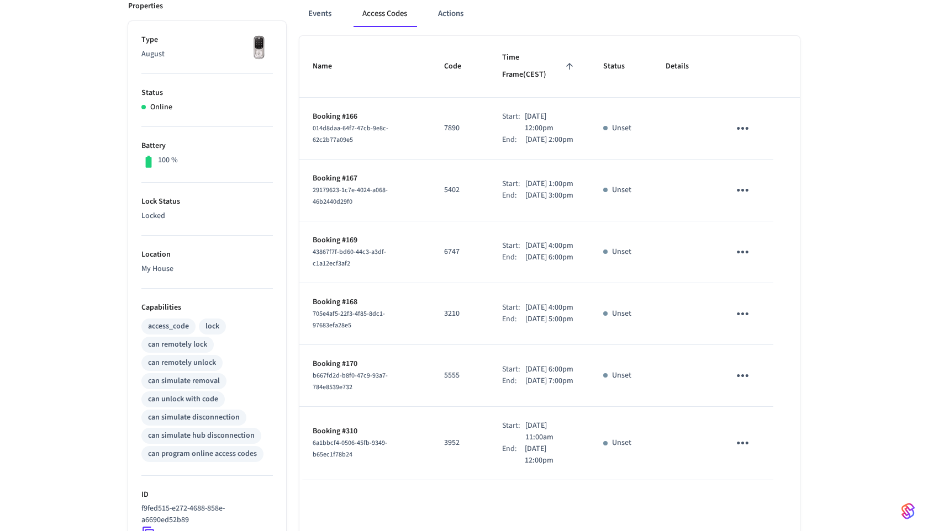
scroll to position [173, 0]
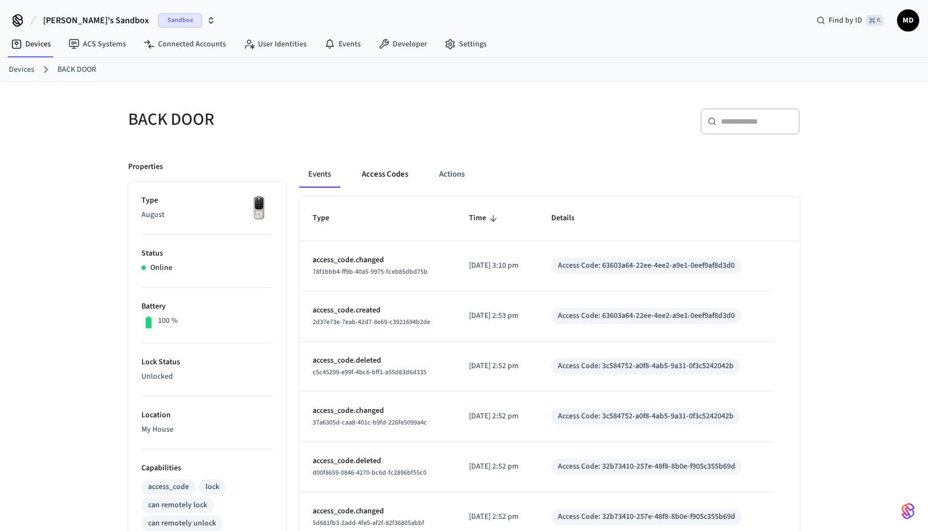
click at [396, 165] on button "Access Codes" at bounding box center [385, 174] width 64 height 27
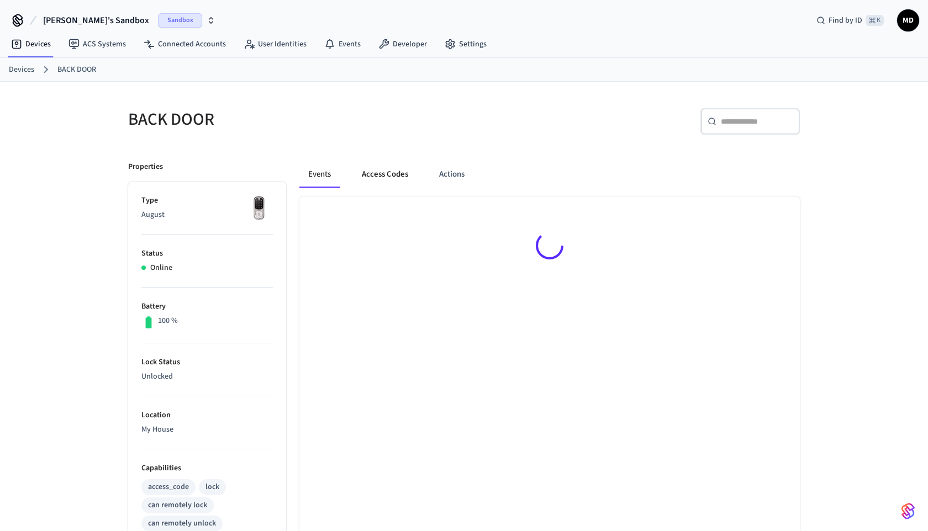
scroll to position [40, 0]
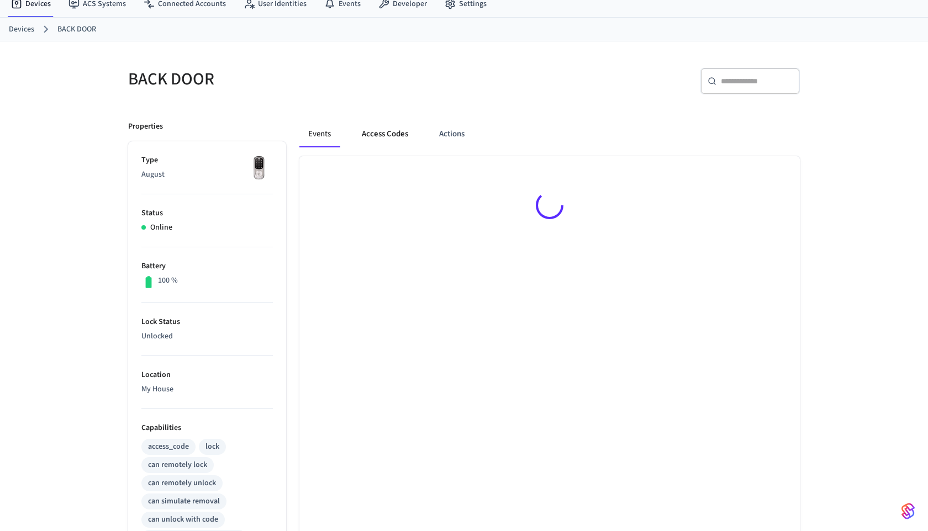
click at [379, 139] on button "Access Codes" at bounding box center [385, 134] width 64 height 27
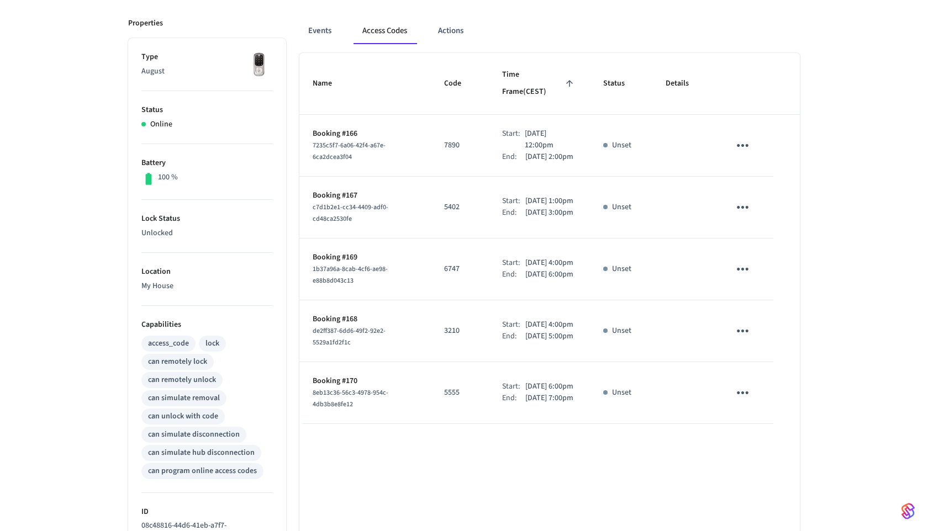
scroll to position [144, 0]
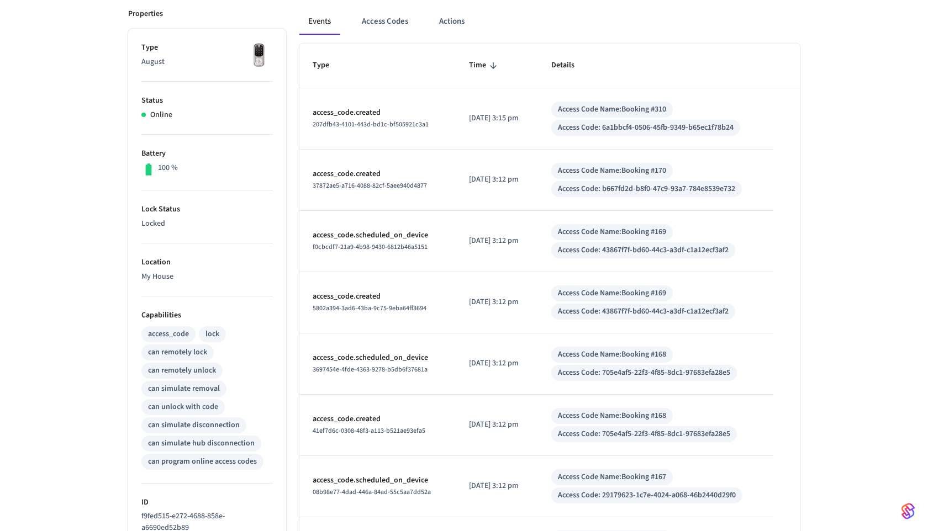
scroll to position [149, 0]
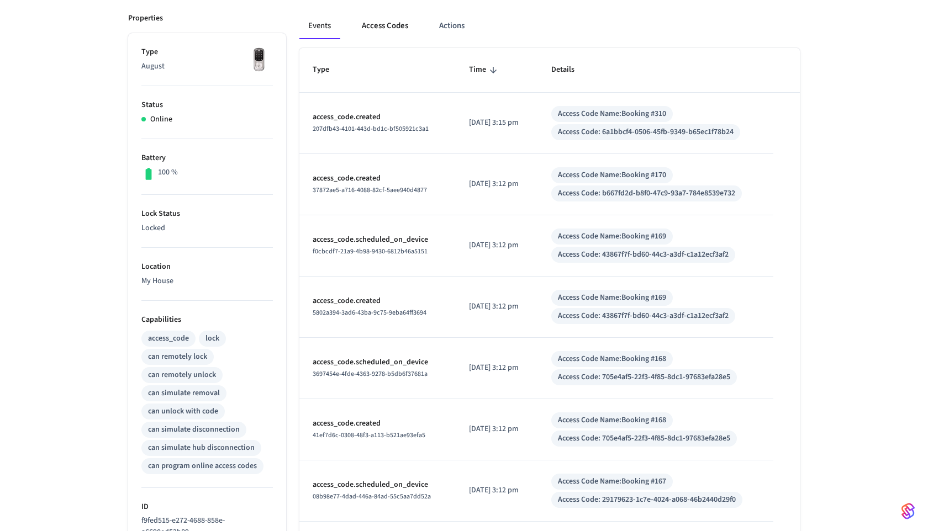
click at [380, 27] on button "Access Codes" at bounding box center [385, 26] width 64 height 27
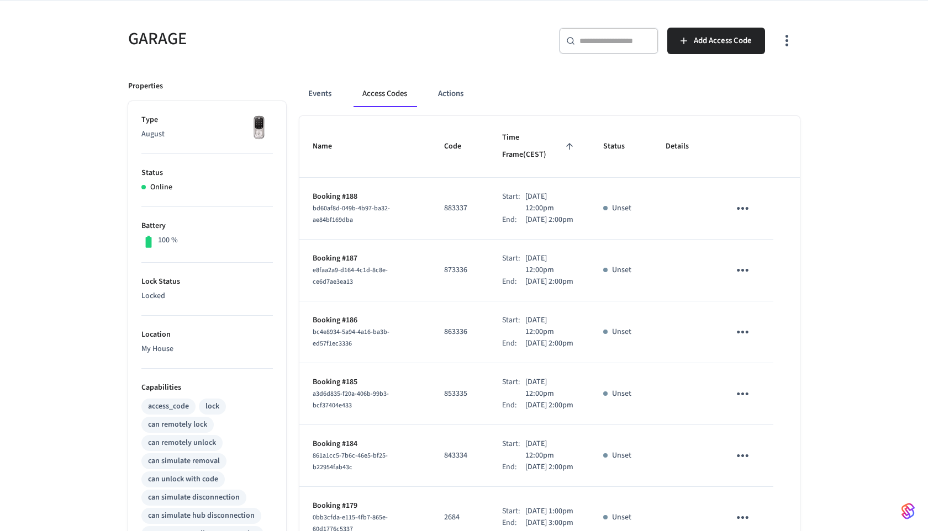
scroll to position [84, 0]
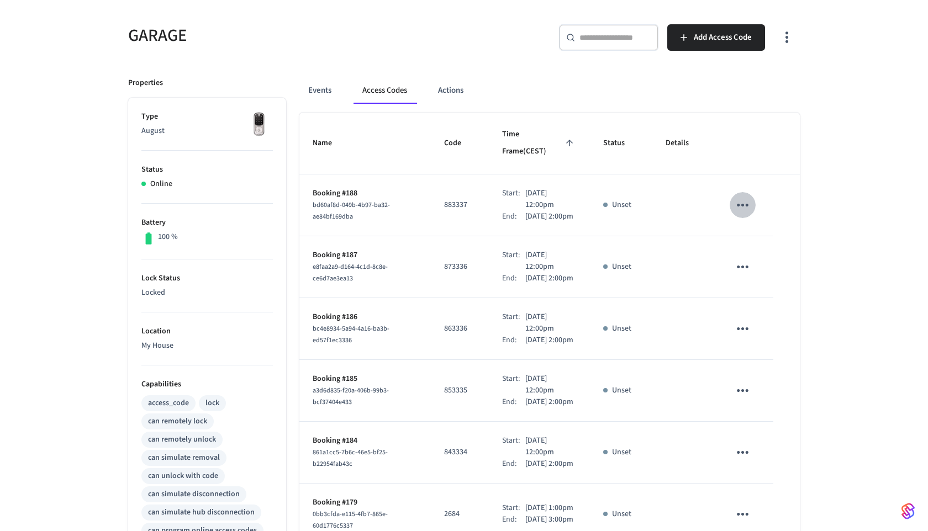
click at [742, 197] on icon "sticky table" at bounding box center [742, 205] width 17 height 17
click at [754, 249] on li "Delete" at bounding box center [769, 255] width 52 height 29
click at [744, 269] on icon "sticky table" at bounding box center [742, 266] width 17 height 17
click at [761, 332] on li "Delete" at bounding box center [769, 329] width 52 height 29
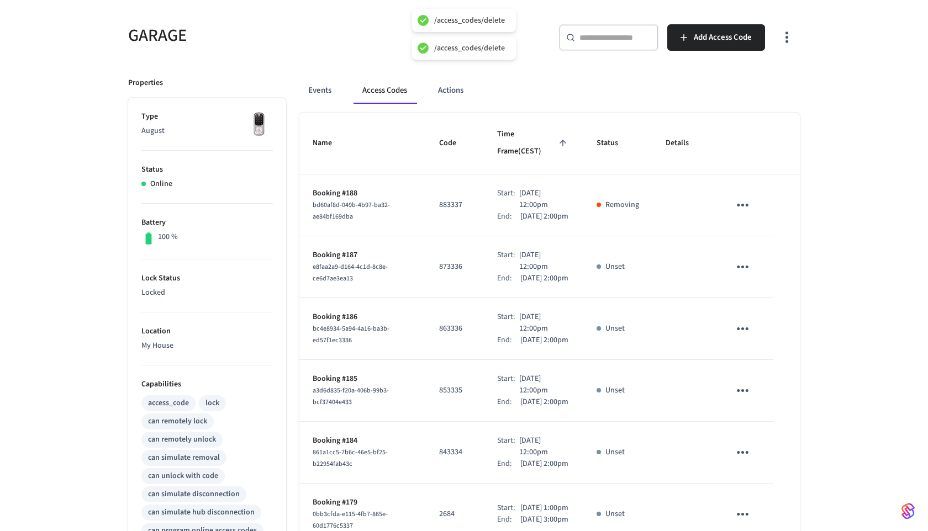
click at [739, 337] on icon "sticky table" at bounding box center [742, 328] width 17 height 17
click at [760, 394] on li "Delete" at bounding box center [769, 402] width 52 height 29
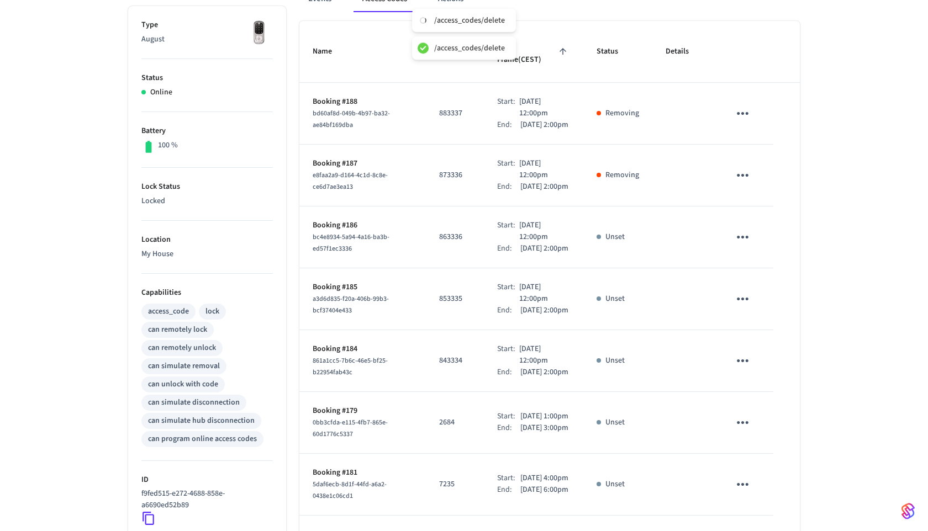
scroll to position [180, 0]
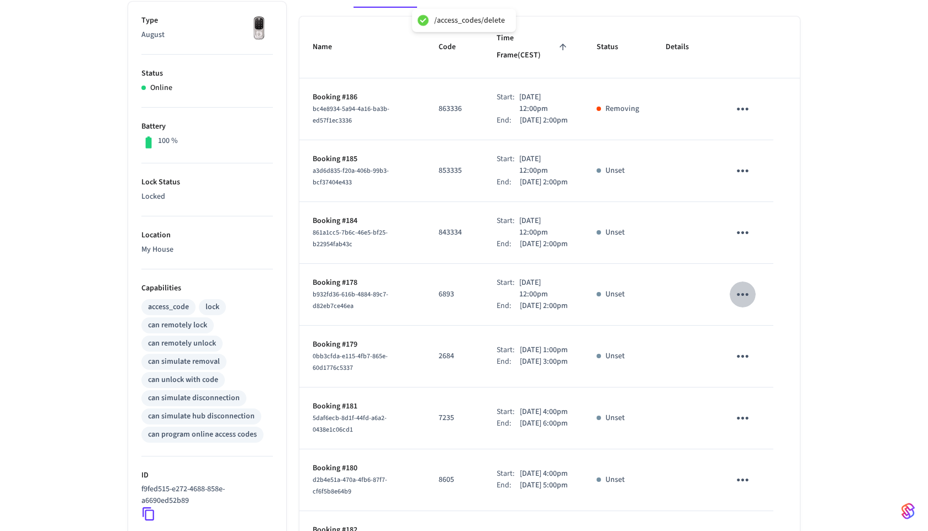
click at [744, 307] on button "sticky table" at bounding box center [742, 295] width 26 height 26
click at [742, 242] on div at bounding box center [464, 265] width 928 height 531
click at [743, 241] on icon "sticky table" at bounding box center [742, 232] width 17 height 17
click at [753, 310] on icon at bounding box center [756, 307] width 9 height 9
click at [747, 174] on icon "sticky table" at bounding box center [742, 170] width 17 height 17
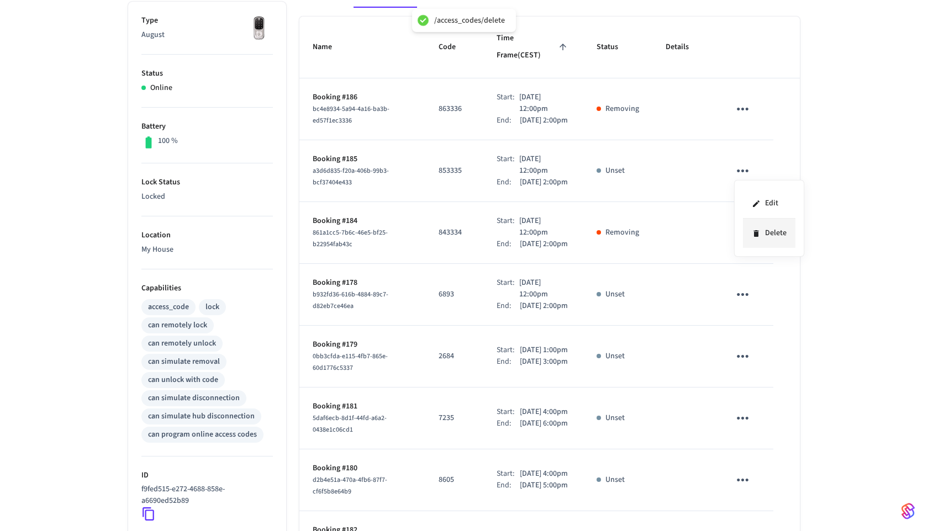
click at [758, 236] on icon at bounding box center [756, 233] width 9 height 9
click at [746, 296] on icon "sticky table" at bounding box center [743, 294] width 12 height 3
click at [791, 203] on div at bounding box center [464, 265] width 928 height 531
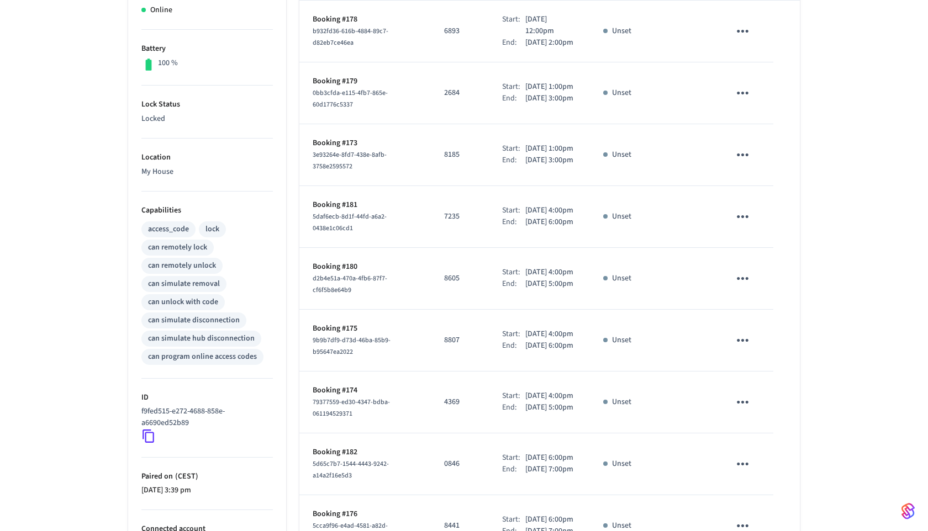
scroll to position [46, 0]
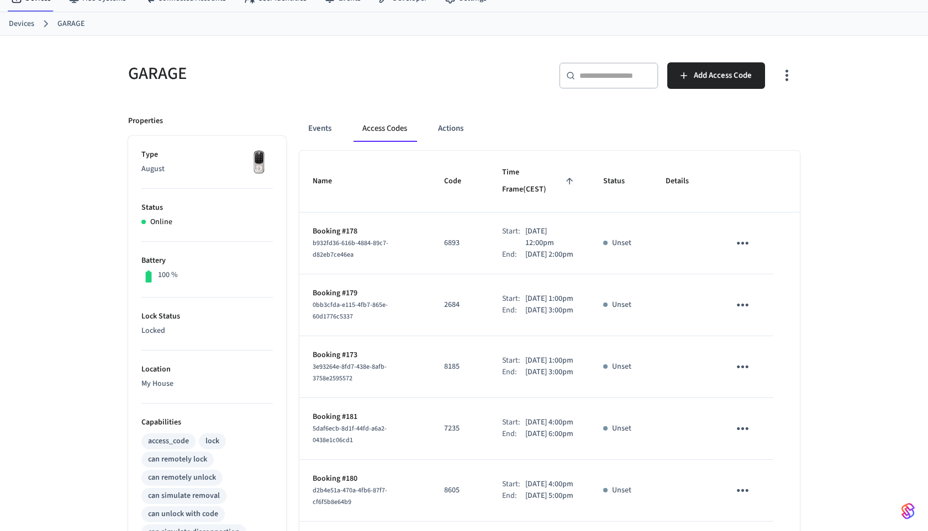
click at [784, 230] on table "Name Code Time Frame (CEST) Status Details Booking #178 b932fd36-616b-4884-89c7…" at bounding box center [549, 491] width 500 height 680
click at [745, 235] on icon "sticky table" at bounding box center [742, 243] width 17 height 17
click at [763, 286] on li "Delete" at bounding box center [769, 293] width 52 height 29
click at [744, 310] on icon "sticky table" at bounding box center [742, 305] width 17 height 17
click at [767, 366] on li "Delete" at bounding box center [769, 367] width 52 height 29
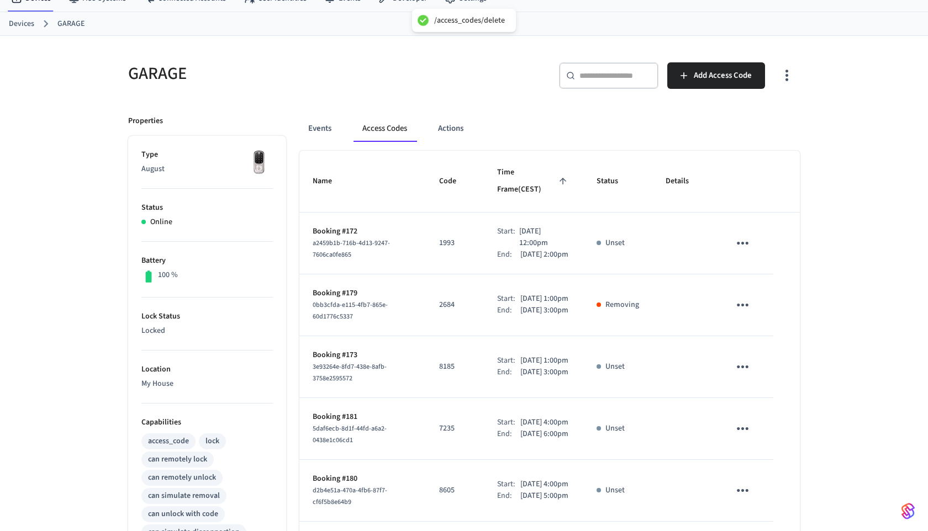
click at [746, 307] on icon "sticky table" at bounding box center [742, 305] width 17 height 17
click at [748, 236] on div at bounding box center [464, 265] width 928 height 531
click at [748, 232] on body "/access_codes/delete Brett's Sandbox Sandbox Find by ID ⌘ K MD Devices ACS Syst…" at bounding box center [464, 419] width 928 height 930
click at [748, 235] on icon "sticky table" at bounding box center [742, 243] width 17 height 17
click at [780, 298] on li "Delete" at bounding box center [769, 293] width 52 height 29
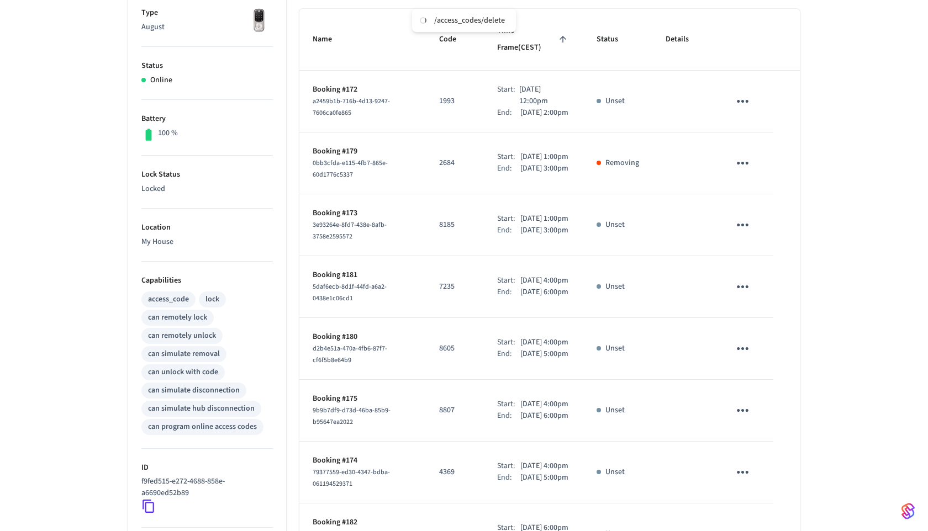
scroll to position [202, 0]
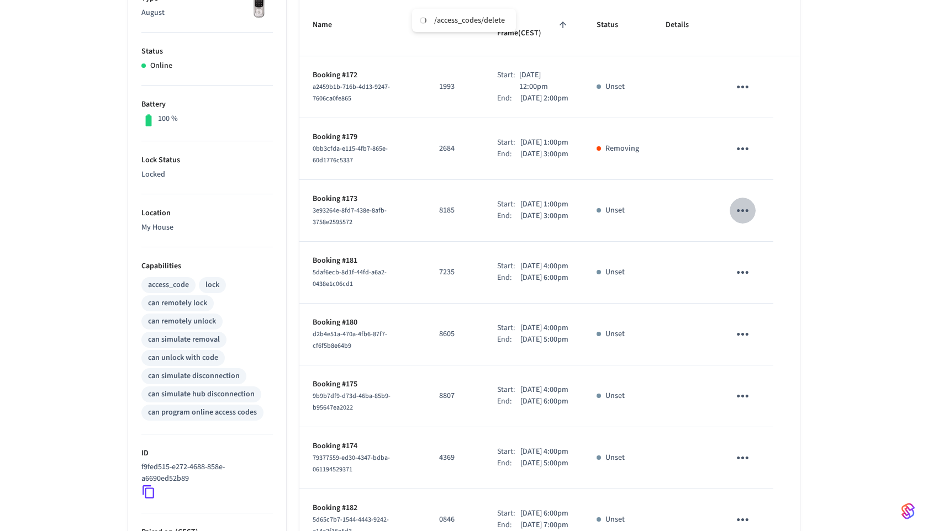
click at [744, 219] on icon "sticky table" at bounding box center [742, 210] width 17 height 17
click at [758, 292] on li "Delete" at bounding box center [769, 284] width 52 height 29
click at [744, 219] on icon "sticky table" at bounding box center [742, 210] width 17 height 17
click at [750, 275] on li "Delete" at bounding box center [769, 284] width 52 height 29
click at [742, 281] on icon "sticky table" at bounding box center [742, 272] width 17 height 17
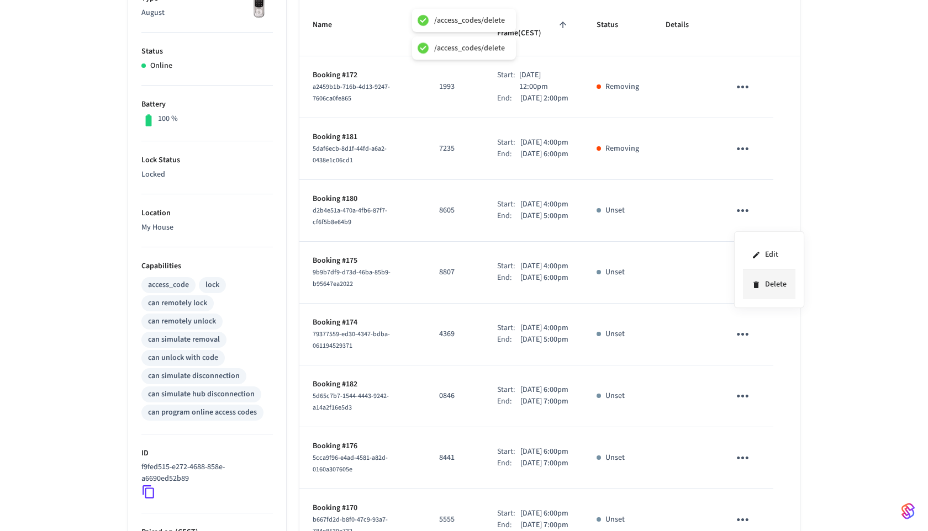
click at [768, 287] on li "Delete" at bounding box center [769, 284] width 52 height 29
click at [742, 291] on tbody "Booking #172 a2459b1b-716b-4d13-9247-7606ca0fe865 1993 Start: Sep 4th 2025 12:0…" at bounding box center [549, 371] width 500 height 630
click at [740, 212] on button "sticky table" at bounding box center [742, 211] width 26 height 26
click at [763, 293] on li "Delete" at bounding box center [764, 288] width 52 height 29
click at [737, 142] on icon "sticky table" at bounding box center [742, 148] width 17 height 17
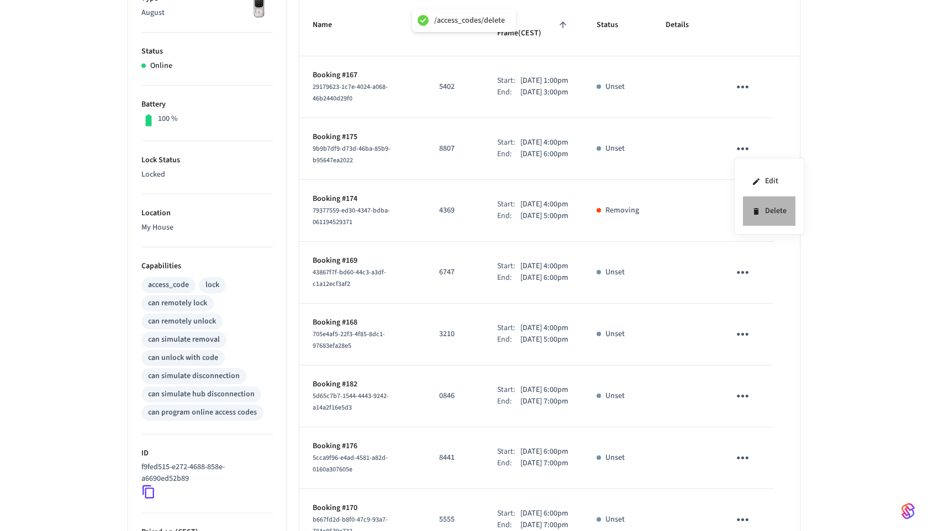
click at [757, 218] on li "Delete" at bounding box center [769, 211] width 52 height 29
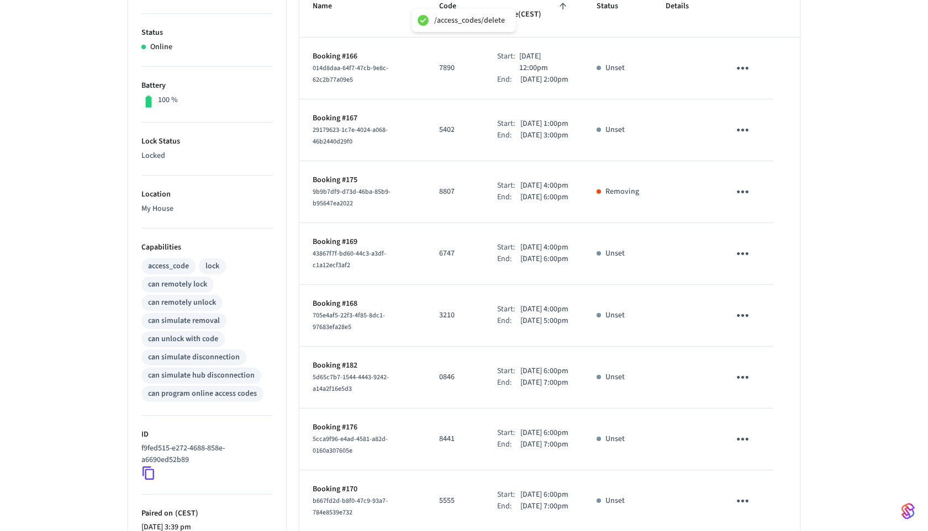
scroll to position [220, 0]
click at [747, 266] on button "sticky table" at bounding box center [742, 254] width 26 height 26
click at [762, 340] on li "Delete" at bounding box center [764, 344] width 52 height 29
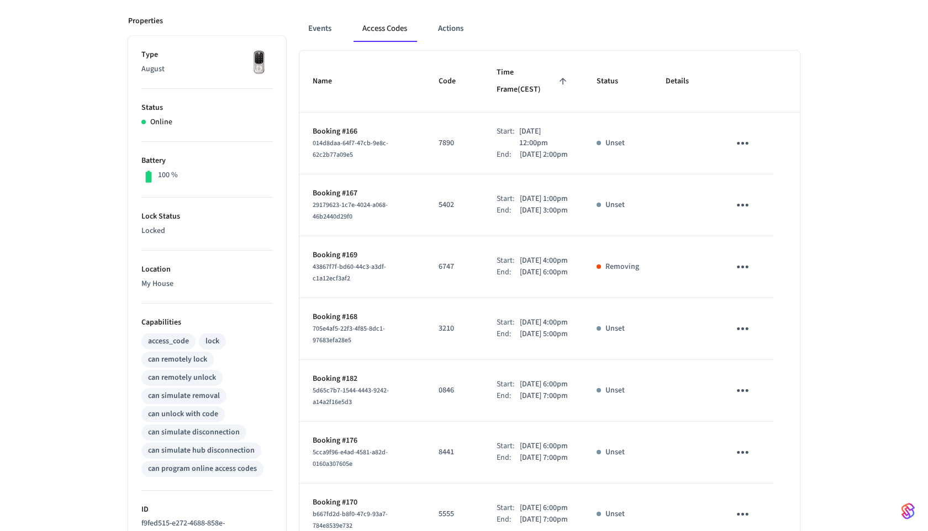
scroll to position [136, 0]
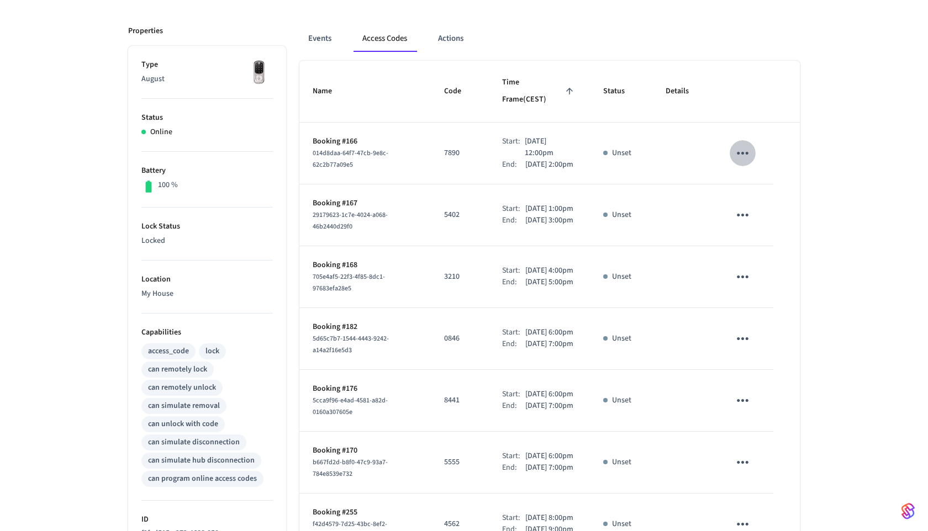
click at [743, 145] on icon "sticky table" at bounding box center [742, 153] width 17 height 17
click at [764, 199] on li "Delete" at bounding box center [769, 203] width 52 height 29
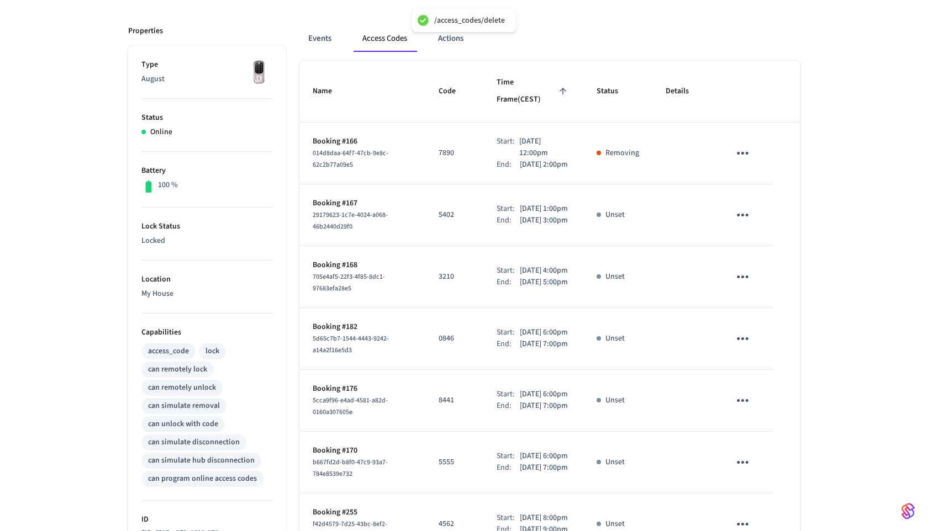
click at [744, 216] on icon "sticky table" at bounding box center [742, 215] width 17 height 17
click at [757, 272] on li "Delete" at bounding box center [769, 277] width 52 height 29
click at [743, 285] on icon "sticky table" at bounding box center [742, 276] width 17 height 17
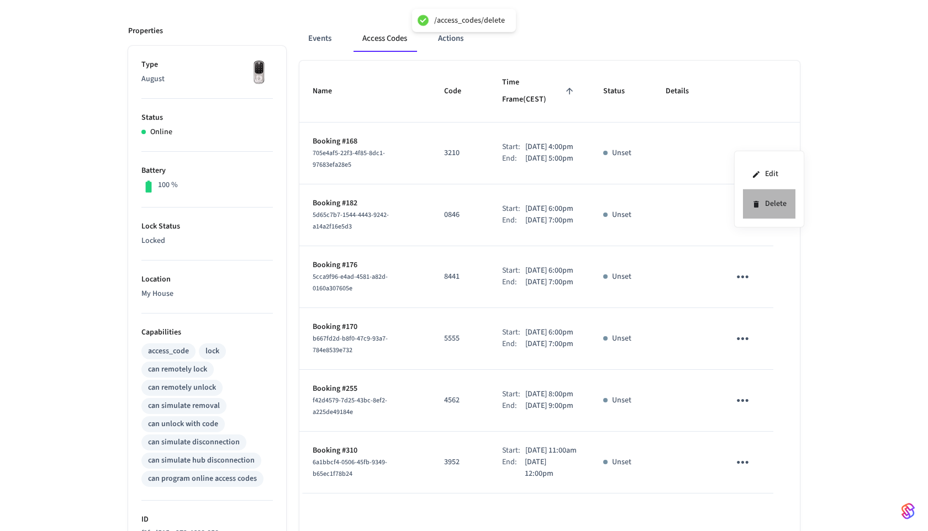
click at [780, 193] on li "Delete" at bounding box center [769, 203] width 52 height 29
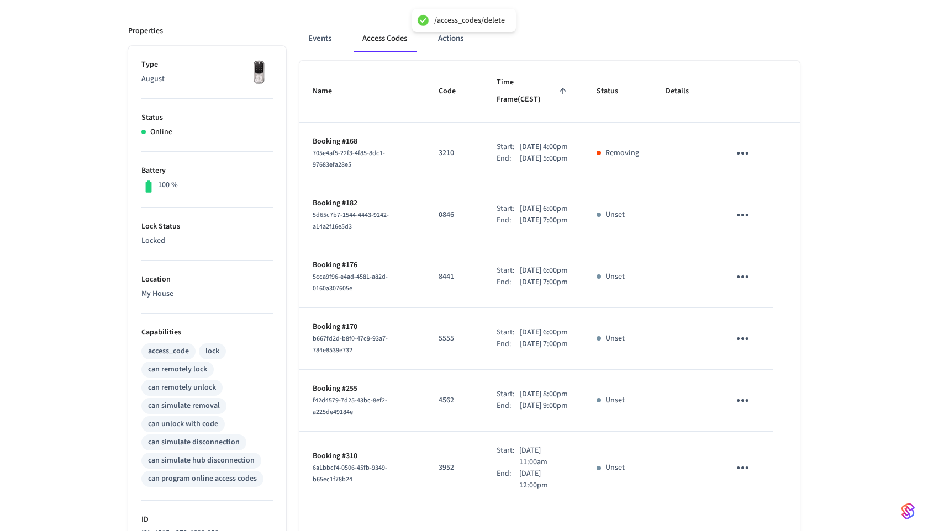
click at [757, 216] on td "sticky table" at bounding box center [744, 215] width 57 height 62
click at [748, 217] on icon "sticky table" at bounding box center [742, 215] width 17 height 17
click at [759, 278] on icon at bounding box center [756, 277] width 9 height 9
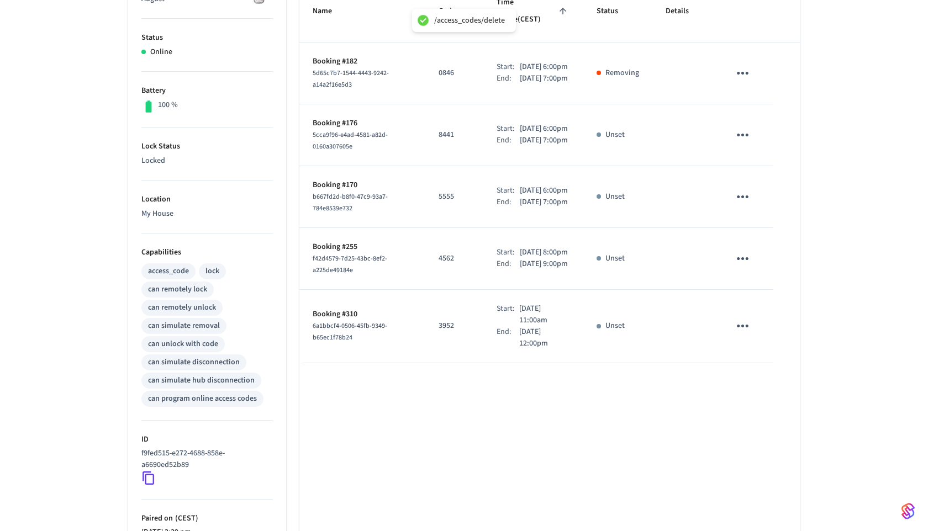
scroll to position [194, 0]
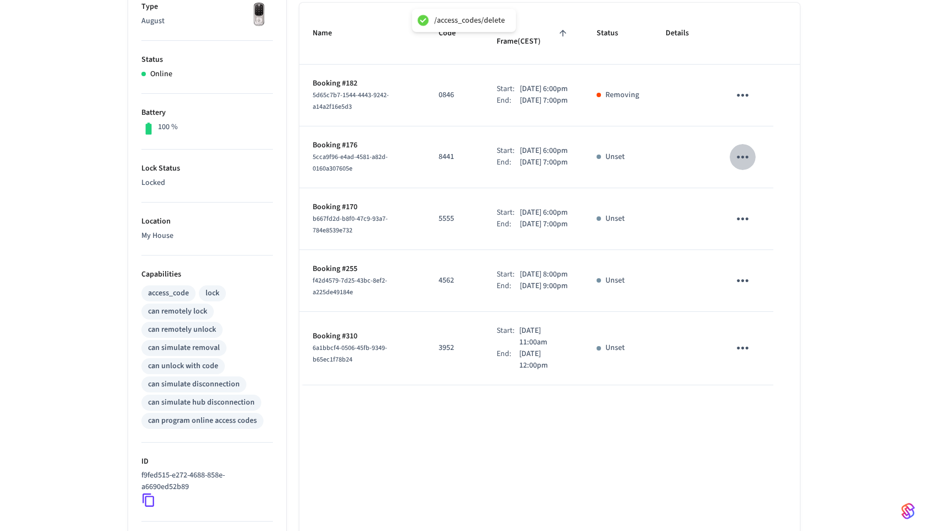
click at [748, 155] on icon "sticky table" at bounding box center [742, 157] width 17 height 17
click at [752, 220] on icon at bounding box center [756, 219] width 9 height 9
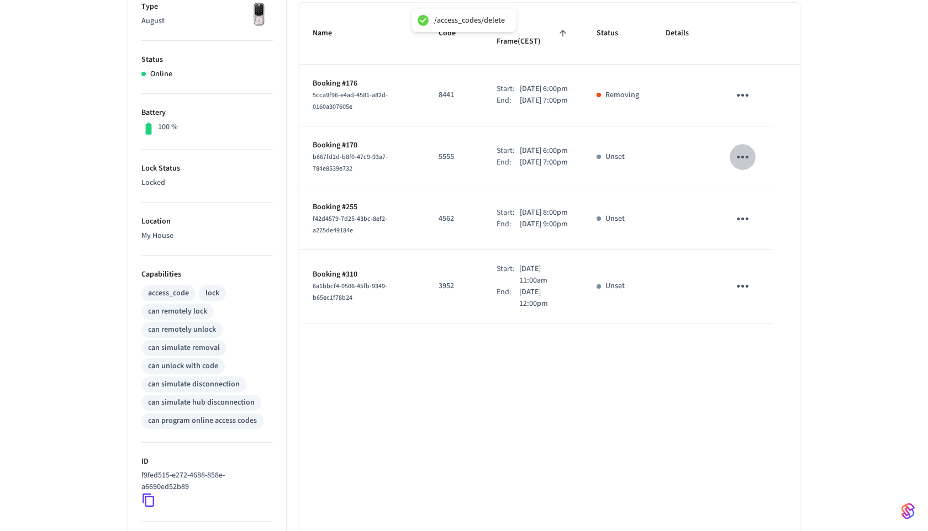
click at [745, 155] on icon "sticky table" at bounding box center [742, 157] width 17 height 17
click at [748, 229] on li "Delete" at bounding box center [769, 219] width 52 height 29
click at [740, 224] on icon "sticky table" at bounding box center [742, 218] width 17 height 17
click at [771, 284] on li "Delete" at bounding box center [769, 292] width 52 height 29
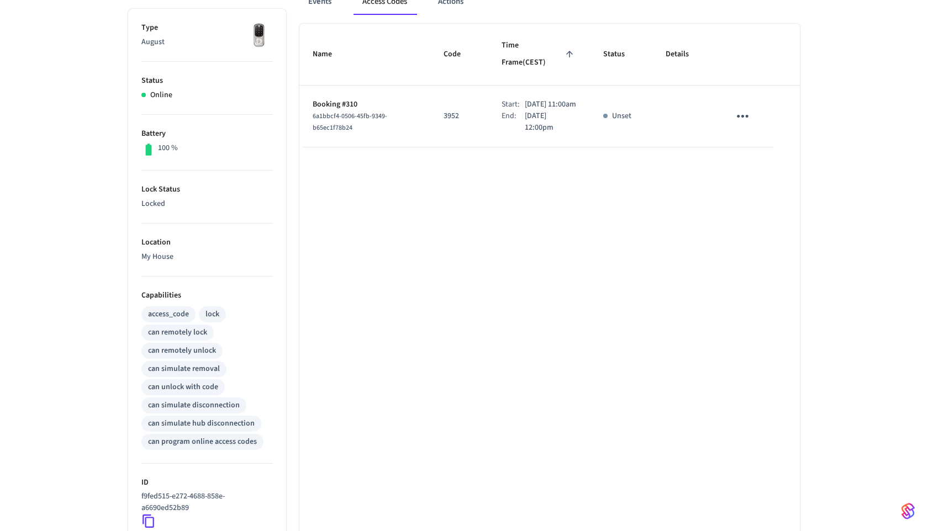
scroll to position [163, 0]
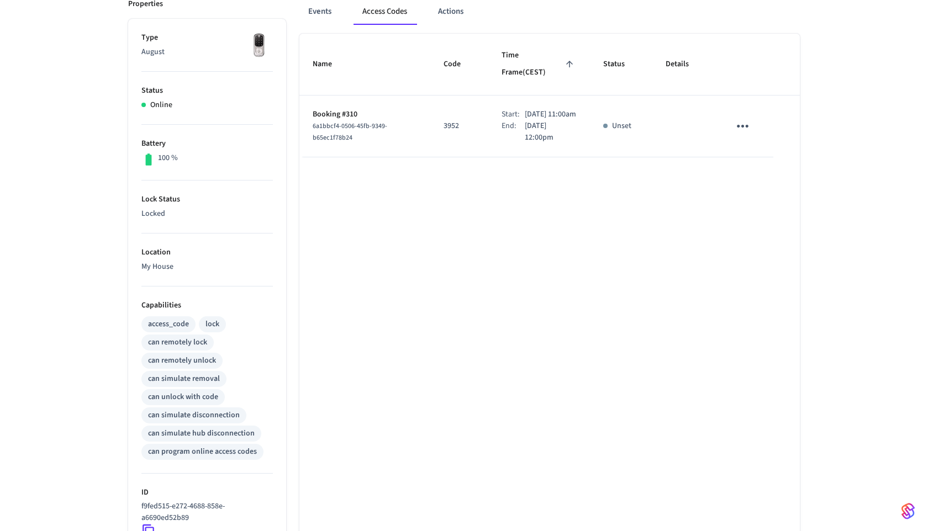
click at [734, 118] on icon "sticky table" at bounding box center [742, 126] width 17 height 17
click at [754, 169] on li "Delete" at bounding box center [769, 176] width 52 height 29
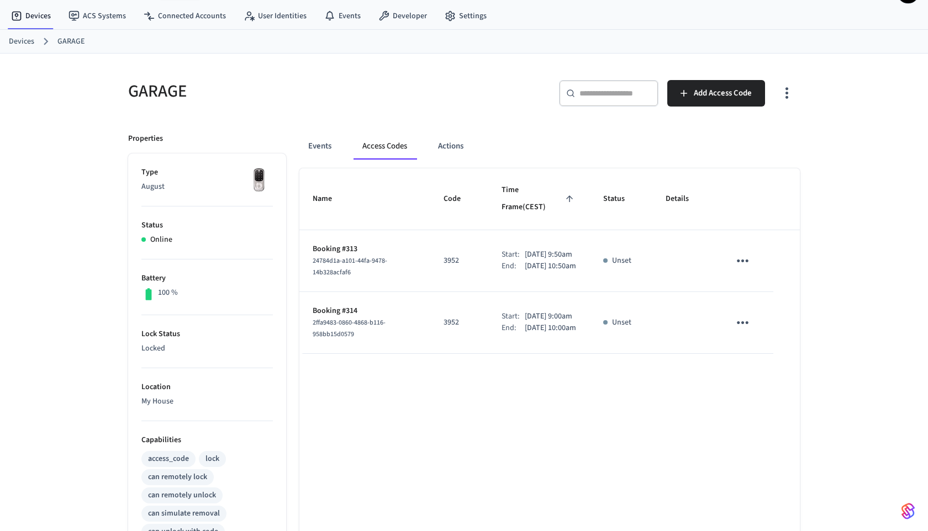
scroll to position [39, 0]
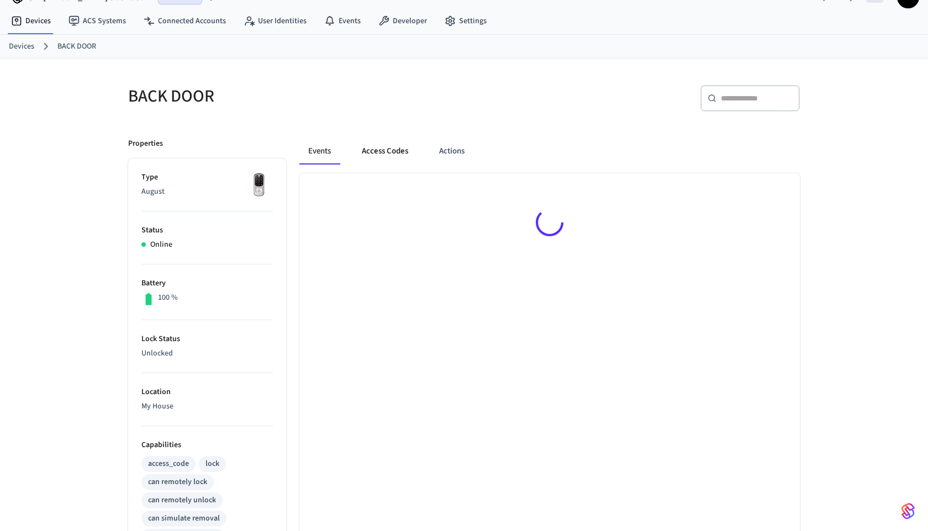
click at [397, 160] on button "Access Codes" at bounding box center [385, 151] width 64 height 27
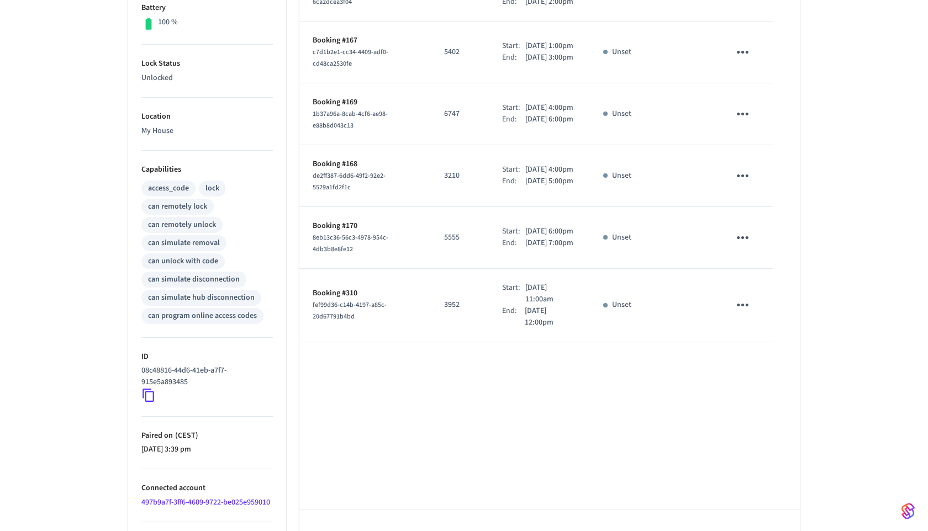
scroll to position [331, 0]
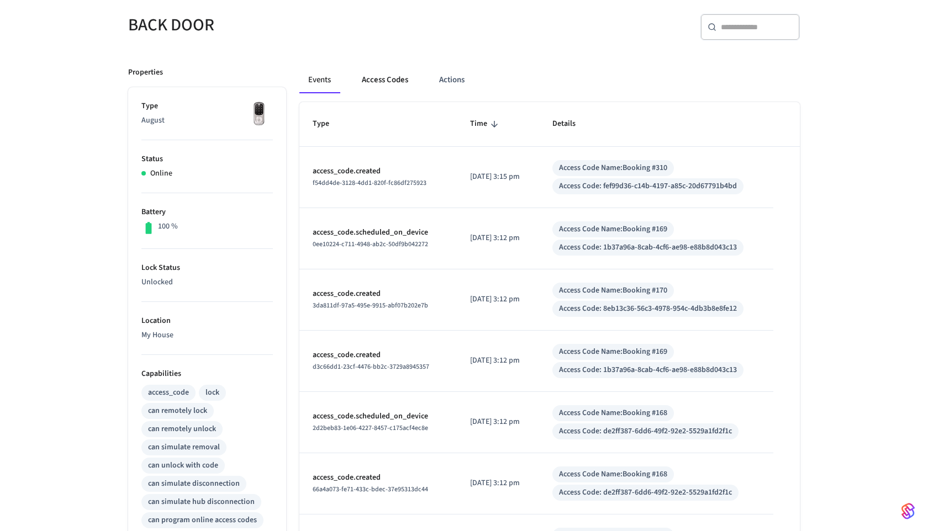
scroll to position [36, 0]
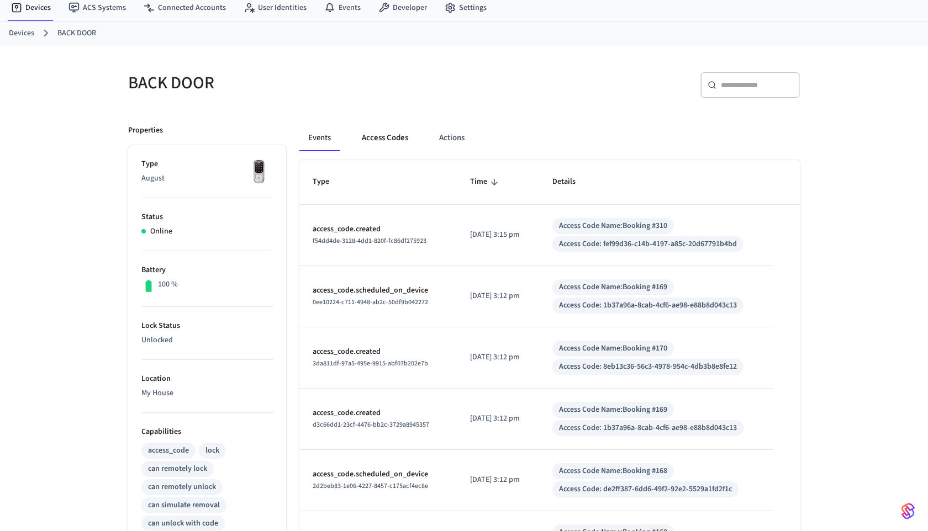
click at [381, 129] on button "Access Codes" at bounding box center [385, 138] width 64 height 27
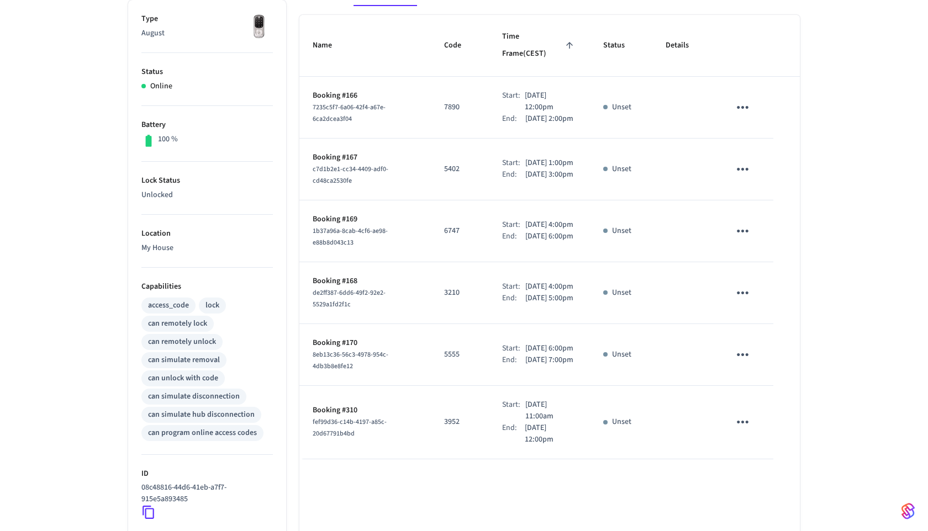
scroll to position [180, 0]
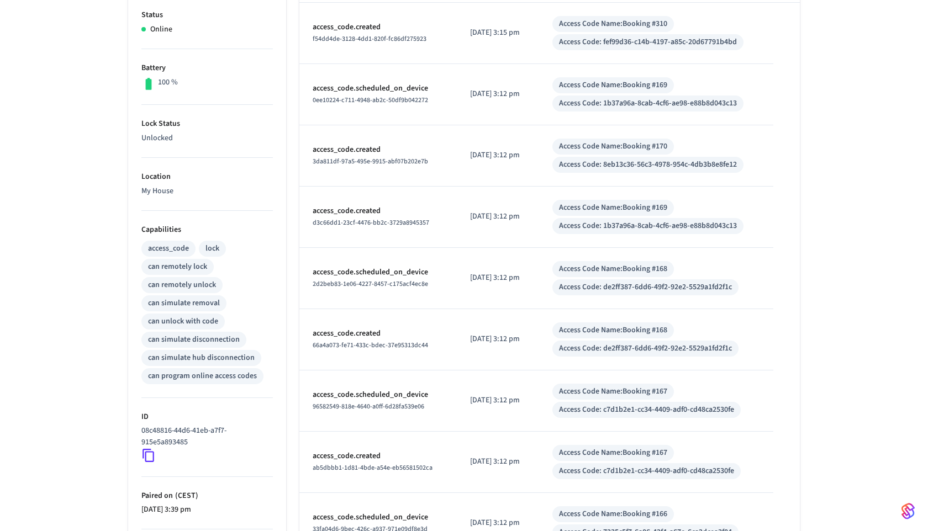
scroll to position [132, 0]
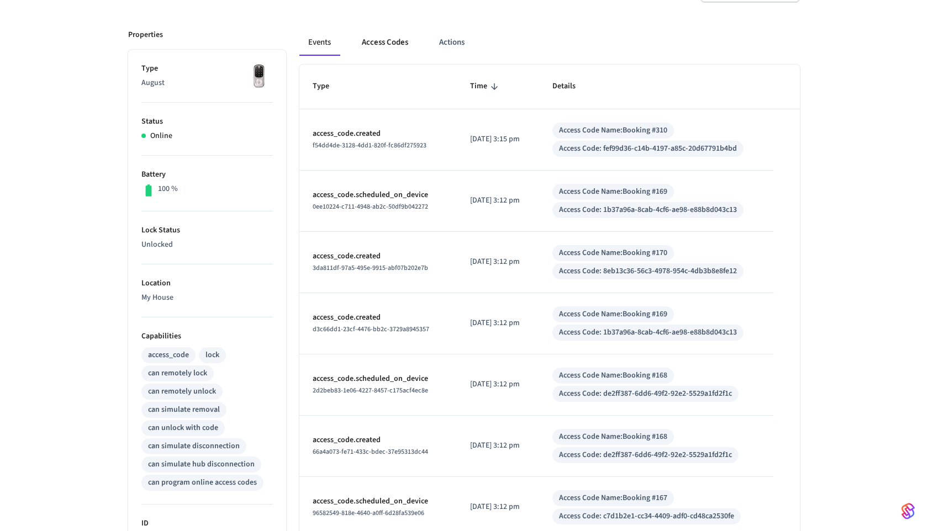
click at [369, 38] on button "Access Codes" at bounding box center [385, 42] width 64 height 27
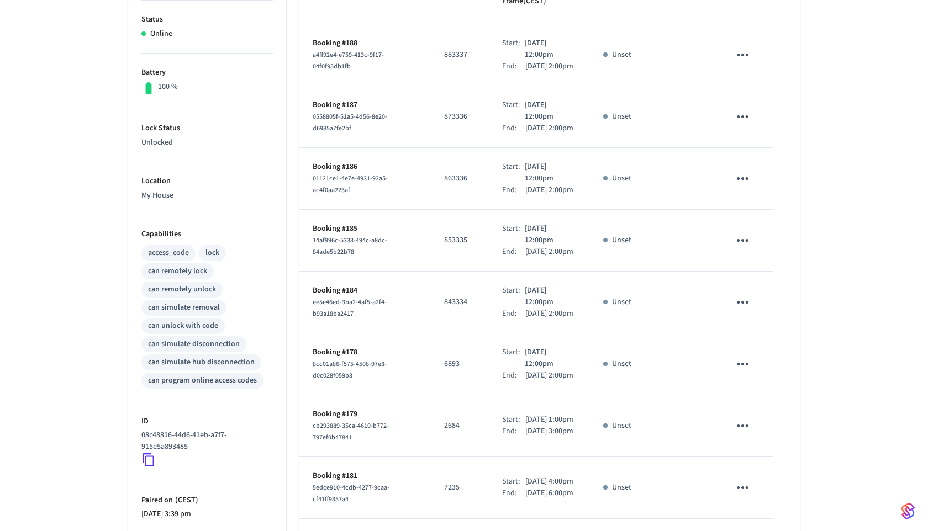
scroll to position [125, 0]
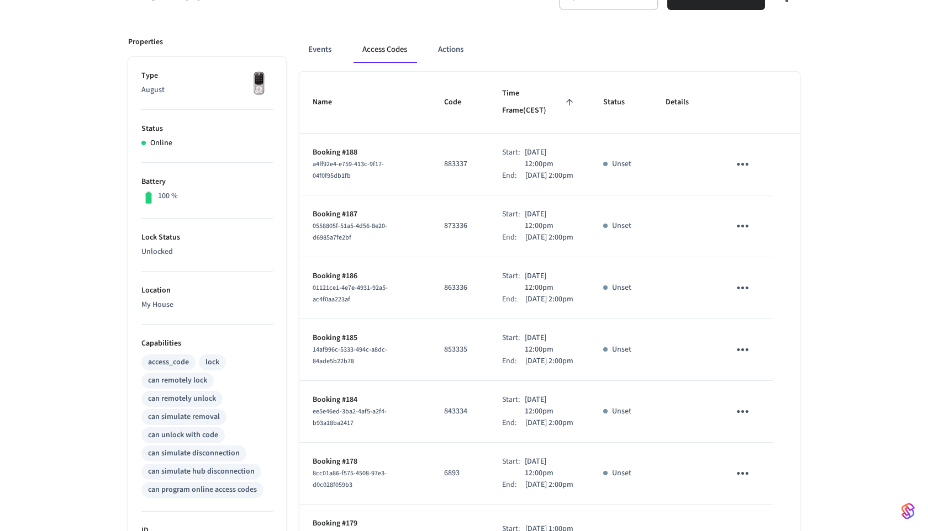
click at [755, 146] on td "sticky table" at bounding box center [744, 165] width 57 height 62
click at [744, 156] on icon "sticky table" at bounding box center [742, 164] width 17 height 17
click at [743, 220] on li "Delete" at bounding box center [769, 214] width 52 height 29
click at [729, 225] on button "sticky table" at bounding box center [742, 226] width 26 height 26
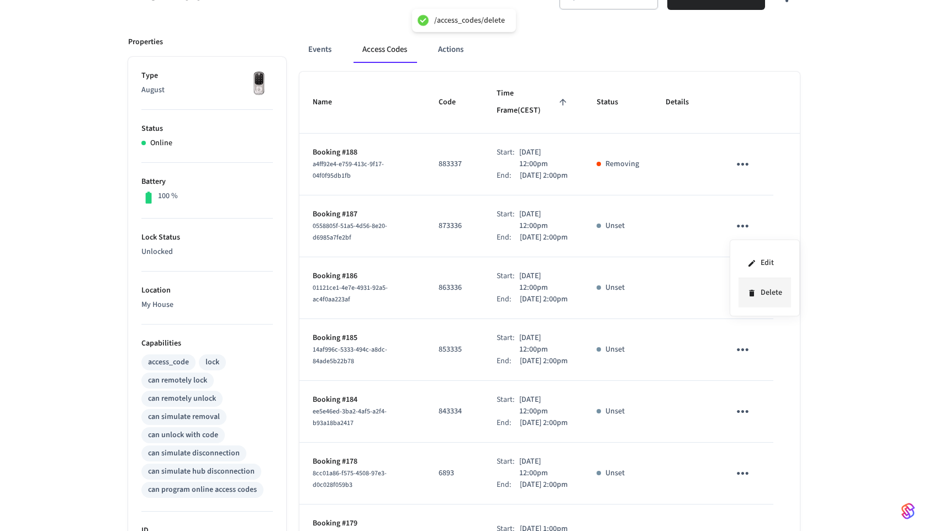
click at [752, 290] on icon at bounding box center [751, 293] width 5 height 7
click at [741, 314] on td "sticky table" at bounding box center [744, 288] width 57 height 62
click at [741, 301] on button "sticky table" at bounding box center [742, 288] width 26 height 26
click at [753, 366] on icon at bounding box center [751, 366] width 5 height 7
click at [742, 351] on icon "sticky table" at bounding box center [743, 349] width 12 height 3
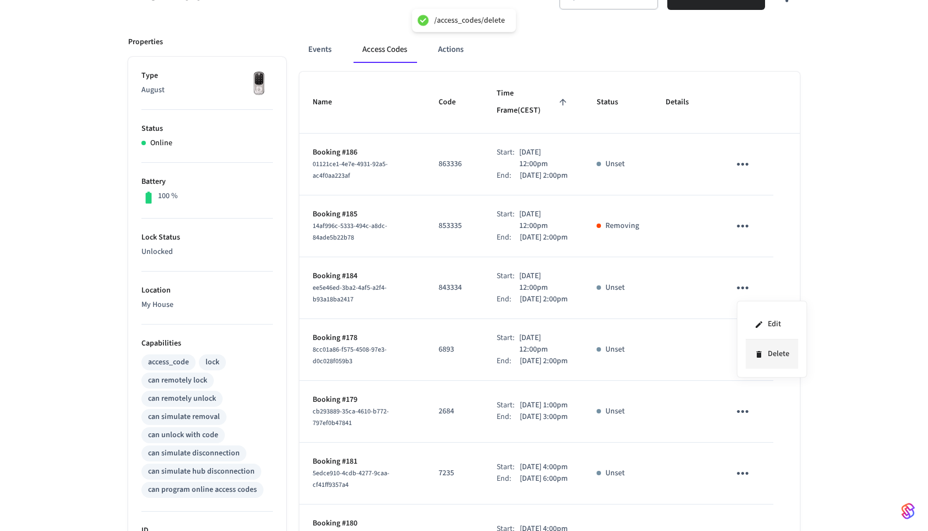
click at [769, 361] on li "Delete" at bounding box center [771, 354] width 52 height 29
click at [743, 289] on icon "sticky table" at bounding box center [743, 288] width 12 height 3
click at [770, 347] on li "Delete" at bounding box center [771, 354] width 52 height 29
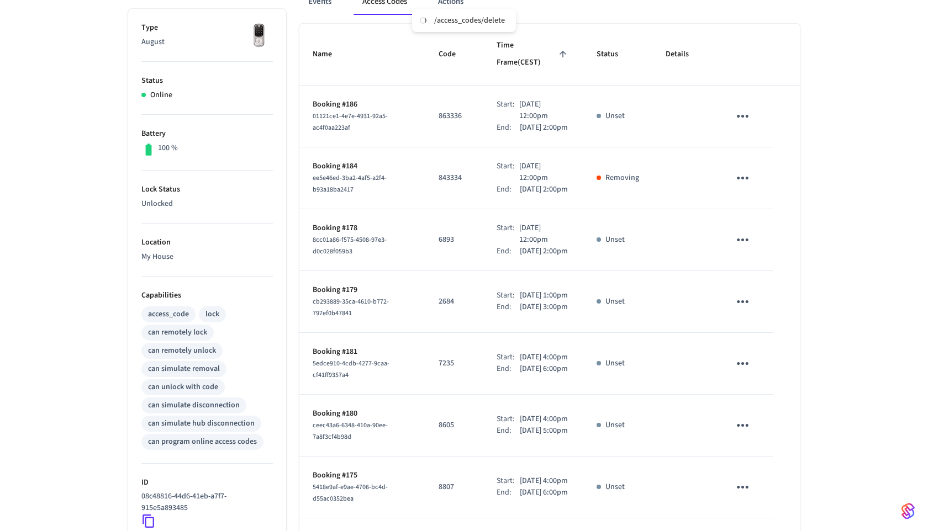
scroll to position [181, 0]
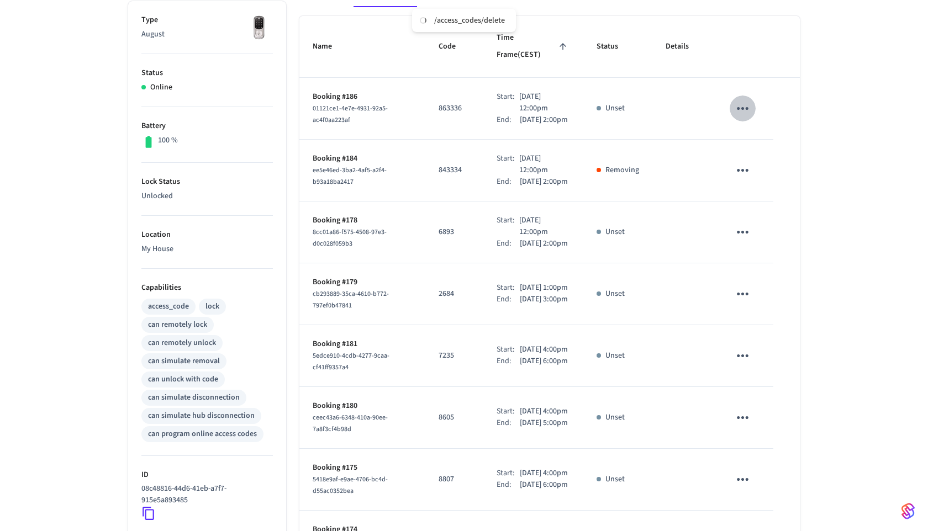
click at [744, 100] on icon "sticky table" at bounding box center [742, 108] width 17 height 17
click at [754, 161] on icon at bounding box center [755, 159] width 5 height 7
click at [739, 241] on icon "sticky table" at bounding box center [742, 232] width 17 height 17
click at [757, 299] on li "Delete" at bounding box center [769, 306] width 52 height 29
click at [747, 241] on icon "sticky table" at bounding box center [742, 232] width 17 height 17
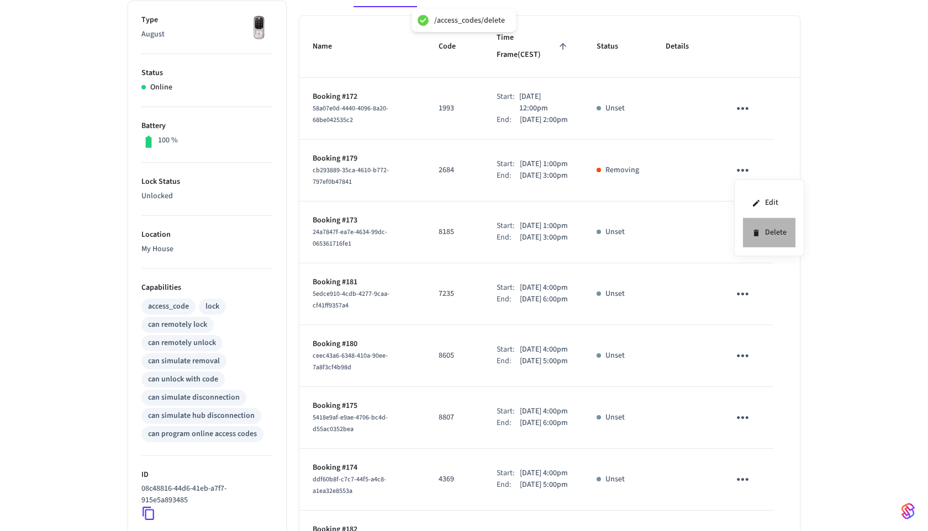
click at [770, 240] on li "Delete" at bounding box center [769, 232] width 52 height 29
click at [743, 303] on icon "sticky table" at bounding box center [742, 293] width 17 height 17
click at [766, 376] on li "Delete" at bounding box center [769, 379] width 52 height 29
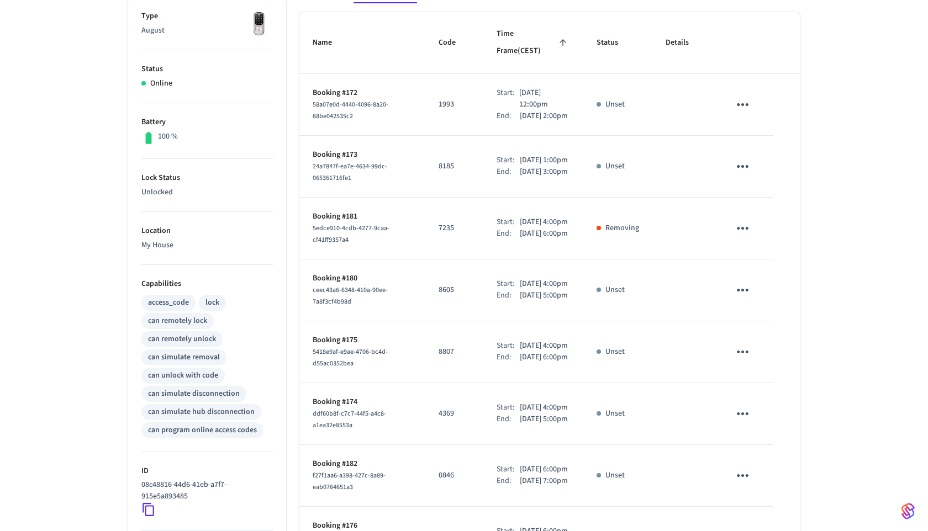
scroll to position [147, 0]
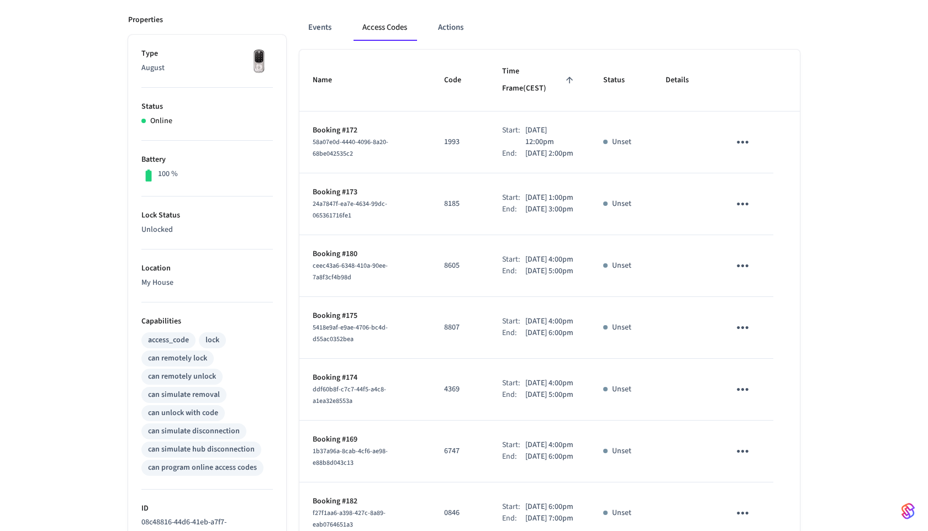
click at [757, 138] on td "sticky table" at bounding box center [744, 143] width 57 height 62
click at [741, 141] on icon "sticky table" at bounding box center [743, 142] width 12 height 3
click at [753, 180] on li "Delete" at bounding box center [771, 185] width 52 height 29
click at [738, 205] on icon "sticky table" at bounding box center [743, 204] width 12 height 3
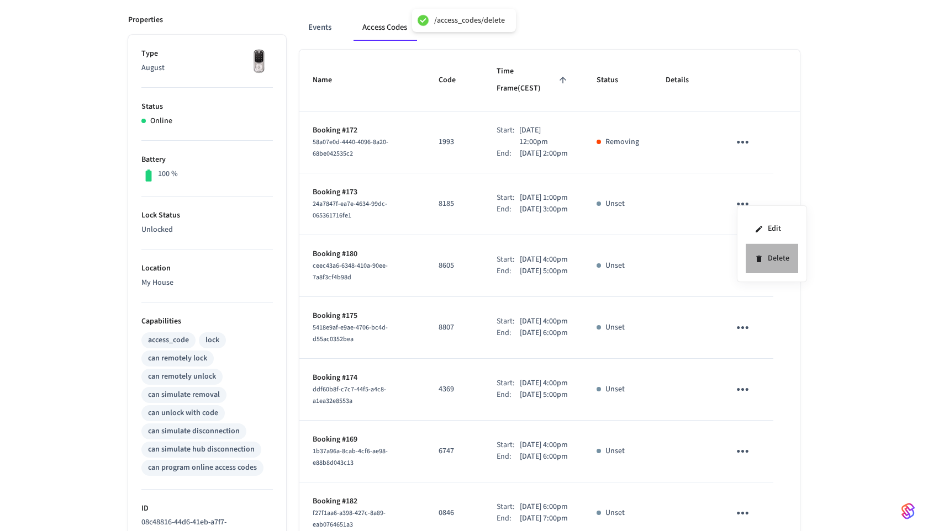
click at [758, 261] on icon at bounding box center [758, 259] width 5 height 7
click at [740, 274] on icon "sticky table" at bounding box center [742, 265] width 17 height 17
click at [762, 346] on li "Delete" at bounding box center [769, 339] width 52 height 29
click at [737, 197] on icon "sticky table" at bounding box center [742, 203] width 17 height 17
click at [756, 274] on li "Delete" at bounding box center [769, 266] width 52 height 29
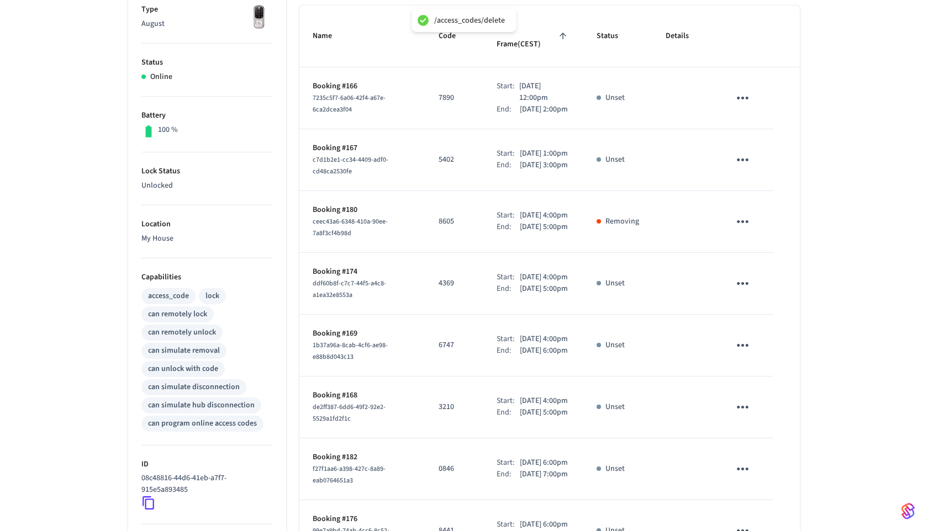
scroll to position [197, 0]
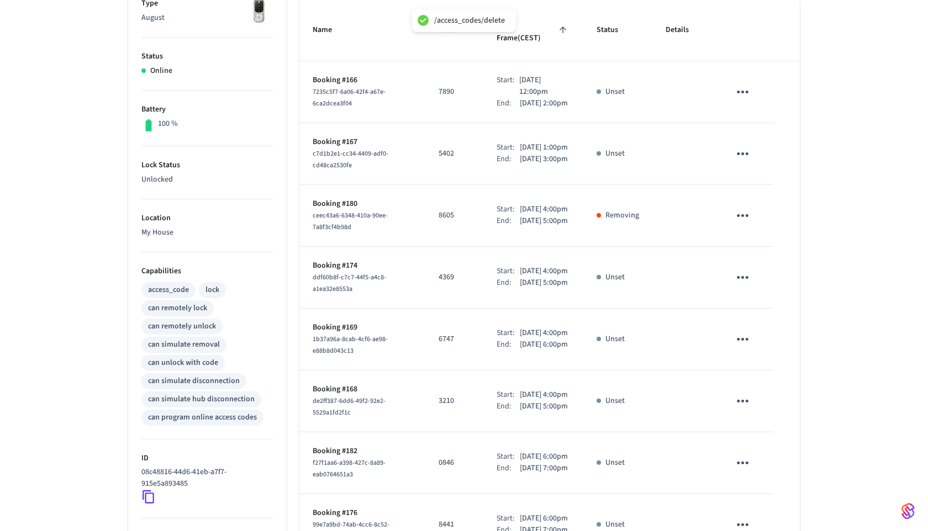
click at [743, 289] on button "sticky table" at bounding box center [742, 278] width 26 height 26
click at [761, 366] on li "Delete" at bounding box center [764, 367] width 52 height 29
click at [748, 86] on icon "sticky table" at bounding box center [742, 91] width 17 height 17
click at [763, 147] on li "Delete" at bounding box center [769, 142] width 52 height 29
click at [737, 154] on icon "sticky table" at bounding box center [743, 153] width 12 height 3
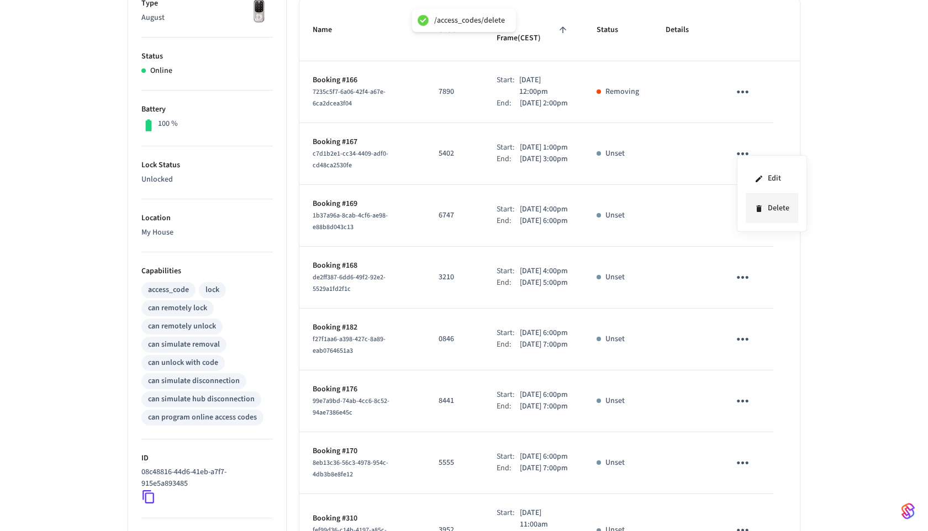
click at [752, 210] on li "Delete" at bounding box center [771, 208] width 52 height 29
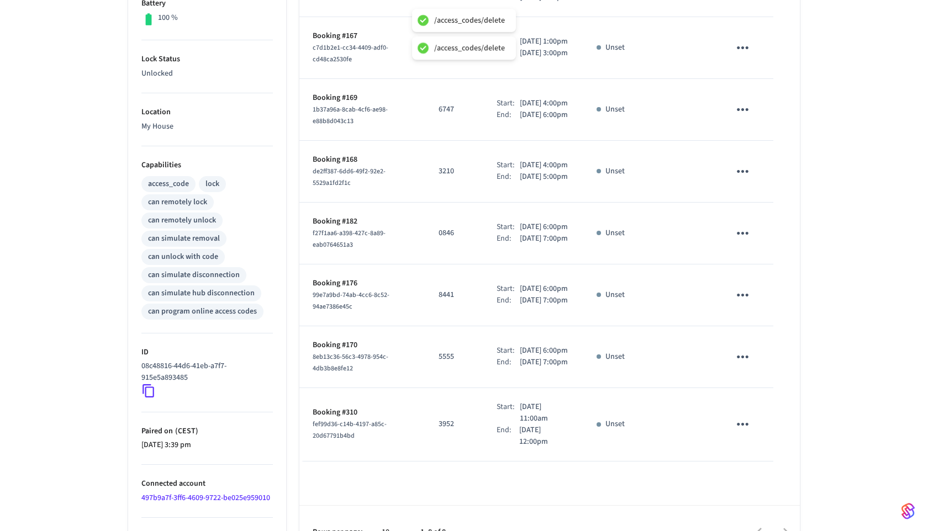
scroll to position [315, 0]
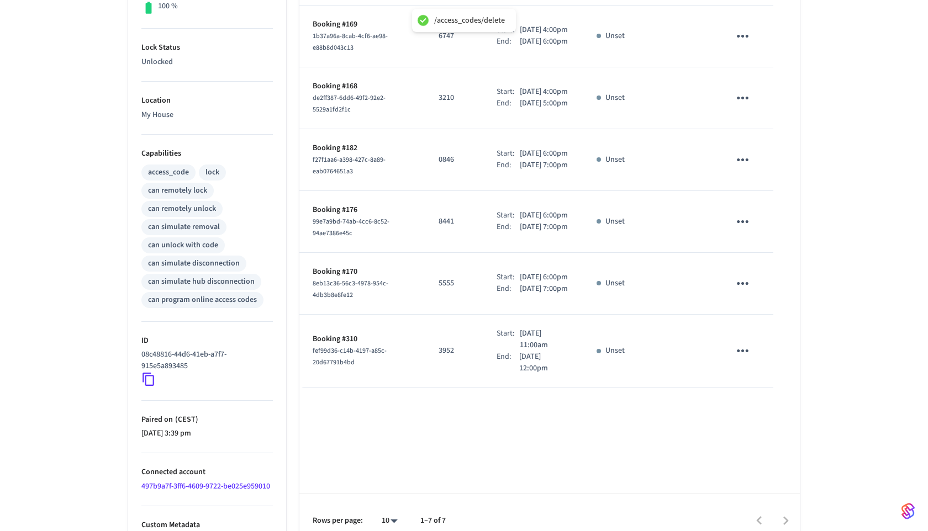
click at [739, 168] on icon "sticky table" at bounding box center [742, 159] width 17 height 17
click at [748, 246] on li "Delete" at bounding box center [769, 245] width 52 height 29
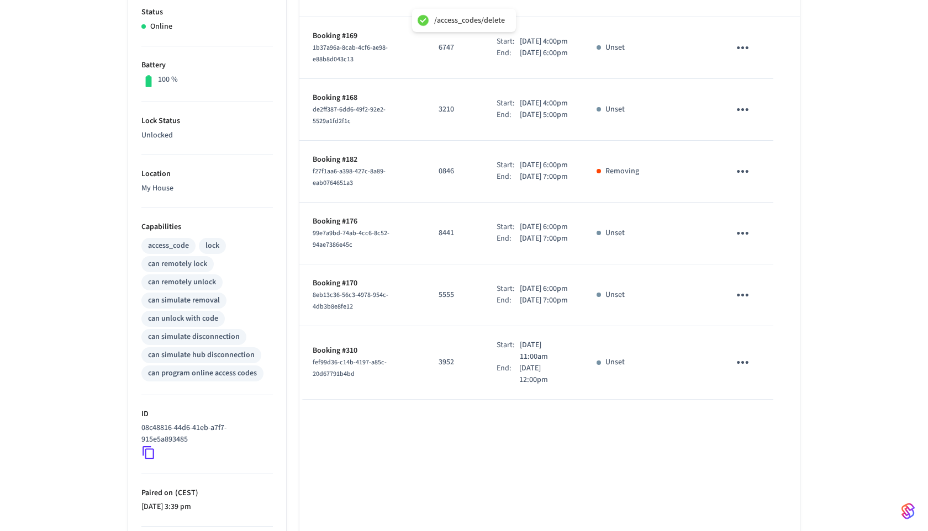
scroll to position [235, 0]
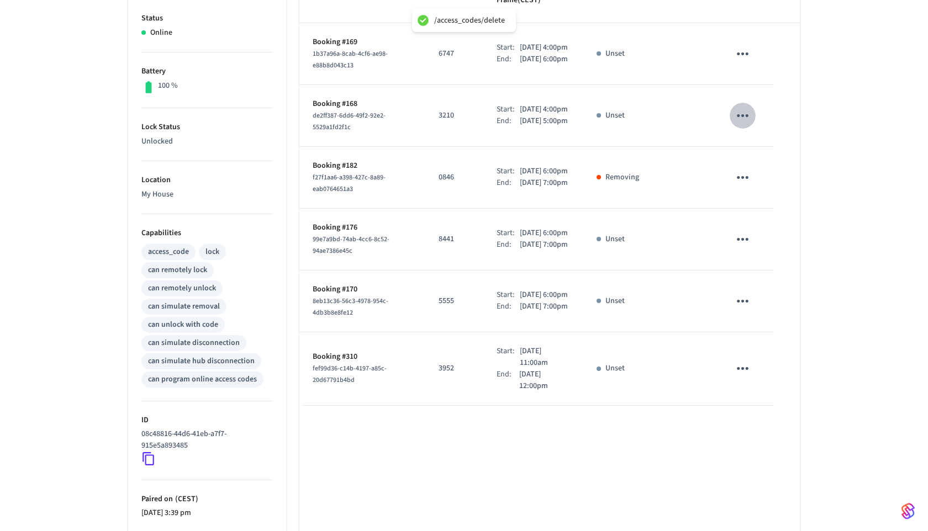
click at [745, 114] on icon "sticky table" at bounding box center [742, 115] width 17 height 17
click at [759, 182] on icon at bounding box center [756, 178] width 9 height 9
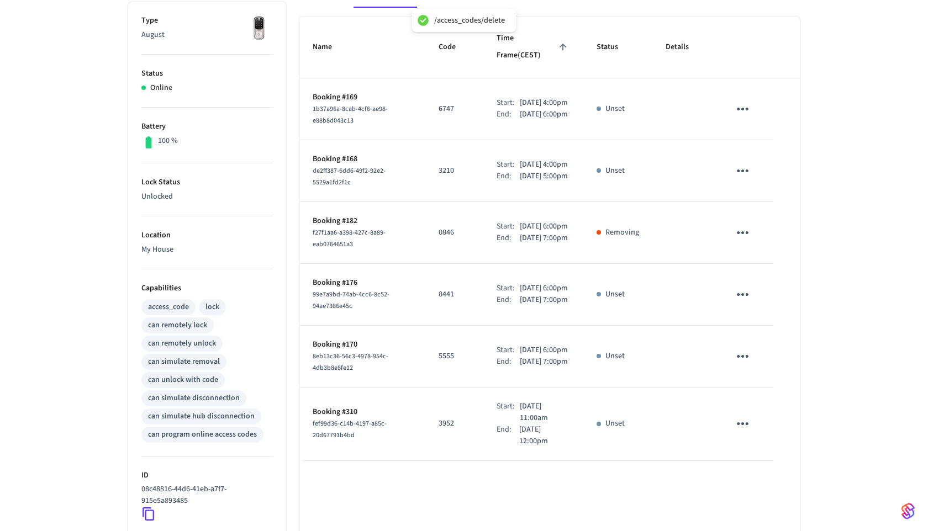
scroll to position [124, 0]
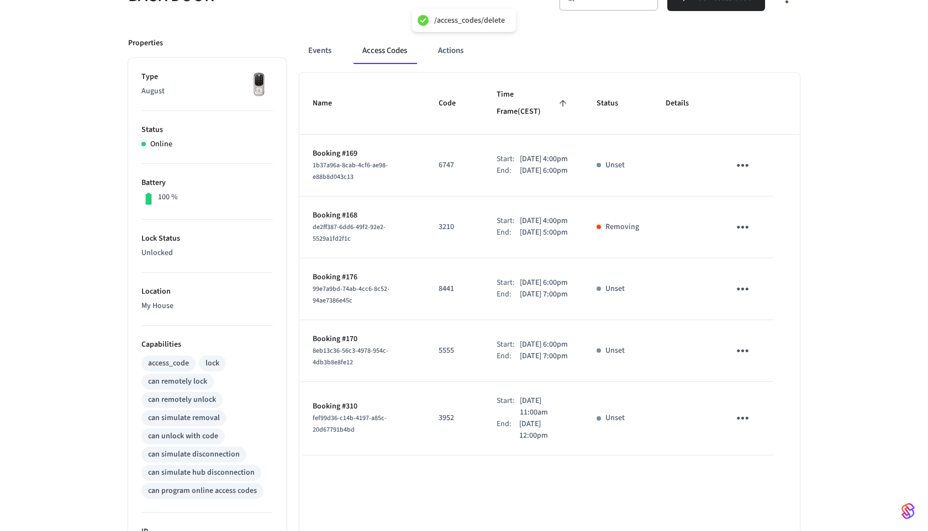
click at [745, 157] on icon "sticky table" at bounding box center [742, 165] width 17 height 17
click at [764, 225] on li "Delete" at bounding box center [769, 216] width 52 height 29
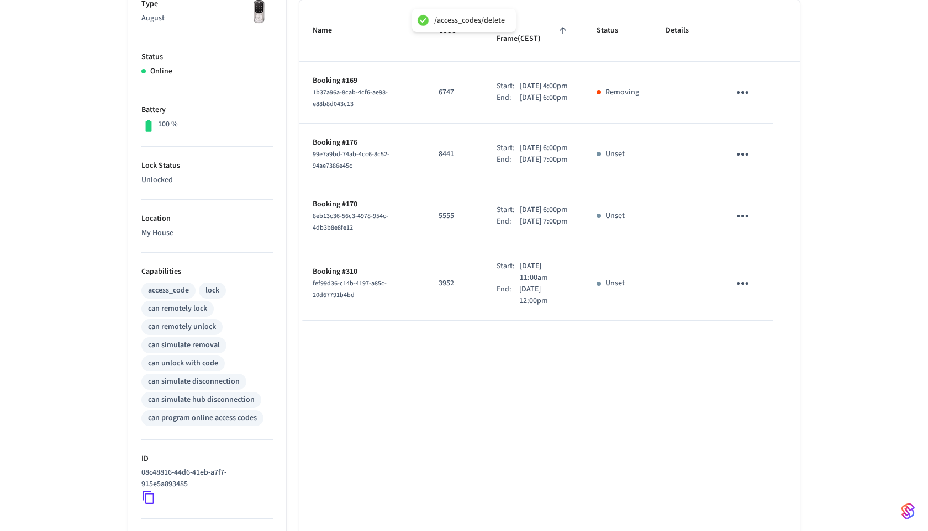
click at [747, 224] on icon "sticky table" at bounding box center [742, 216] width 17 height 17
click at [759, 292] on icon at bounding box center [756, 290] width 9 height 9
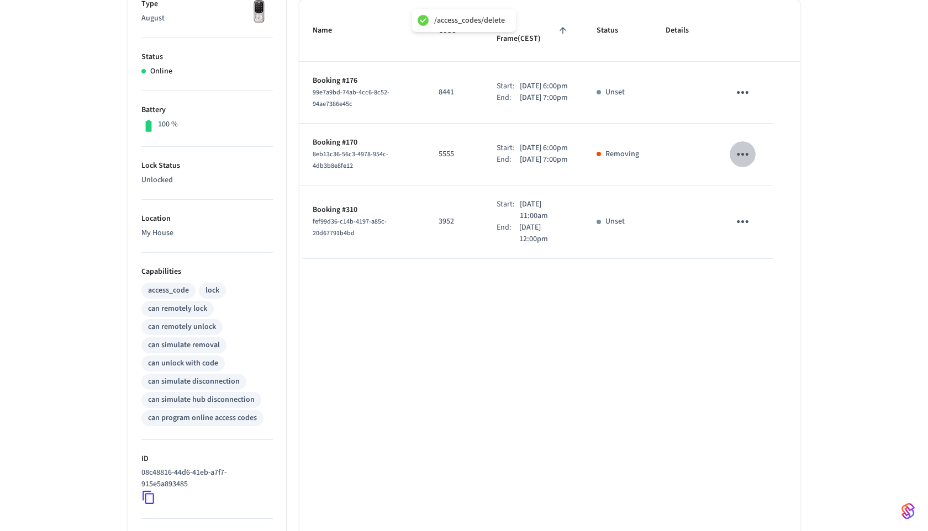
click at [750, 157] on icon "sticky table" at bounding box center [742, 154] width 17 height 17
click at [748, 86] on div at bounding box center [464, 265] width 928 height 531
click at [746, 82] on body "/access_codes/delete Brett's Sandbox Sandbox Find by ID ⌘ K MD Devices ACS Syst…" at bounding box center [464, 234] width 928 height 862
click at [744, 84] on icon "sticky table" at bounding box center [742, 92] width 17 height 17
click at [752, 148] on li "Delete" at bounding box center [769, 143] width 52 height 29
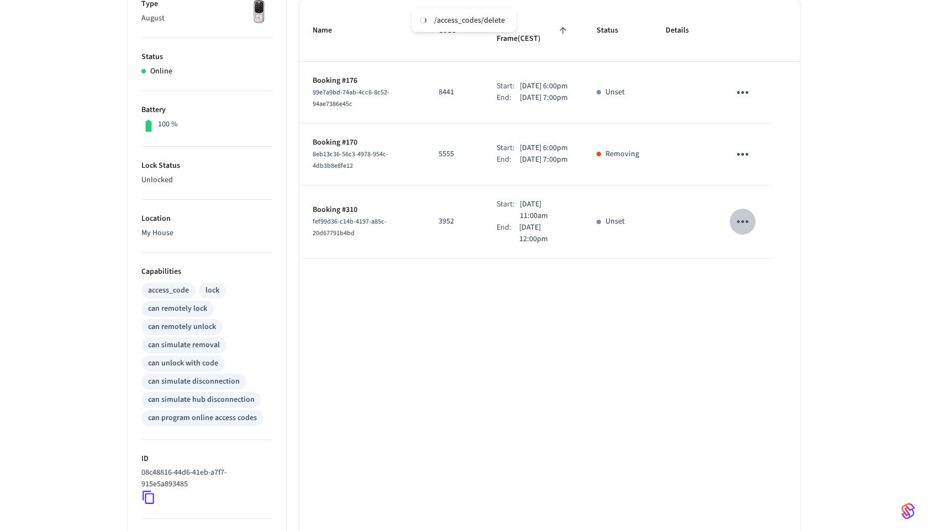
click at [750, 224] on icon "sticky table" at bounding box center [742, 221] width 17 height 17
click at [766, 284] on li "Delete" at bounding box center [769, 290] width 52 height 29
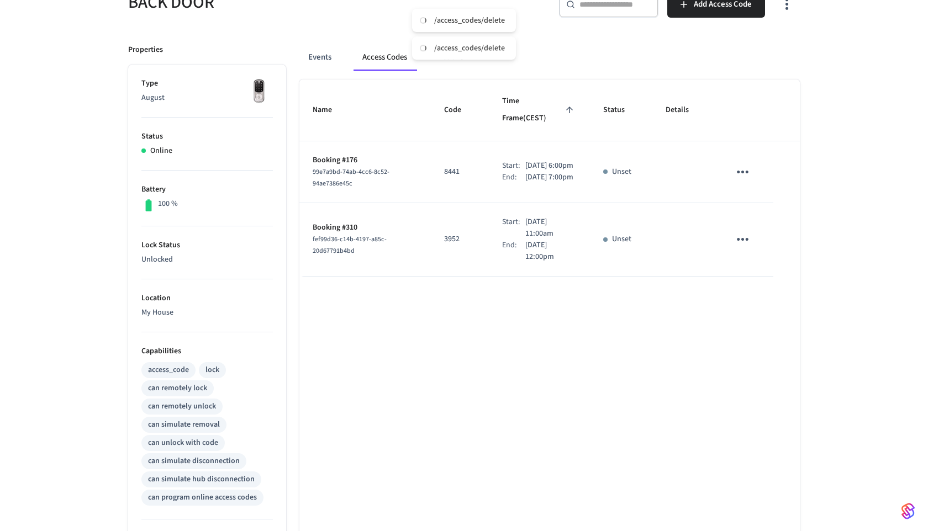
scroll to position [113, 0]
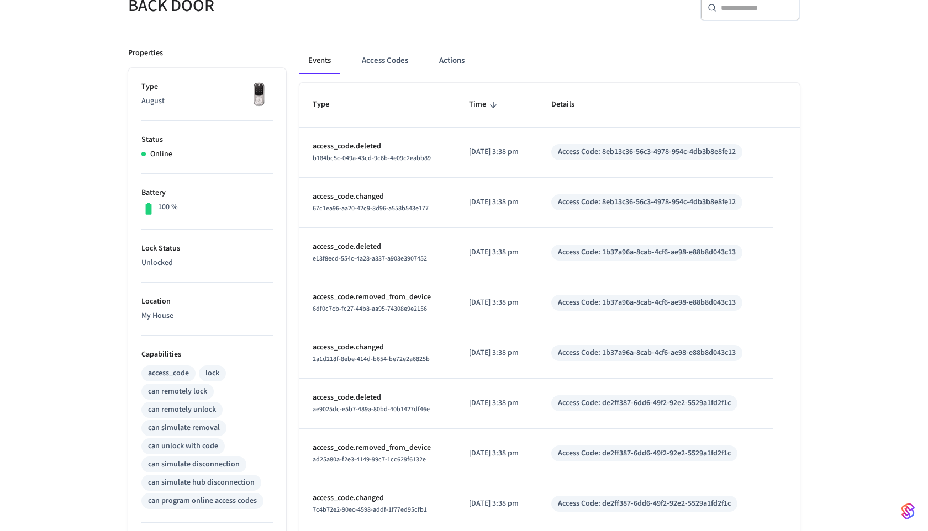
scroll to position [114, 0]
click at [361, 64] on button "Access Codes" at bounding box center [385, 60] width 64 height 27
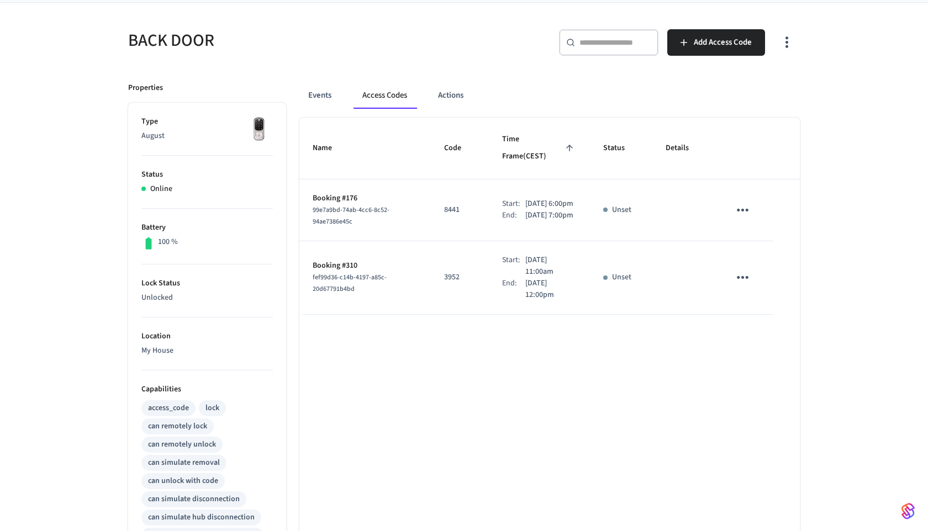
scroll to position [80, 0]
click at [750, 181] on td "sticky table" at bounding box center [744, 210] width 57 height 62
click at [736, 201] on icon "sticky table" at bounding box center [742, 209] width 17 height 17
click at [754, 264] on icon at bounding box center [756, 260] width 9 height 9
click at [739, 268] on icon "sticky table" at bounding box center [742, 276] width 17 height 17
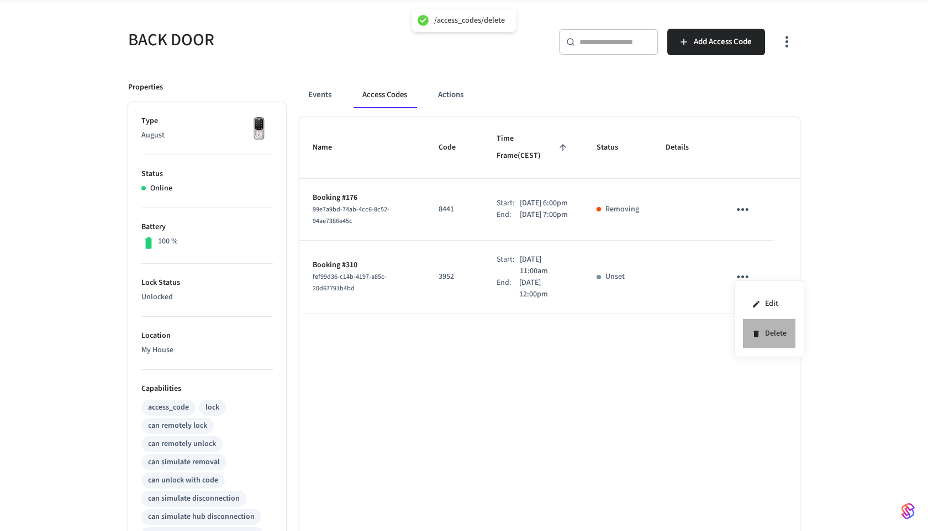
click at [750, 326] on li "Delete" at bounding box center [769, 333] width 52 height 29
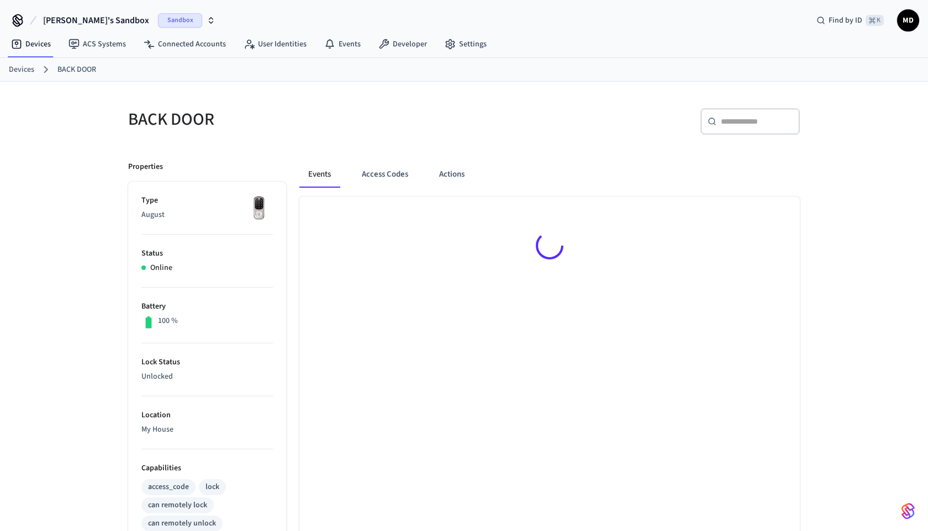
scroll to position [80, 0]
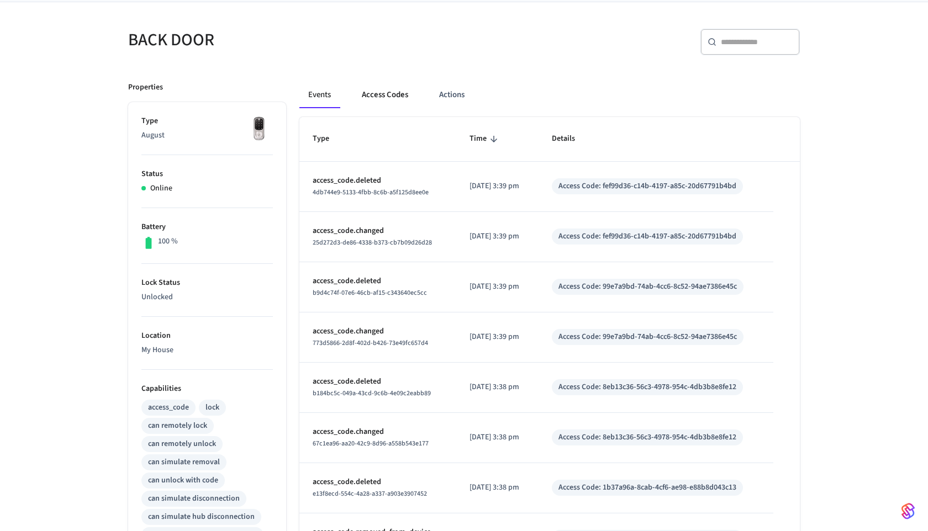
click at [387, 107] on button "Access Codes" at bounding box center [385, 95] width 64 height 27
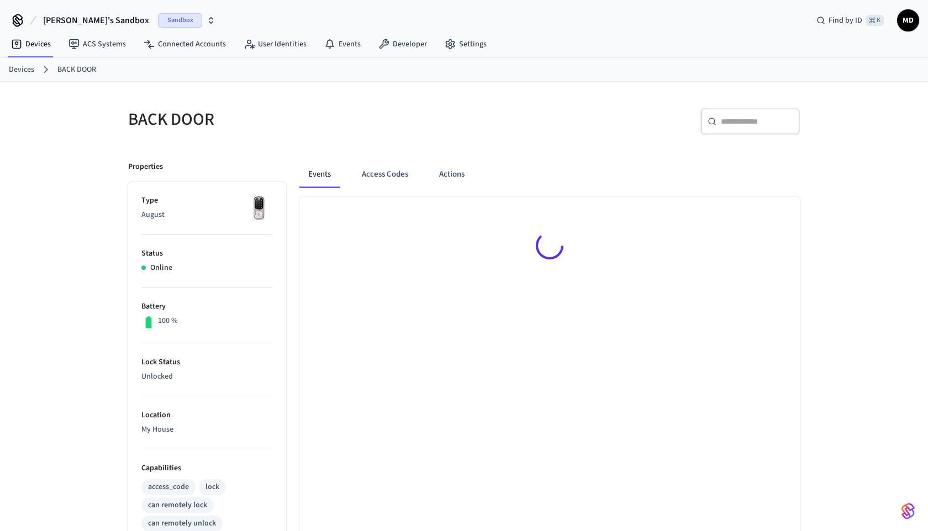
scroll to position [80, 0]
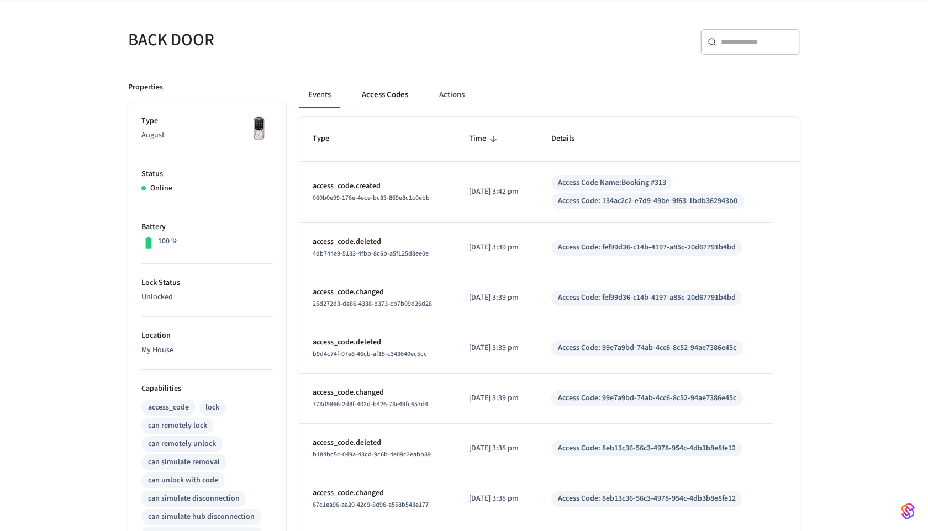
click at [388, 92] on button "Access Codes" at bounding box center [385, 95] width 64 height 27
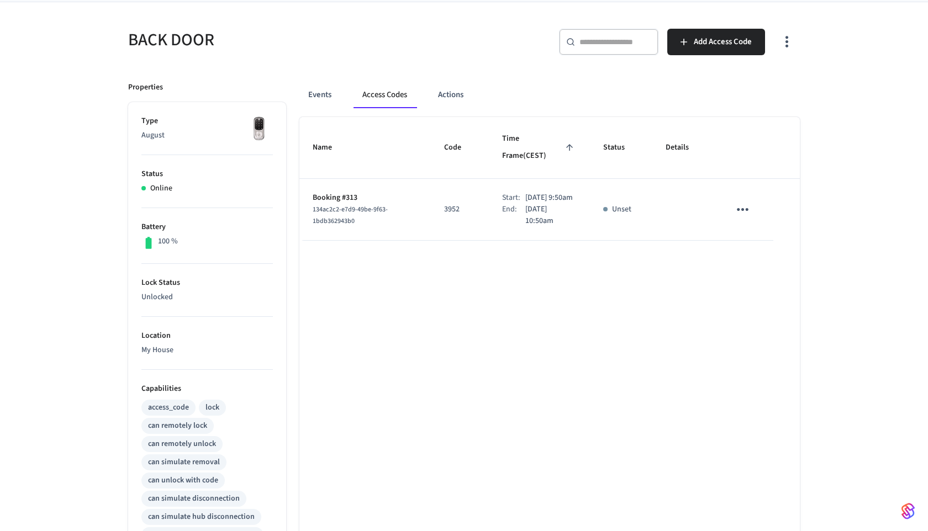
scroll to position [4, 0]
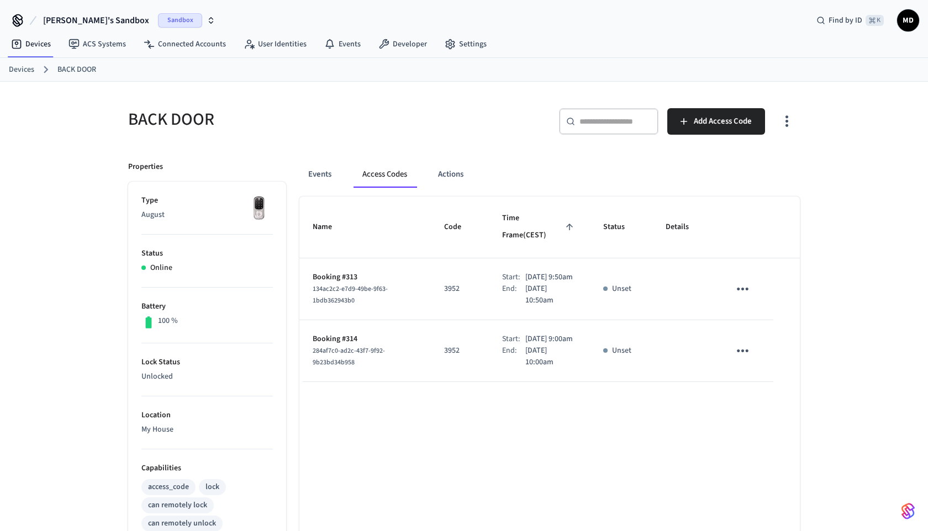
scroll to position [4, 0]
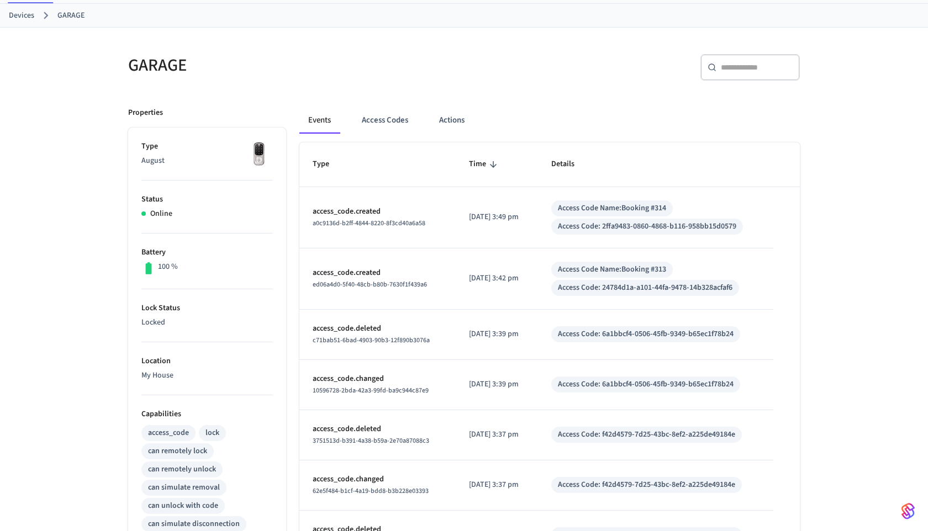
scroll to position [55, 0]
click at [373, 119] on button "Access Codes" at bounding box center [385, 119] width 64 height 27
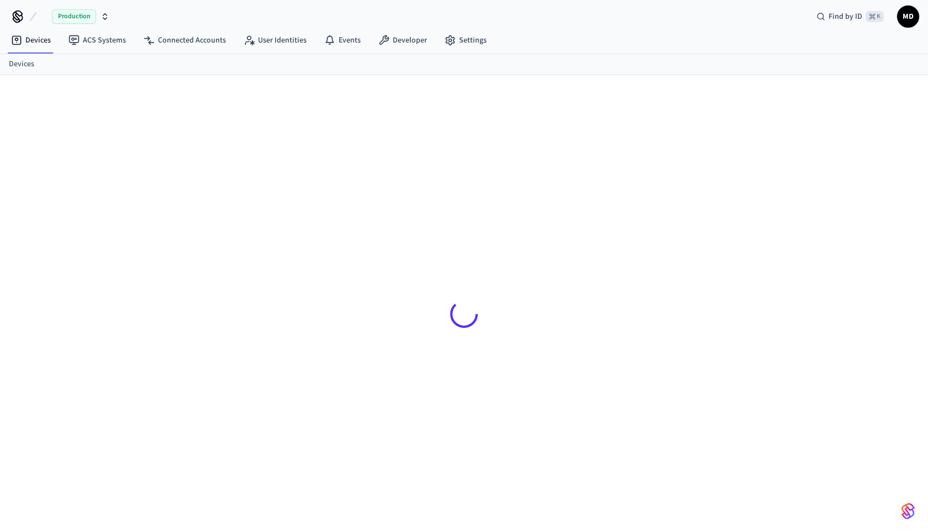
scroll to position [4, 0]
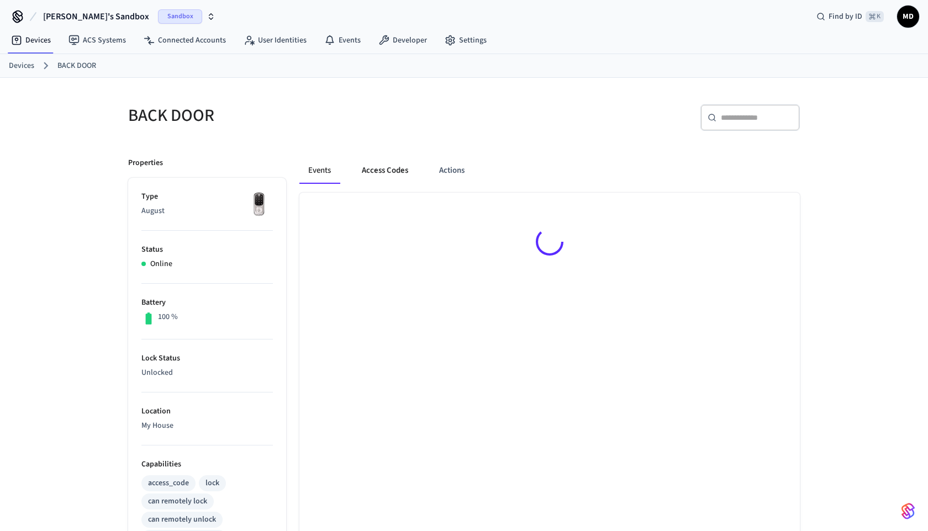
click at [364, 171] on button "Access Codes" at bounding box center [385, 170] width 64 height 27
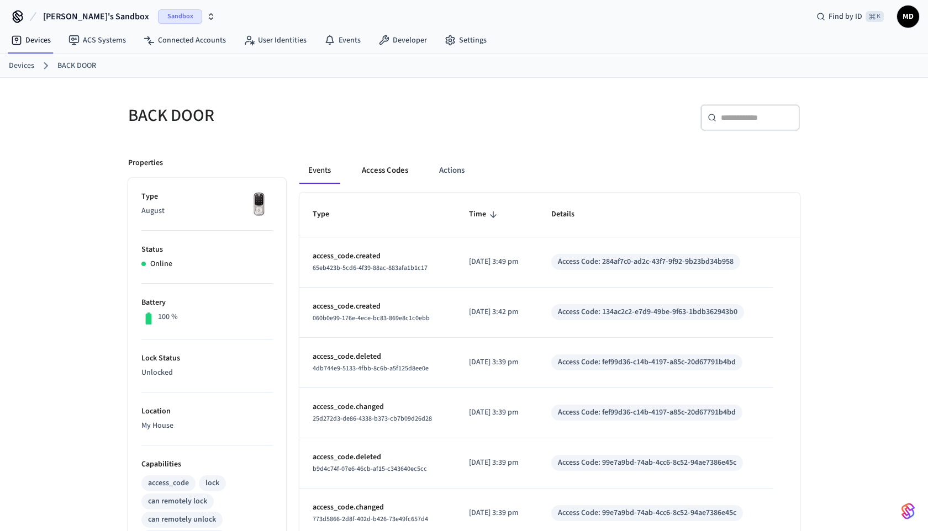
scroll to position [4, 0]
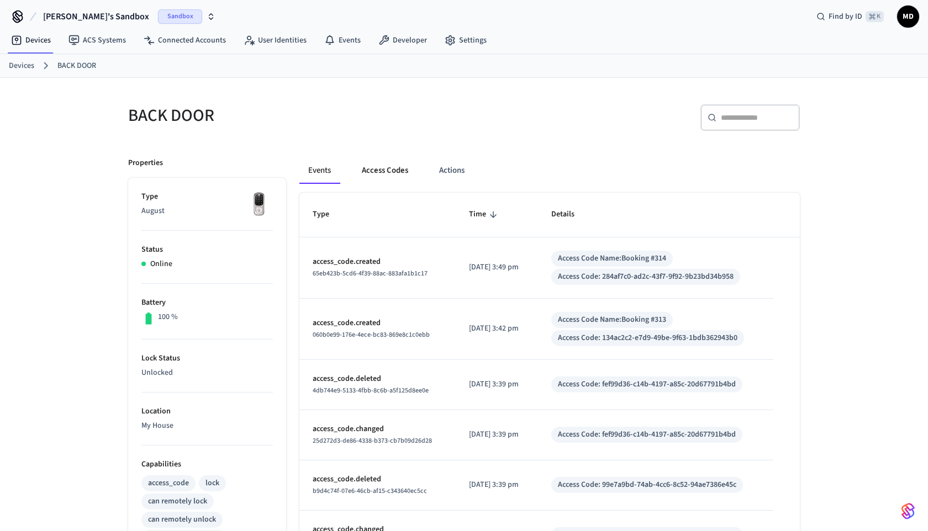
click at [390, 168] on button "Access Codes" at bounding box center [385, 170] width 64 height 27
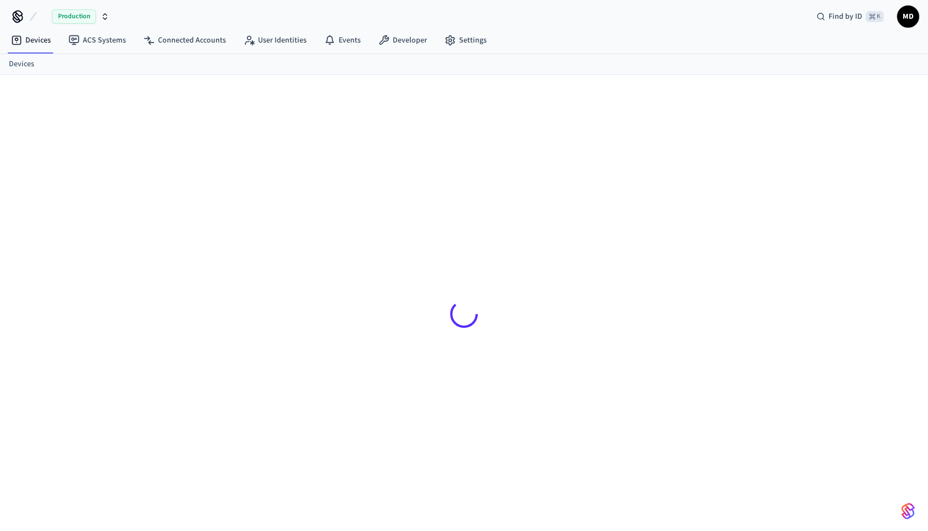
scroll to position [4, 0]
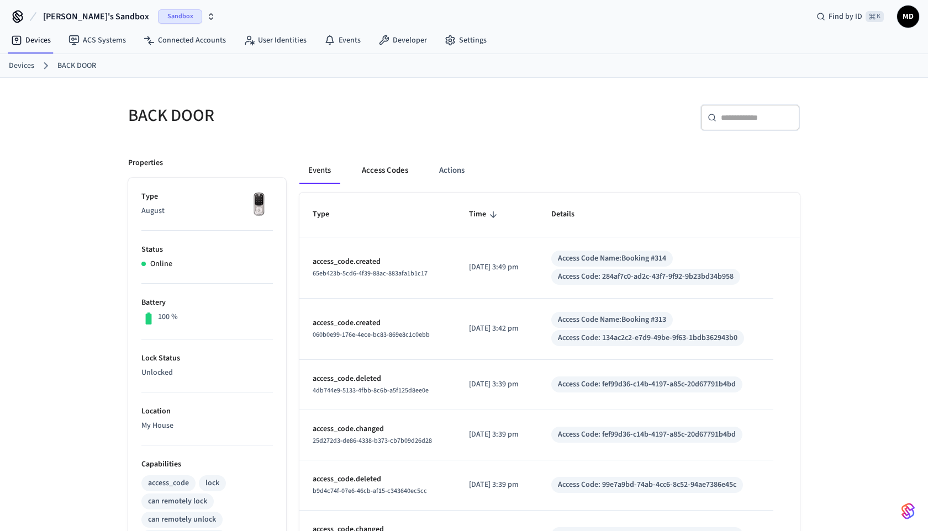
click at [388, 177] on button "Access Codes" at bounding box center [385, 170] width 64 height 27
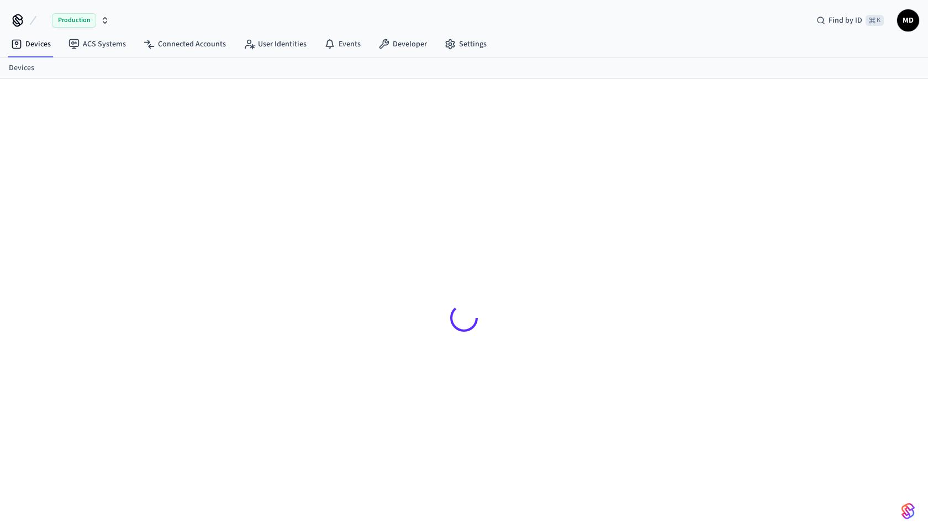
scroll to position [18, 0]
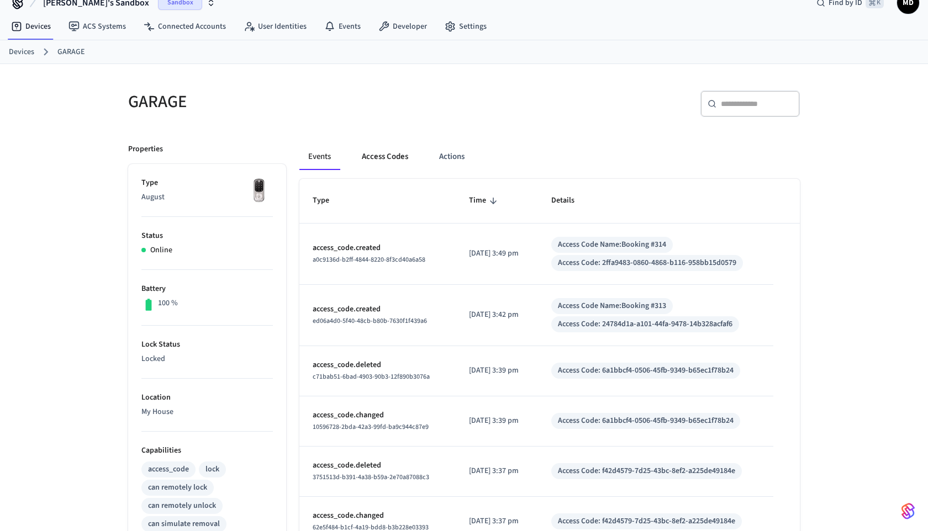
click at [392, 164] on button "Access Codes" at bounding box center [385, 157] width 64 height 27
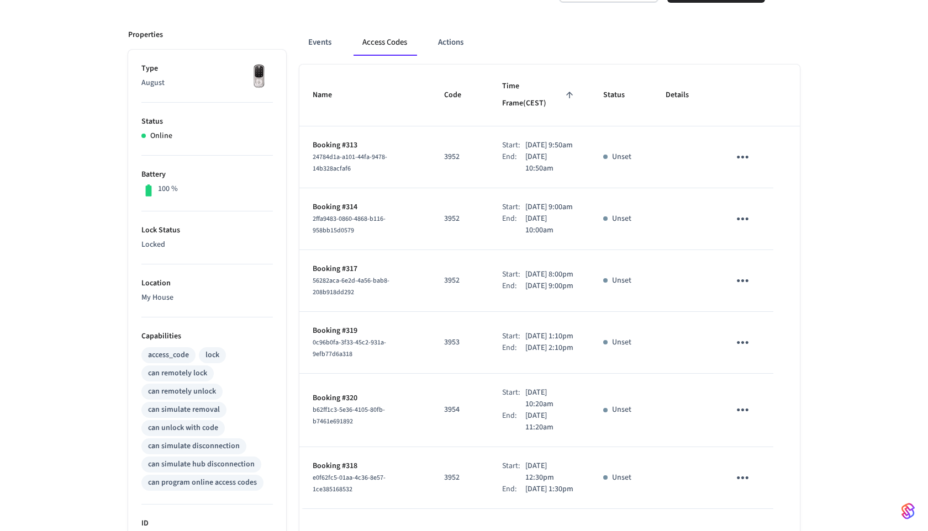
scroll to position [187, 0]
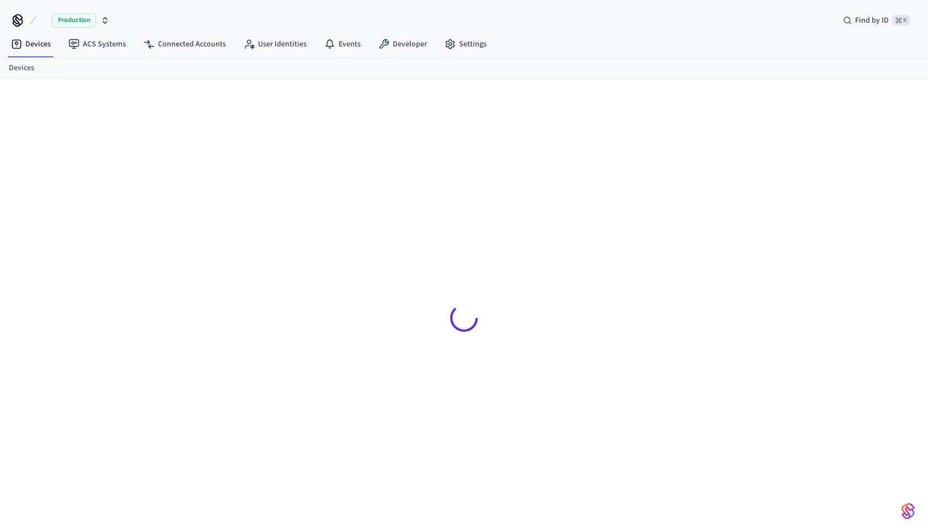
scroll to position [4, 0]
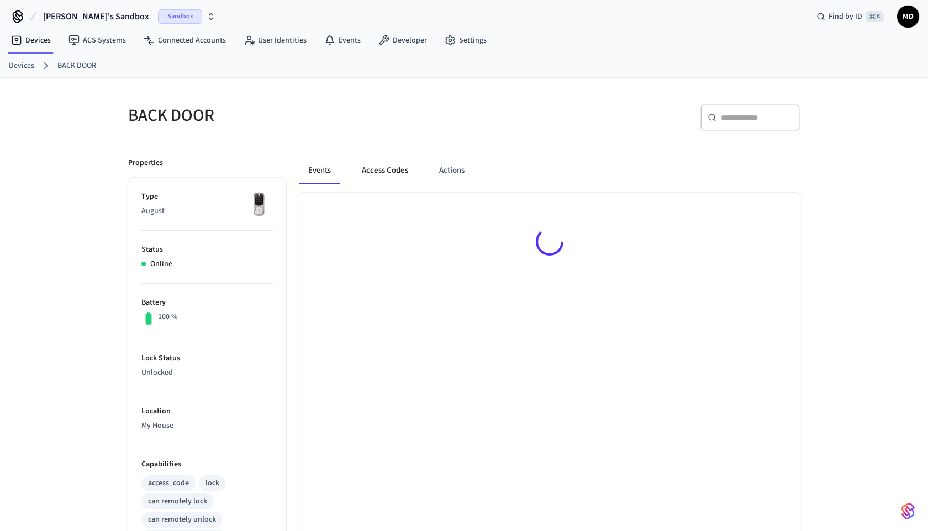
click at [387, 172] on button "Access Codes" at bounding box center [385, 170] width 64 height 27
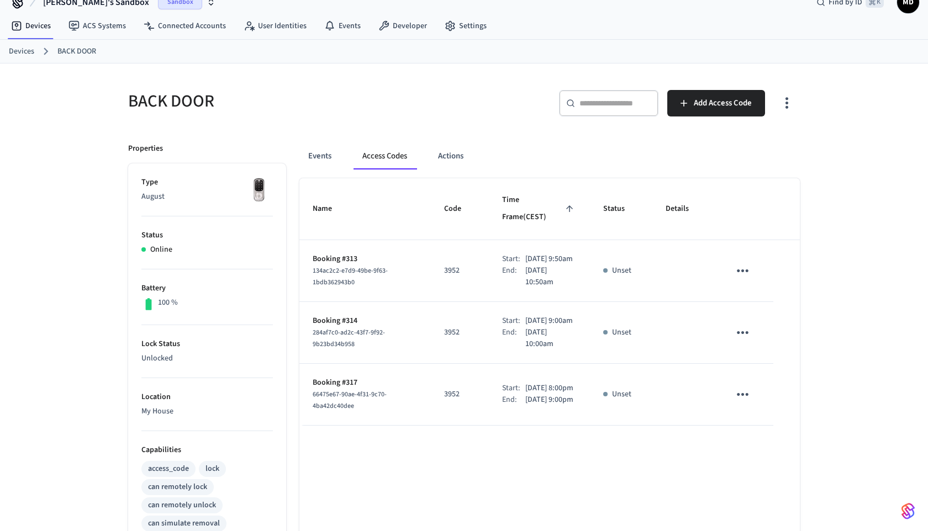
scroll to position [22, 0]
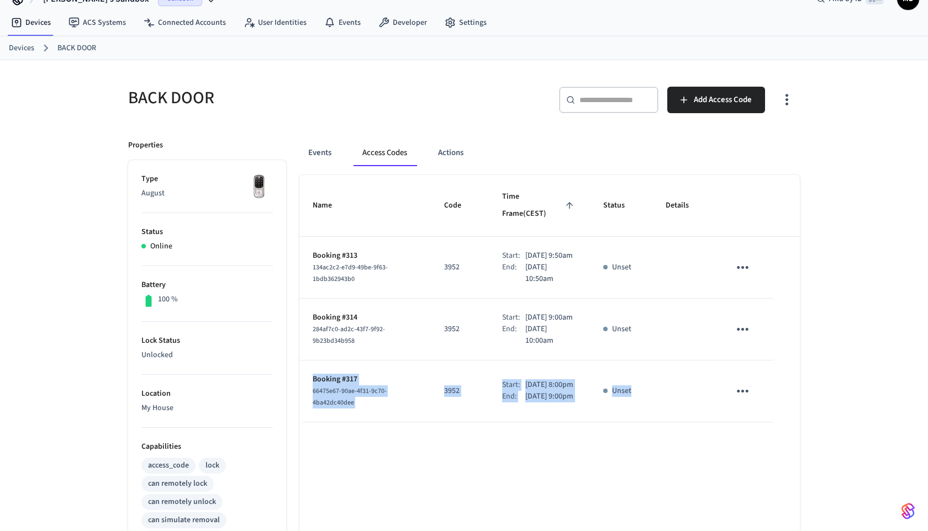
drag, startPoint x: 308, startPoint y: 383, endPoint x: 711, endPoint y: 410, distance: 404.1
click at [712, 410] on tr "Booking #317 66475e67-90ae-4f31-9c70-4ba42dc40dee 3952 Start: [DATE] 8:00pm End…" at bounding box center [549, 392] width 500 height 62
copy tr "Booking #317 66475e67-90ae-4f31-9c70-4ba42dc40dee 3952 Start: [DATE] 8:00pm End…"
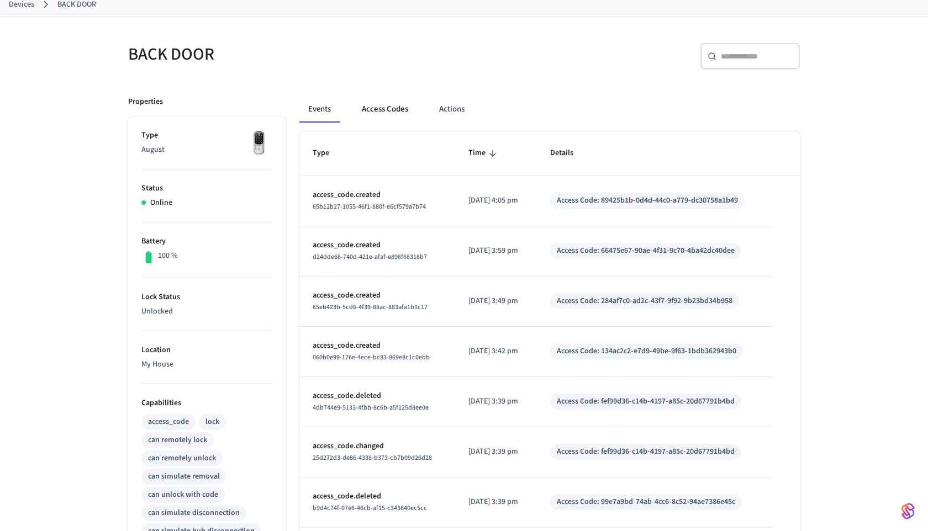
scroll to position [65, 0]
click at [381, 115] on button "Access Codes" at bounding box center [385, 109] width 64 height 27
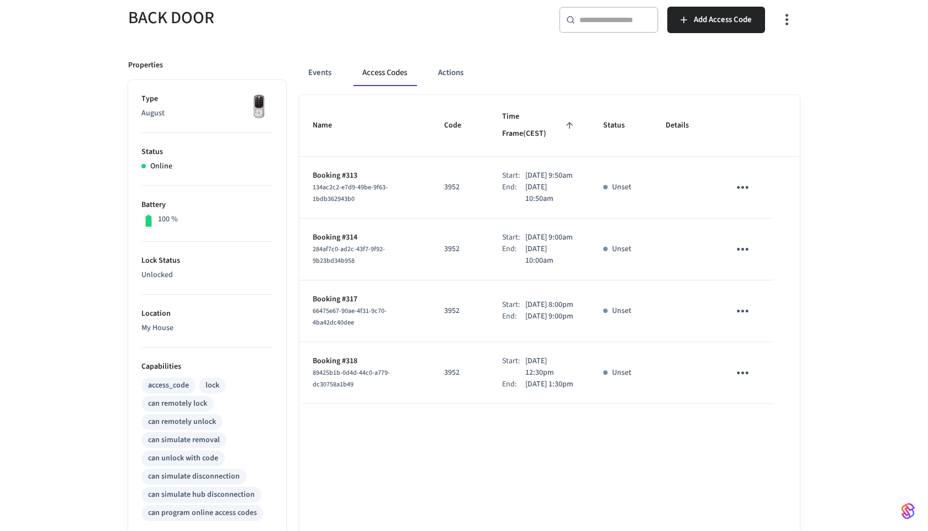
scroll to position [103, 0]
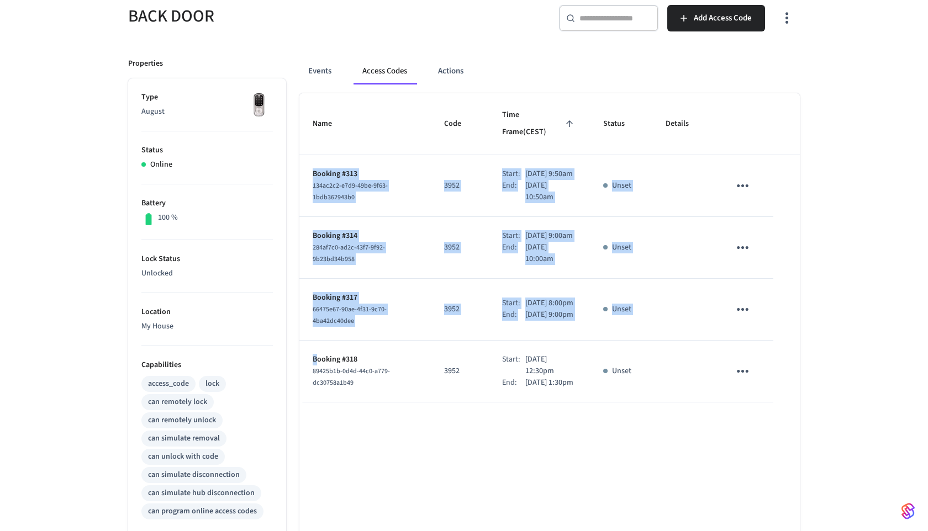
drag, startPoint x: 771, startPoint y: 413, endPoint x: 321, endPoint y: 378, distance: 451.4
click at [319, 378] on tr "Booking #318 89425b1b-0d4d-44c0-a779-dc30758a1b49 3952 Start: [DATE] 12:30pm En…" at bounding box center [549, 372] width 500 height 62
copy table "Name Code Time Frame (CEST) Status Details Booking #313 134ac2c2-e7d9-49be-9f63…"
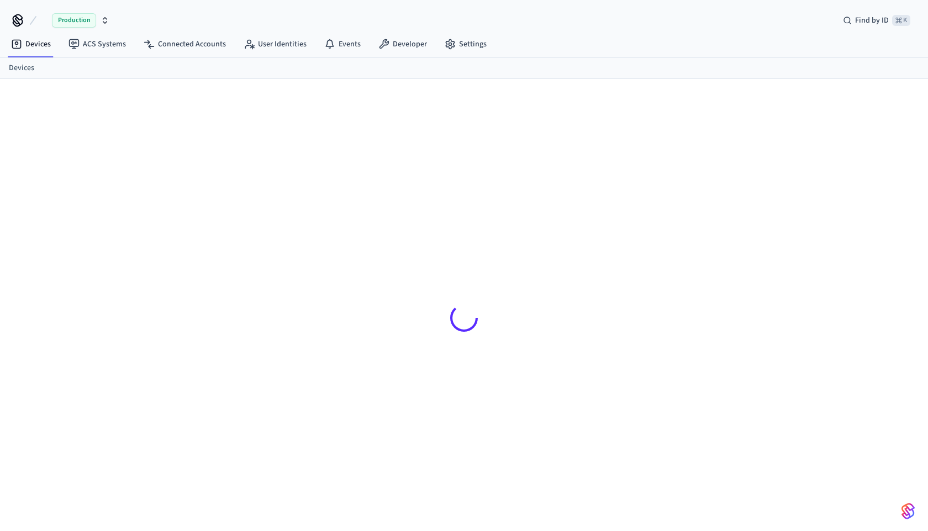
scroll to position [15, 0]
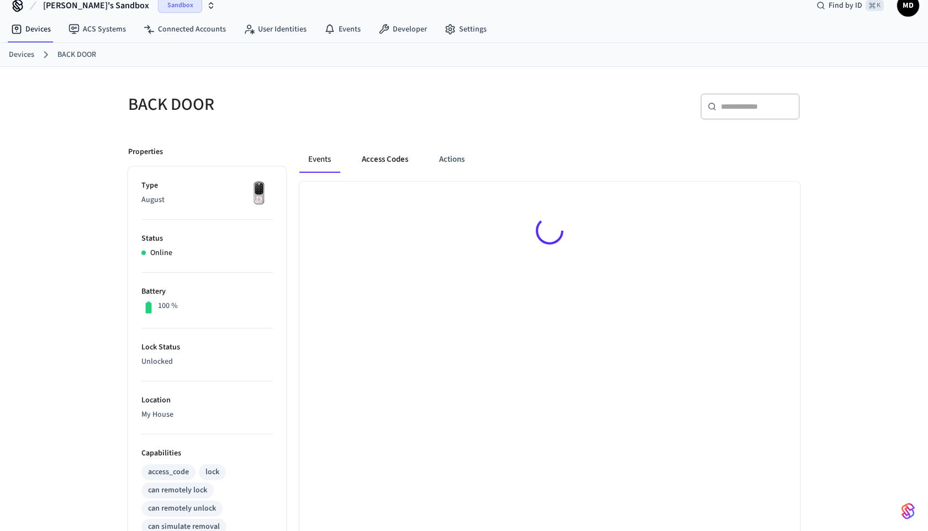
click at [378, 161] on button "Access Codes" at bounding box center [385, 159] width 64 height 27
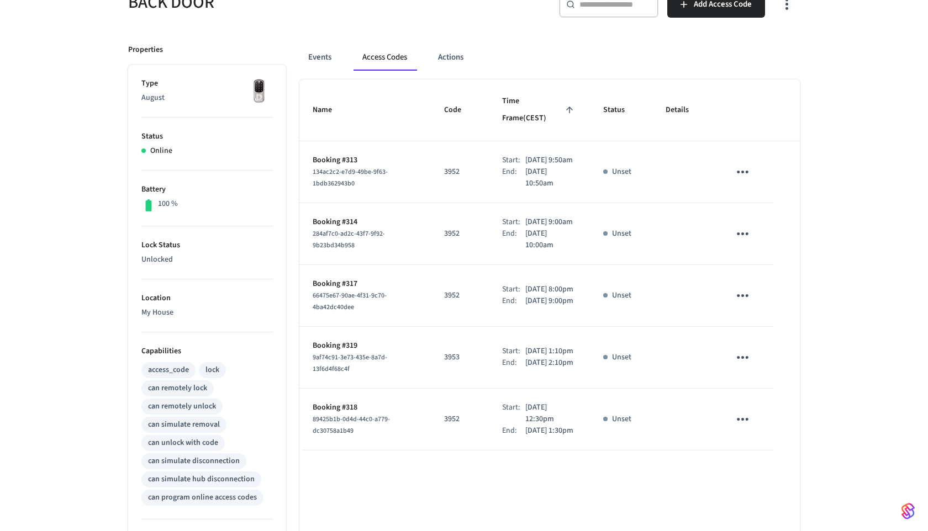
scroll to position [121, 0]
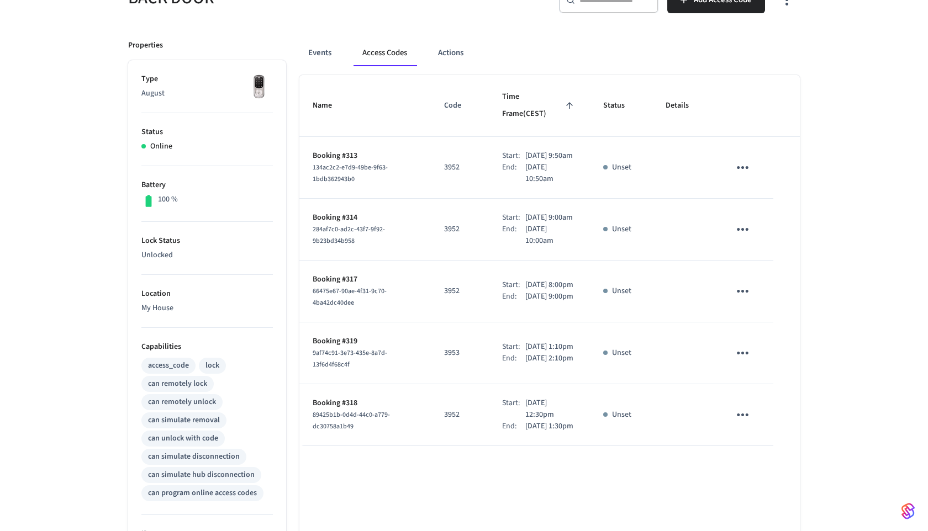
drag, startPoint x: 435, startPoint y: 97, endPoint x: 471, endPoint y: 101, distance: 36.2
click at [471, 101] on th "Code" at bounding box center [460, 106] width 58 height 62
drag, startPoint x: 410, startPoint y: 94, endPoint x: 517, endPoint y: 374, distance: 299.4
click at [514, 363] on table "Name Code Time Frame (CEST) Status Details Booking #313 134ac2c2-e7d9-49be-9f63…" at bounding box center [549, 260] width 500 height 371
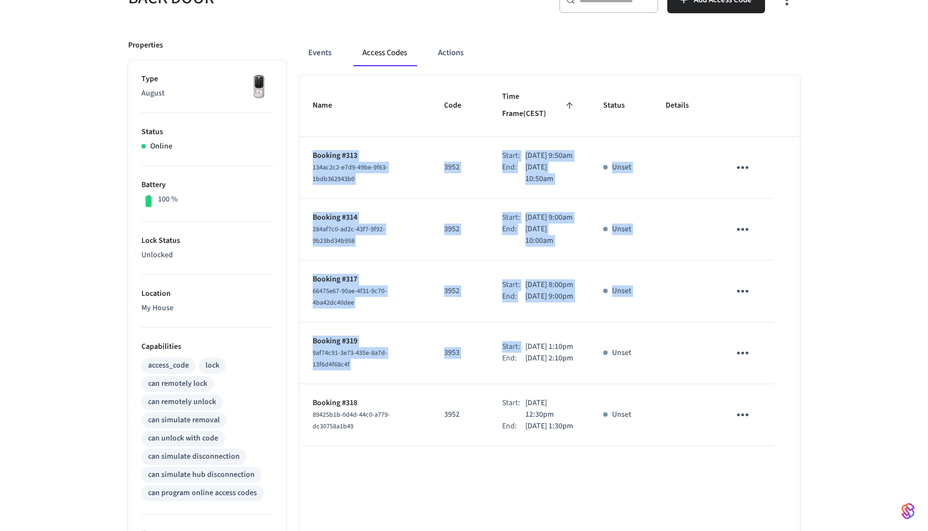
click at [474, 206] on td "3952" at bounding box center [460, 230] width 58 height 62
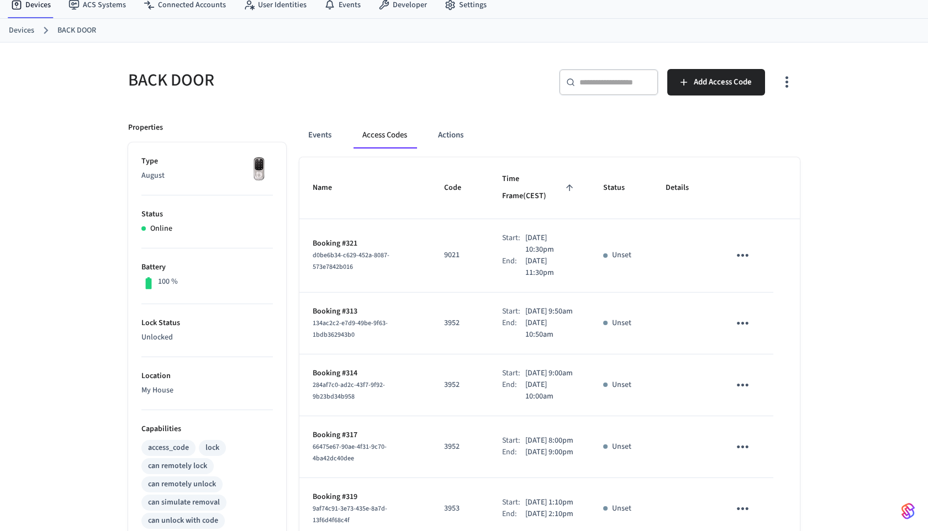
scroll to position [59, 0]
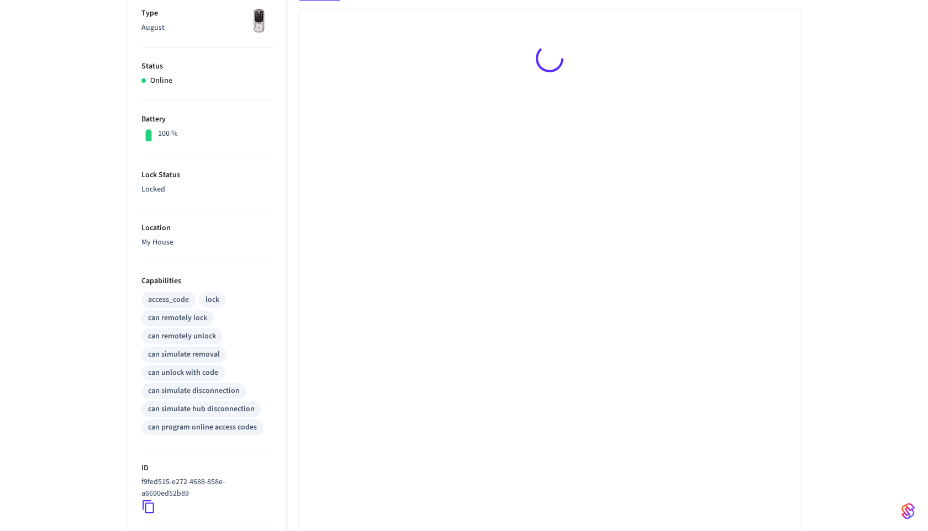
scroll to position [153, 0]
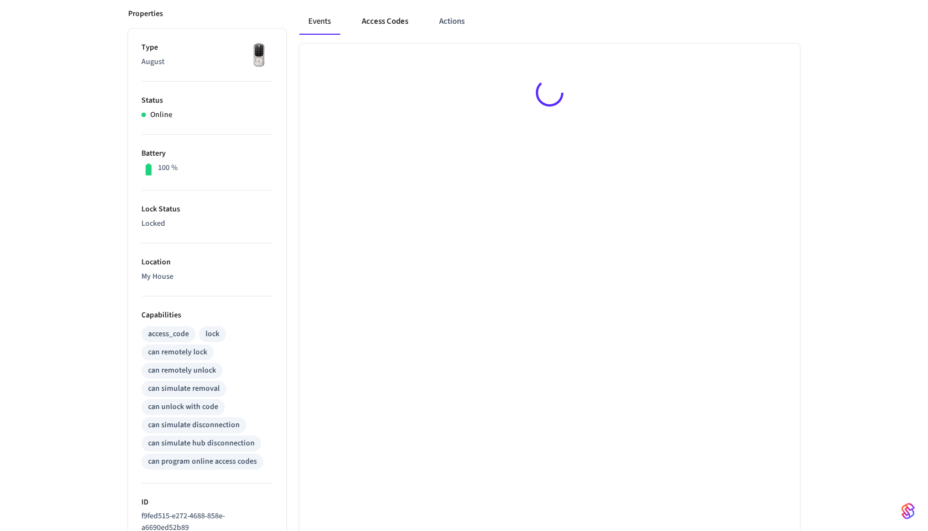
click at [384, 26] on button "Access Codes" at bounding box center [385, 21] width 64 height 27
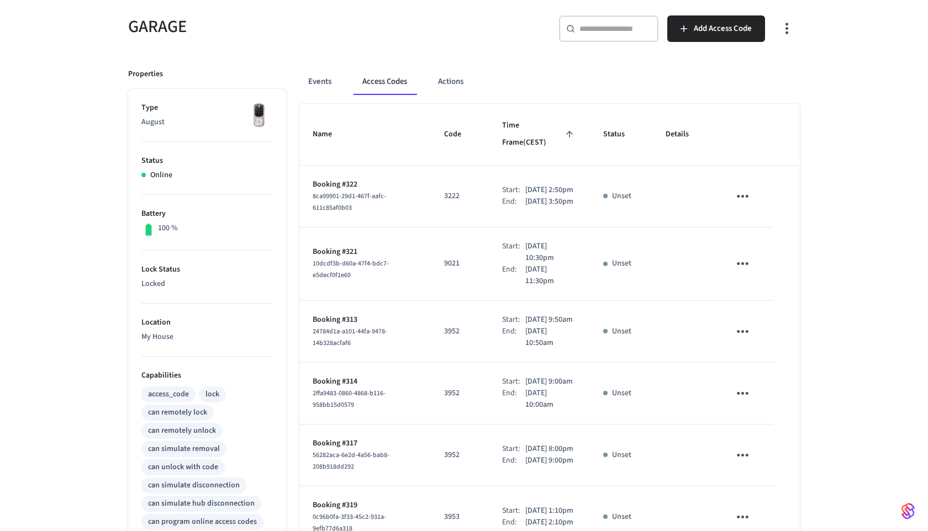
scroll to position [91, 0]
click at [388, 82] on button "Access Codes" at bounding box center [384, 83] width 62 height 27
click at [547, 135] on span "Time Frame (CEST)" at bounding box center [539, 136] width 74 height 35
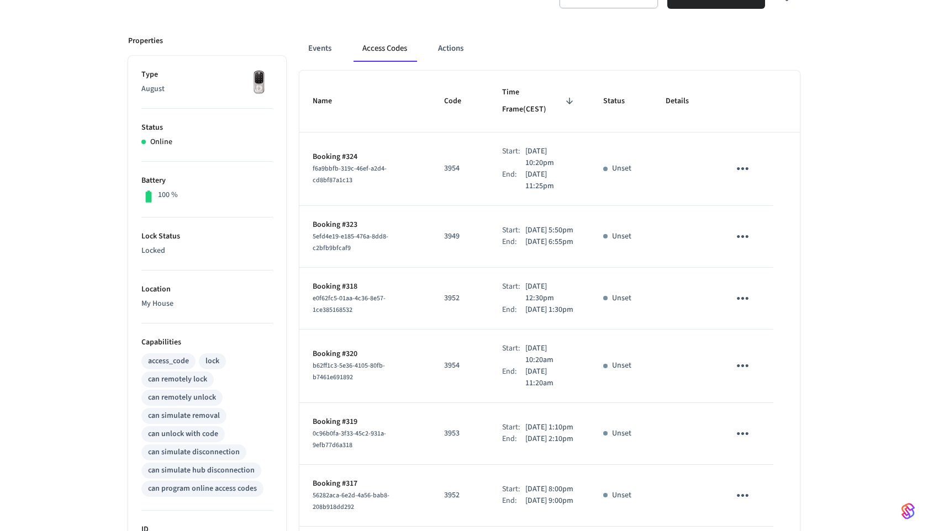
scroll to position [35, 0]
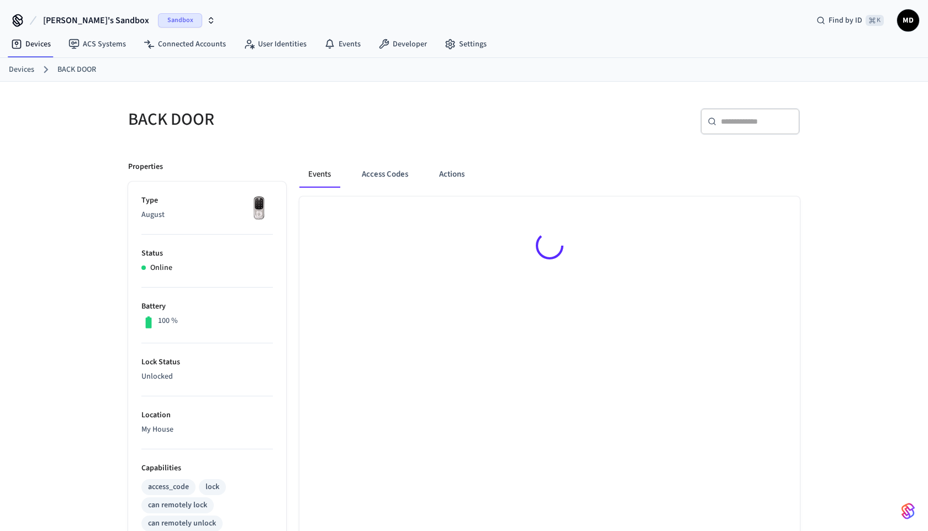
scroll to position [59, 0]
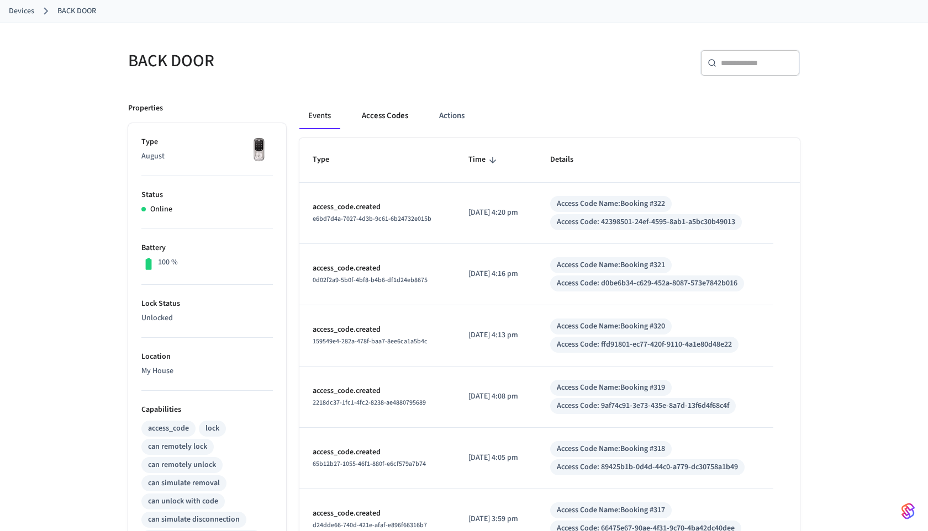
click at [371, 123] on button "Access Codes" at bounding box center [385, 116] width 64 height 27
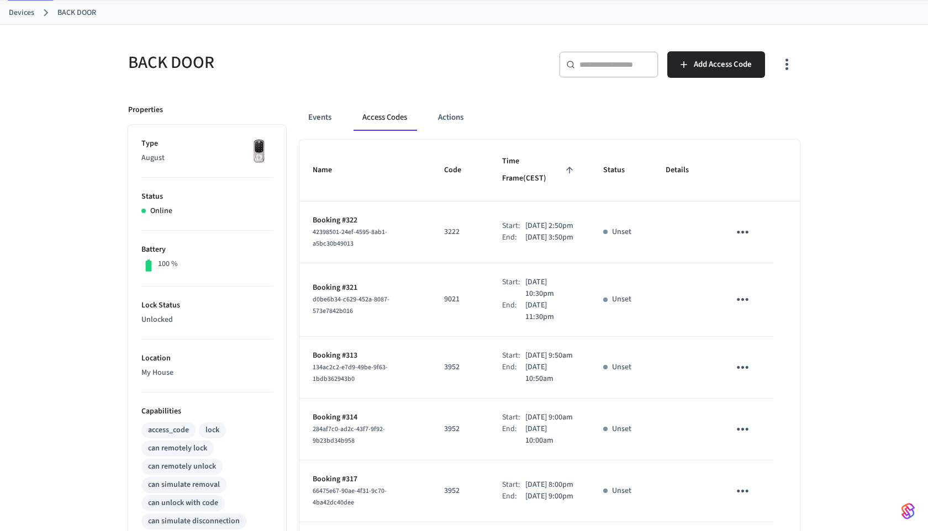
scroll to position [0, 0]
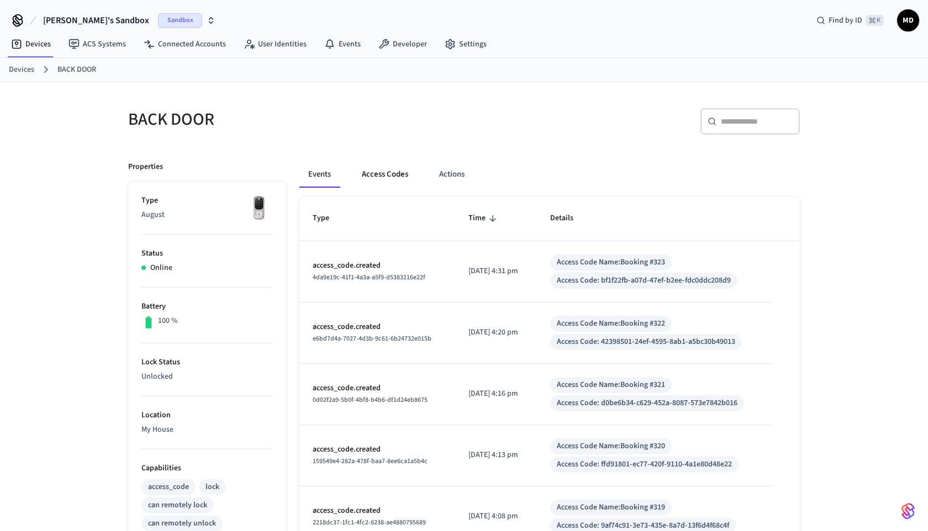
click at [366, 179] on button "Access Codes" at bounding box center [385, 174] width 64 height 27
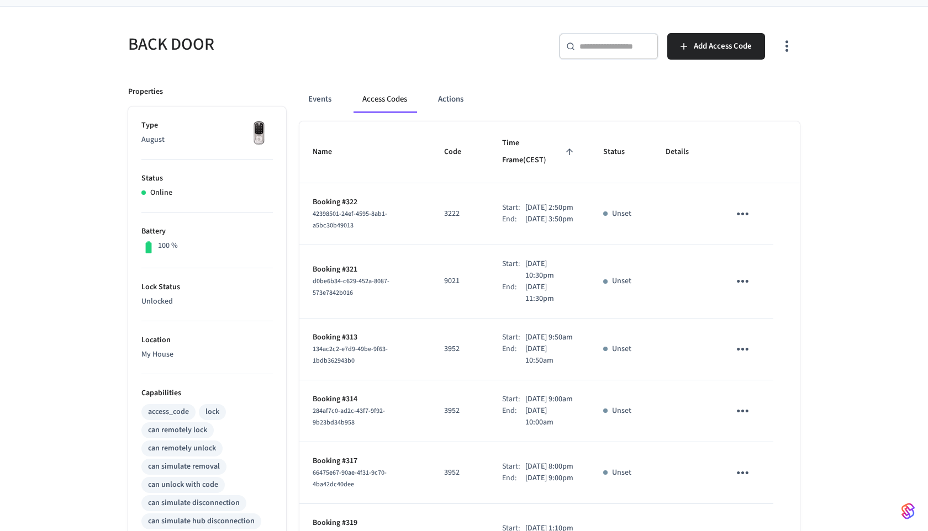
scroll to position [73, 0]
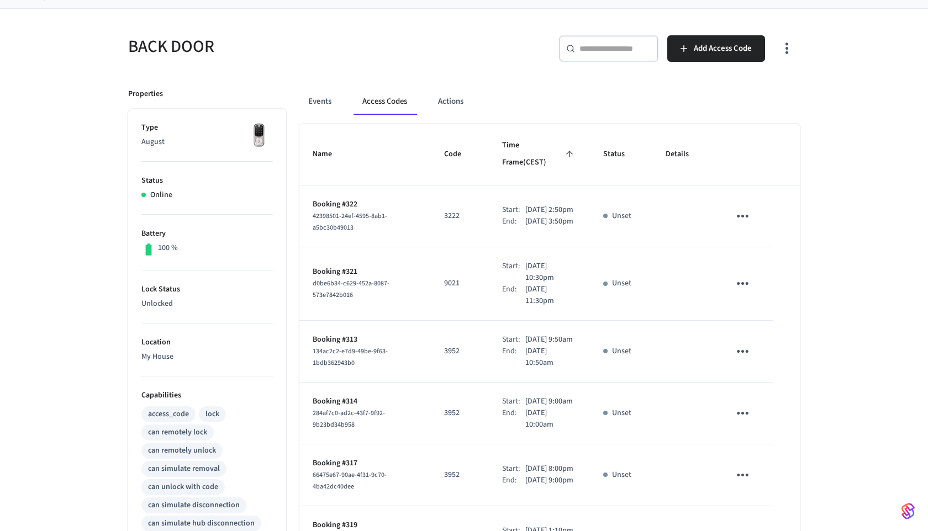
click at [563, 139] on span "Time Frame (CEST)" at bounding box center [539, 154] width 74 height 35
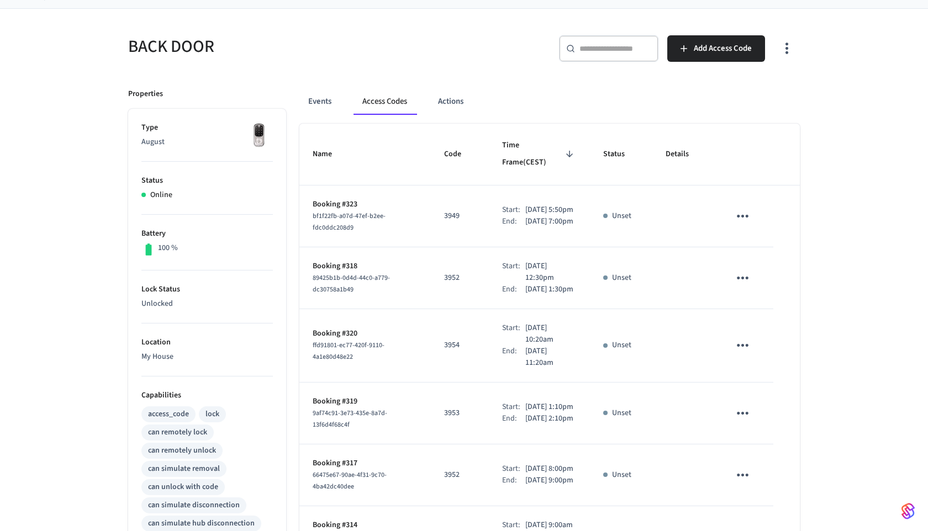
scroll to position [88, 0]
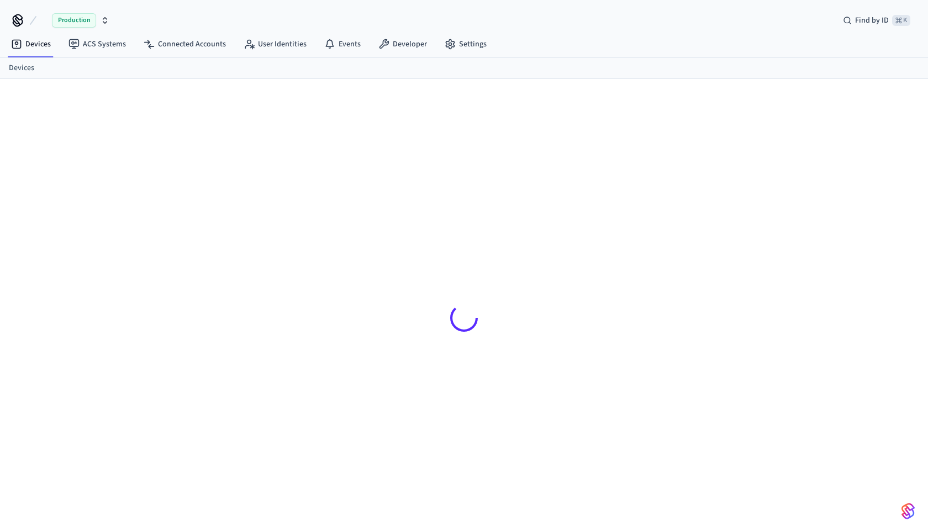
scroll to position [15, 0]
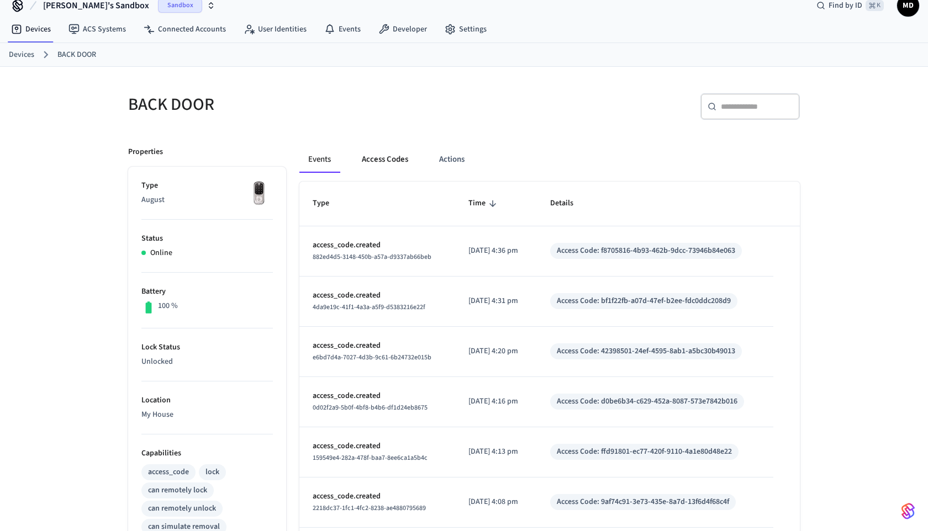
click at [398, 156] on button "Access Codes" at bounding box center [385, 159] width 64 height 27
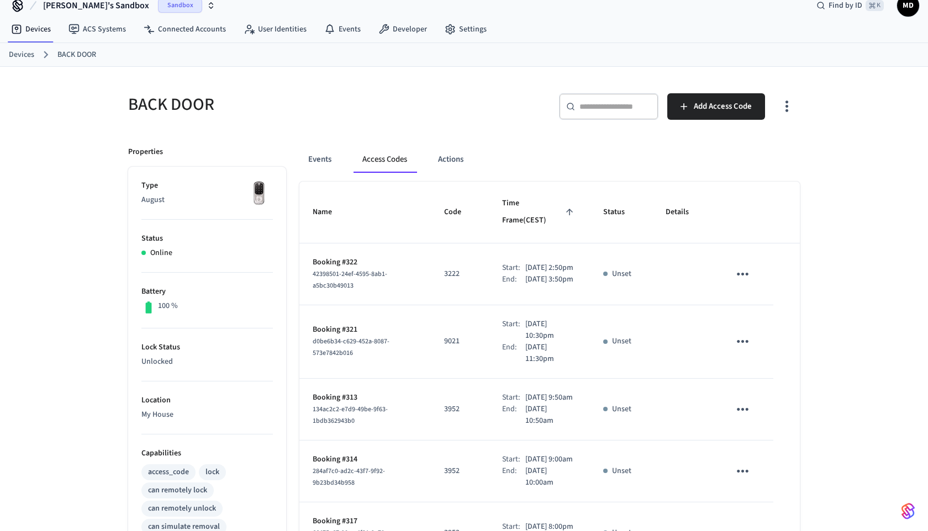
click at [547, 203] on span "Time Frame (CEST)" at bounding box center [539, 212] width 74 height 35
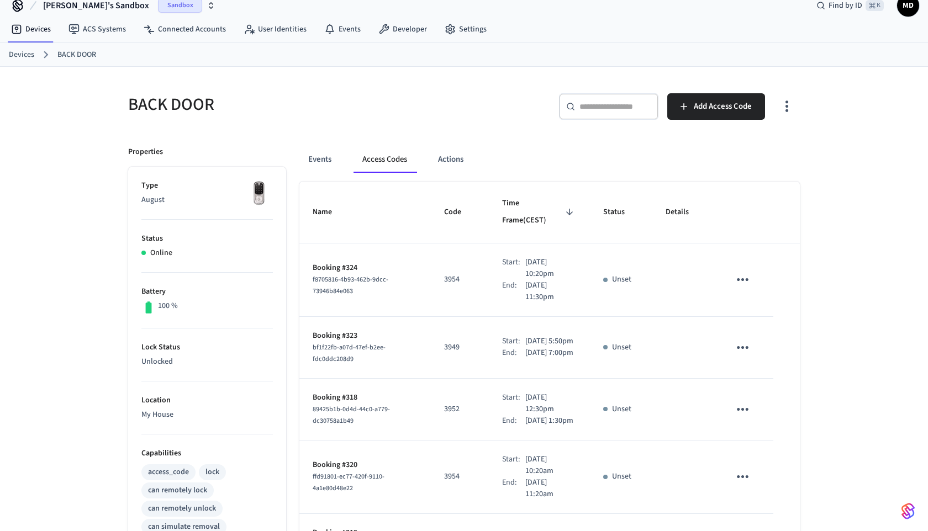
click at [408, 157] on button "Access Codes" at bounding box center [384, 159] width 62 height 27
click at [544, 195] on span "Time Frame (CEST)" at bounding box center [539, 212] width 74 height 35
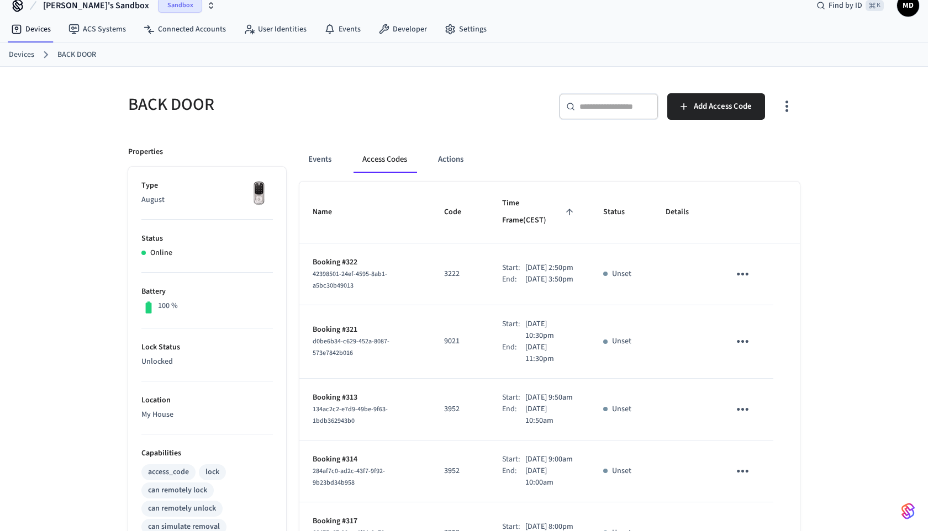
click at [543, 198] on span "Time Frame (CEST)" at bounding box center [539, 212] width 74 height 35
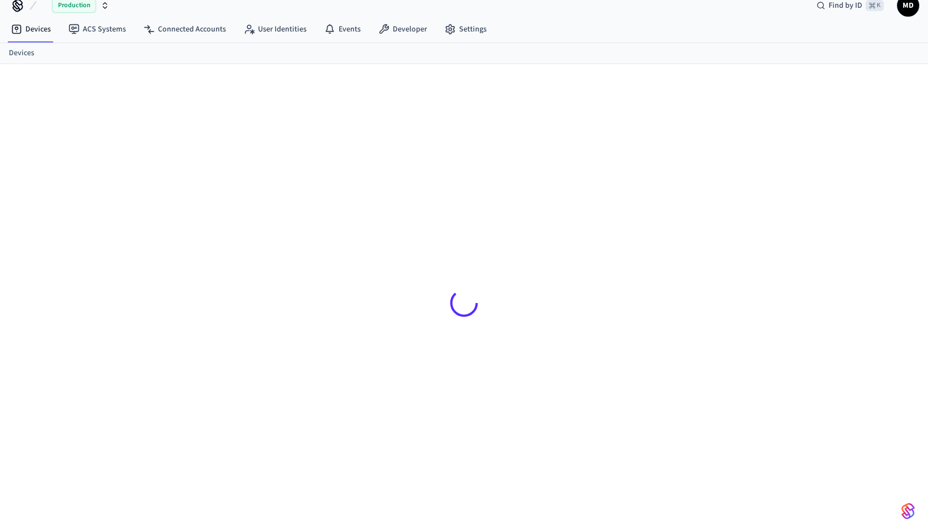
scroll to position [15, 0]
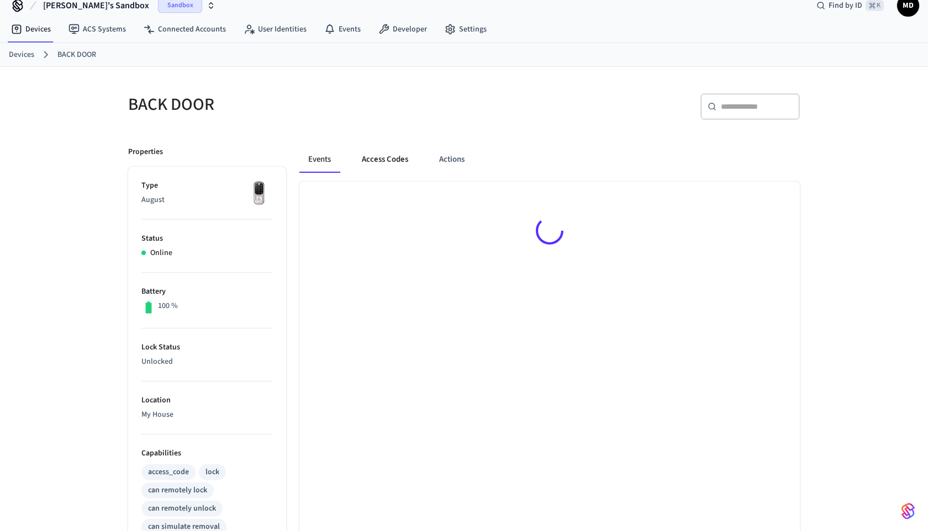
click at [394, 160] on button "Access Codes" at bounding box center [385, 159] width 64 height 27
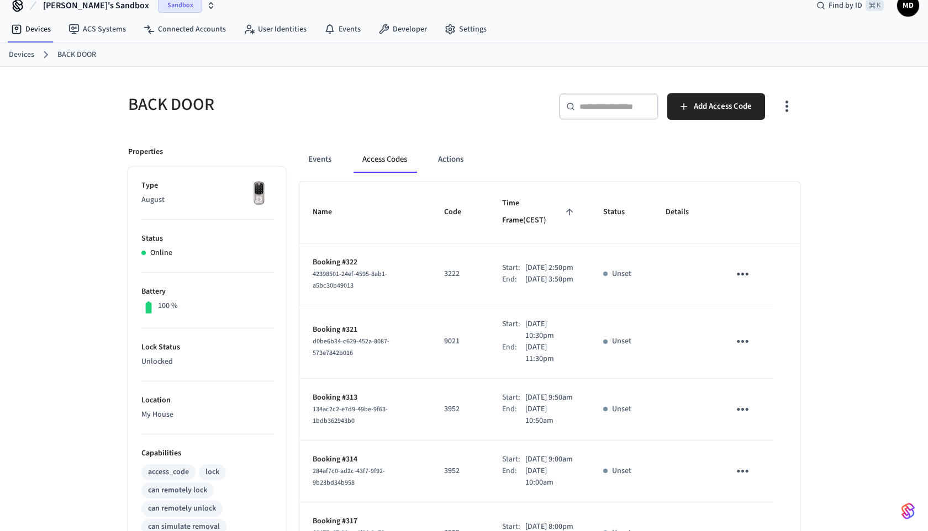
click at [563, 214] on th "Time Frame (CEST)" at bounding box center [539, 213] width 101 height 62
click at [563, 209] on span "Time Frame (CEST)" at bounding box center [539, 212] width 74 height 35
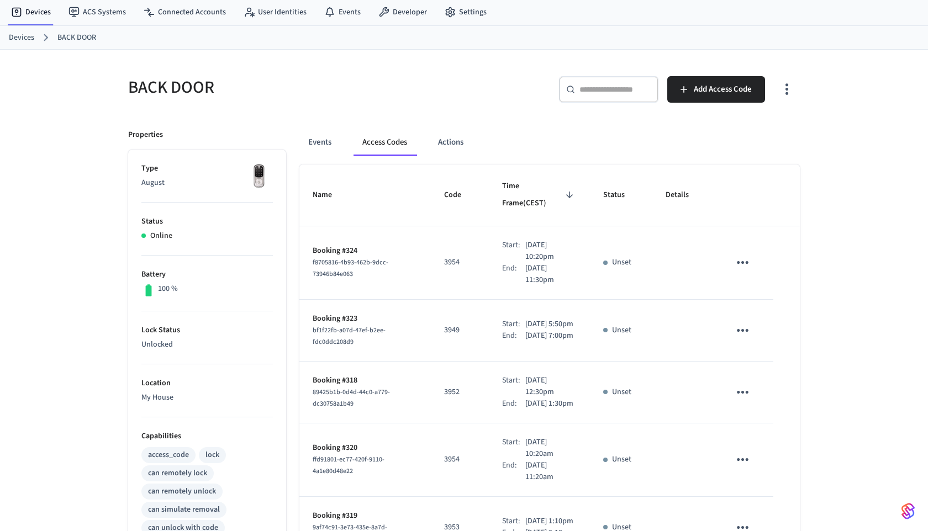
scroll to position [31, 0]
click at [335, 157] on div "Events Access Codes Actions" at bounding box center [549, 147] width 500 height 35
click at [337, 151] on button "Events" at bounding box center [319, 143] width 41 height 27
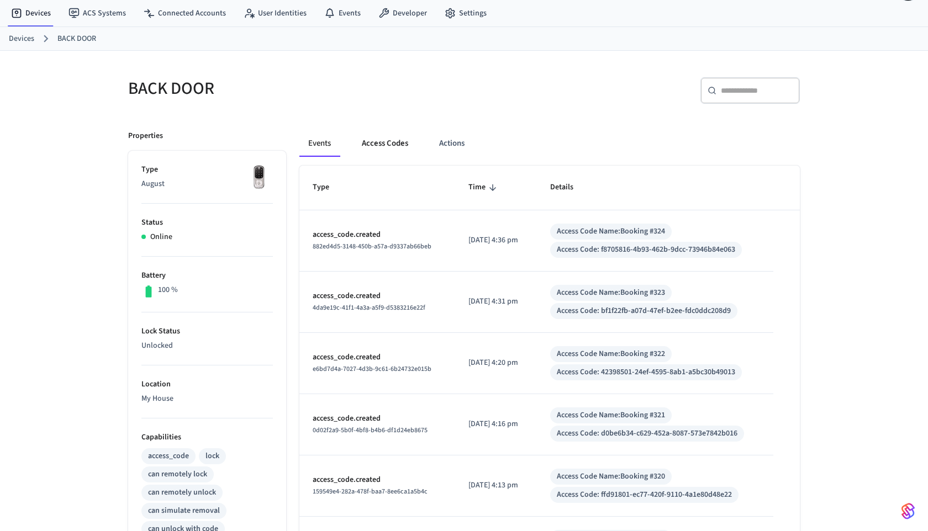
click at [383, 153] on button "Access Codes" at bounding box center [385, 143] width 64 height 27
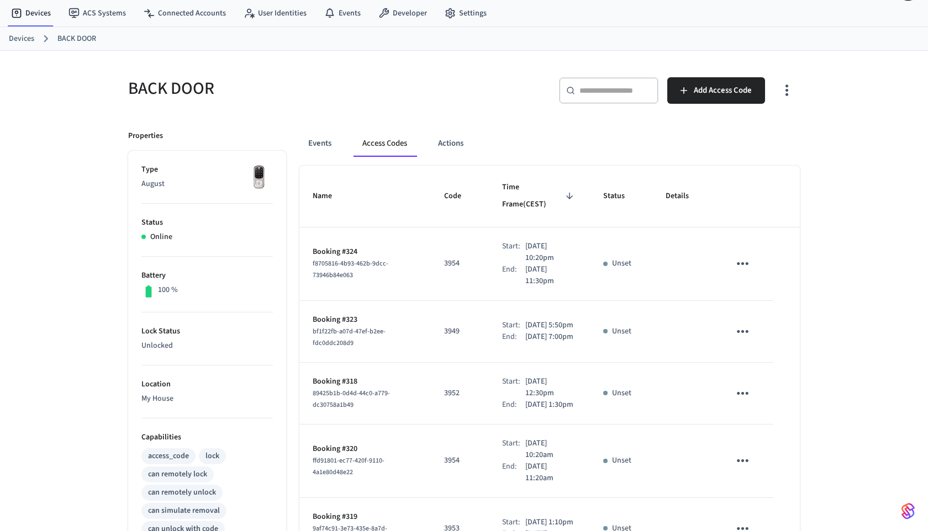
click at [539, 193] on span "Time Frame (CEST)" at bounding box center [539, 196] width 74 height 35
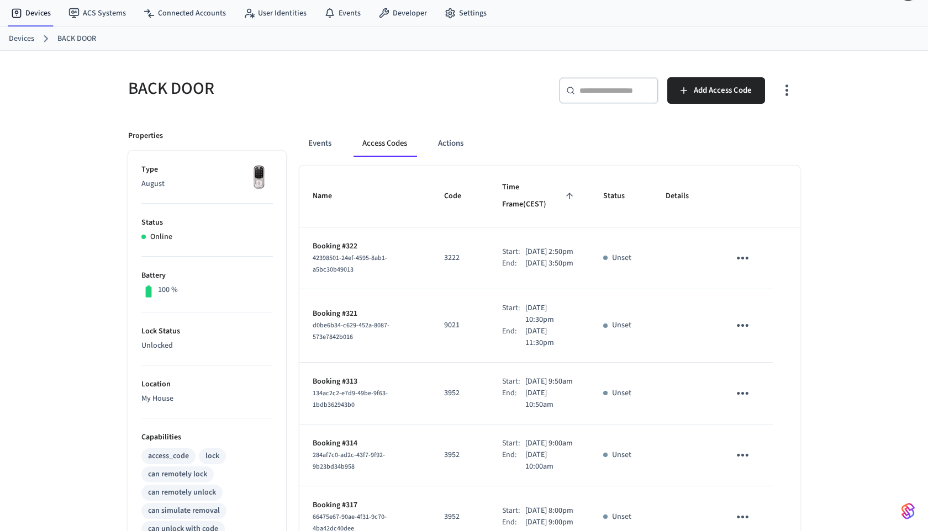
click at [539, 192] on span "Time Frame (CEST)" at bounding box center [539, 196] width 74 height 35
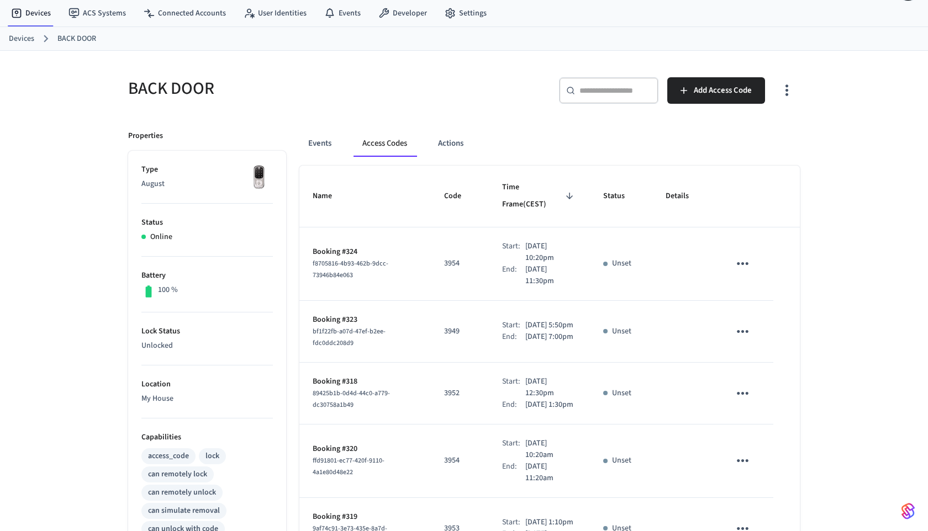
scroll to position [22, 0]
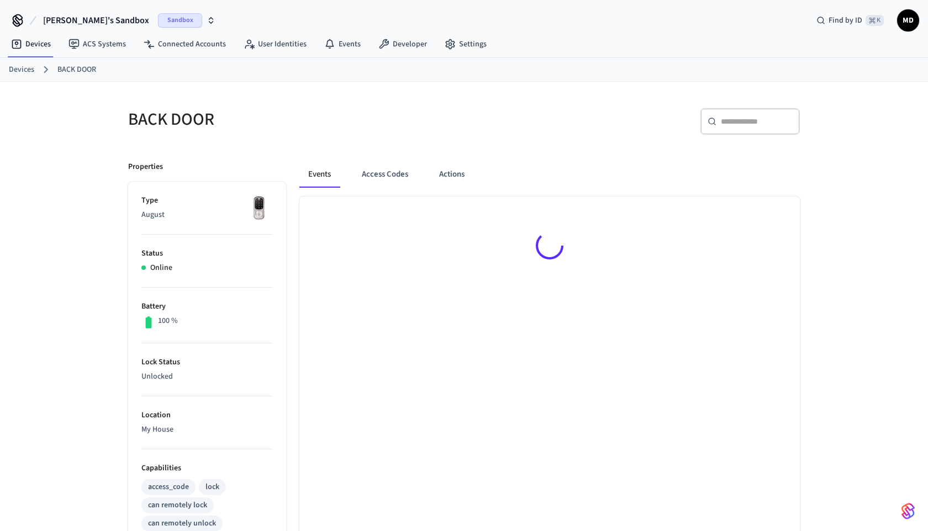
scroll to position [22, 0]
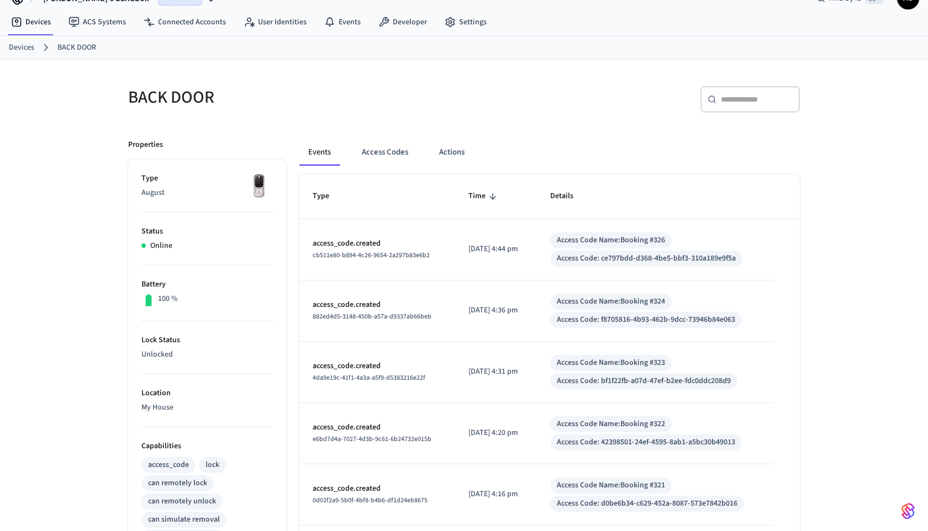
click at [488, 194] on icon "sticky table" at bounding box center [493, 197] width 10 height 10
click at [392, 156] on button "Access Codes" at bounding box center [385, 152] width 64 height 27
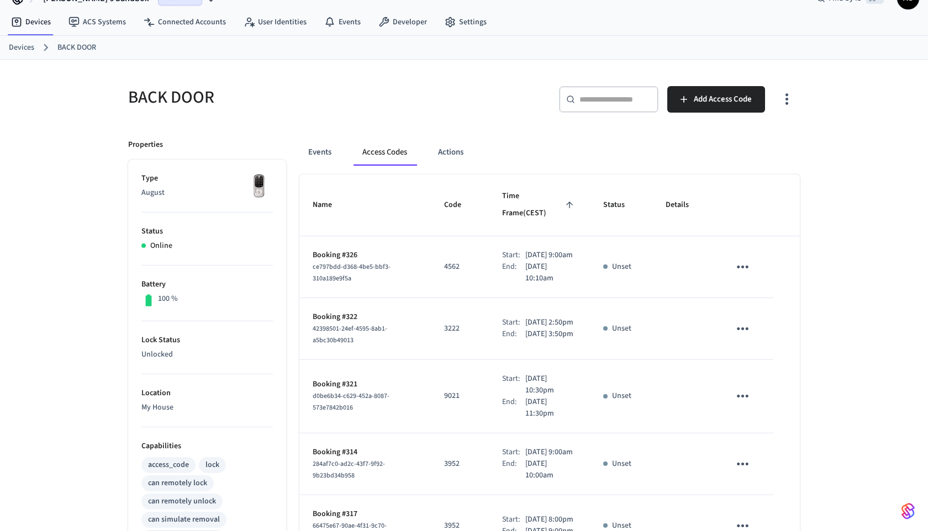
click at [554, 191] on span "Time Frame (CEST)" at bounding box center [539, 205] width 74 height 35
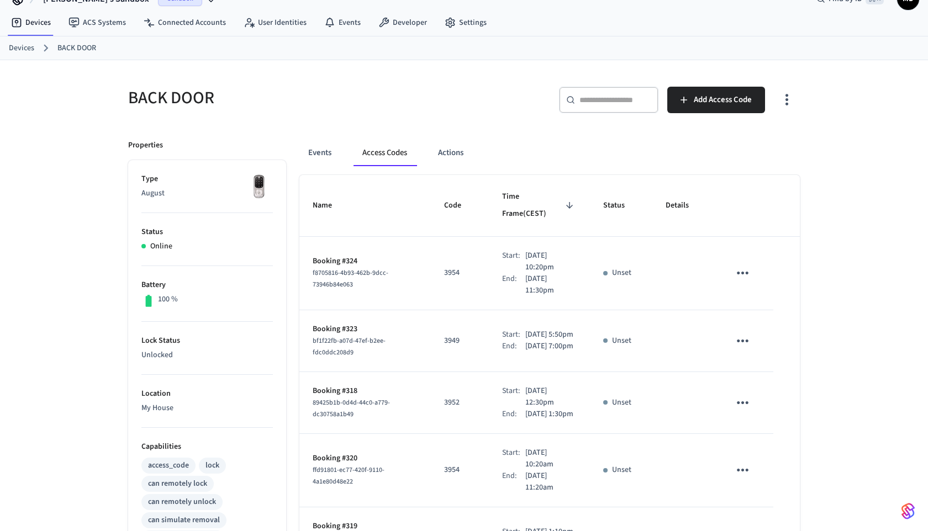
scroll to position [19, 0]
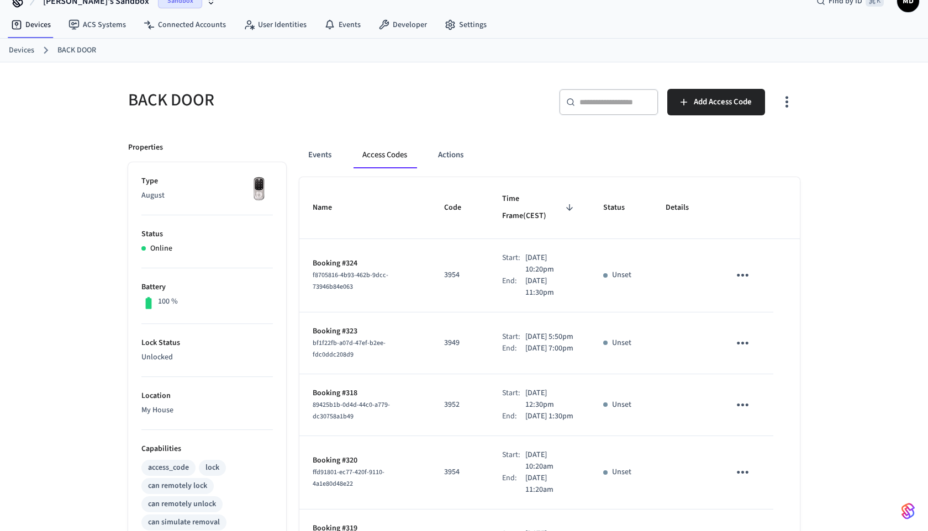
click at [539, 206] on span "Time Frame (CEST)" at bounding box center [539, 208] width 74 height 35
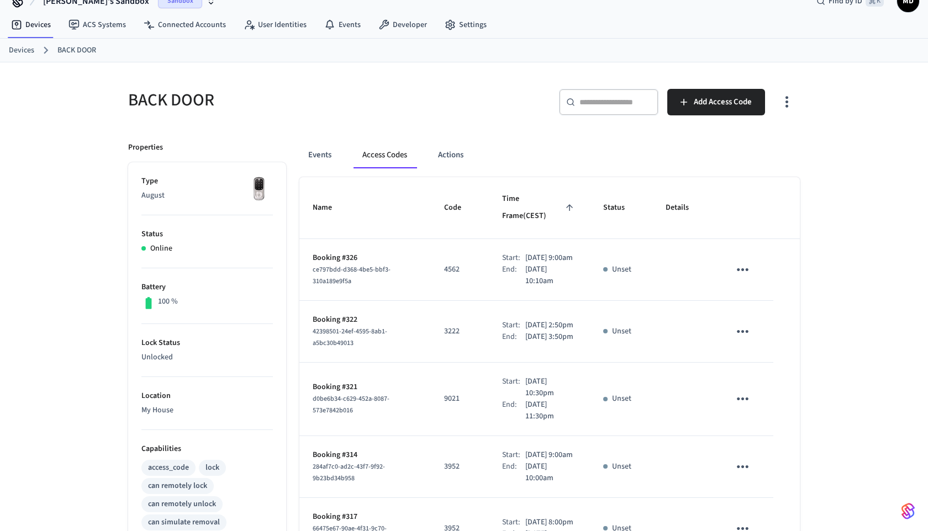
click at [539, 205] on span "Time Frame (CEST)" at bounding box center [539, 208] width 74 height 35
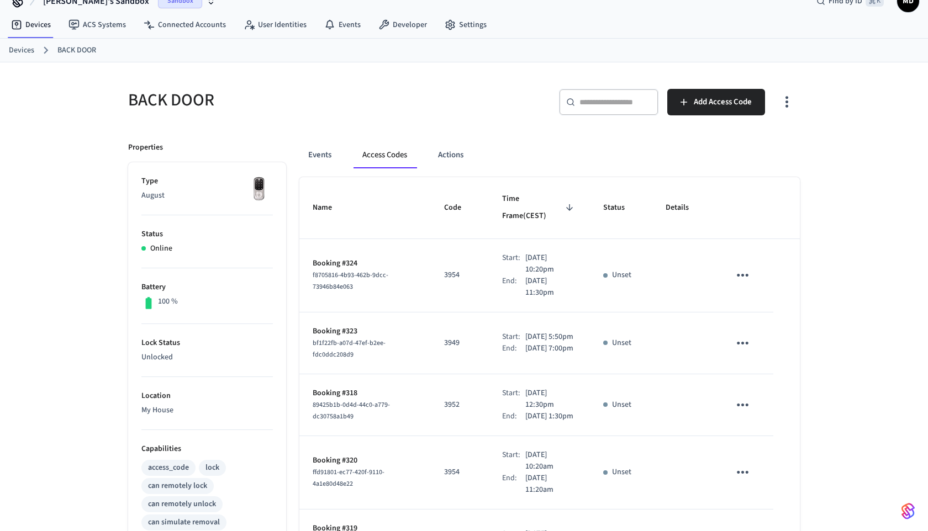
click at [539, 205] on span "Time Frame (CEST)" at bounding box center [539, 208] width 74 height 35
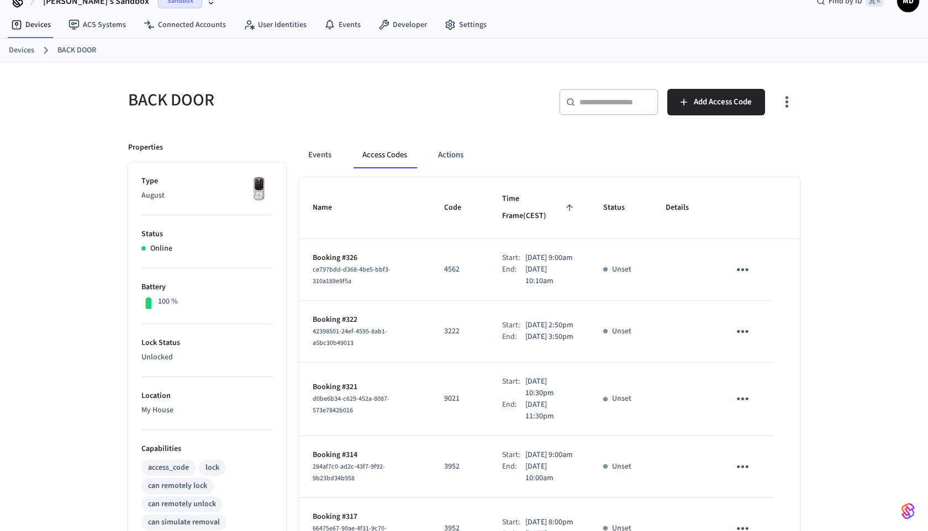
click at [548, 198] on span "Time Frame (CEST)" at bounding box center [539, 208] width 74 height 35
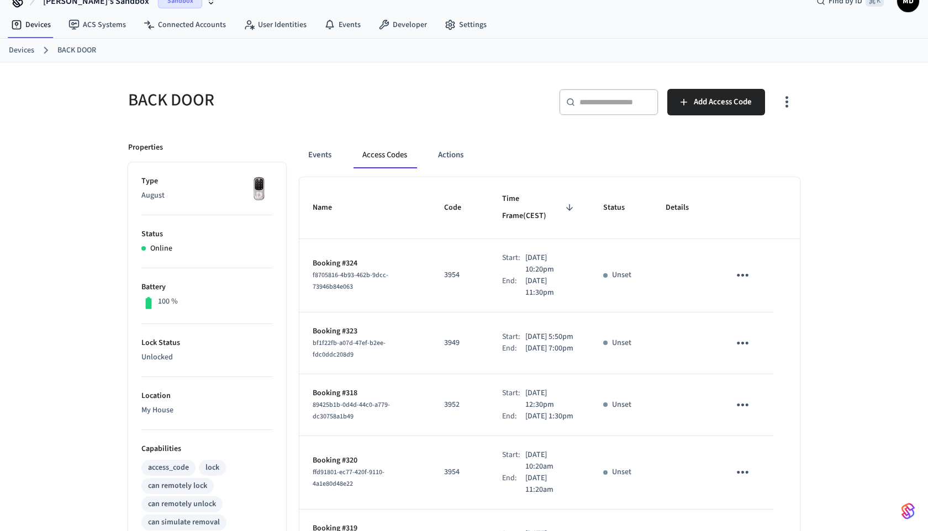
scroll to position [9, 0]
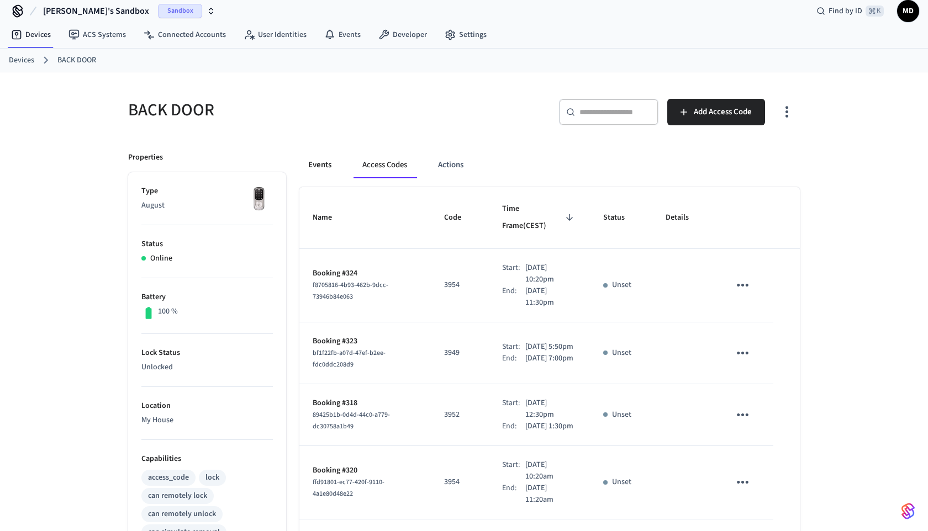
click at [320, 172] on button "Events" at bounding box center [319, 165] width 41 height 27
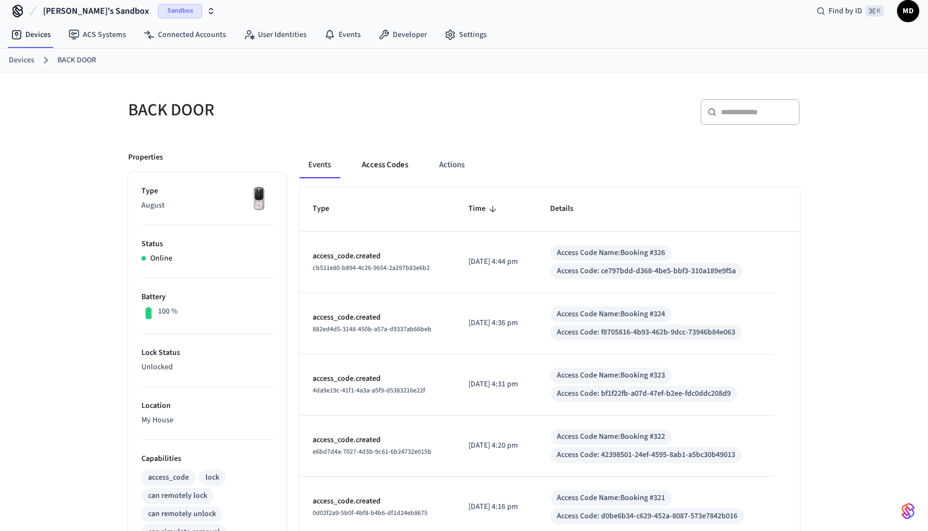
click at [378, 172] on button "Access Codes" at bounding box center [385, 165] width 64 height 27
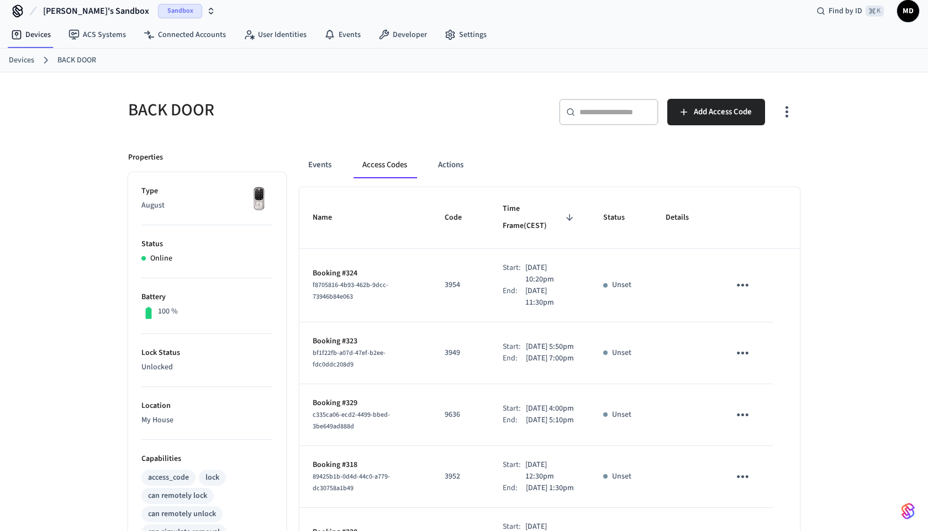
click at [550, 210] on span "Time Frame (CEST)" at bounding box center [540, 217] width 74 height 35
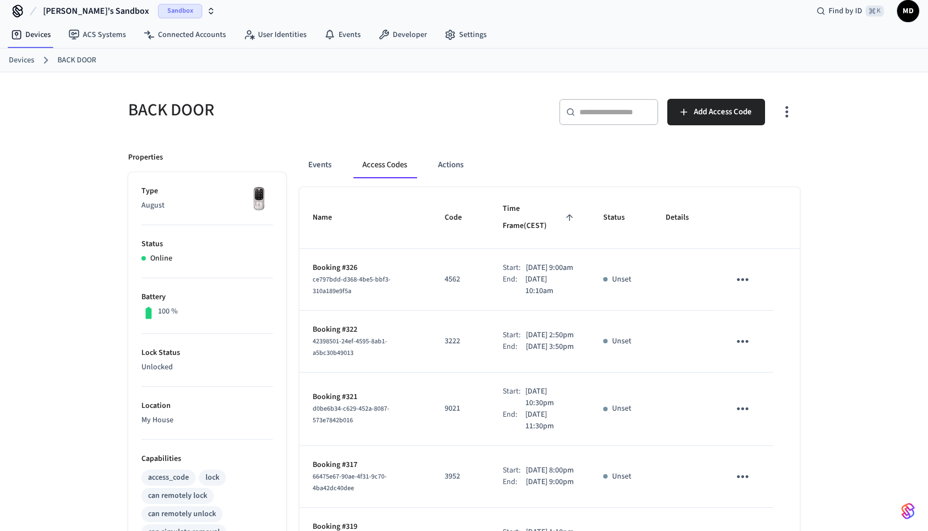
click at [554, 210] on span "Time Frame (CEST)" at bounding box center [540, 217] width 74 height 35
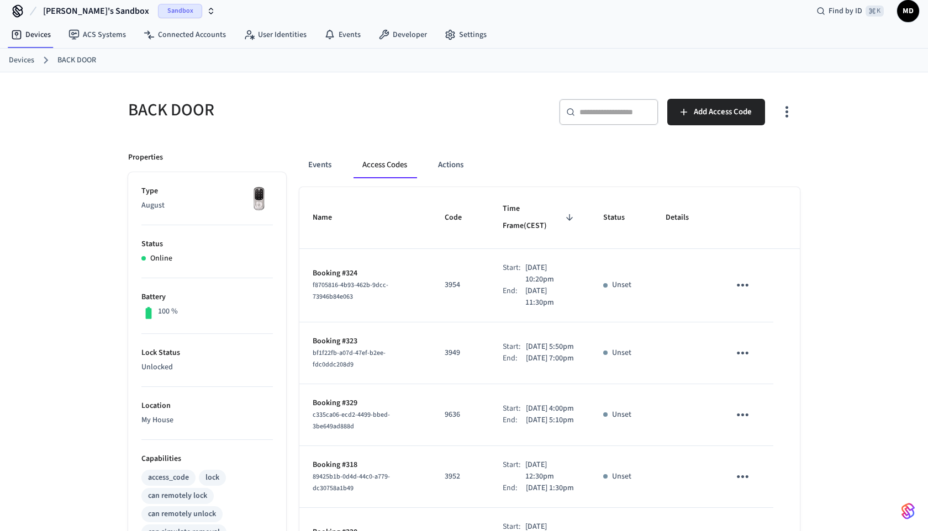
click at [554, 210] on span "Time Frame (CEST)" at bounding box center [540, 217] width 74 height 35
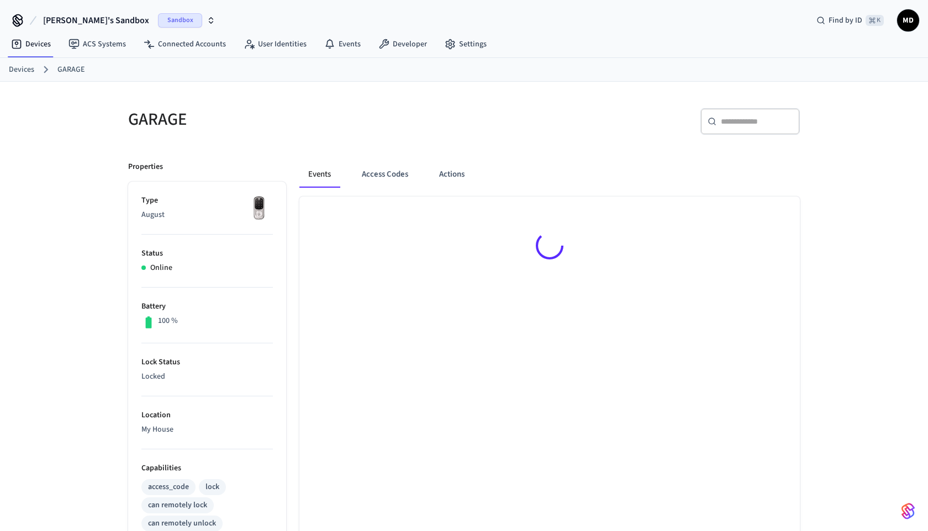
scroll to position [35, 0]
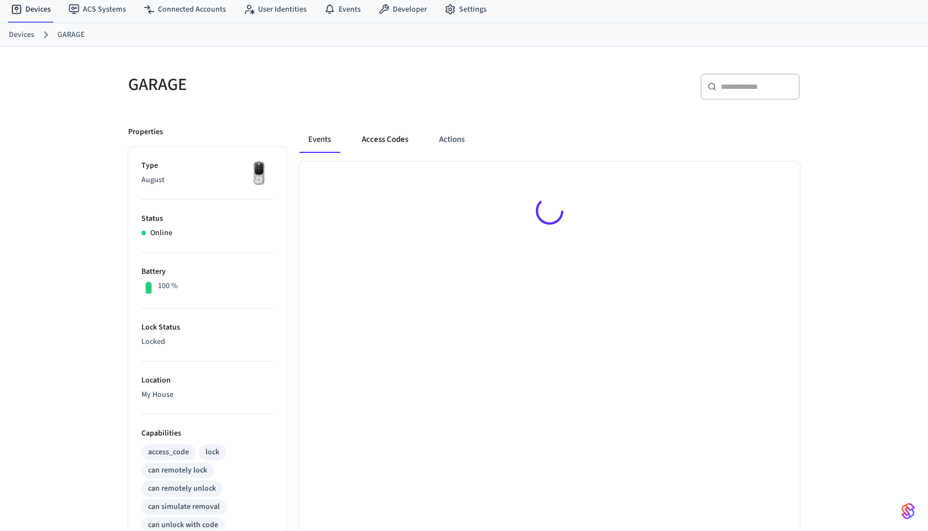
click at [389, 137] on button "Access Codes" at bounding box center [385, 139] width 64 height 27
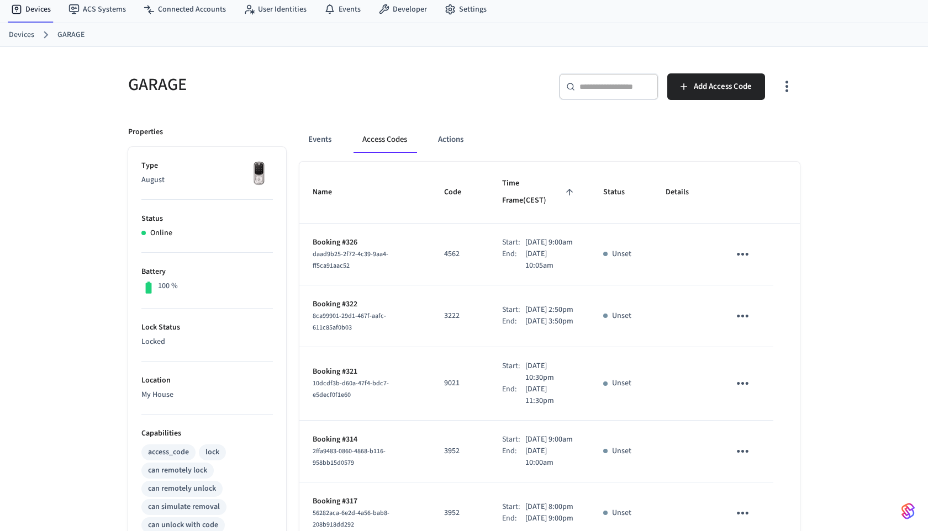
click at [564, 187] on icon "sticky table" at bounding box center [569, 192] width 10 height 10
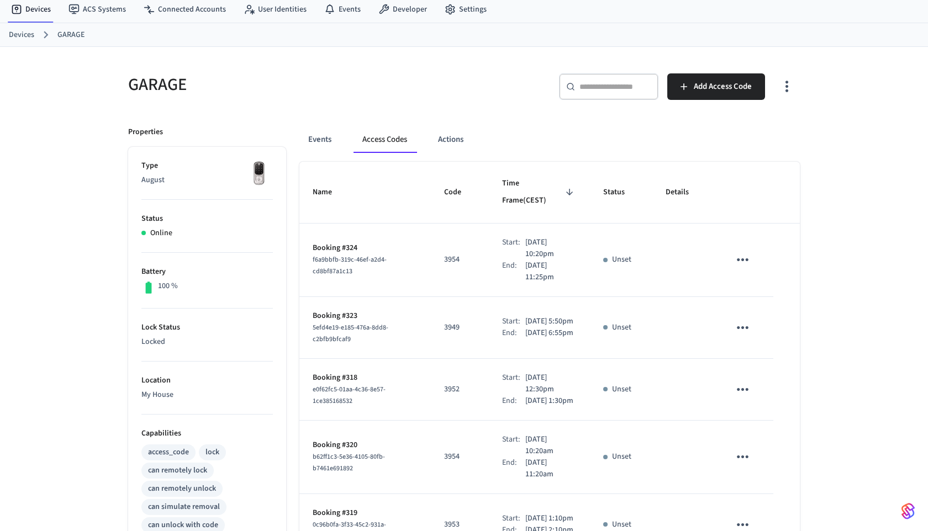
click at [564, 187] on icon "sticky table" at bounding box center [569, 192] width 10 height 10
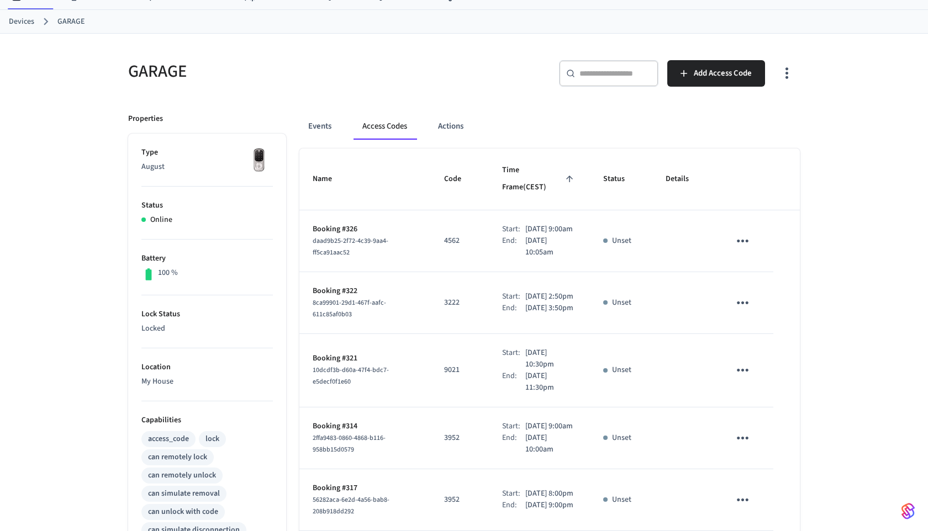
scroll to position [49, 0]
click at [548, 166] on span "Time Frame (CEST)" at bounding box center [539, 178] width 74 height 35
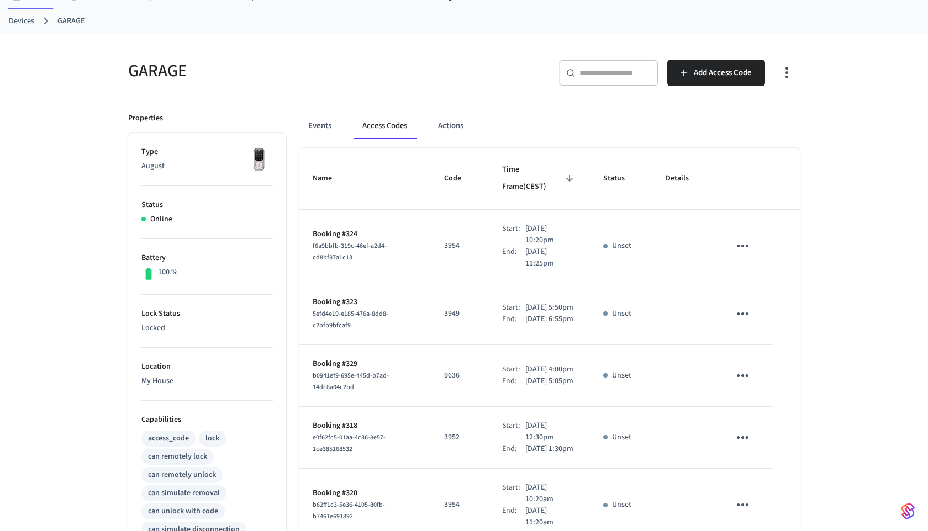
click at [548, 167] on span "Time Frame (CEST)" at bounding box center [539, 178] width 74 height 35
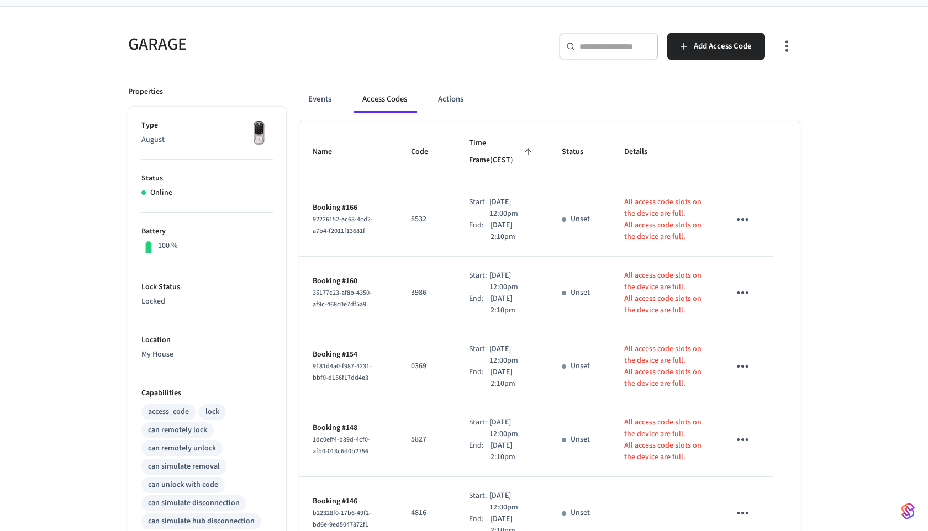
scroll to position [50, 0]
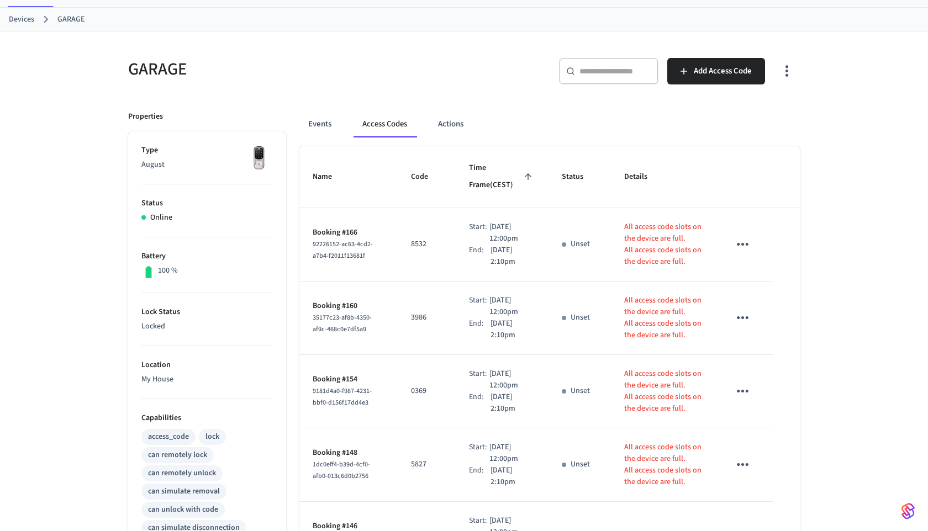
click at [526, 174] on icon "sticky table" at bounding box center [528, 177] width 10 height 10
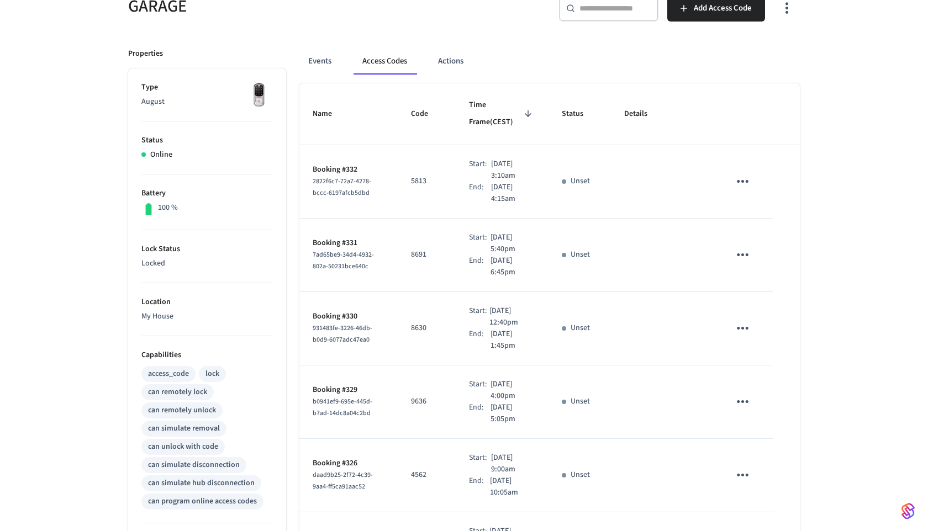
scroll to position [108, 0]
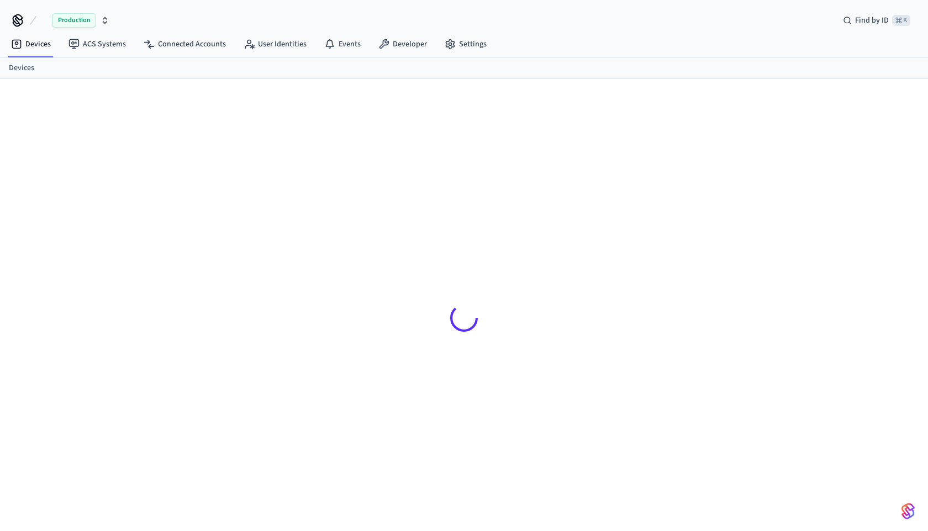
scroll to position [9, 0]
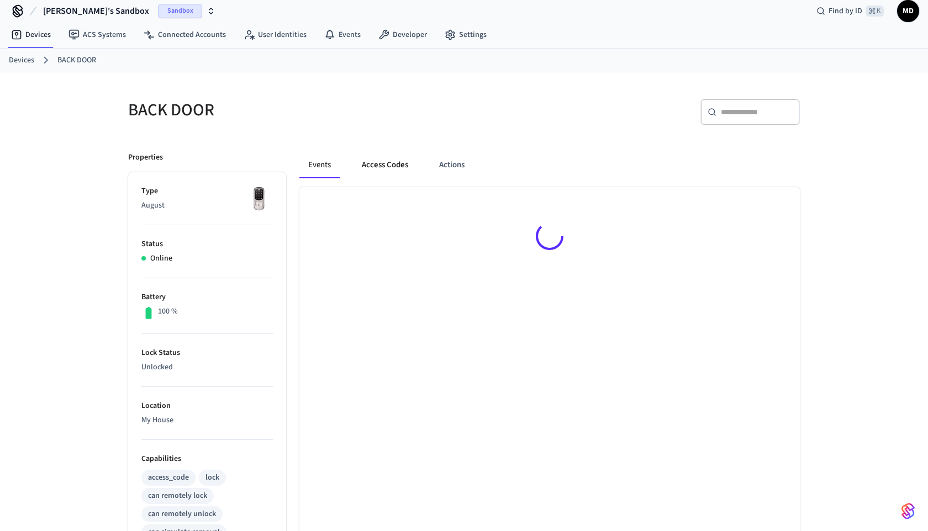
click at [403, 164] on button "Access Codes" at bounding box center [385, 165] width 64 height 27
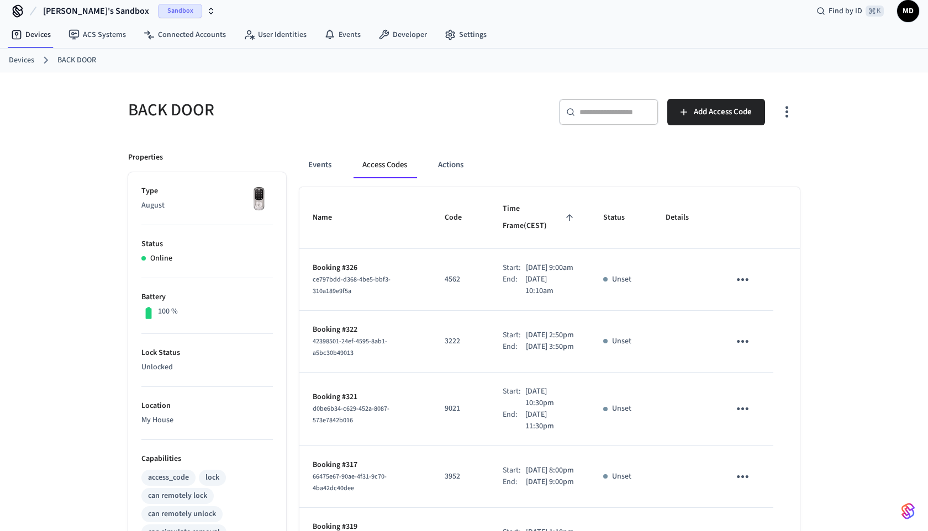
click at [564, 215] on span "Time Frame (CEST)" at bounding box center [540, 217] width 74 height 35
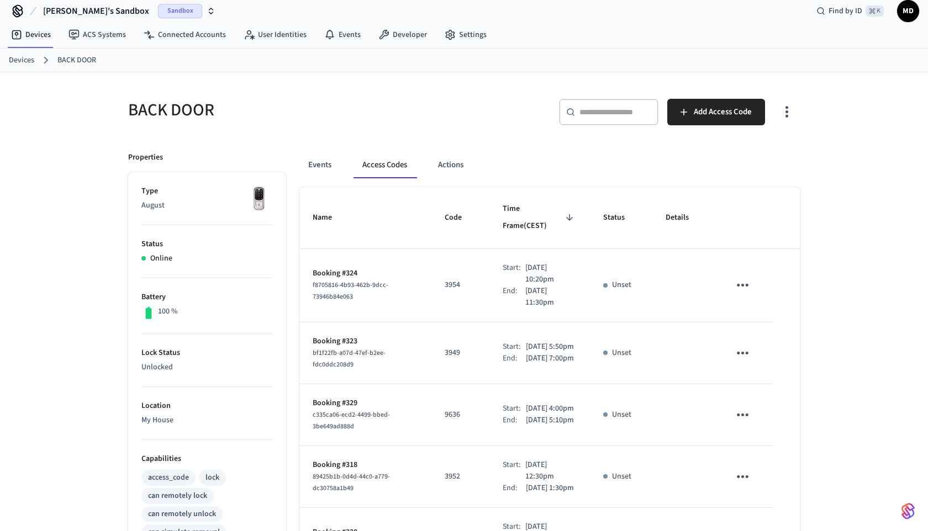
click at [565, 215] on span "Time Frame (CEST)" at bounding box center [540, 217] width 74 height 35
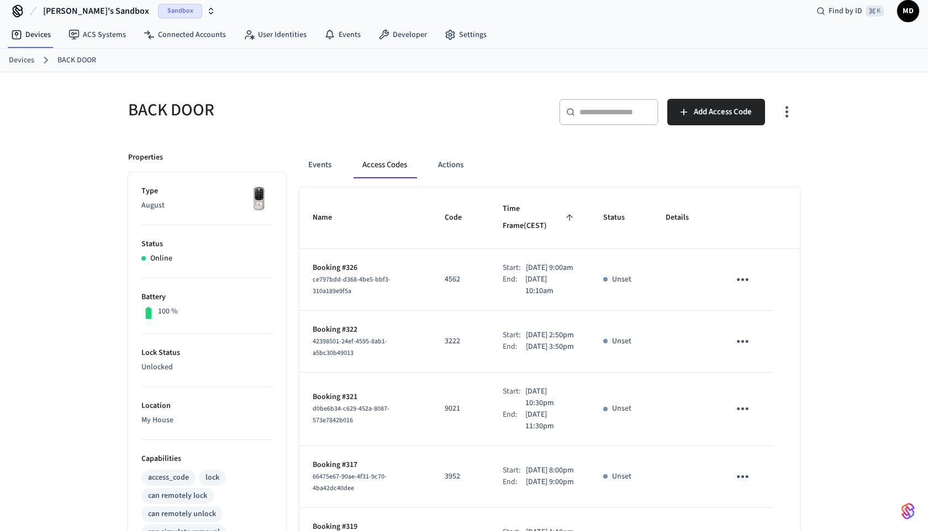
click at [402, 184] on div "Events Access Codes Actions" at bounding box center [549, 169] width 500 height 35
click at [402, 172] on button "Access Codes" at bounding box center [384, 165] width 62 height 27
click at [564, 213] on icon "sticky table" at bounding box center [569, 218] width 10 height 10
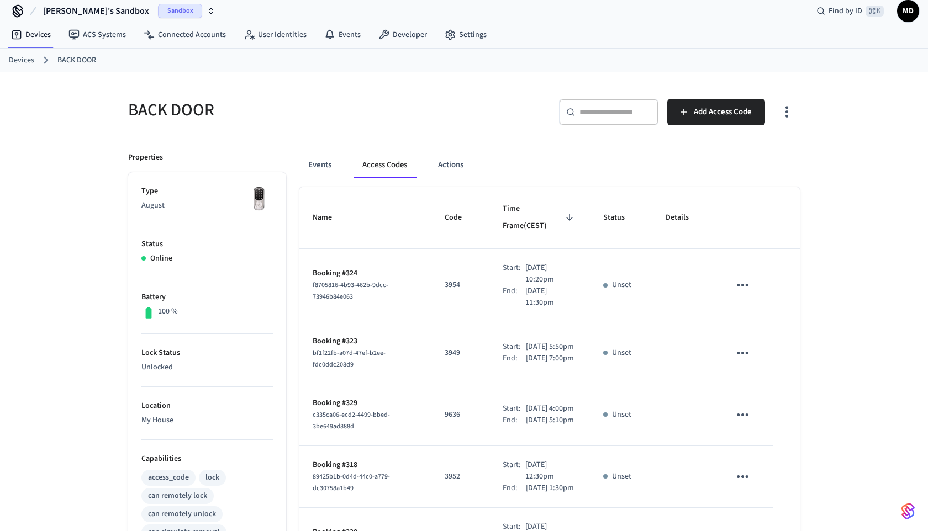
click at [564, 213] on icon "sticky table" at bounding box center [569, 218] width 10 height 10
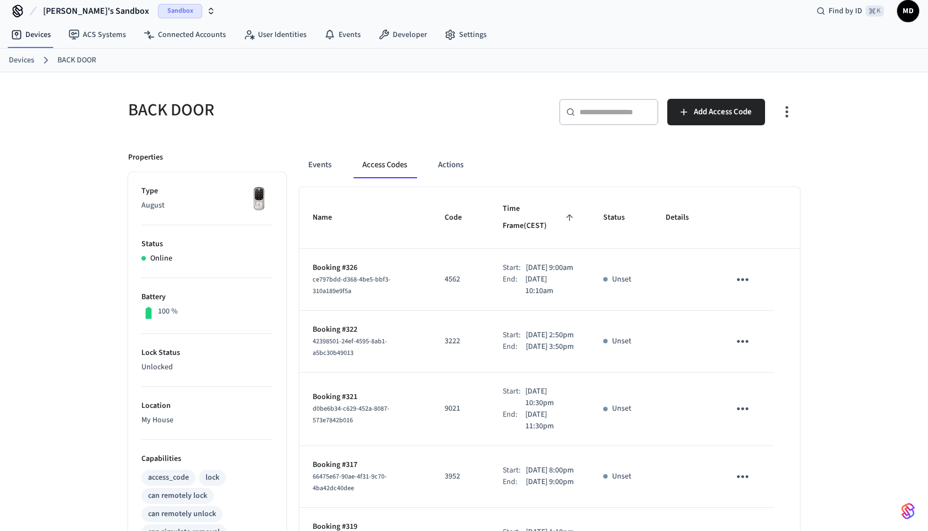
click at [564, 213] on icon "sticky table" at bounding box center [569, 218] width 10 height 10
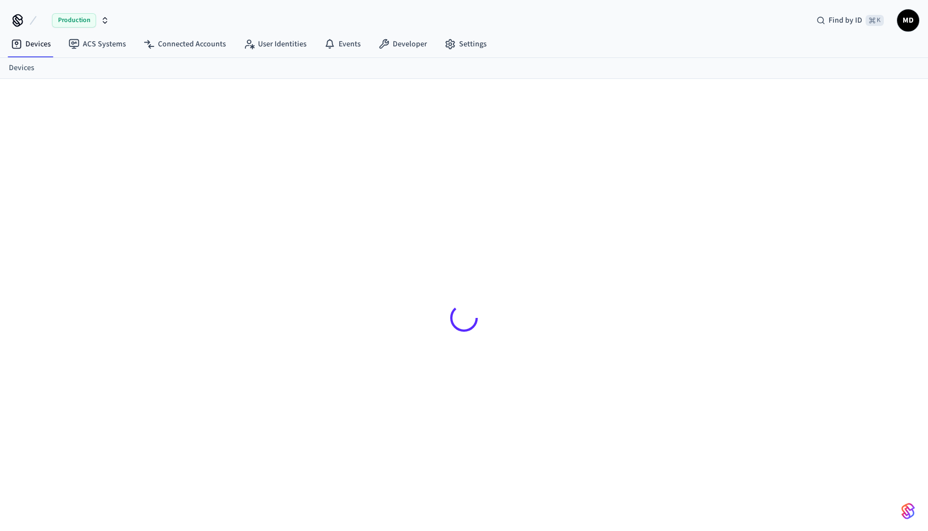
scroll to position [9, 0]
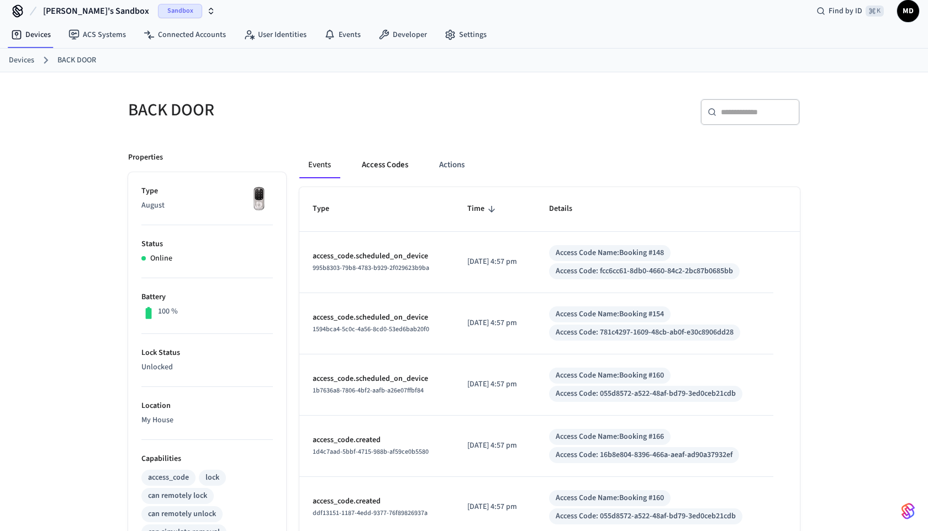
click at [396, 173] on button "Access Codes" at bounding box center [385, 165] width 64 height 27
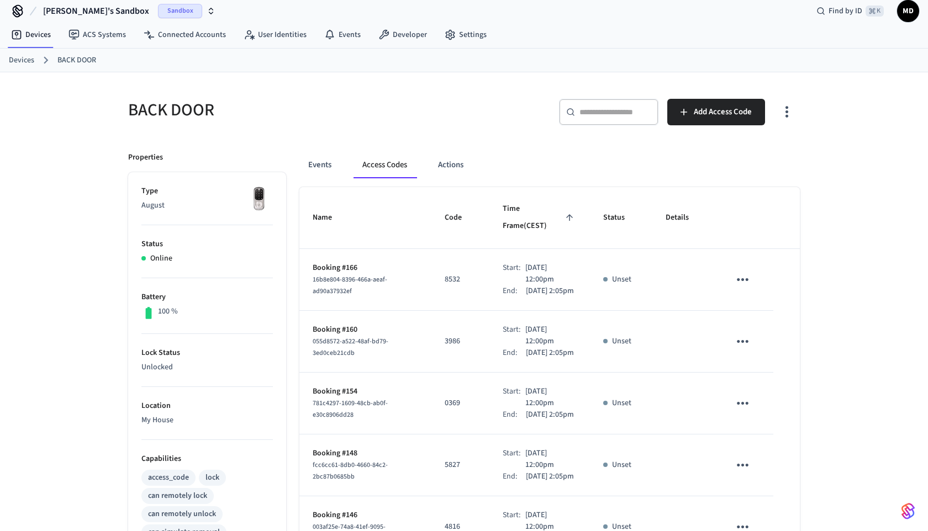
click at [564, 213] on icon "sticky table" at bounding box center [569, 218] width 10 height 10
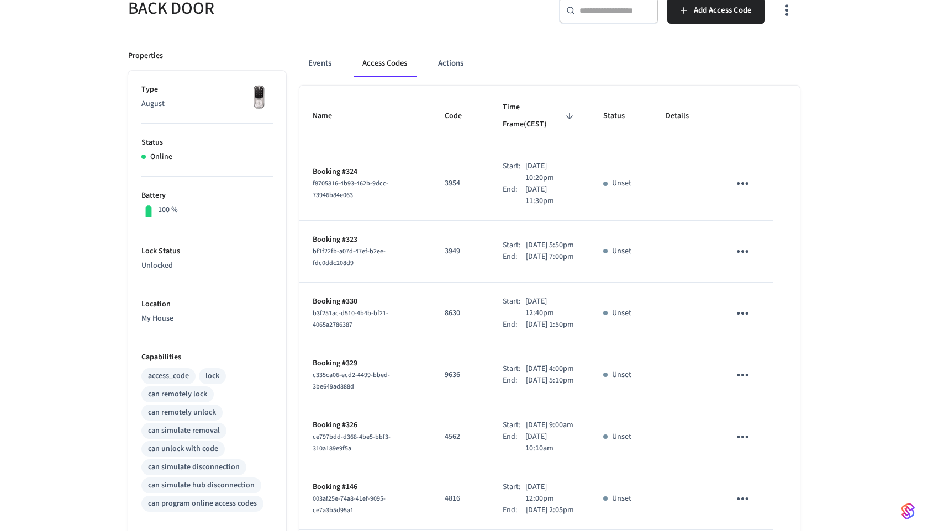
scroll to position [108, 0]
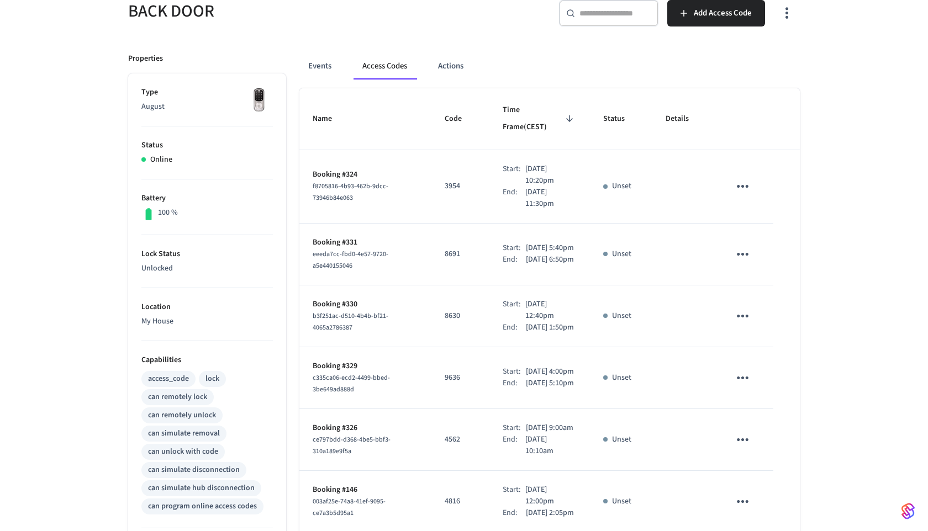
click at [556, 112] on span "Time Frame (CEST)" at bounding box center [540, 119] width 74 height 35
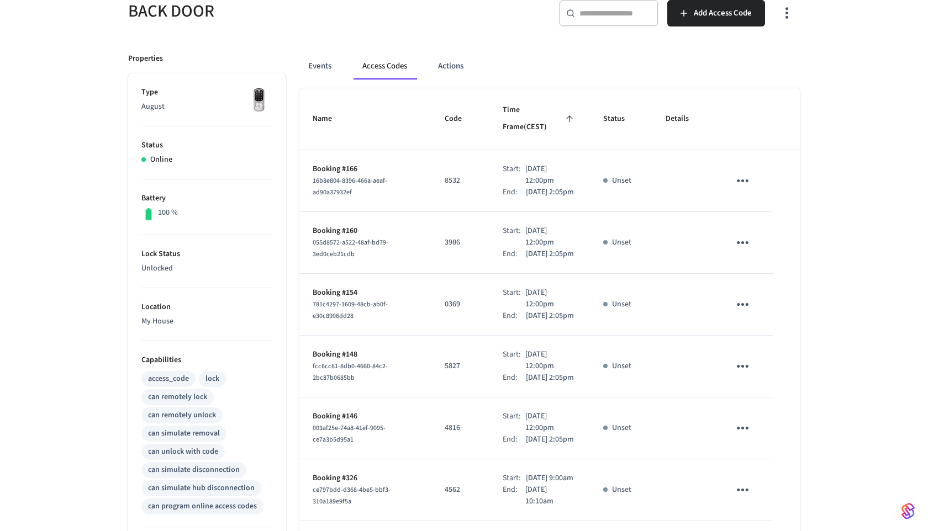
click at [555, 112] on span "Time Frame (CEST)" at bounding box center [540, 119] width 74 height 35
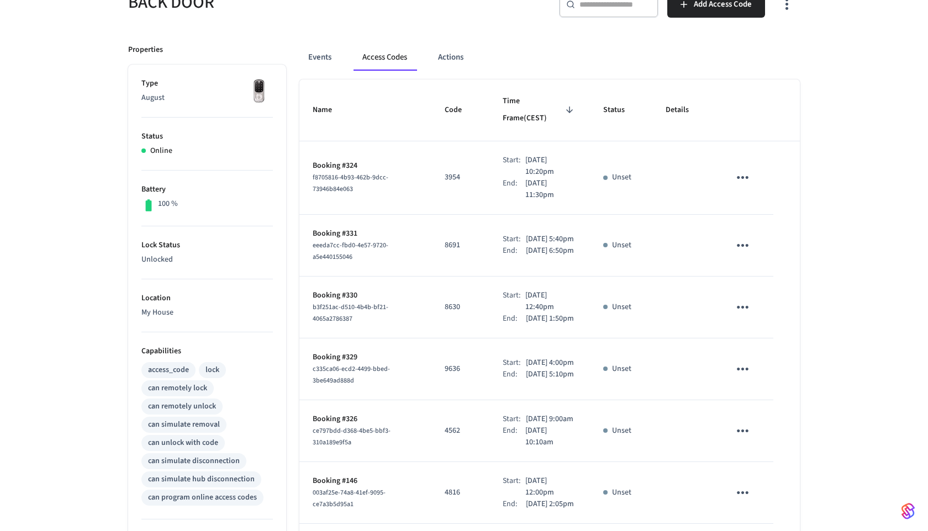
scroll to position [118, 0]
click at [542, 102] on span "Time Frame (CEST)" at bounding box center [540, 109] width 74 height 35
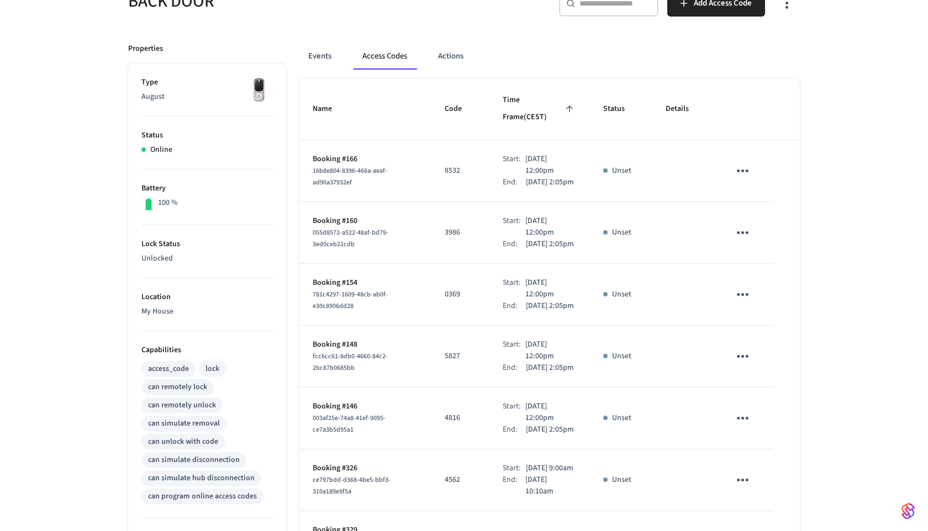
click at [543, 102] on span "Time Frame (CEST)" at bounding box center [540, 109] width 74 height 35
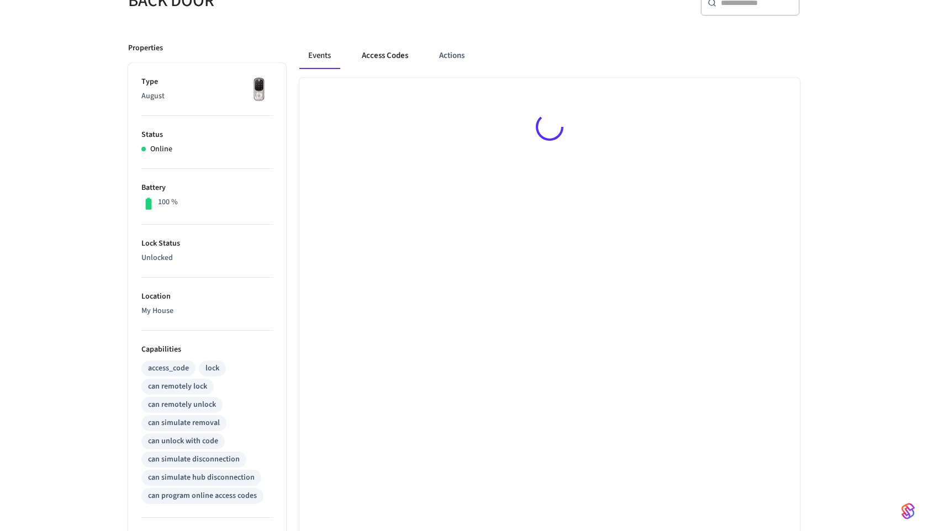
click at [395, 60] on button "Access Codes" at bounding box center [385, 56] width 64 height 27
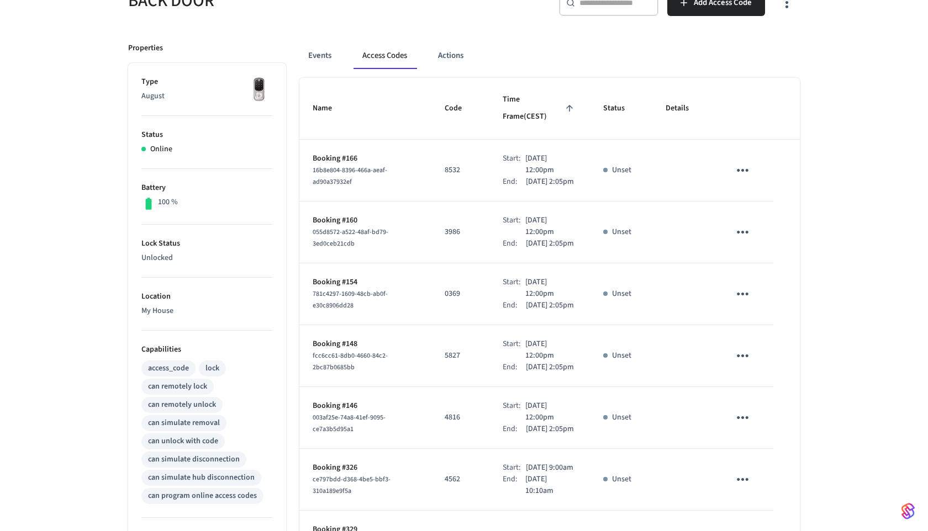
click at [564, 103] on icon "sticky table" at bounding box center [569, 108] width 10 height 10
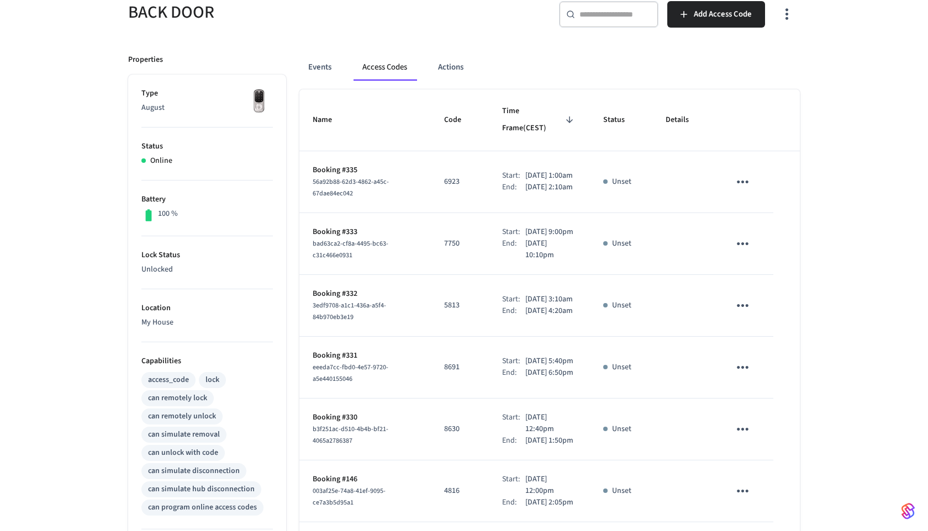
scroll to position [105, 0]
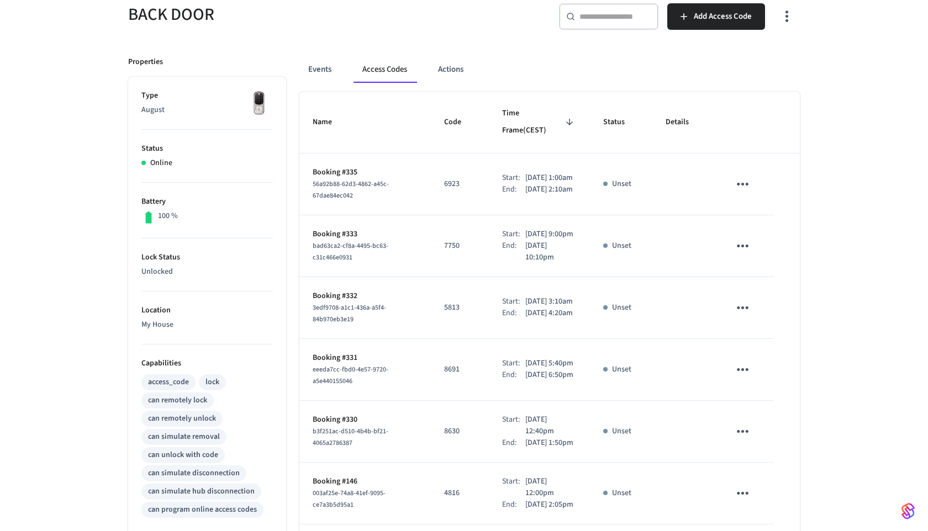
click at [566, 119] on icon "sticky table" at bounding box center [569, 122] width 7 height 7
drag, startPoint x: 553, startPoint y: 115, endPoint x: 554, endPoint y: 89, distance: 25.5
click at [554, 89] on div "Events Access Codes Actions Name Code Time Frame (CEST) Status Details Booking …" at bounding box center [543, 434] width 514 height 782
click at [386, 81] on button "Access Codes" at bounding box center [384, 69] width 62 height 27
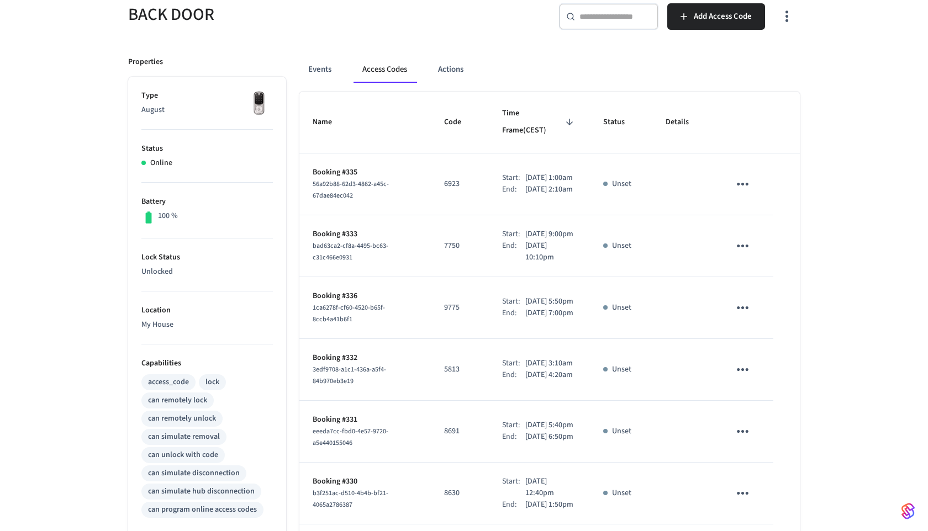
click at [392, 73] on button "Access Codes" at bounding box center [384, 69] width 62 height 27
click at [512, 121] on span "Time Frame (CEST)" at bounding box center [539, 122] width 74 height 35
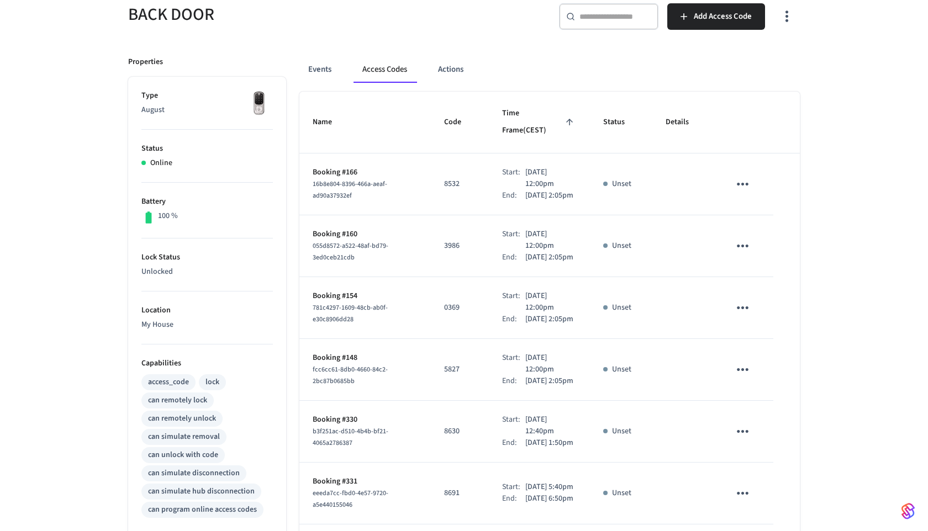
click at [515, 119] on span "Time Frame (CEST)" at bounding box center [539, 122] width 74 height 35
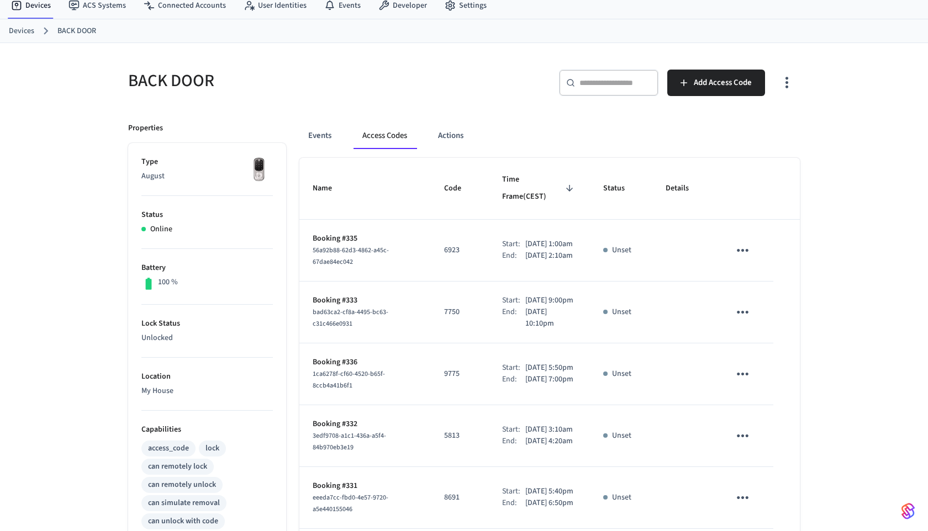
scroll to position [0, 0]
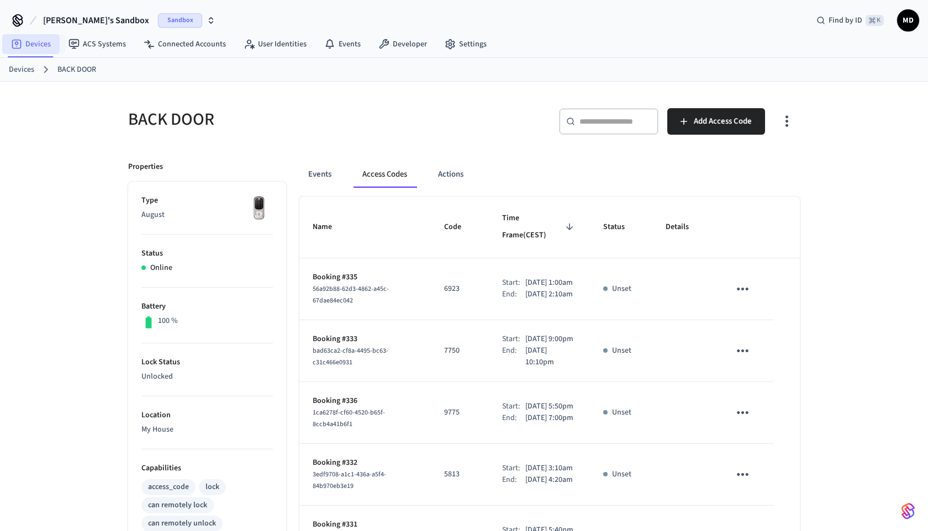
click at [42, 45] on link "Devices" at bounding box center [30, 44] width 57 height 20
